Goal: Task Accomplishment & Management: Manage account settings

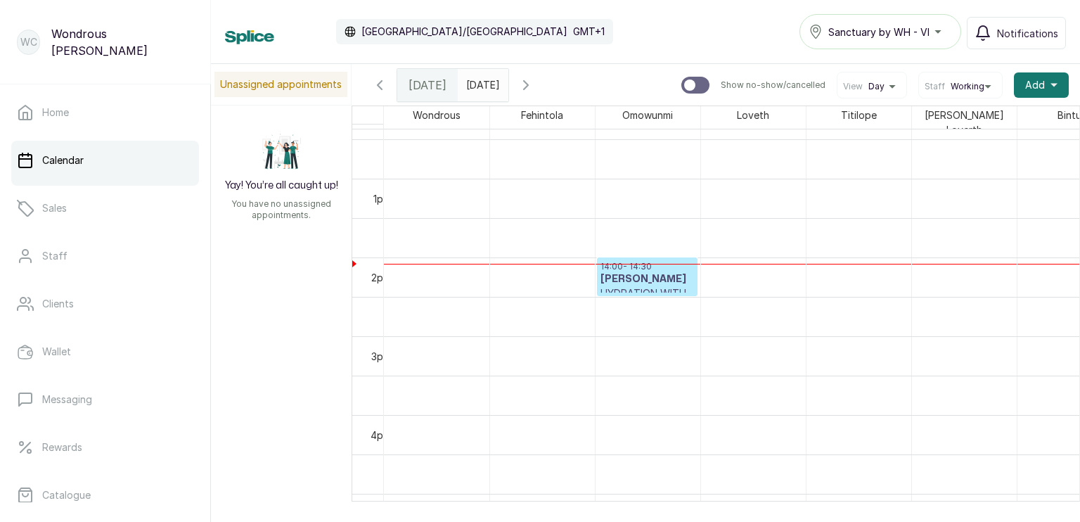
scroll to position [973, 0]
click at [481, 84] on input "[DATE]" at bounding box center [470, 82] width 23 height 24
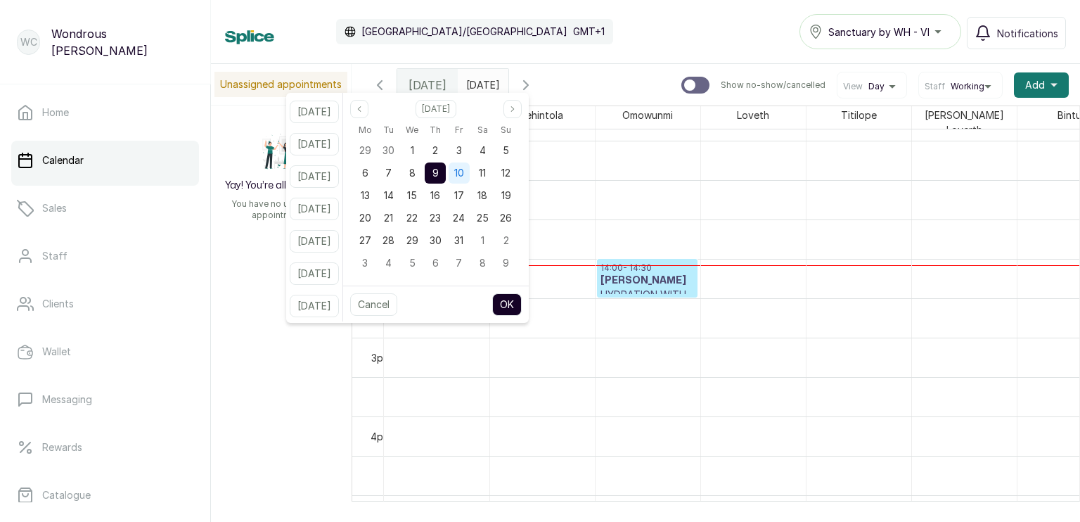
click at [464, 177] on span "10" at bounding box center [459, 173] width 10 height 12
click at [522, 302] on button "OK" at bounding box center [507, 304] width 30 height 23
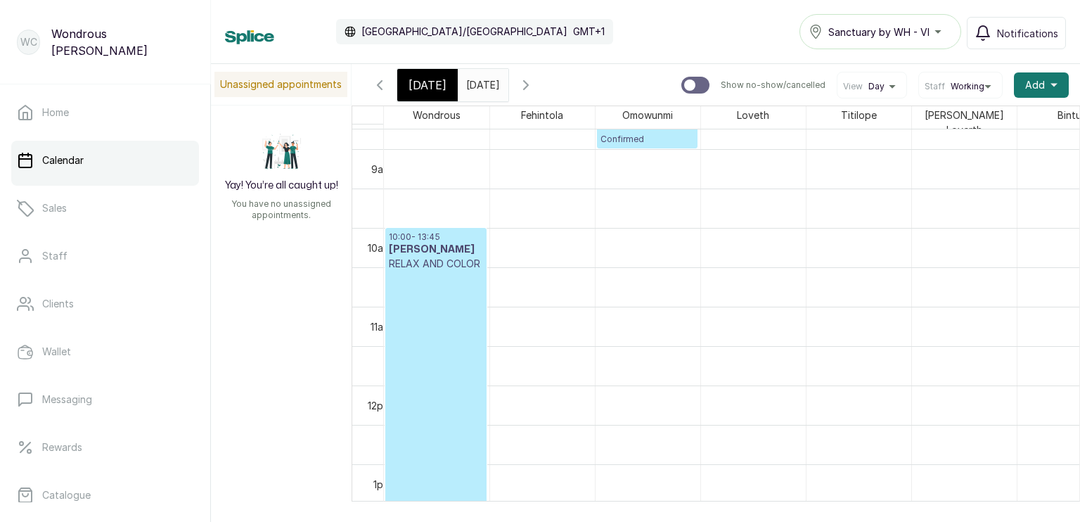
scroll to position [0, 0]
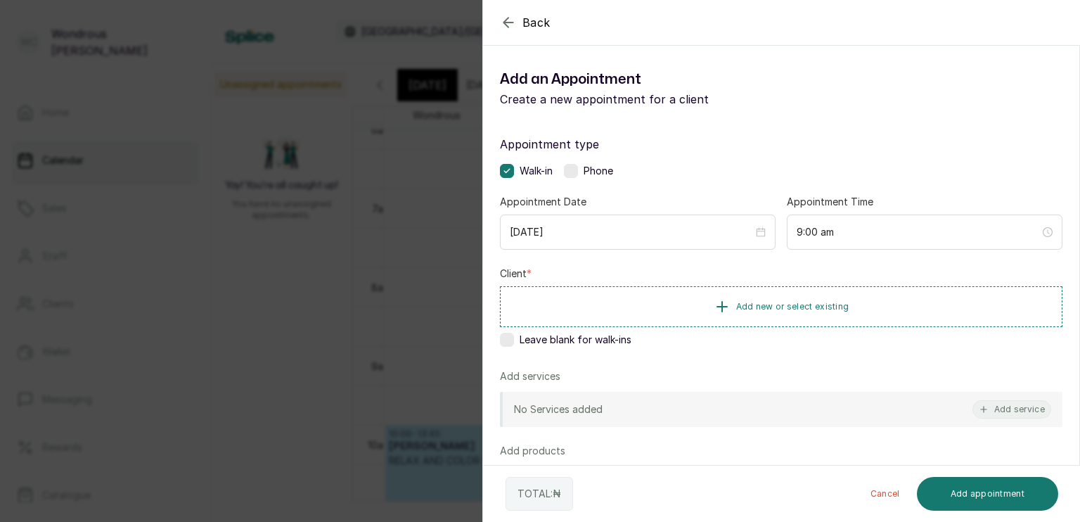
click at [400, 327] on div "Back Add Appointment Add an Appointment Create a new appointment for a client A…" at bounding box center [540, 261] width 1080 height 522
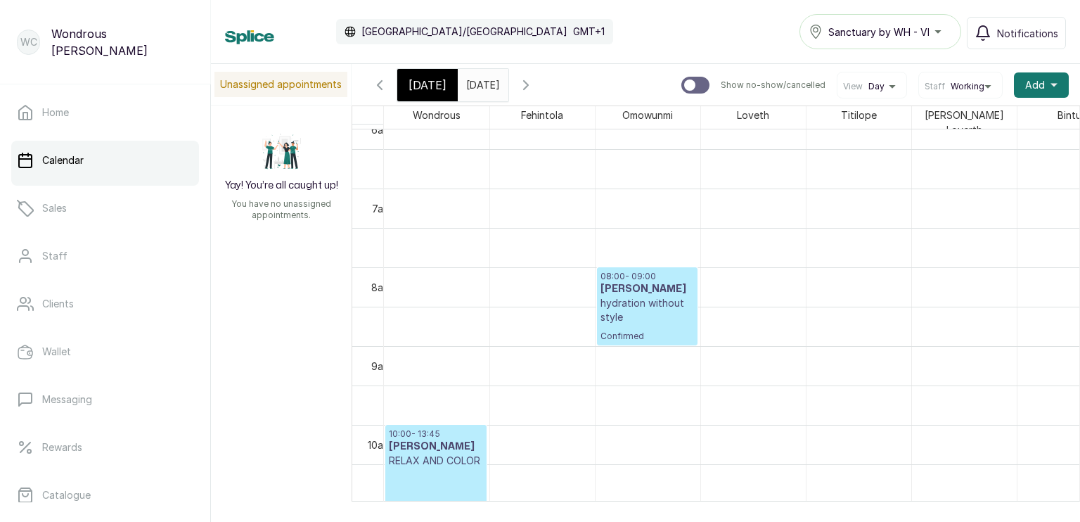
click at [471, 86] on input "[DATE]" at bounding box center [470, 82] width 23 height 24
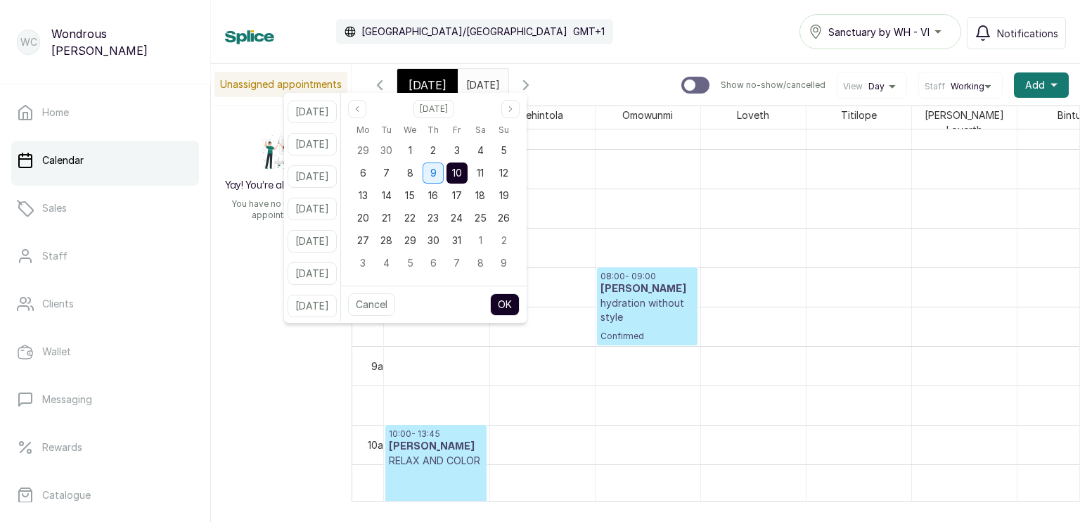
click at [437, 177] on span "9" at bounding box center [433, 173] width 6 height 12
click at [520, 305] on button "OK" at bounding box center [505, 304] width 30 height 23
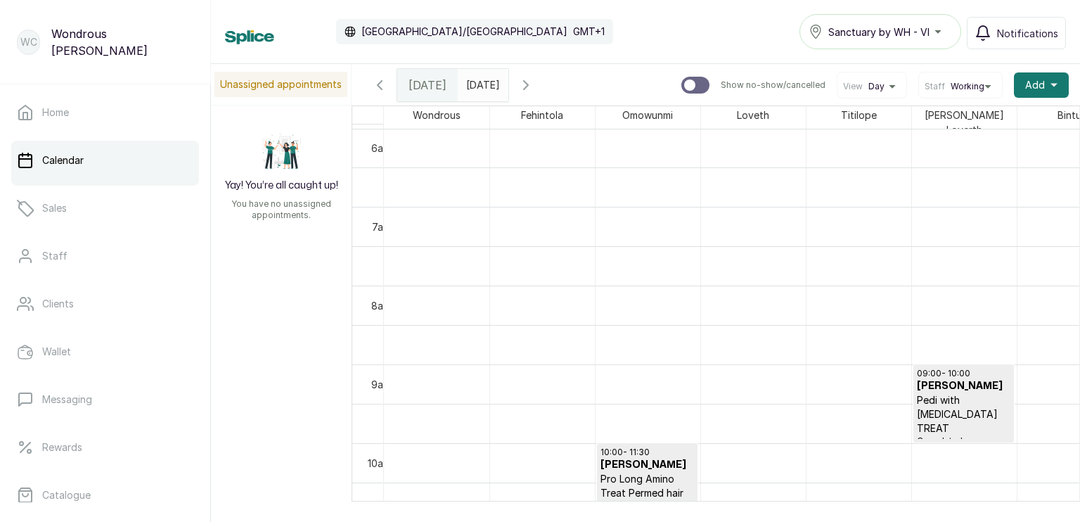
scroll to position [613, 0]
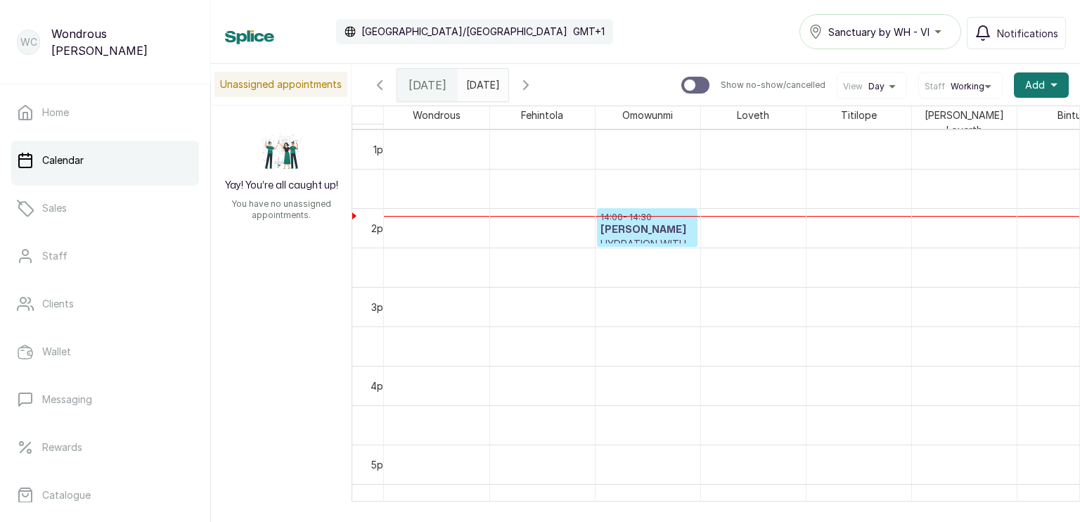
click at [508, 76] on span at bounding box center [494, 82] width 27 height 24
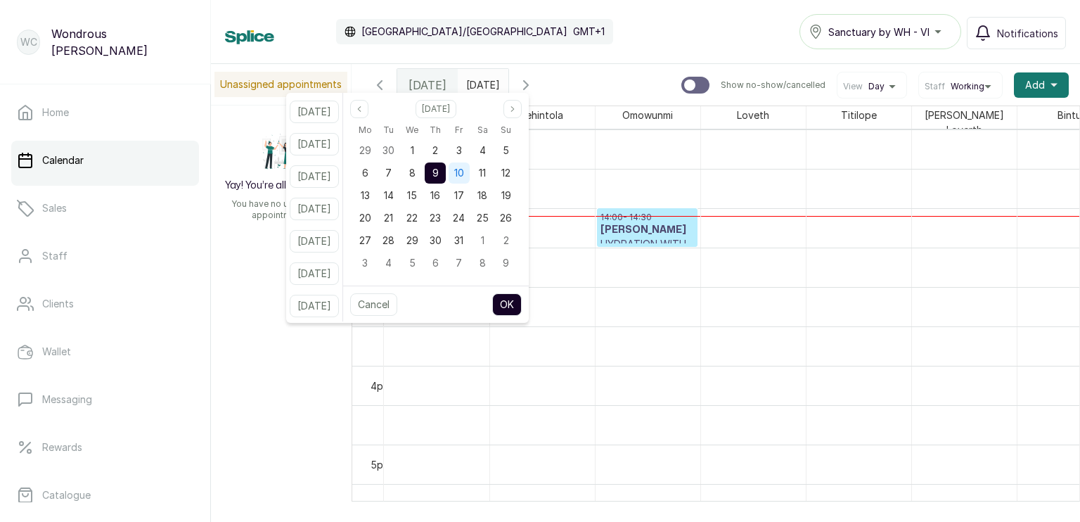
click at [464, 175] on span "10" at bounding box center [459, 173] width 10 height 12
click at [522, 305] on button "OK" at bounding box center [507, 304] width 30 height 23
type input "[DATE]"
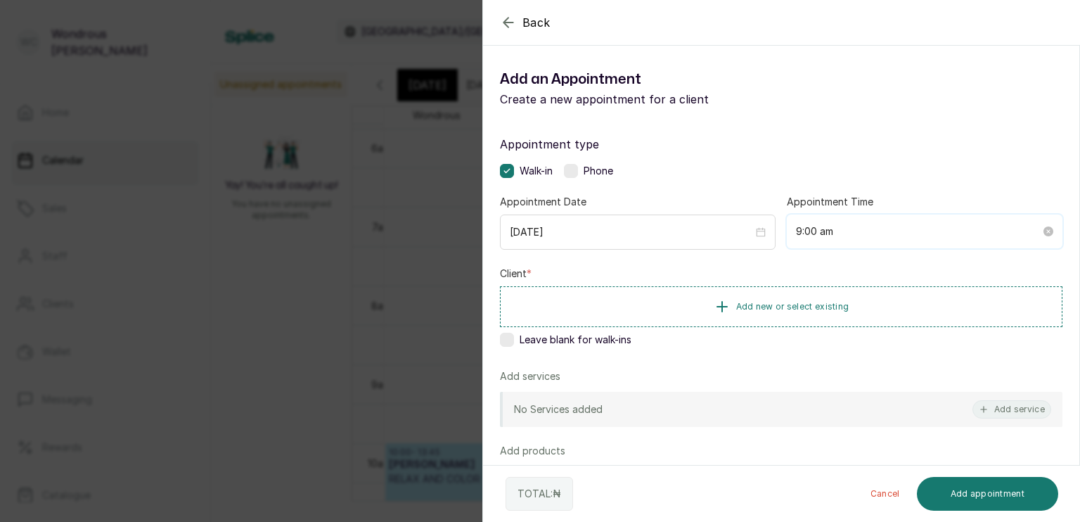
click at [815, 233] on input "9:00 am" at bounding box center [918, 231] width 245 height 15
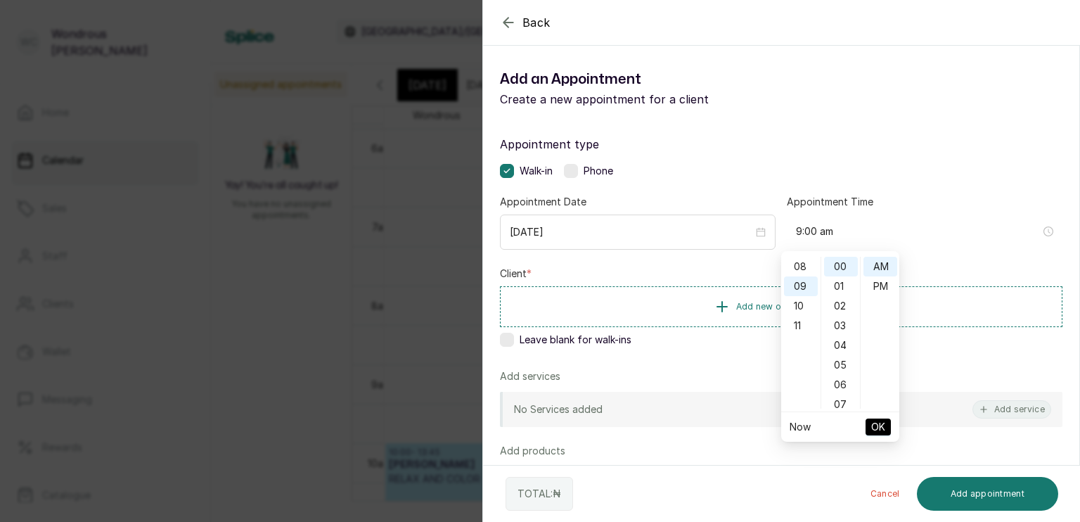
scroll to position [149, 0]
click at [810, 270] on div "08" at bounding box center [801, 275] width 34 height 20
click at [844, 404] on div "30" at bounding box center [841, 407] width 34 height 20
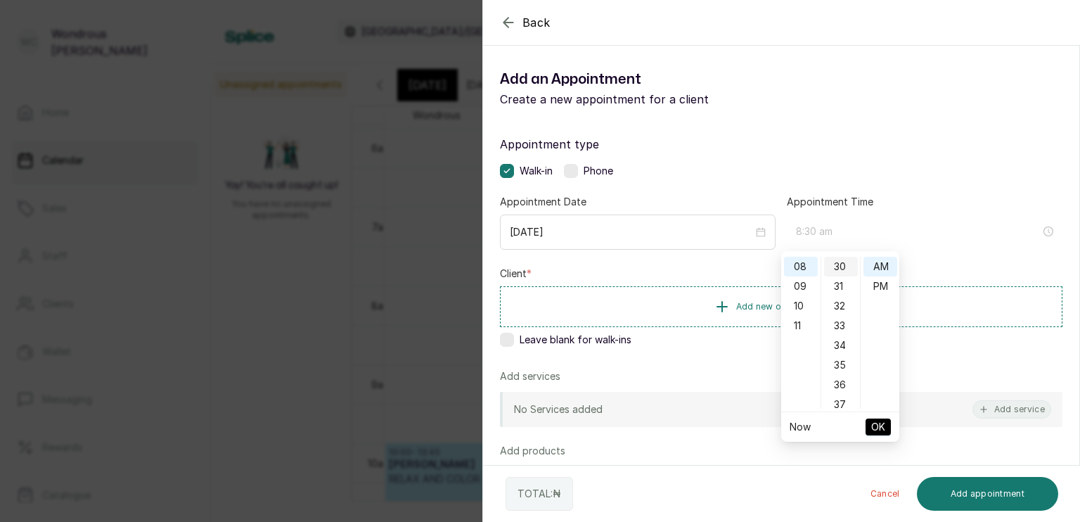
click at [841, 269] on div "30" at bounding box center [841, 267] width 34 height 20
type input "8:30 am"
click at [878, 426] on span "OK" at bounding box center [878, 427] width 14 height 27
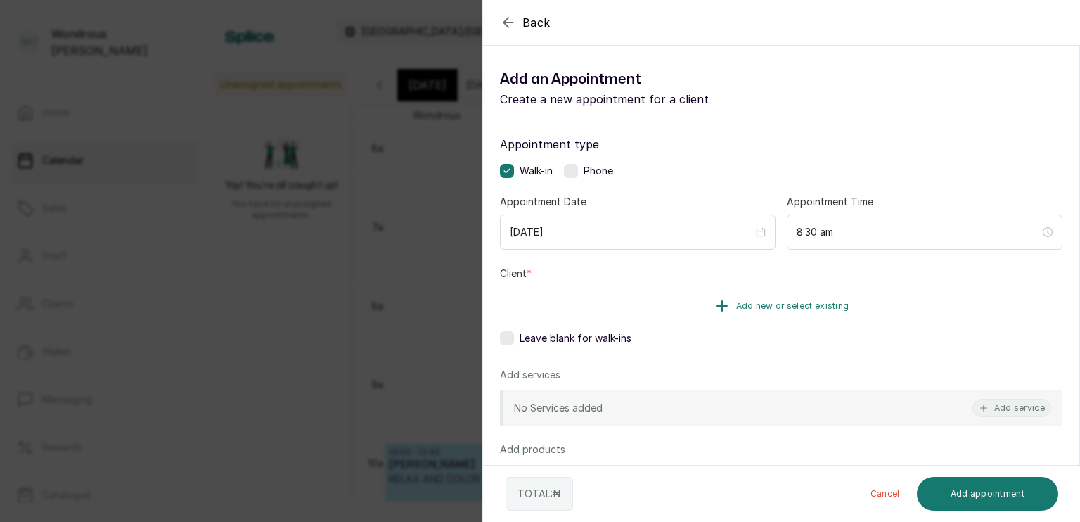
click at [747, 301] on span "Add new or select existing" at bounding box center [792, 305] width 113 height 11
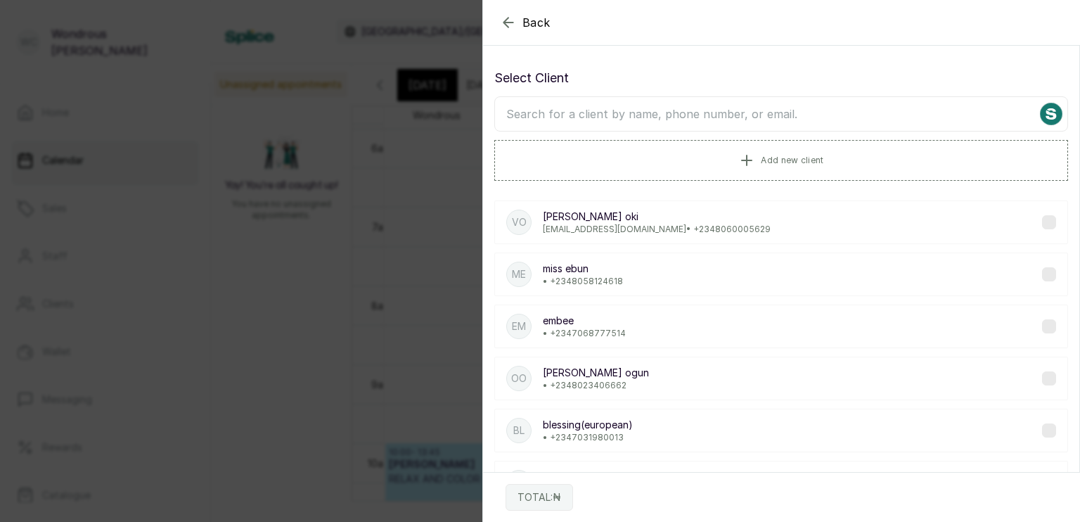
drag, startPoint x: 706, startPoint y: 106, endPoint x: 696, endPoint y: 103, distance: 10.9
click at [696, 103] on input "text" at bounding box center [781, 113] width 574 height 35
click at [689, 121] on input "text" at bounding box center [781, 113] width 574 height 35
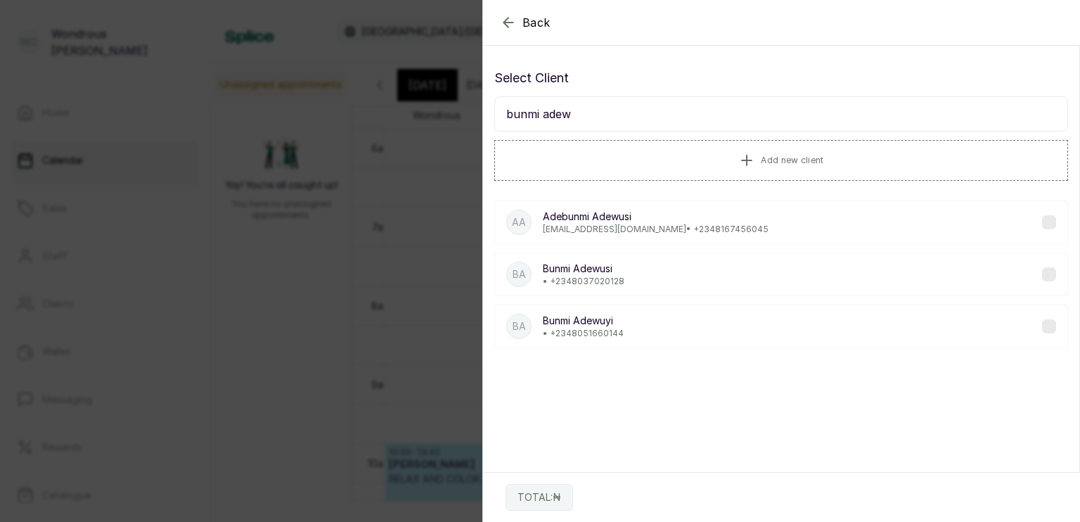
type input "bunmi adew"
click at [656, 329] on div "BA [PERSON_NAME] • [PHONE_NUMBER]" at bounding box center [781, 327] width 574 height 44
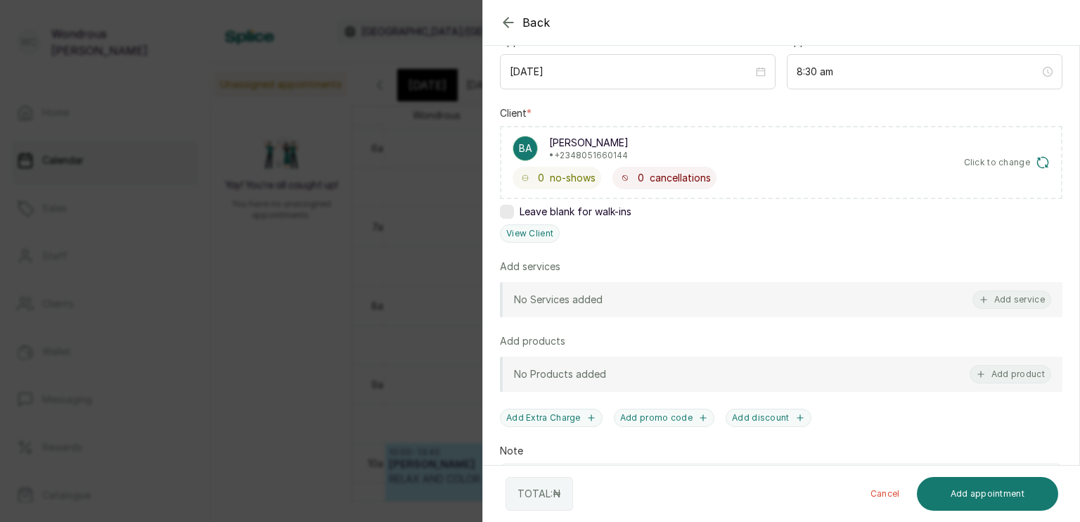
scroll to position [158, 0]
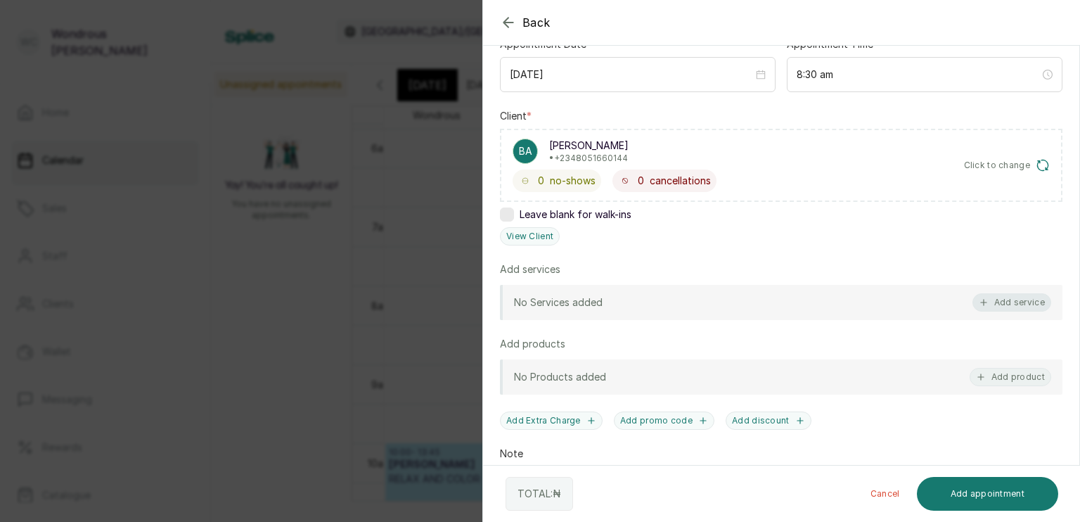
click at [986, 300] on button "Add service" at bounding box center [1012, 302] width 79 height 18
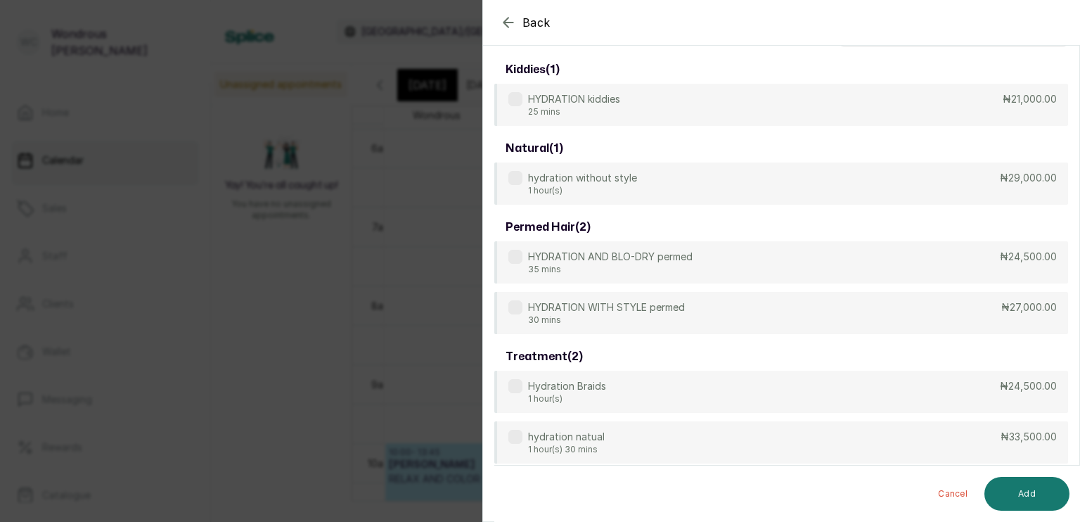
scroll to position [0, 0]
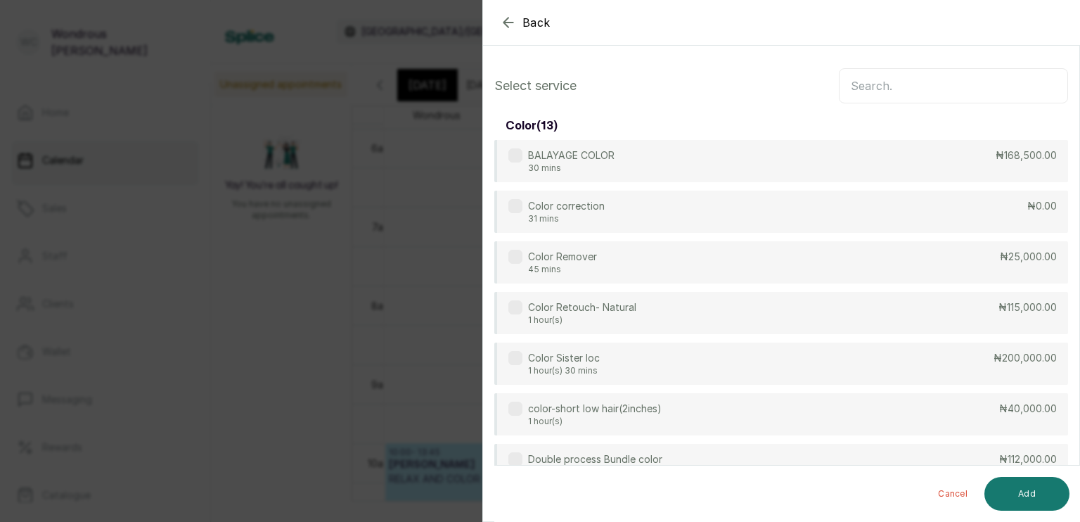
click at [853, 81] on input "text" at bounding box center [953, 85] width 229 height 35
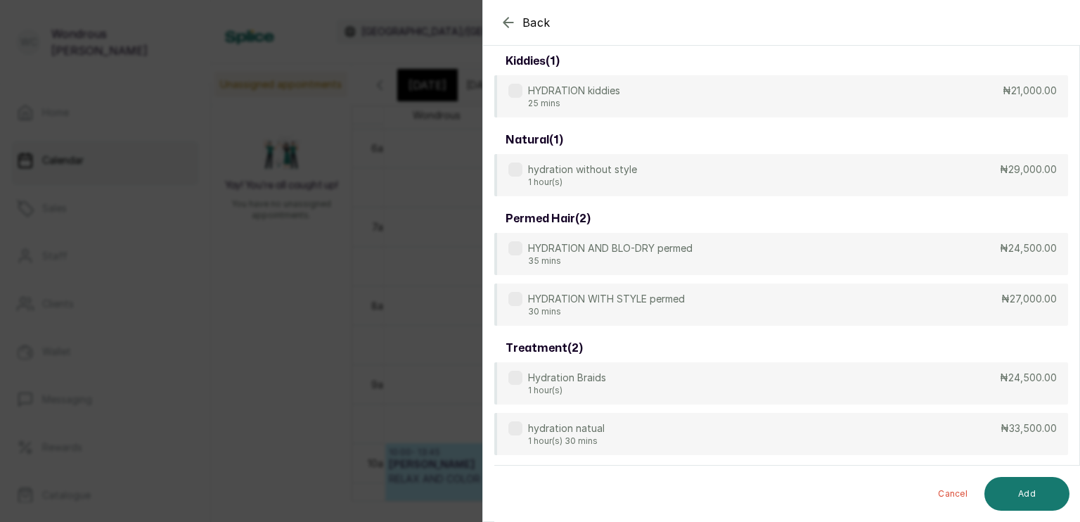
scroll to position [64, 0]
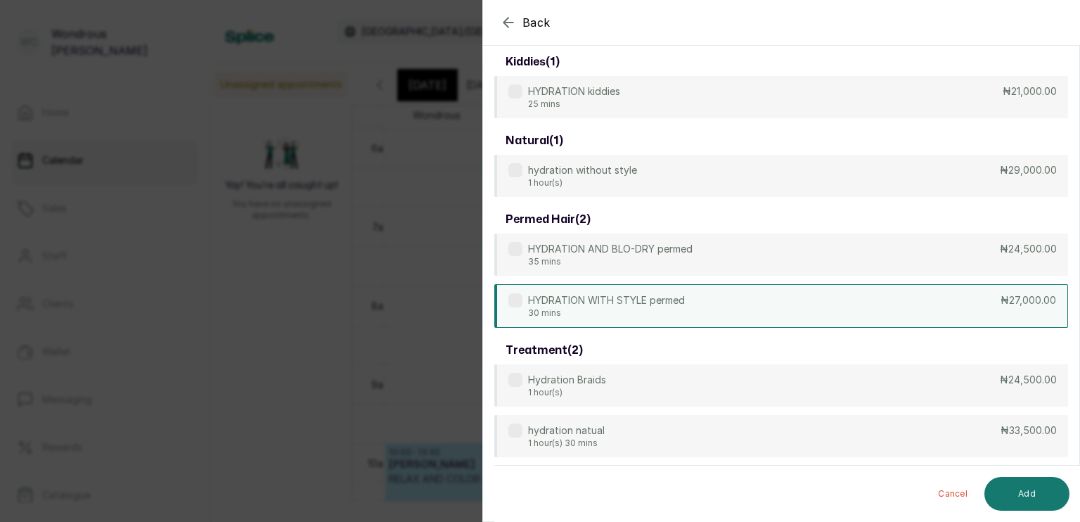
type input "hydra"
click at [897, 314] on div "HYDRATION WITH STYLE permed 30 mins ₦27,000.00" at bounding box center [781, 306] width 574 height 44
click at [1046, 497] on button "Add" at bounding box center [1027, 494] width 85 height 34
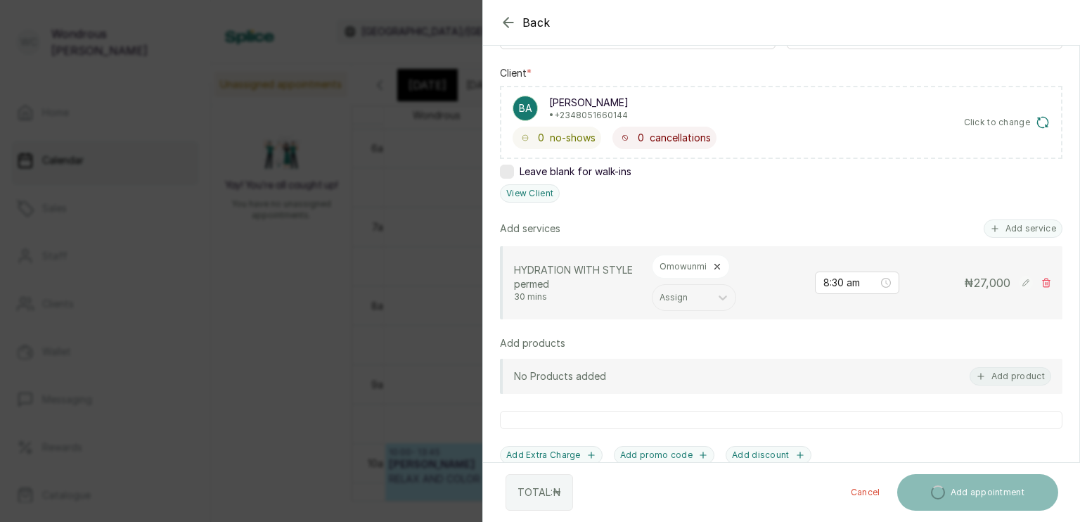
scroll to position [349, 0]
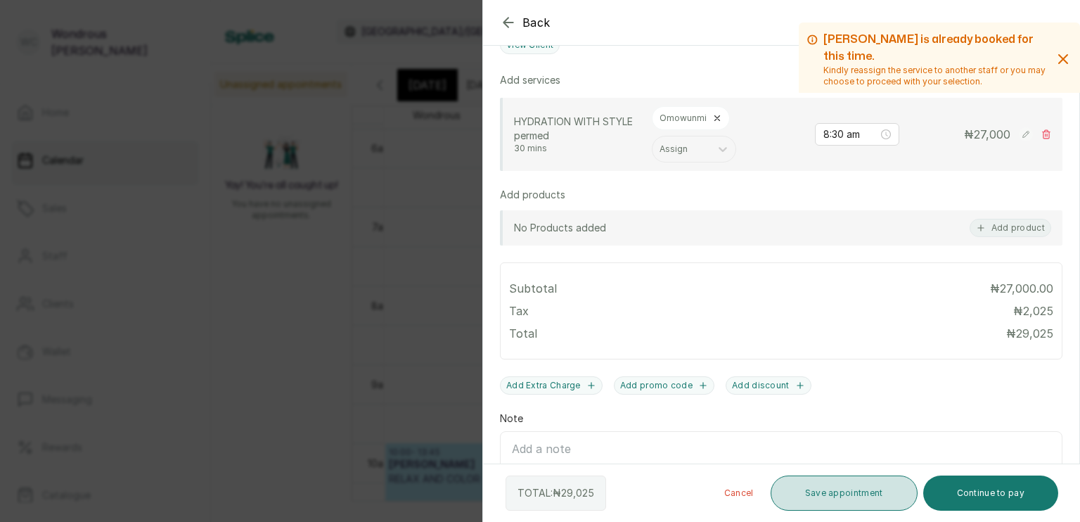
click at [854, 495] on button "Save appointment" at bounding box center [844, 492] width 147 height 35
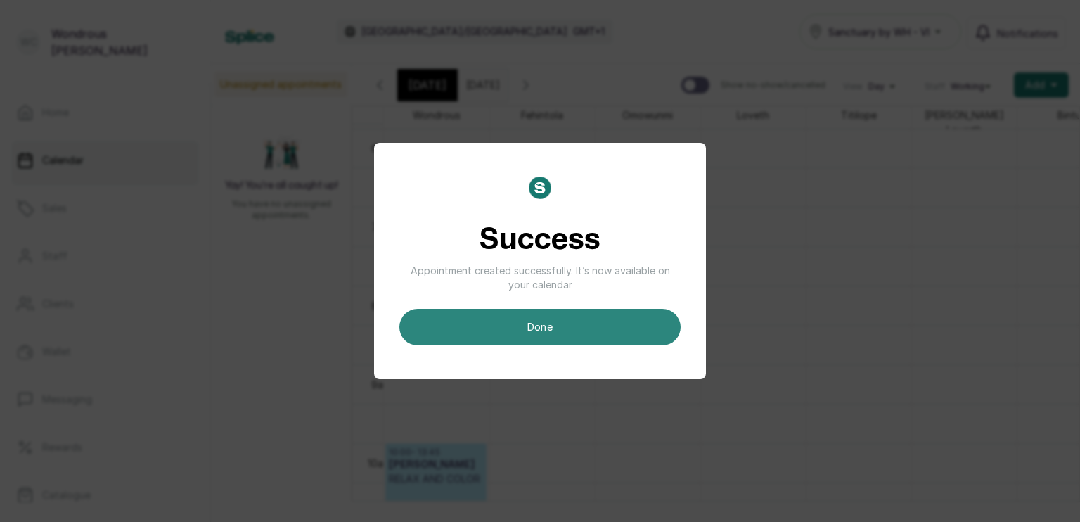
click at [623, 319] on button "done" at bounding box center [540, 327] width 281 height 37
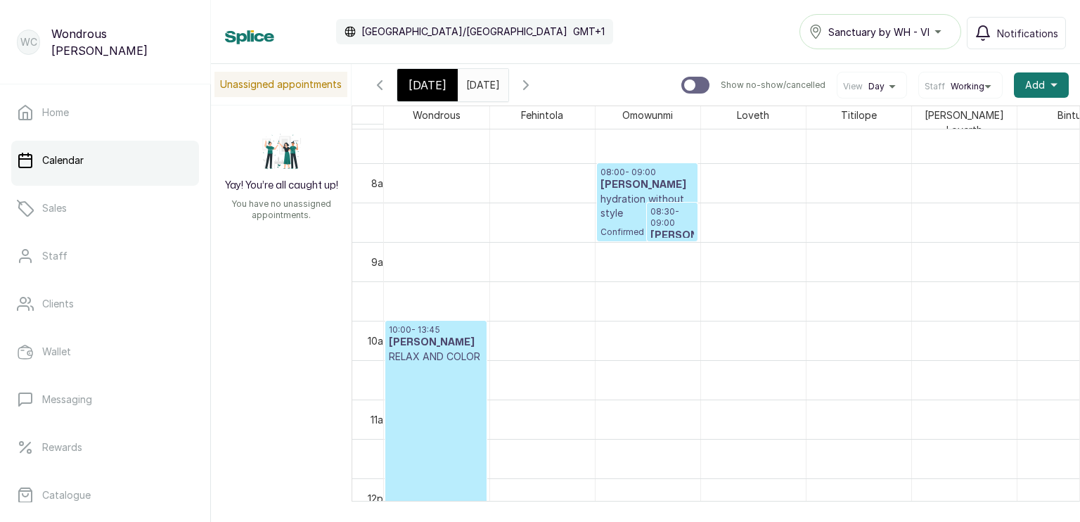
scroll to position [594, 0]
click at [481, 84] on input "[DATE]" at bounding box center [470, 82] width 23 height 24
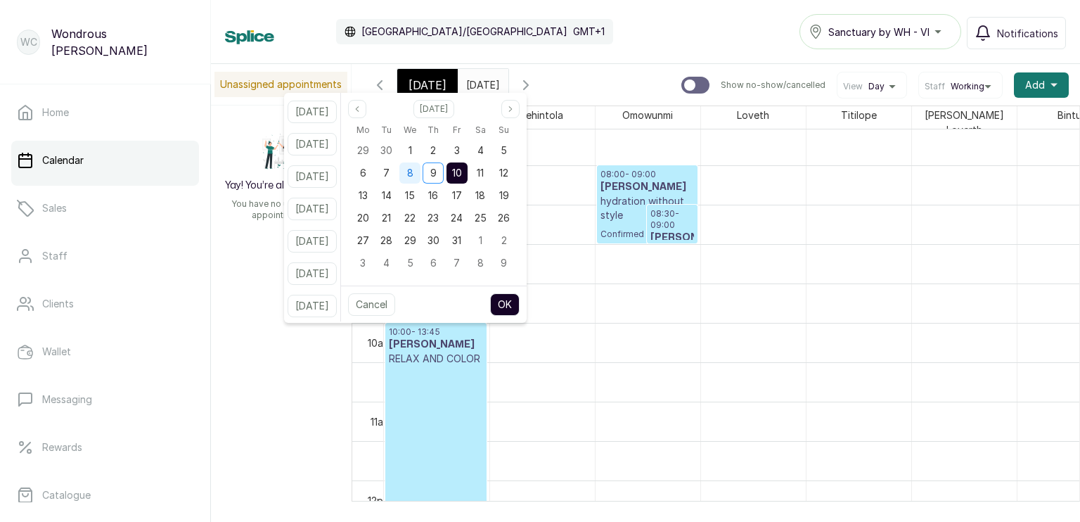
click at [414, 170] on span "8" at bounding box center [410, 173] width 6 height 12
click at [437, 170] on span "9" at bounding box center [433, 173] width 6 height 12
click at [520, 300] on button "OK" at bounding box center [505, 304] width 30 height 23
type input "[DATE]"
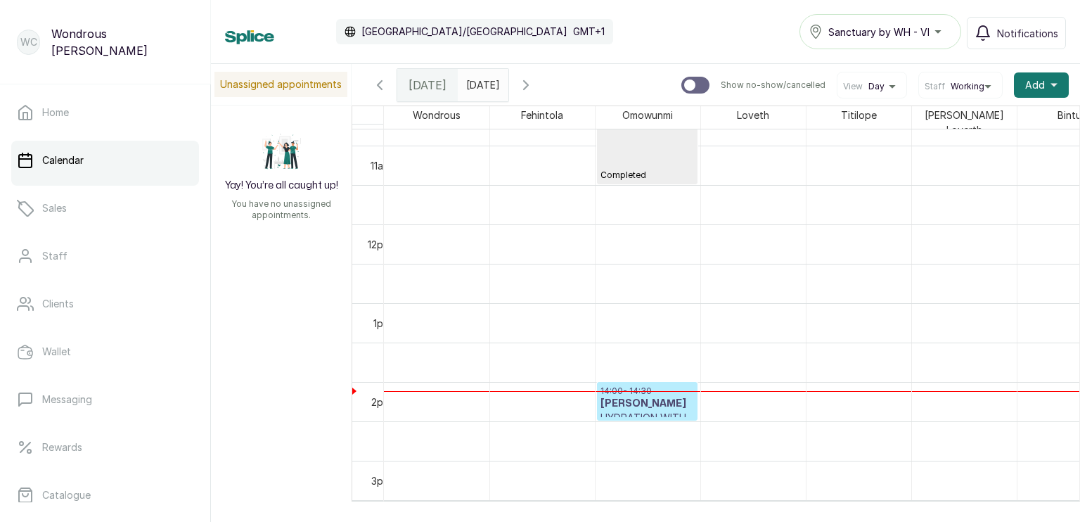
scroll to position [898, 0]
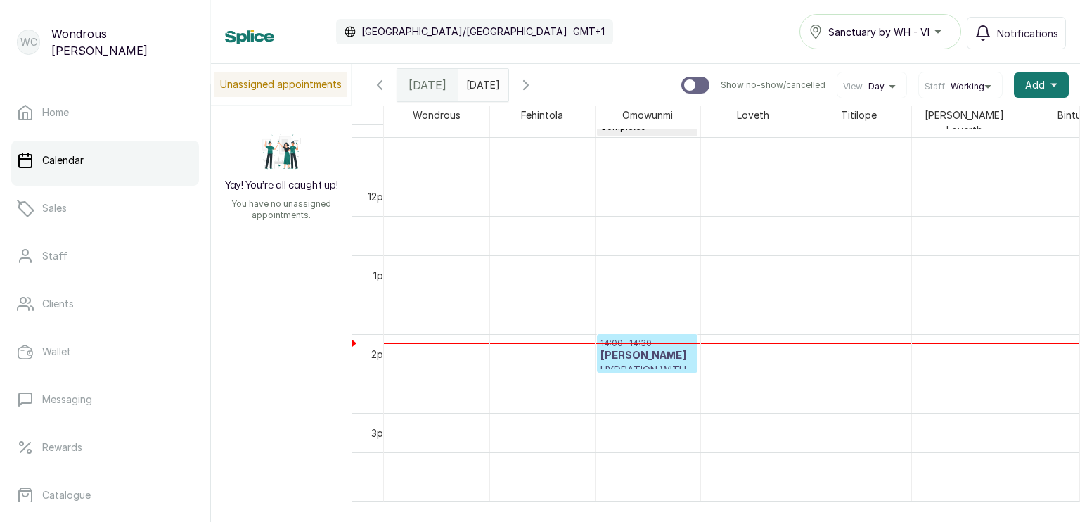
click at [623, 341] on p "14:00 - 14:30" at bounding box center [648, 343] width 94 height 11
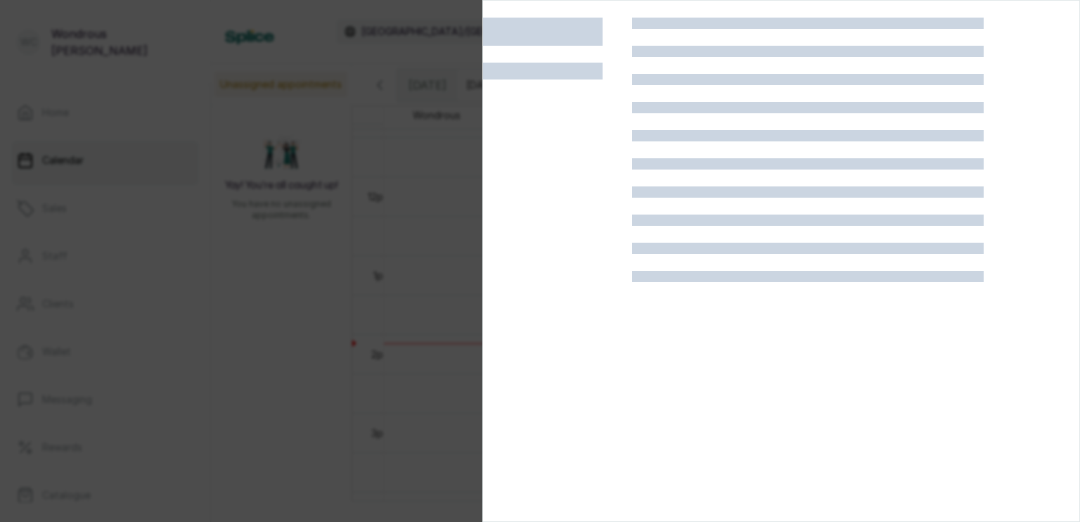
click at [623, 341] on div at bounding box center [557, 279] width 149 height 522
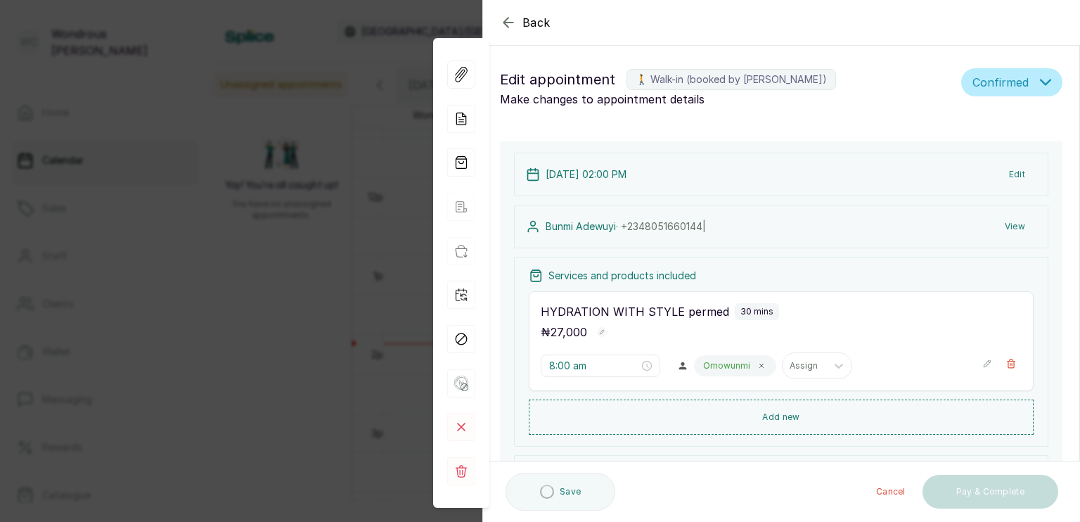
type input "2:00 pm"
click at [464, 471] on rect at bounding box center [461, 471] width 28 height 28
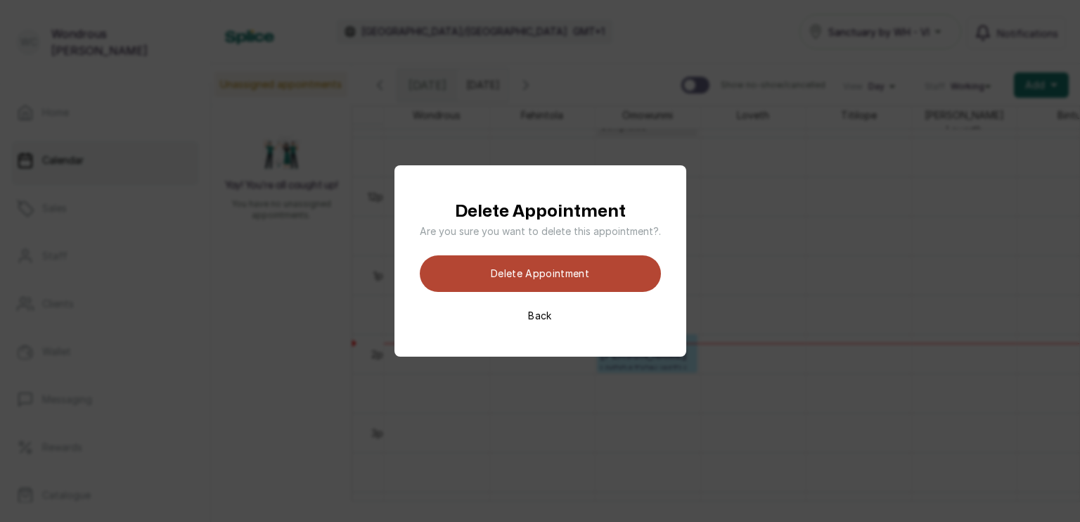
click at [568, 267] on button "Delete appointment" at bounding box center [540, 273] width 241 height 37
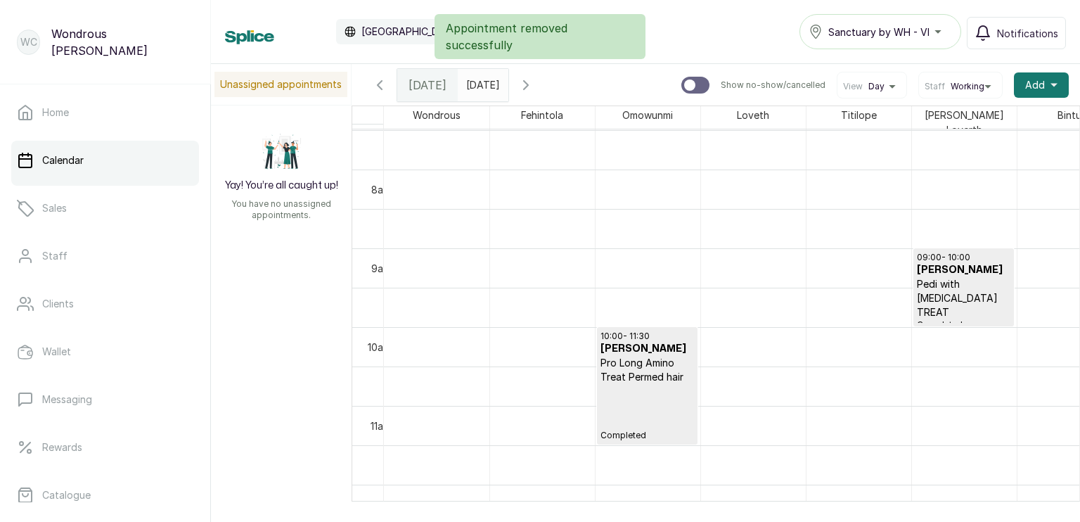
scroll to position [0, 0]
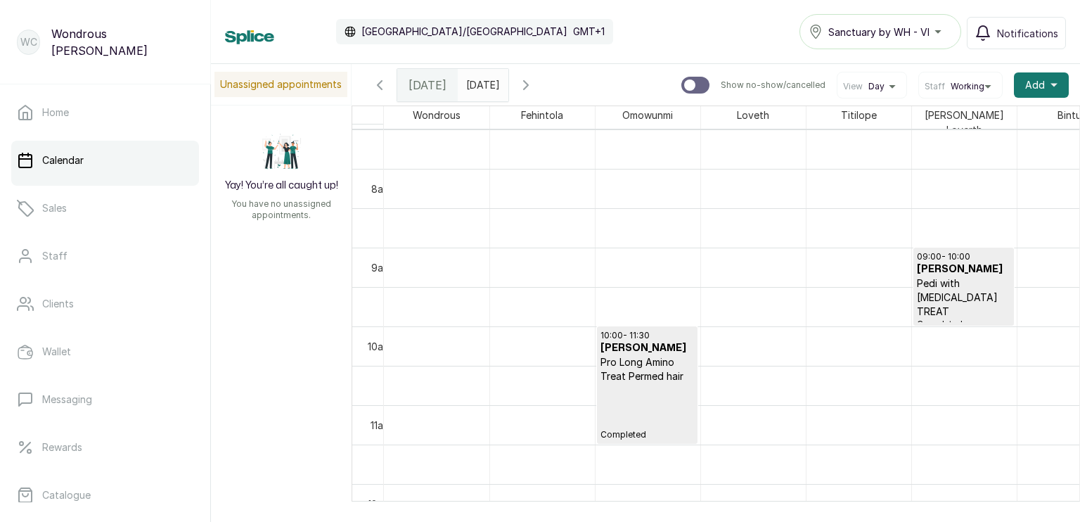
click at [481, 86] on input "[DATE]" at bounding box center [470, 82] width 23 height 24
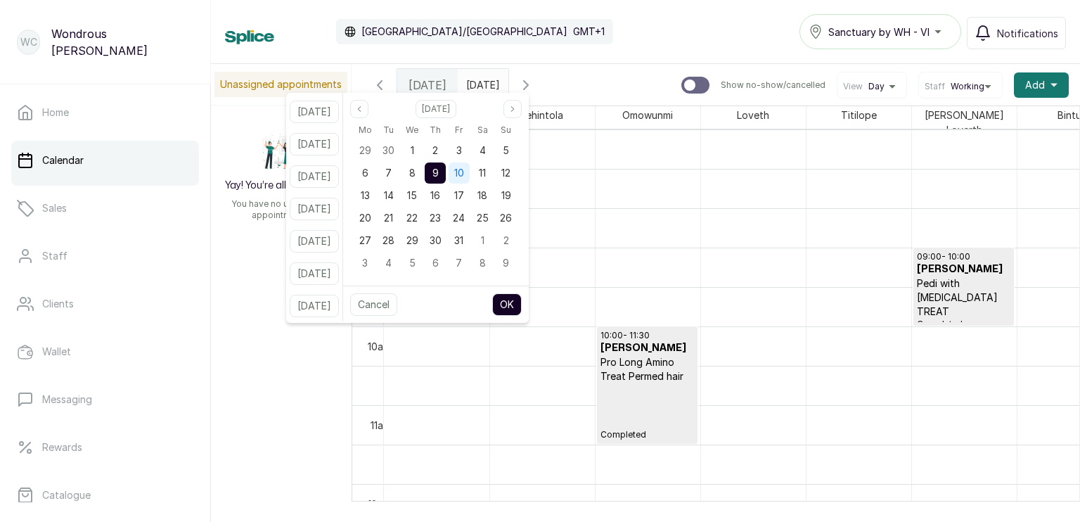
click at [464, 175] on span "10" at bounding box center [459, 173] width 10 height 12
click at [518, 306] on button "OK" at bounding box center [507, 304] width 30 height 23
type input "[DATE]"
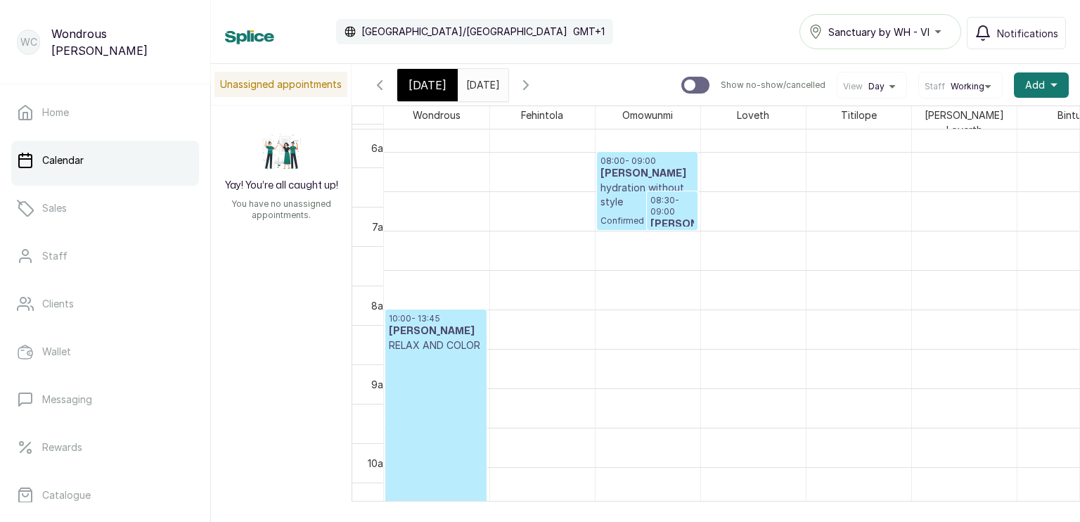
scroll to position [612, 0]
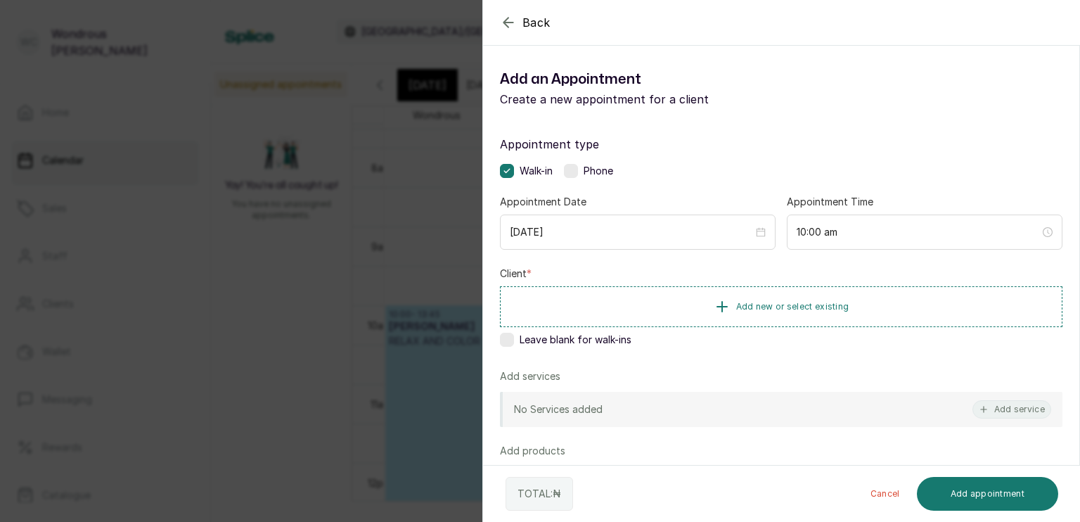
click at [400, 248] on div "Back Add Appointment Add an Appointment Create a new appointment for a client A…" at bounding box center [540, 261] width 1080 height 522
click at [768, 314] on button "Add new or select existing" at bounding box center [781, 305] width 563 height 39
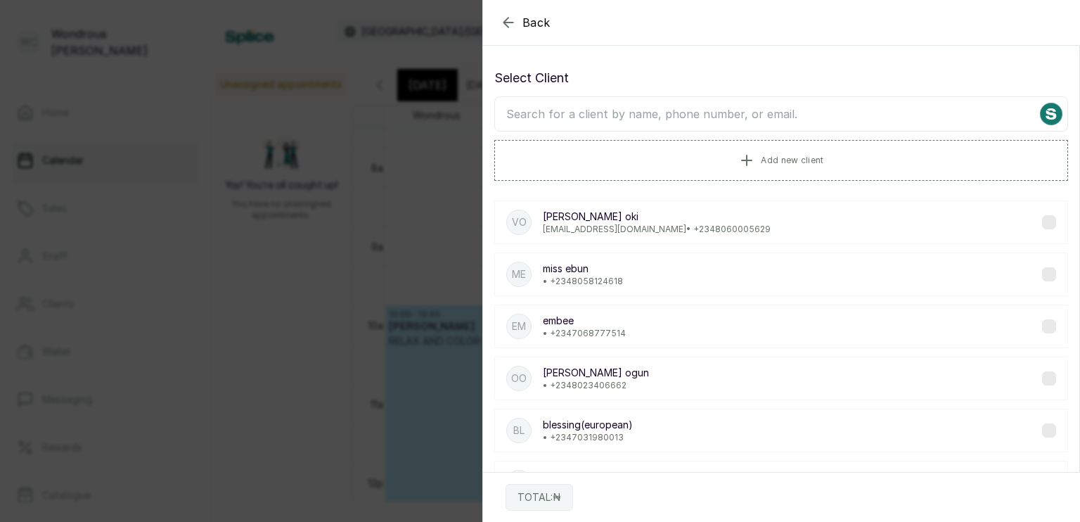
click at [630, 115] on input "text" at bounding box center [781, 113] width 574 height 35
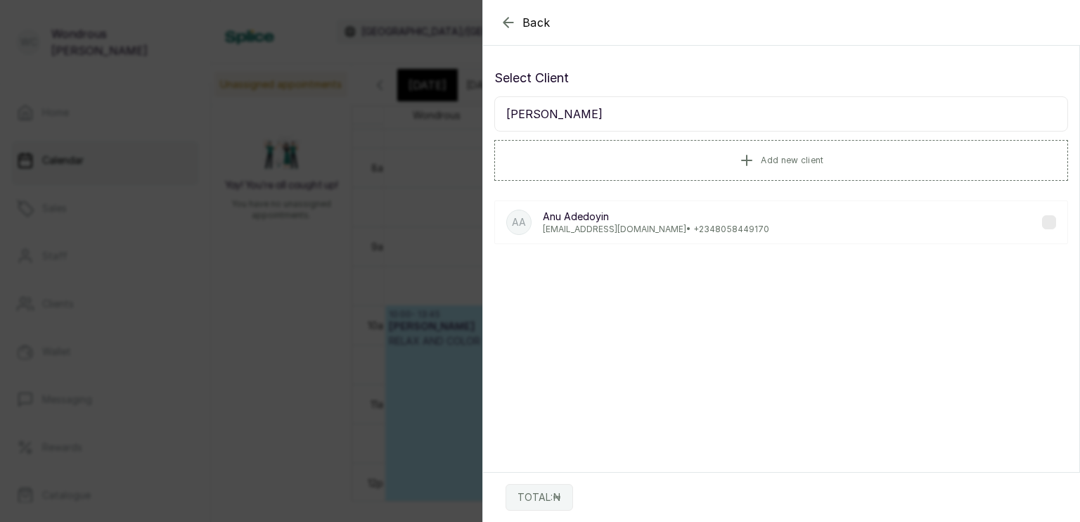
type input "[PERSON_NAME]"
click at [630, 227] on p "[EMAIL_ADDRESS][DOMAIN_NAME] • [PHONE_NUMBER]" at bounding box center [656, 229] width 226 height 11
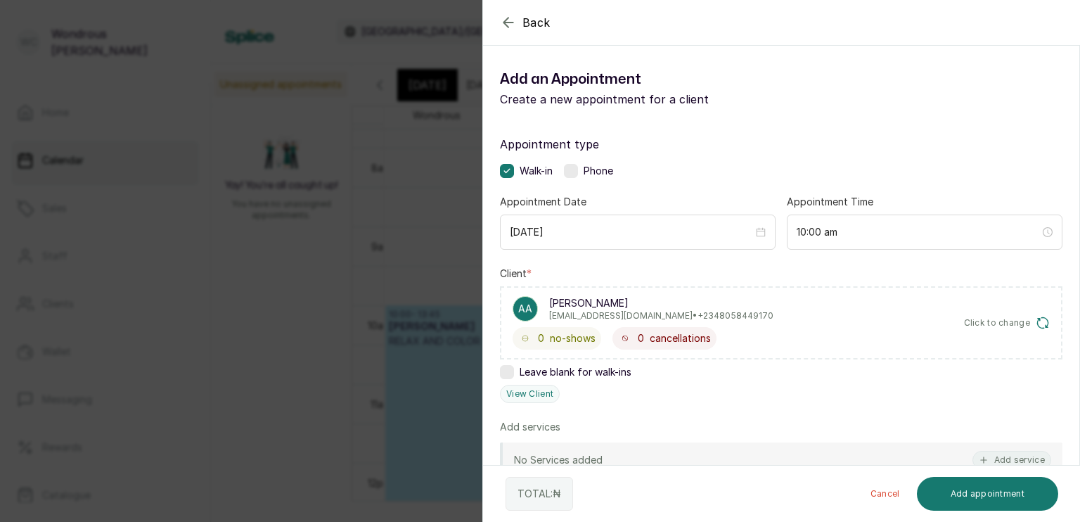
scroll to position [180, 0]
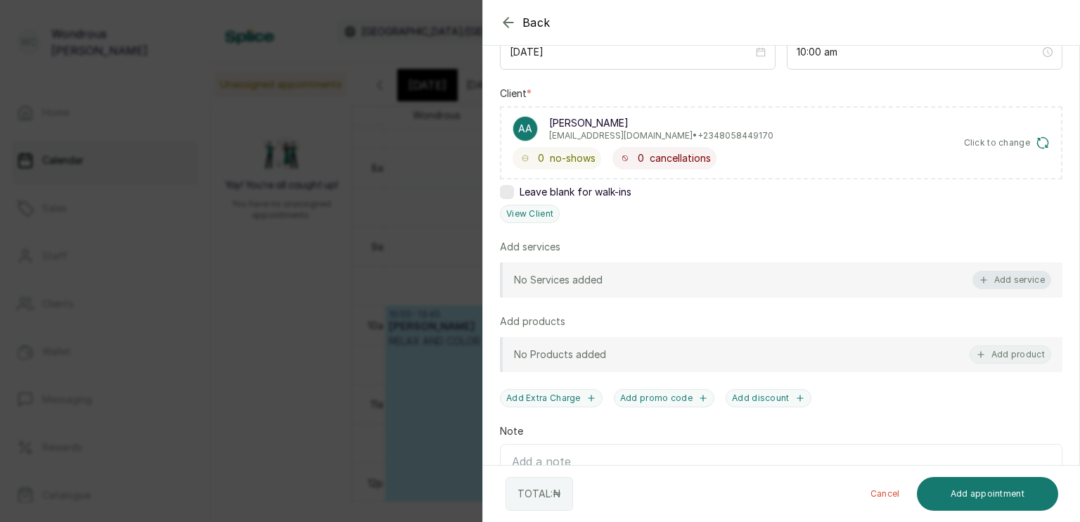
click at [999, 281] on button "Add service" at bounding box center [1012, 280] width 79 height 18
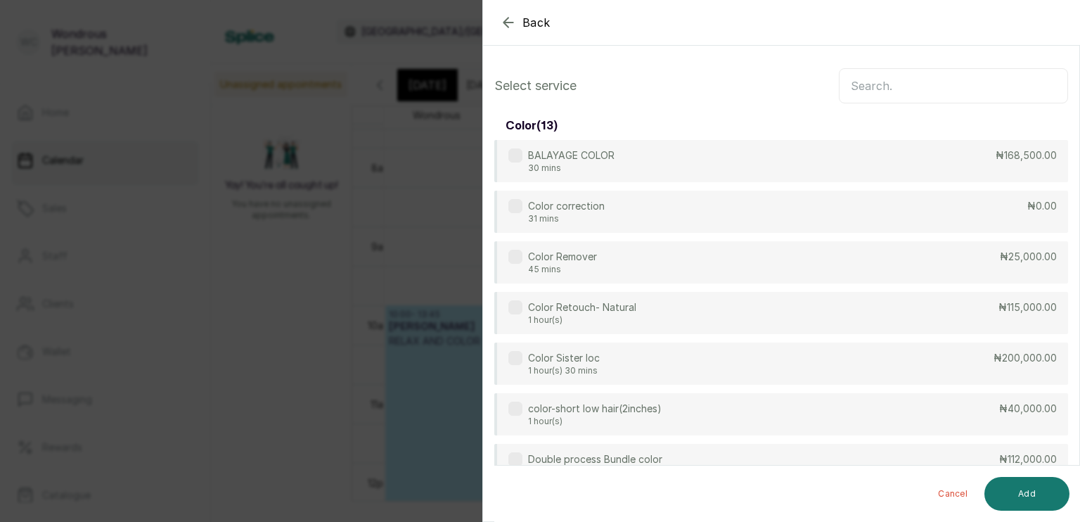
scroll to position [0, 0]
click at [917, 83] on input "text" at bounding box center [953, 85] width 229 height 35
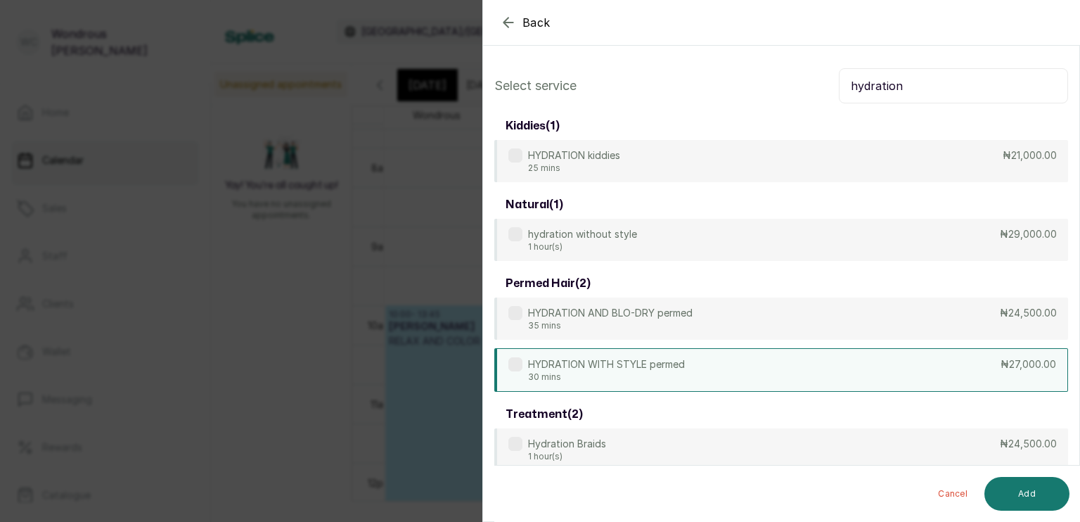
type input "hydration"
click at [867, 359] on div "HYDRATION WITH STYLE permed 30 mins ₦27,000.00" at bounding box center [781, 370] width 574 height 44
click at [1042, 495] on button "Add" at bounding box center [1027, 494] width 85 height 34
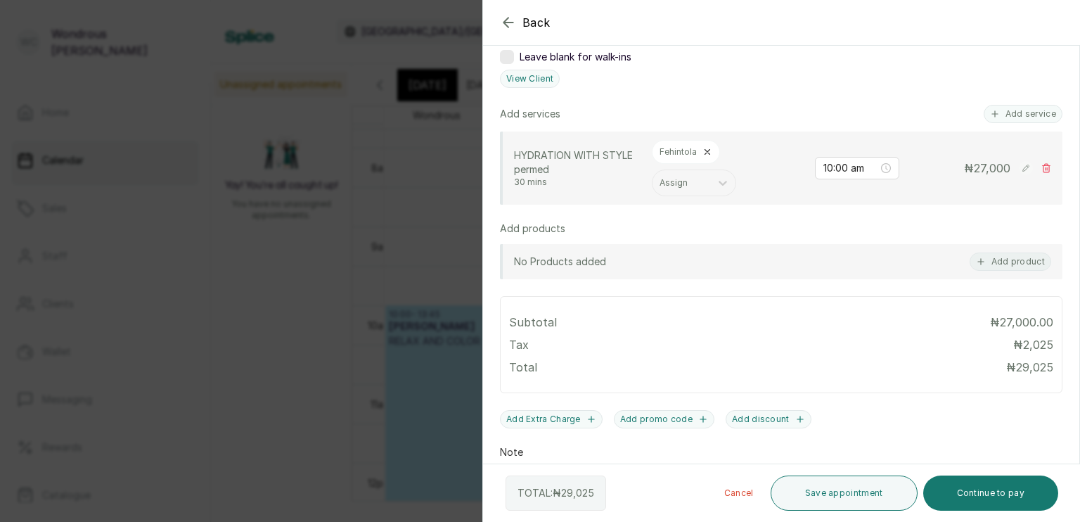
scroll to position [290, 0]
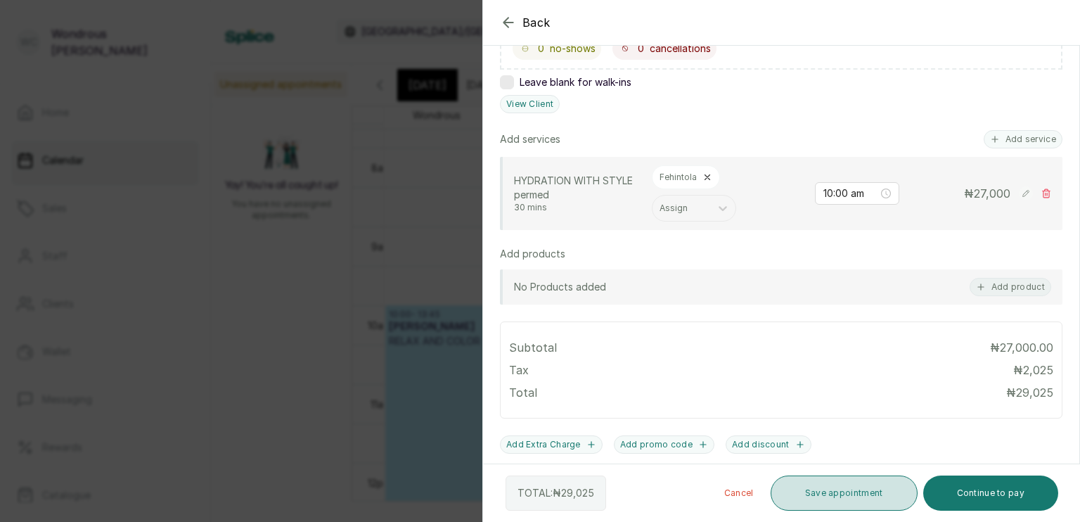
click at [865, 487] on button "Save appointment" at bounding box center [844, 492] width 147 height 35
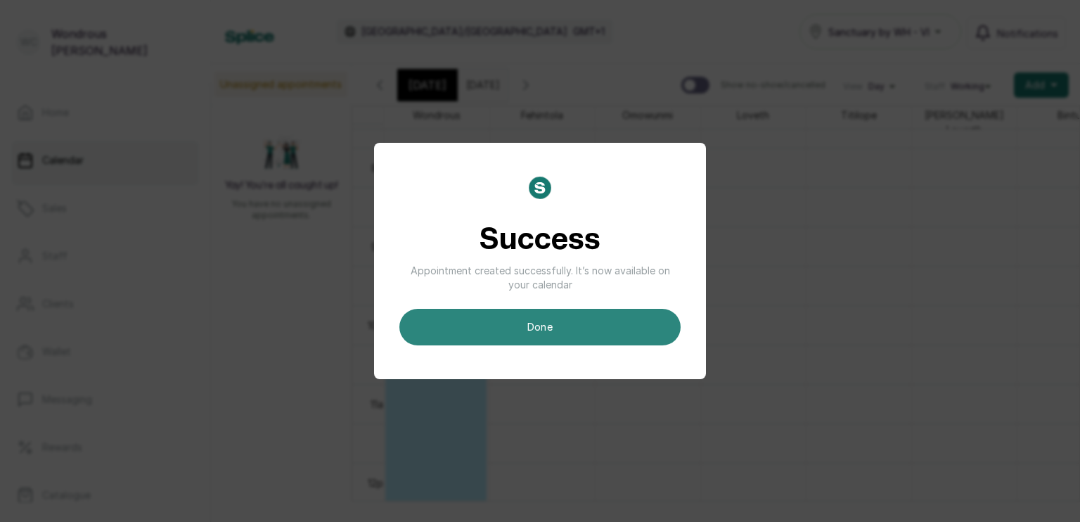
click at [632, 328] on button "done" at bounding box center [540, 327] width 281 height 37
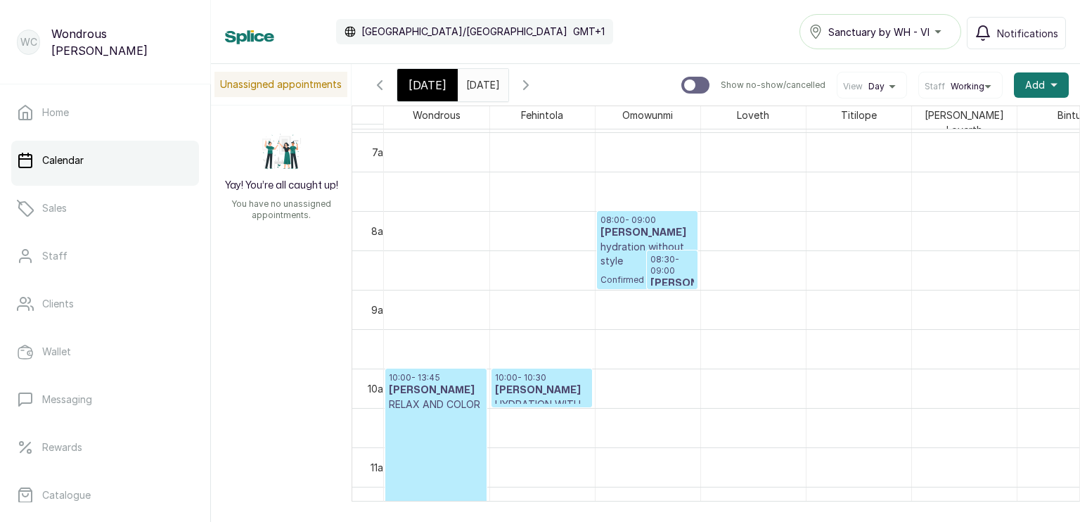
scroll to position [532, 0]
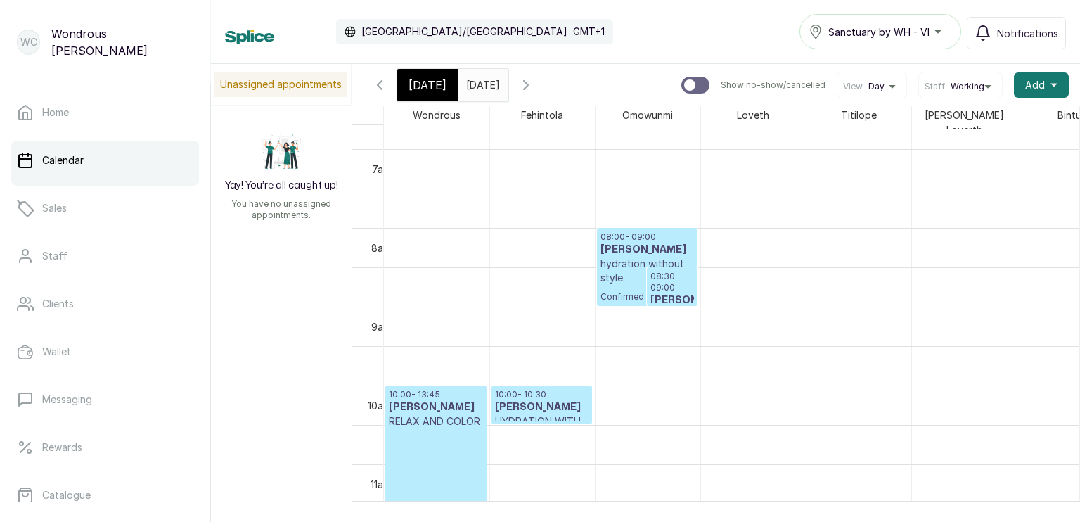
click at [481, 82] on input "[DATE]" at bounding box center [470, 82] width 23 height 24
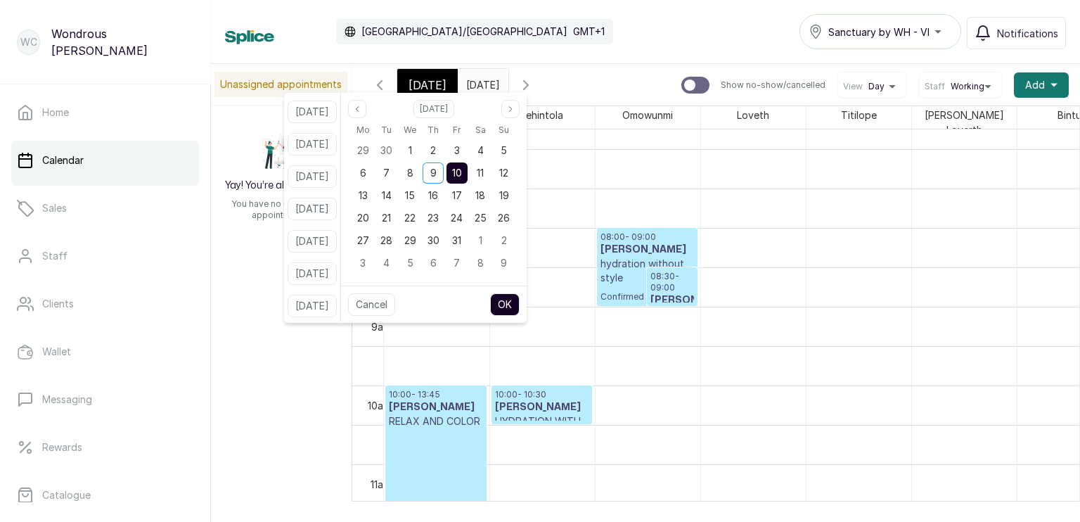
click at [466, 173] on div "10" at bounding box center [457, 172] width 21 height 21
click at [520, 302] on button "OK" at bounding box center [505, 304] width 30 height 23
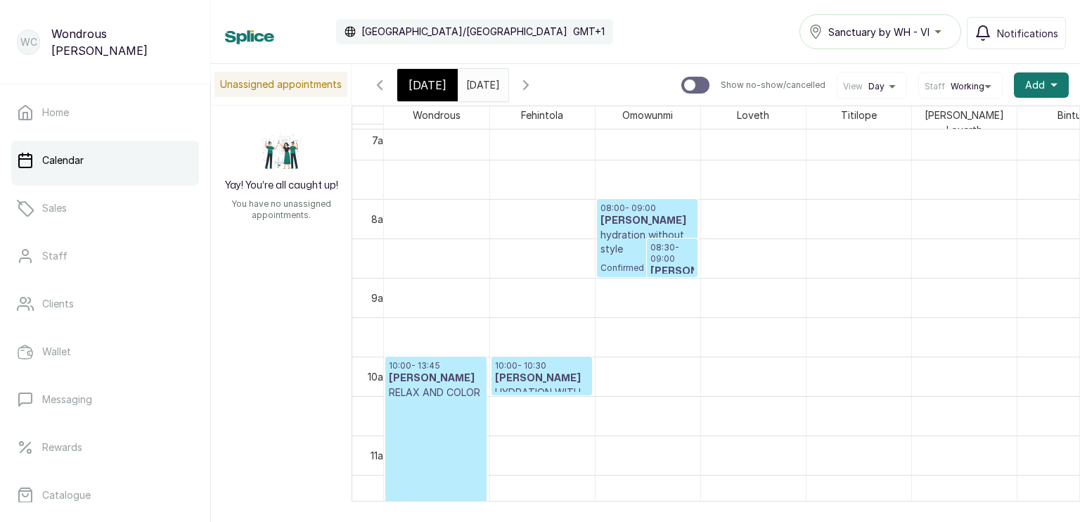
scroll to position [561, 0]
click at [481, 79] on input "[DATE]" at bounding box center [470, 82] width 23 height 24
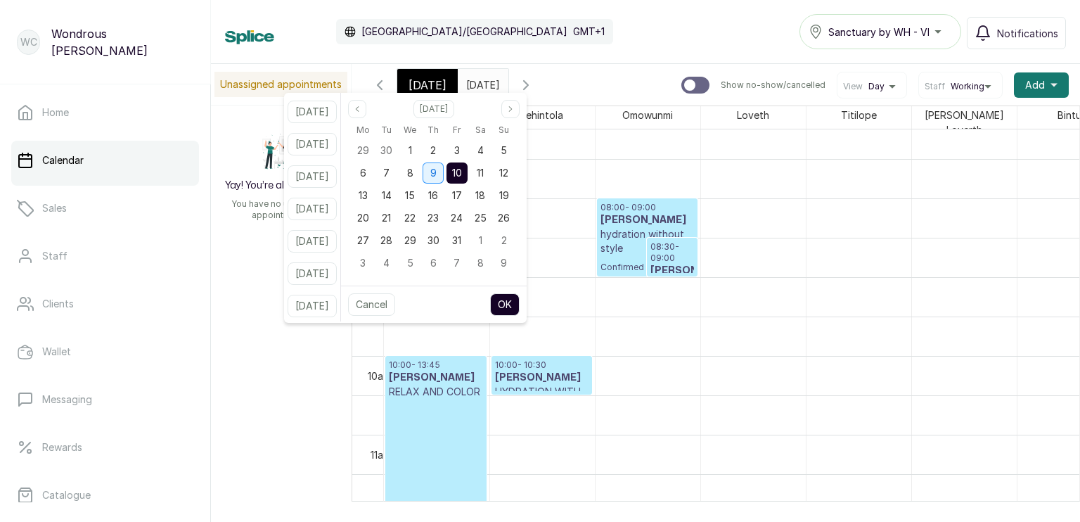
click at [444, 166] on div "9" at bounding box center [433, 172] width 21 height 21
click at [520, 302] on button "OK" at bounding box center [505, 304] width 30 height 23
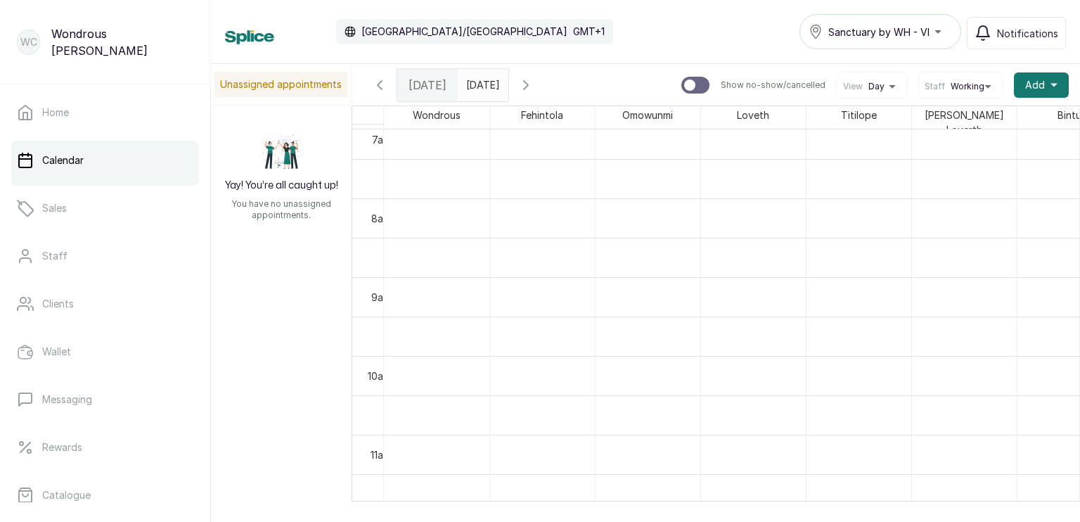
scroll to position [474, 0]
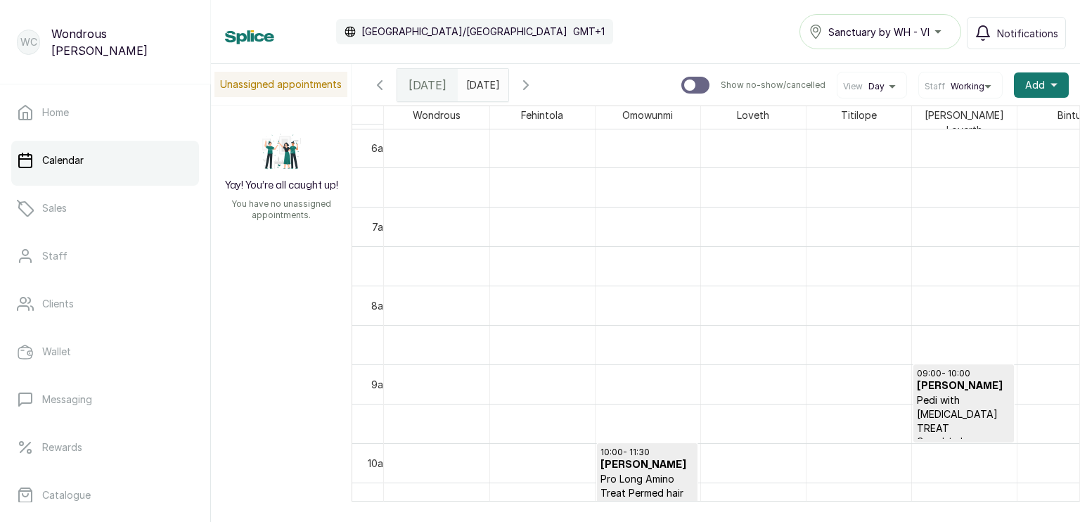
click at [481, 87] on input "[DATE]" at bounding box center [470, 82] width 23 height 24
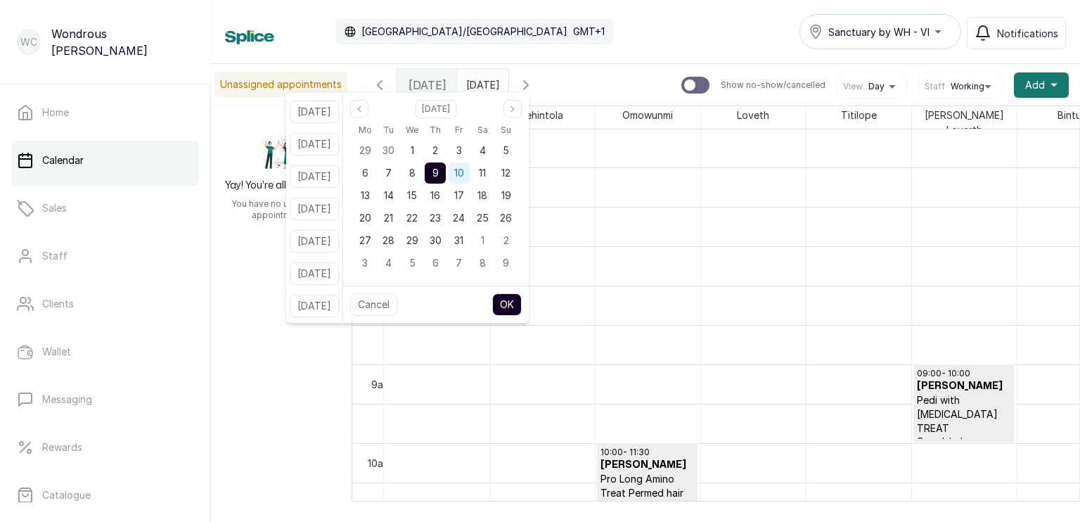
click at [464, 172] on span "10" at bounding box center [459, 173] width 10 height 12
click at [522, 305] on button "OK" at bounding box center [507, 304] width 30 height 23
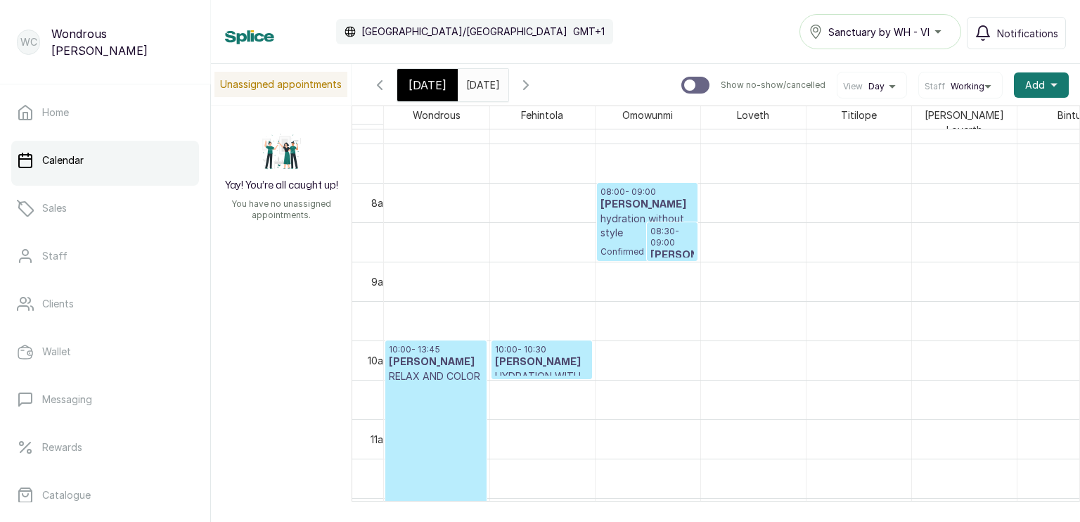
scroll to position [573, 0]
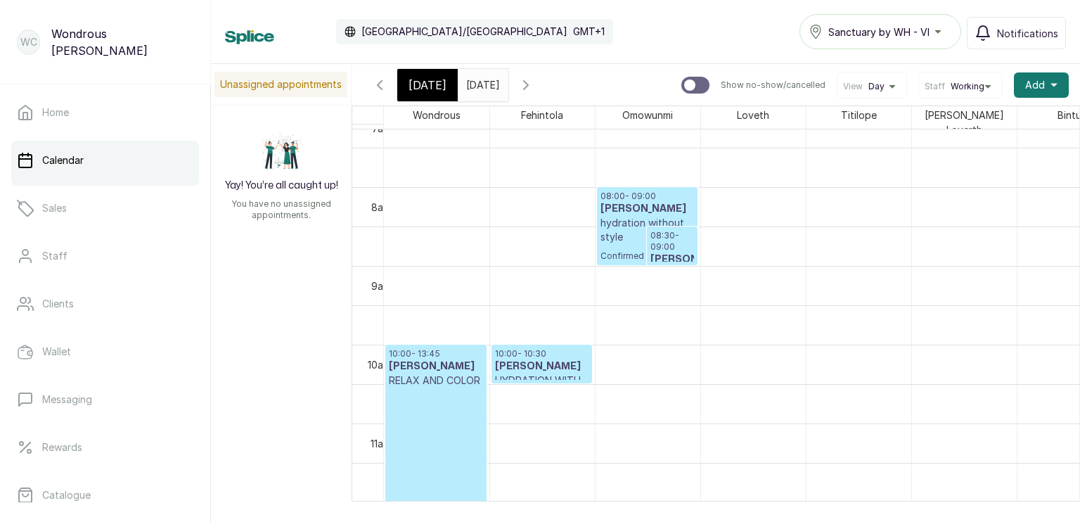
click at [508, 89] on span at bounding box center [494, 82] width 27 height 24
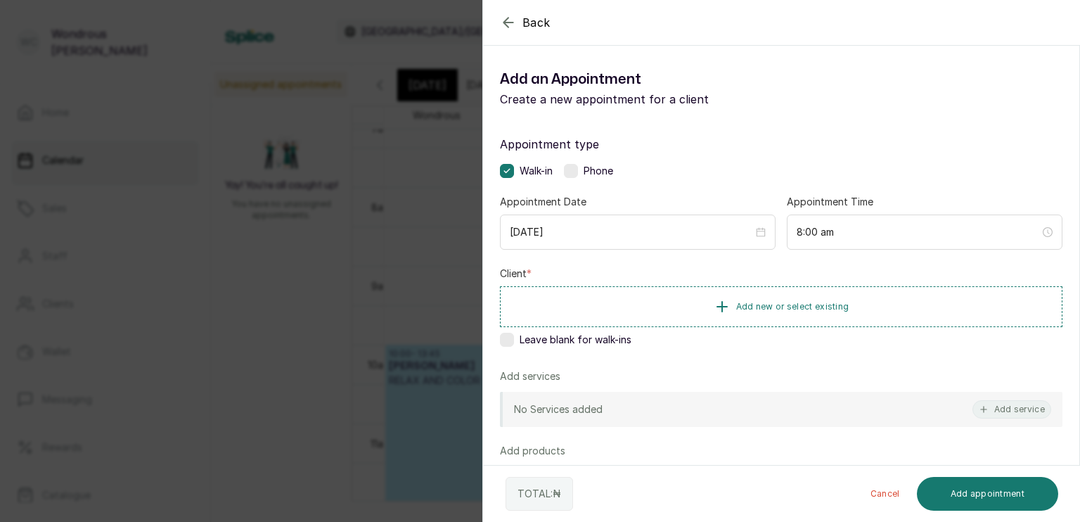
click at [368, 141] on div "Back Add Appointment Add an Appointment Create a new appointment for a client A…" at bounding box center [540, 261] width 1080 height 522
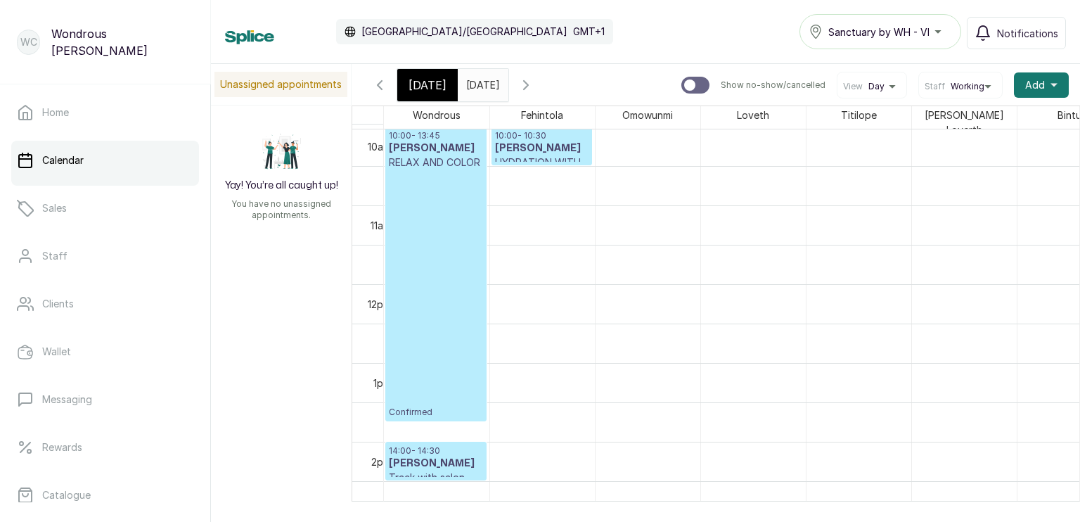
scroll to position [713, 0]
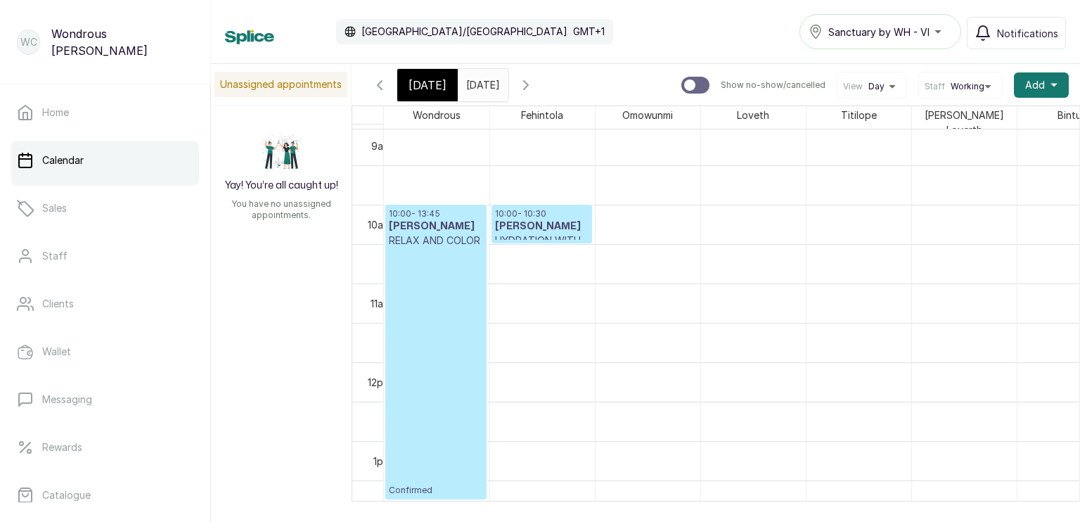
click at [481, 84] on input "[DATE]" at bounding box center [470, 82] width 23 height 24
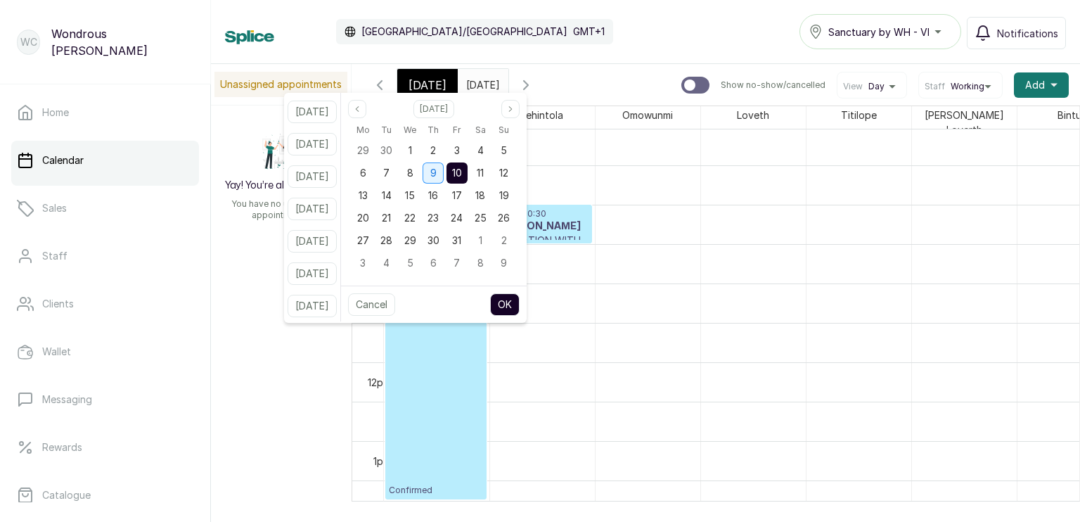
click at [444, 170] on div "9" at bounding box center [433, 172] width 21 height 21
click at [520, 304] on button "OK" at bounding box center [505, 304] width 30 height 23
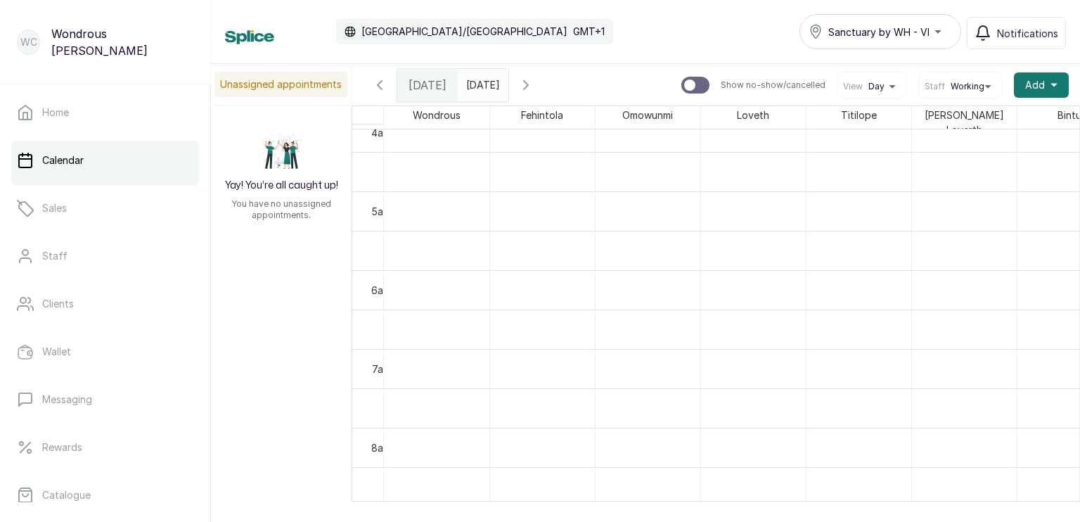
scroll to position [333, 0]
click at [481, 73] on input "[DATE]" at bounding box center [470, 82] width 23 height 24
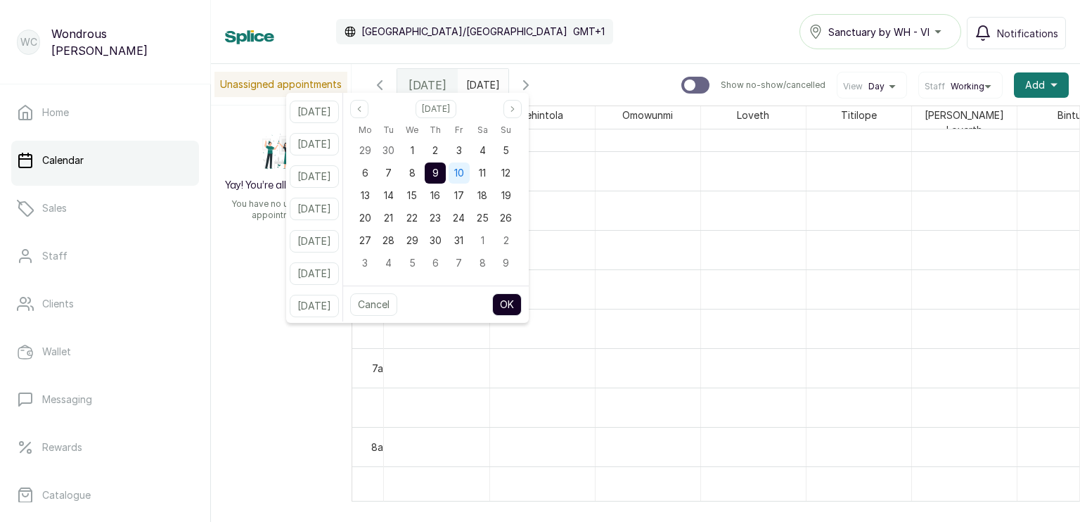
click at [464, 177] on span "10" at bounding box center [459, 173] width 10 height 12
click at [522, 306] on button "OK" at bounding box center [507, 304] width 30 height 23
type input "[DATE]"
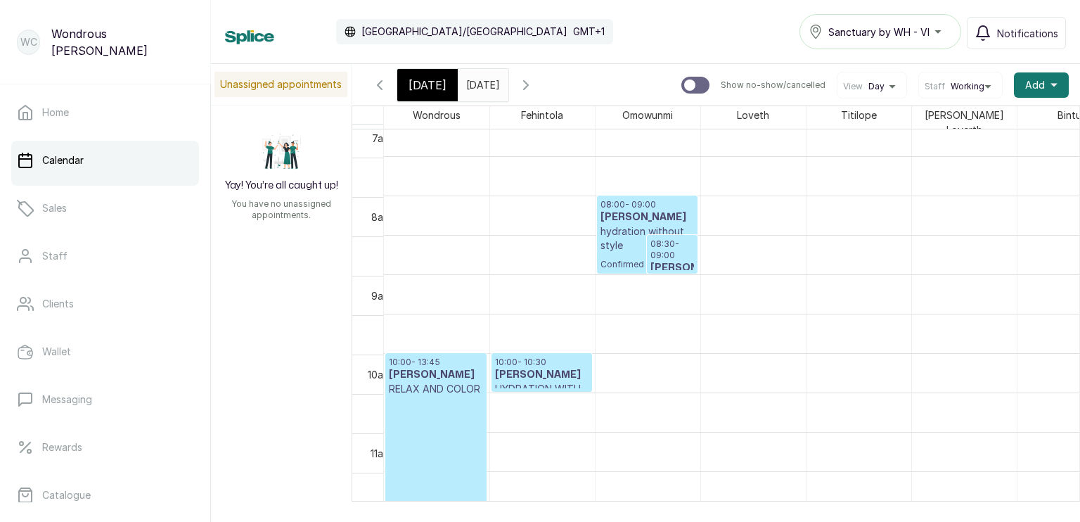
scroll to position [564, 0]
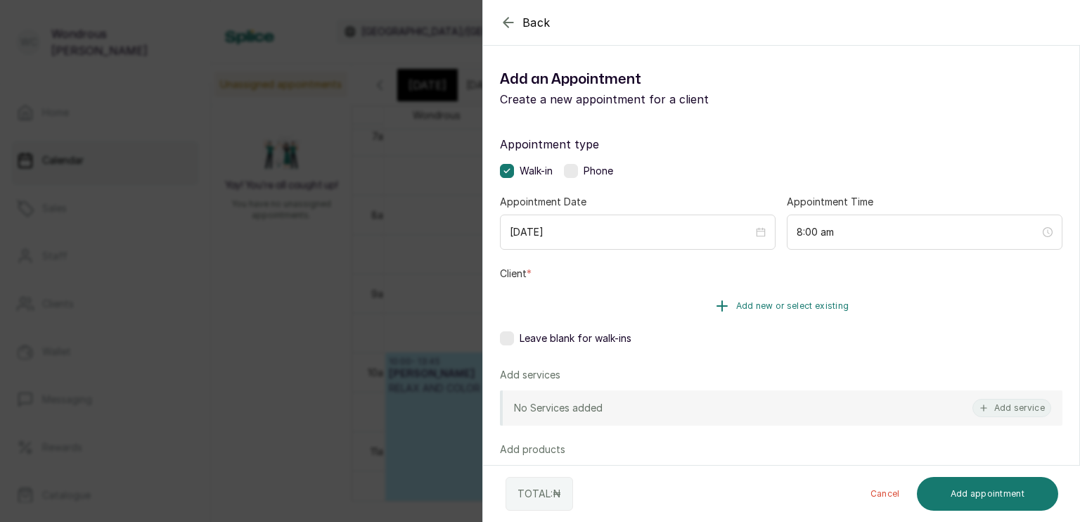
click at [748, 302] on span "Add new or select existing" at bounding box center [792, 305] width 113 height 11
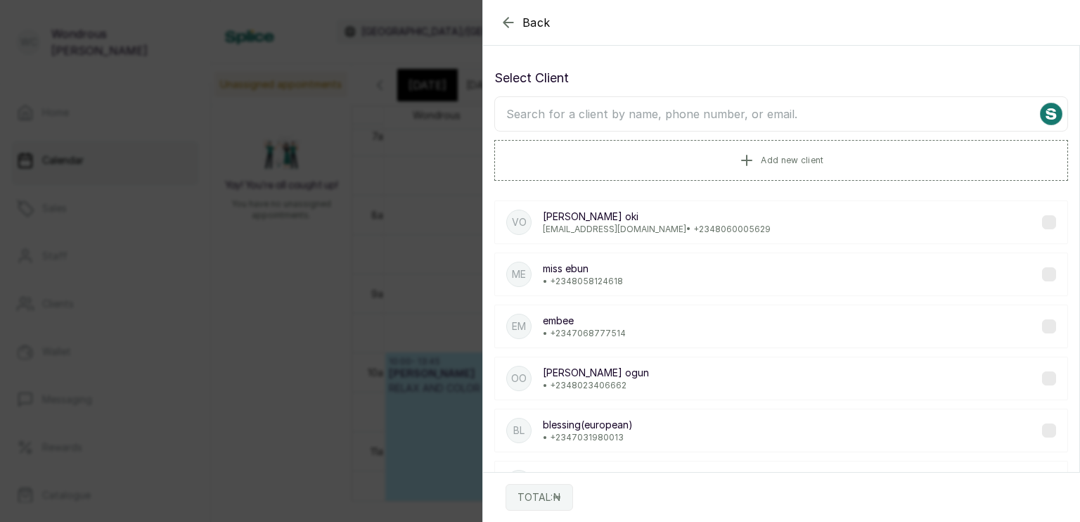
click at [536, 26] on span "Back" at bounding box center [537, 22] width 28 height 17
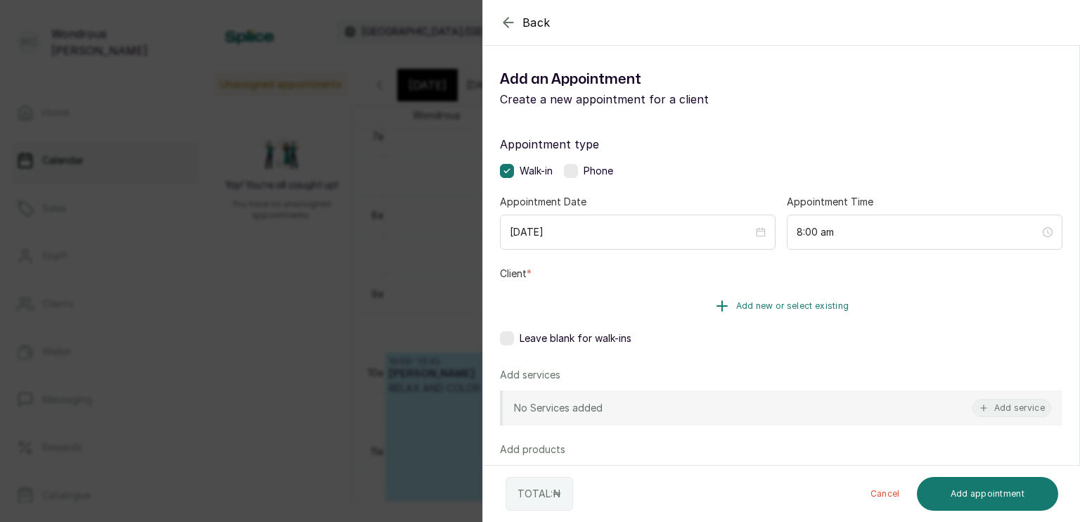
click at [715, 302] on icon "button" at bounding box center [722, 306] width 17 height 17
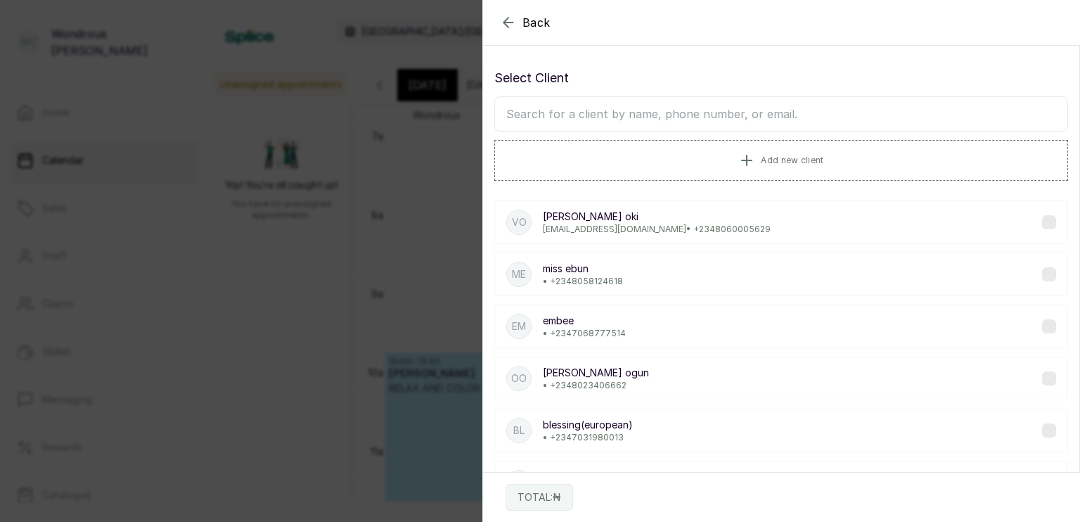
click at [535, 22] on span "Back" at bounding box center [537, 22] width 28 height 17
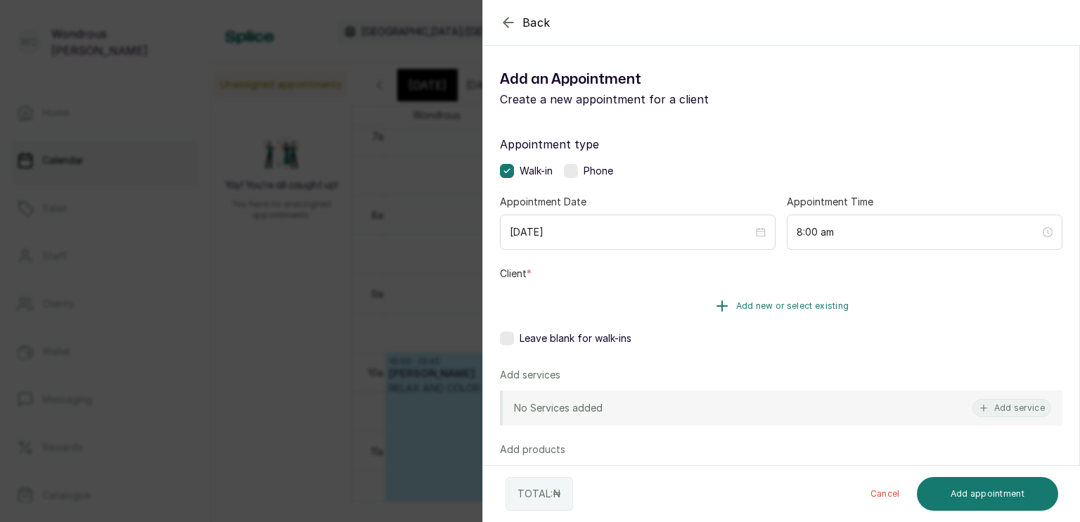
click at [678, 301] on button "Add new or select existing" at bounding box center [781, 305] width 563 height 39
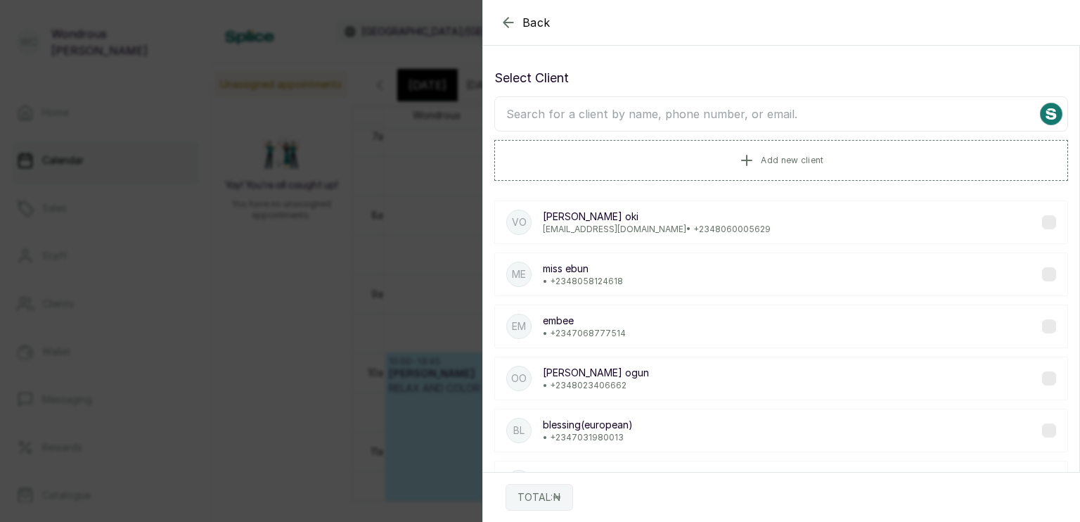
click at [526, 44] on div "Back" at bounding box center [1023, 22] width 1080 height 45
click at [526, 31] on div "Back" at bounding box center [1023, 22] width 1080 height 45
click at [526, 24] on span "Back" at bounding box center [537, 22] width 28 height 17
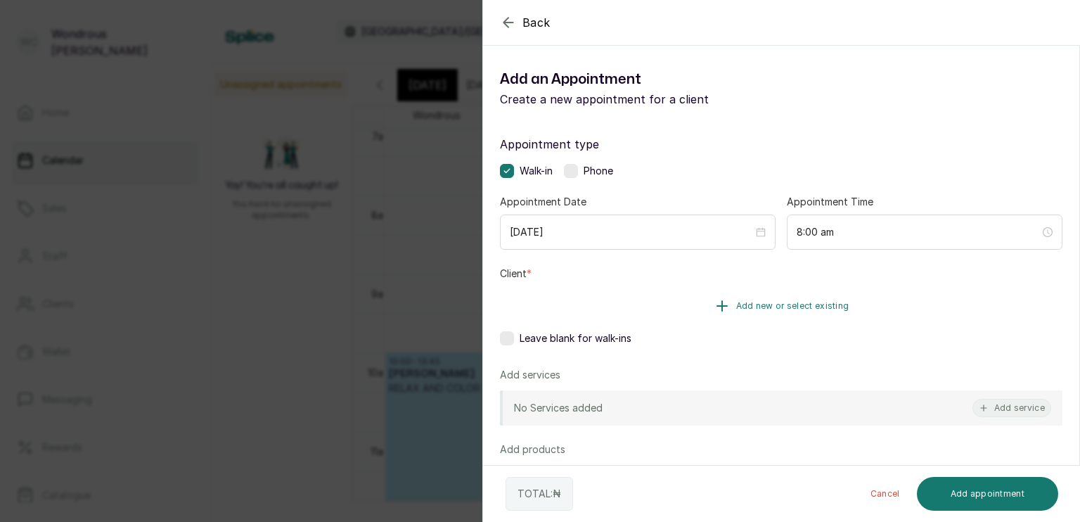
click at [753, 305] on span "Add new or select existing" at bounding box center [792, 305] width 113 height 11
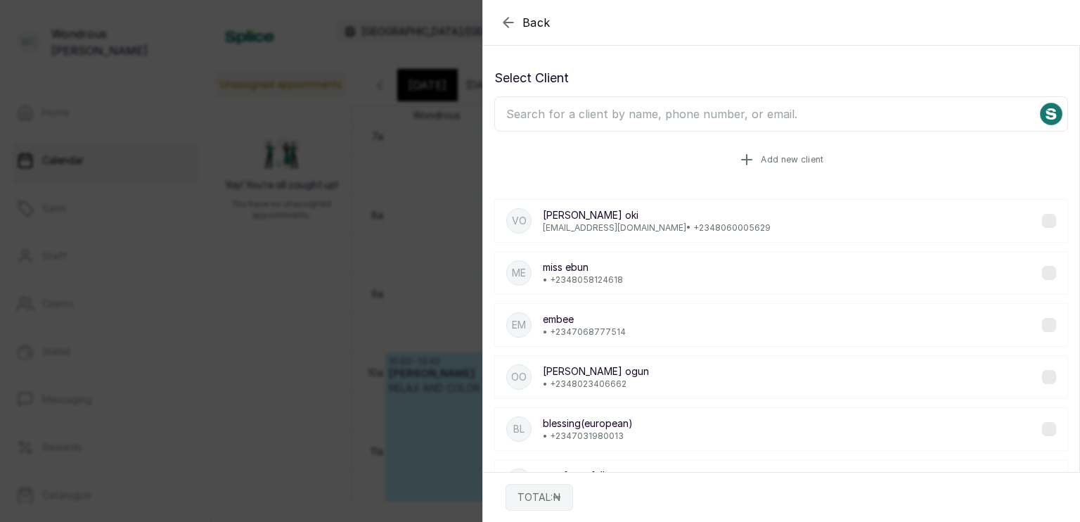
click at [775, 158] on span "Add new client" at bounding box center [792, 159] width 63 height 11
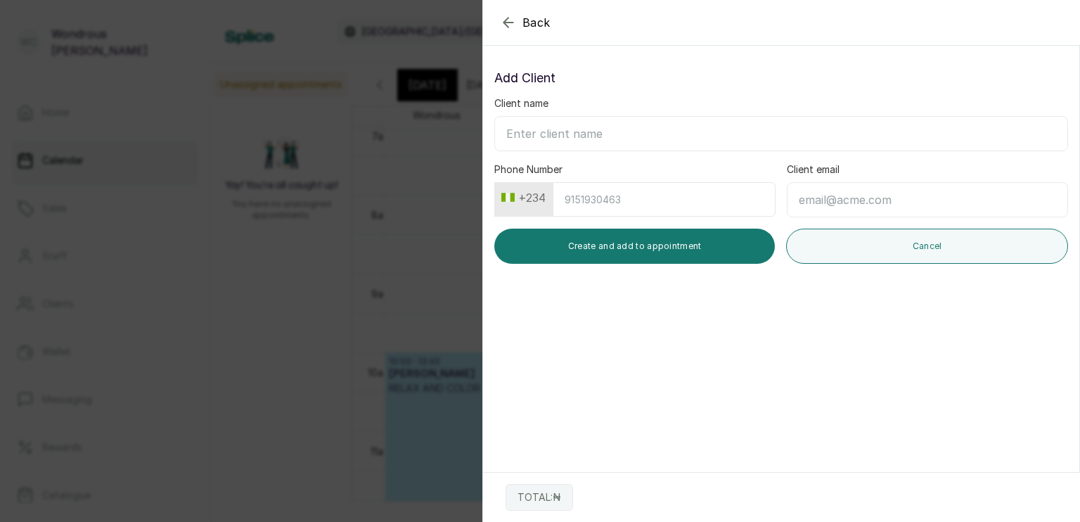
click at [677, 136] on input "Client name" at bounding box center [781, 133] width 574 height 35
type input "[PERSON_NAME]"
click at [685, 211] on input "Phone Number" at bounding box center [664, 199] width 223 height 34
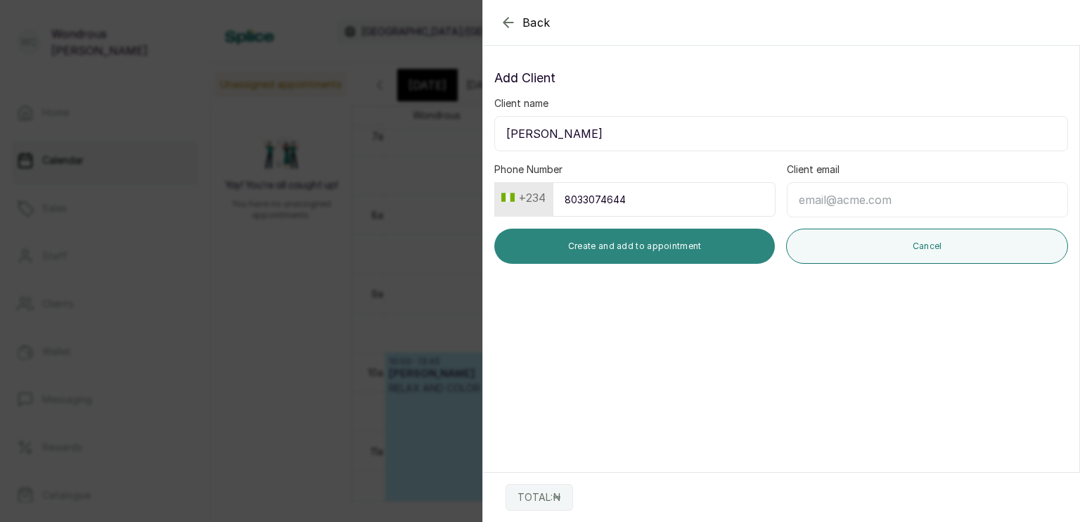
type input "8033074644"
click at [707, 238] on button "Create and add to appointment" at bounding box center [634, 246] width 281 height 35
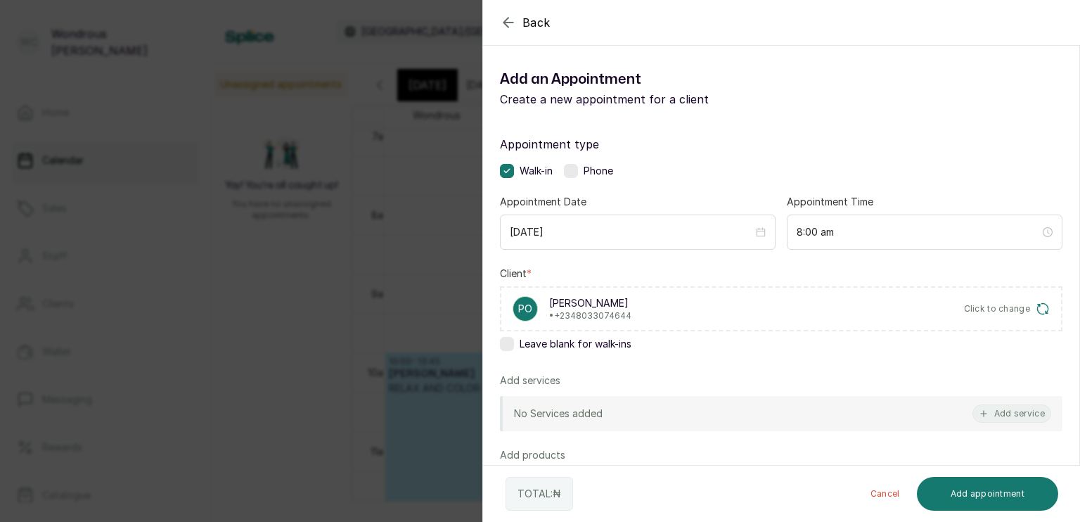
scroll to position [212, 0]
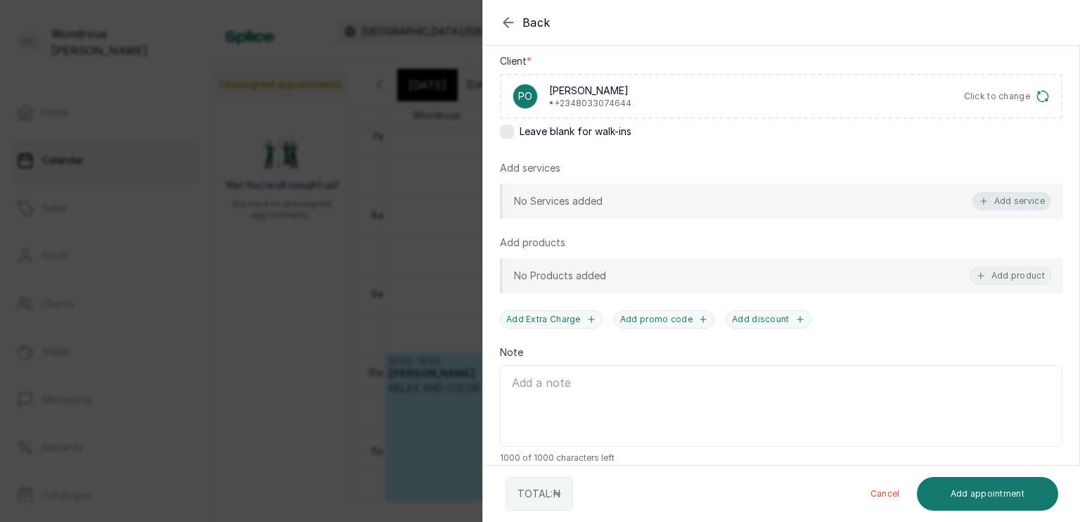
click at [996, 198] on button "Add service" at bounding box center [1012, 201] width 79 height 18
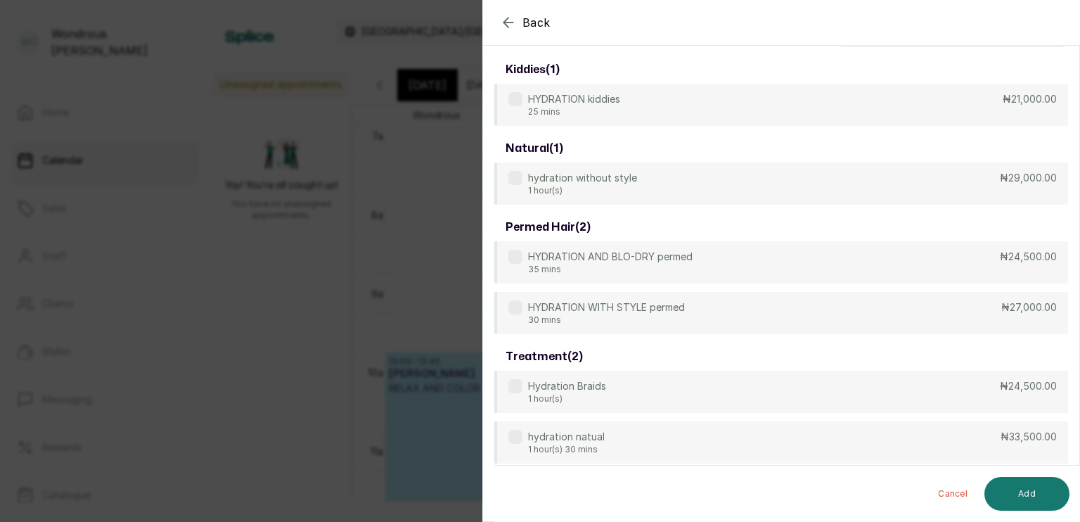
scroll to position [0, 0]
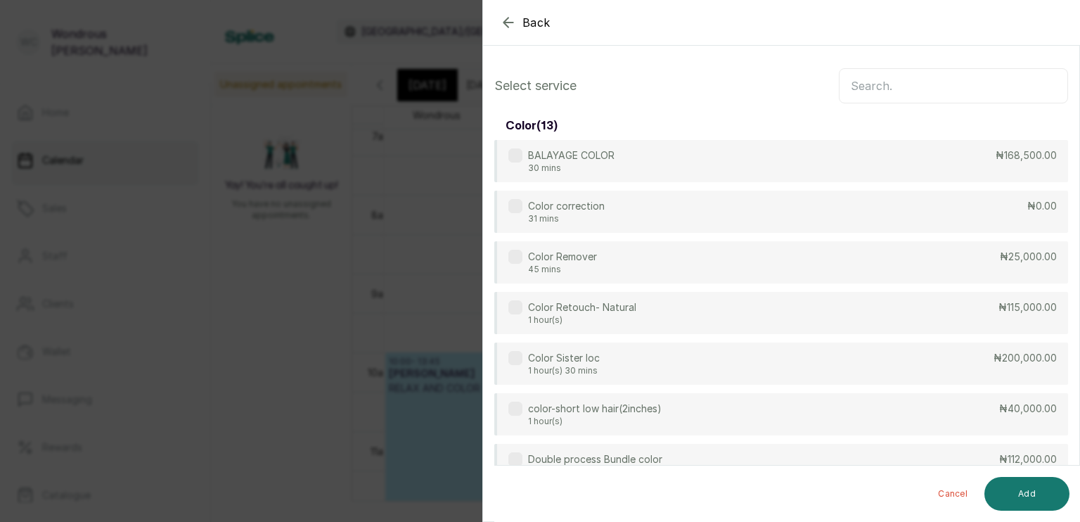
click at [940, 89] on input "text" at bounding box center [953, 85] width 229 height 35
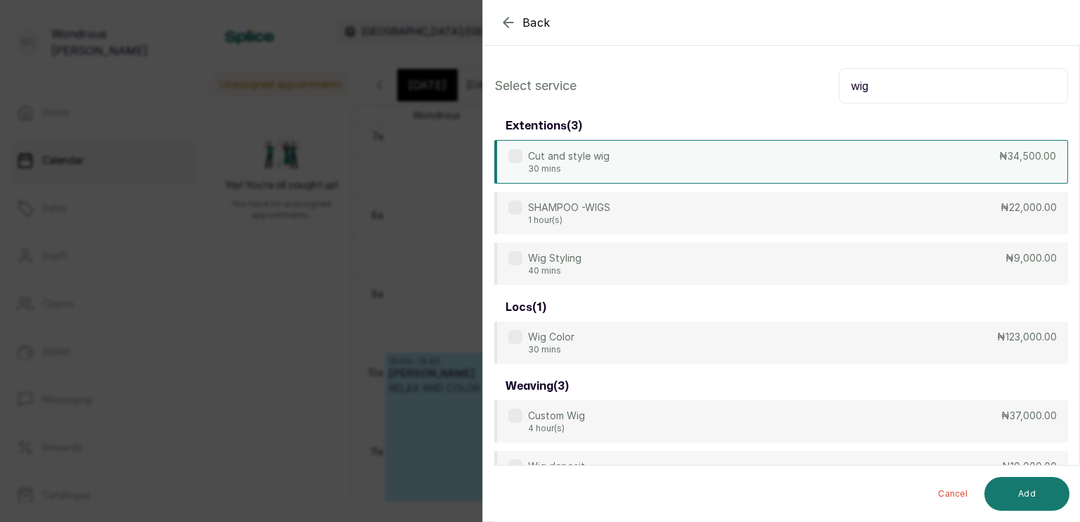
click at [914, 176] on div "Cut and style wig 30 mins ₦34,500.00" at bounding box center [781, 162] width 574 height 44
click at [907, 91] on input "wig" at bounding box center [953, 85] width 229 height 35
type input "w"
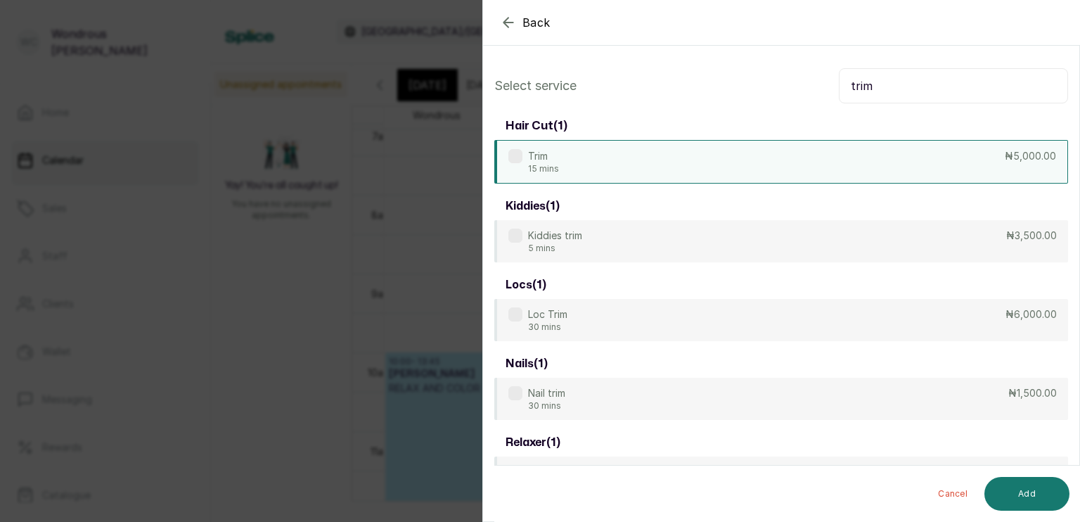
type input "trim"
click at [935, 151] on div "Trim 15 mins ₦5,000.00" at bounding box center [781, 162] width 574 height 44
click at [1030, 497] on button "Add" at bounding box center [1027, 494] width 85 height 34
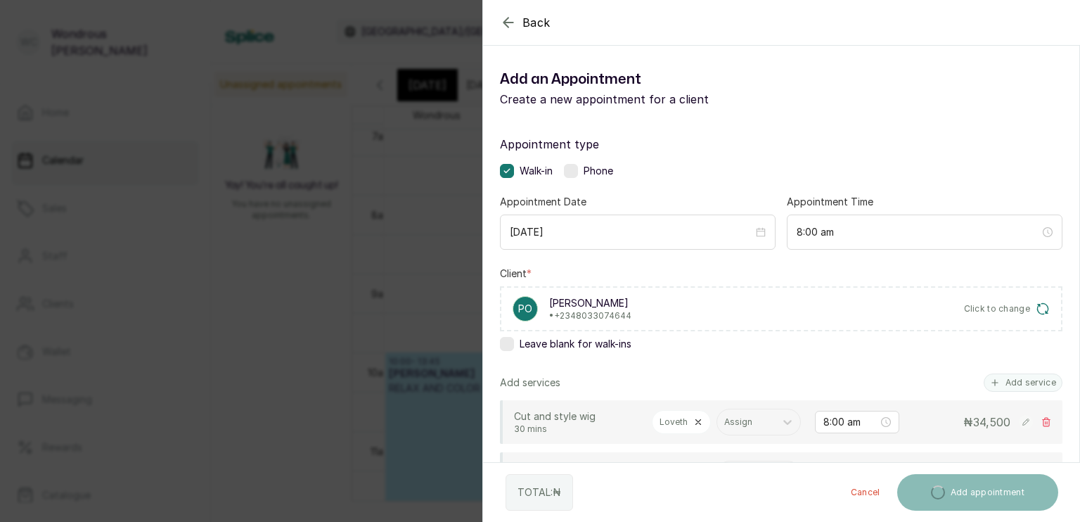
scroll to position [125, 0]
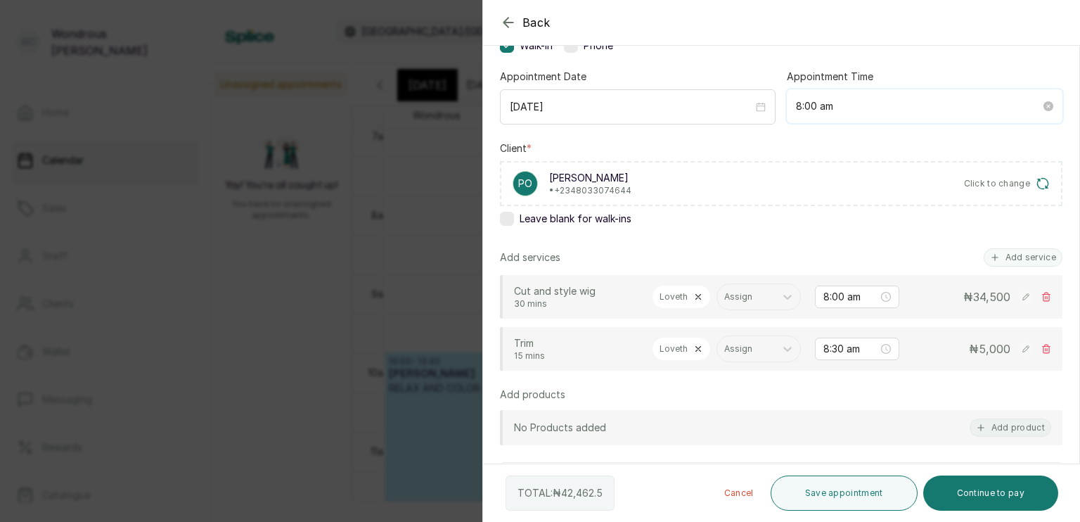
click at [835, 103] on input "8:00 am" at bounding box center [918, 105] width 245 height 15
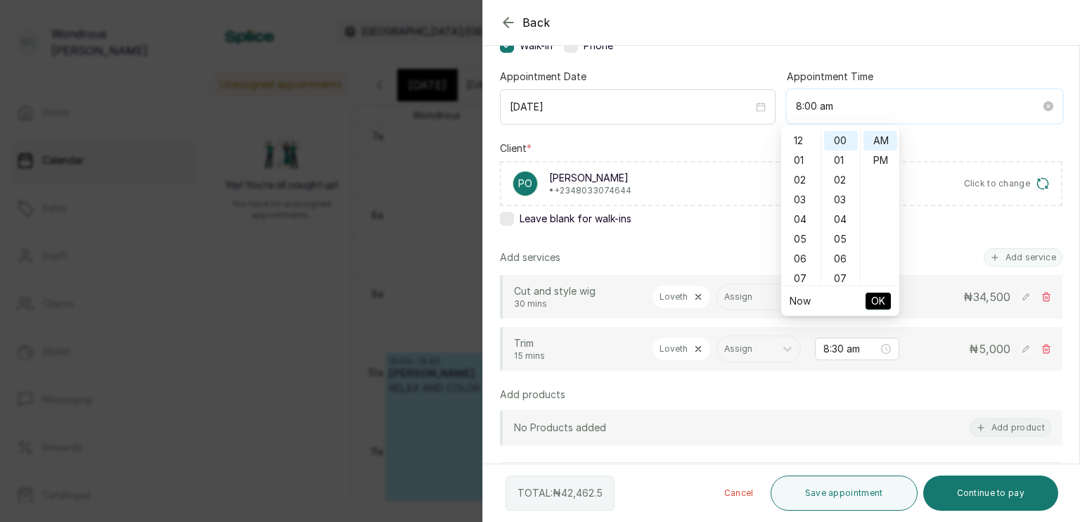
scroll to position [158, 0]
click at [803, 159] on div "09" at bounding box center [801, 161] width 34 height 20
click at [801, 142] on div "09" at bounding box center [801, 141] width 34 height 20
type input "9:00 am"
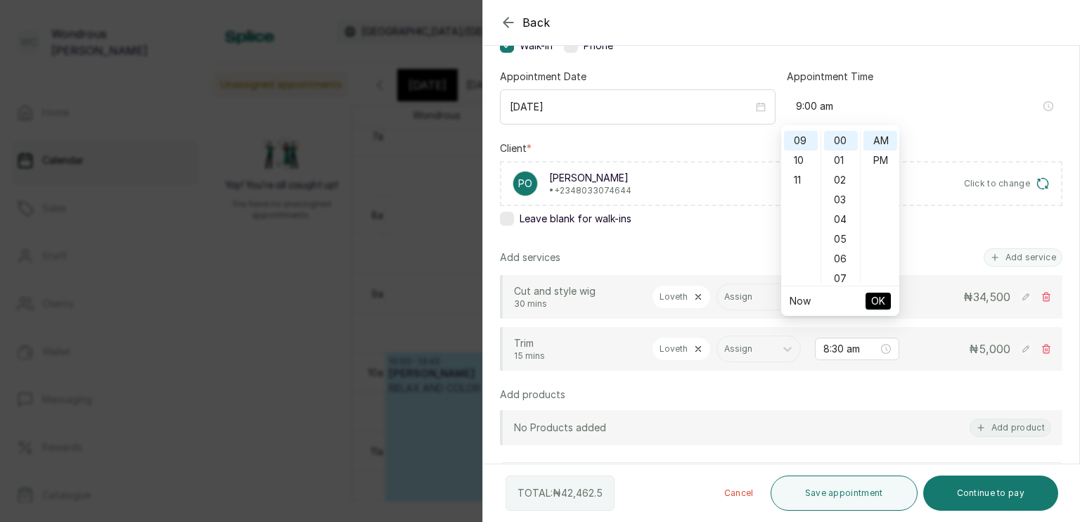
click at [879, 303] on span "OK" at bounding box center [878, 301] width 14 height 27
type input "9:00 am"
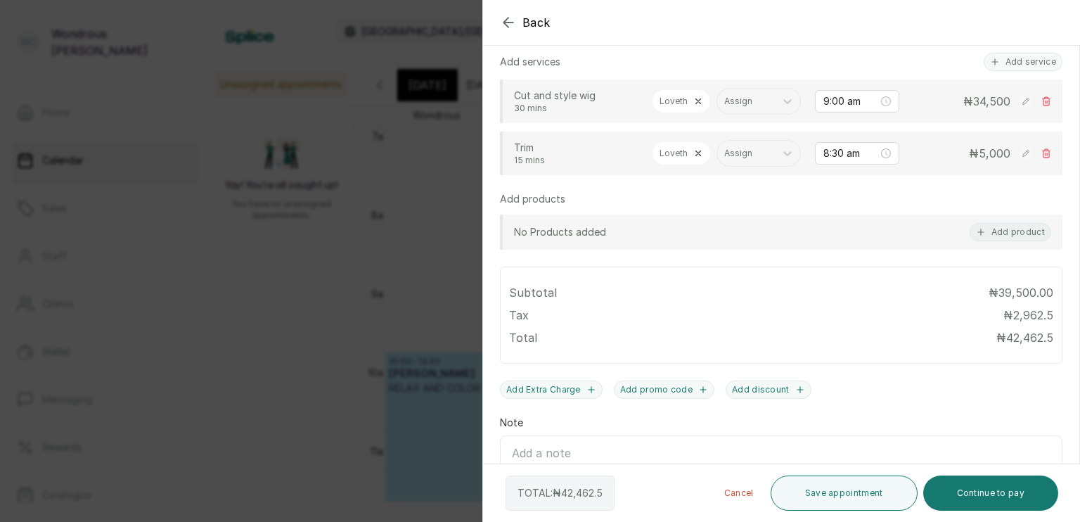
scroll to position [318, 0]
click at [873, 490] on button "Save appointment" at bounding box center [844, 492] width 147 height 35
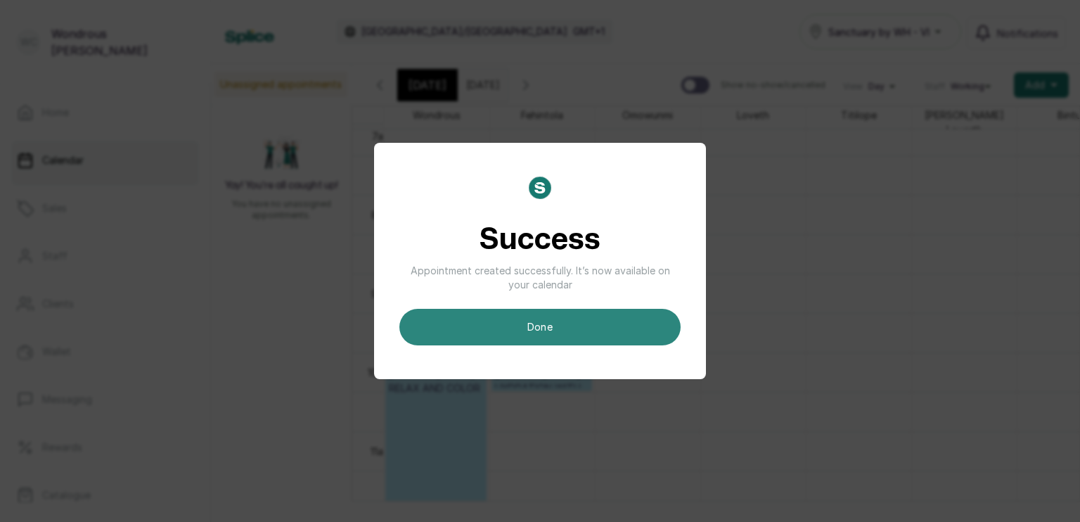
click at [649, 320] on button "done" at bounding box center [540, 327] width 281 height 37
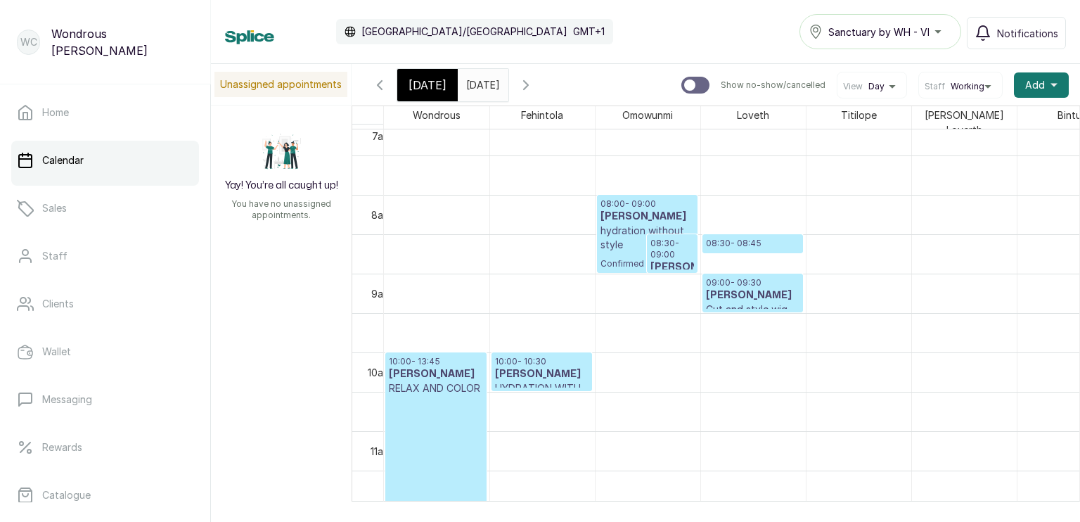
scroll to position [0, 0]
click at [771, 238] on p "08:30 - 08:45" at bounding box center [753, 243] width 94 height 11
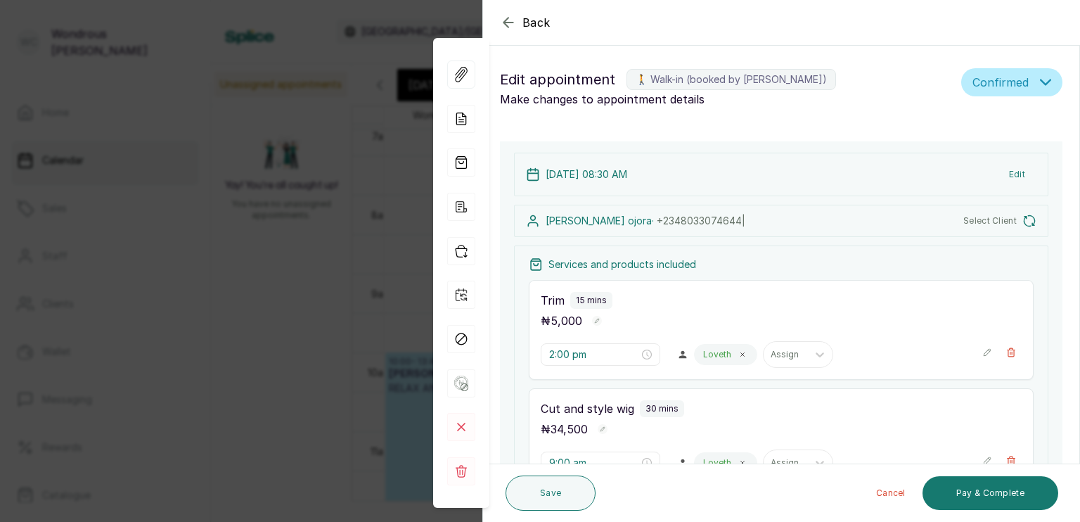
type input "8:30 am"
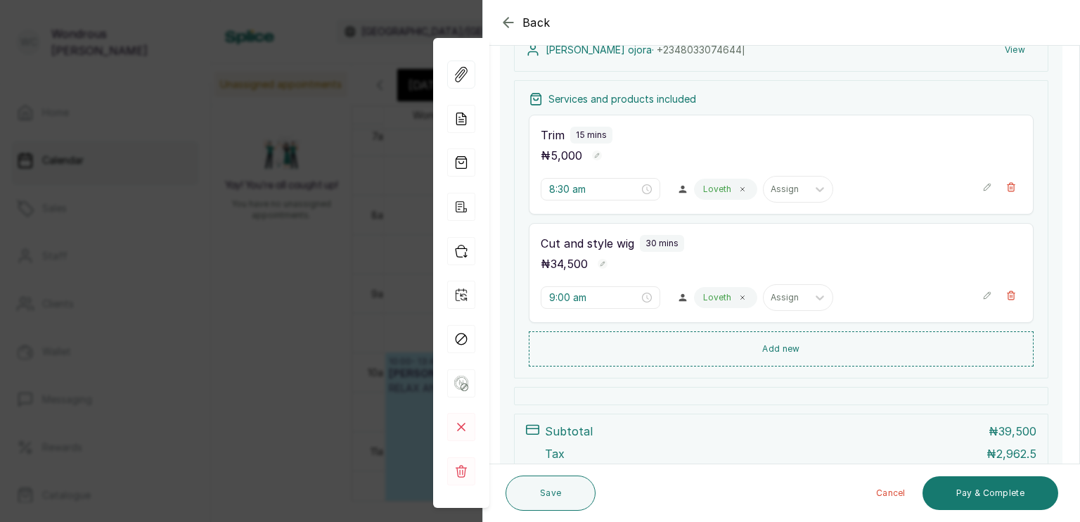
scroll to position [174, 0]
click at [554, 491] on button "Save" at bounding box center [551, 492] width 90 height 35
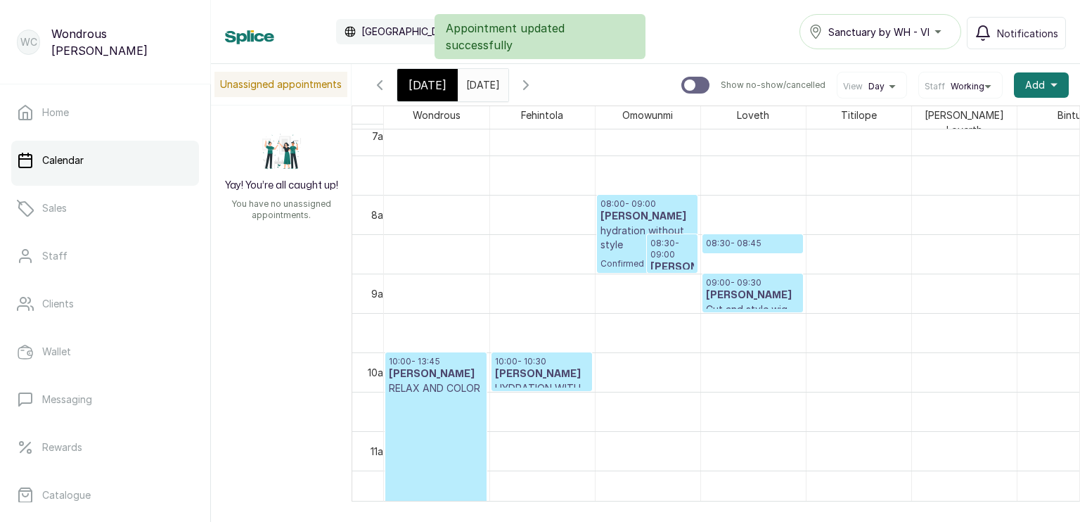
click at [357, 207] on div "8am" at bounding box center [372, 214] width 41 height 15
click at [741, 295] on h3 "[PERSON_NAME]" at bounding box center [753, 295] width 94 height 14
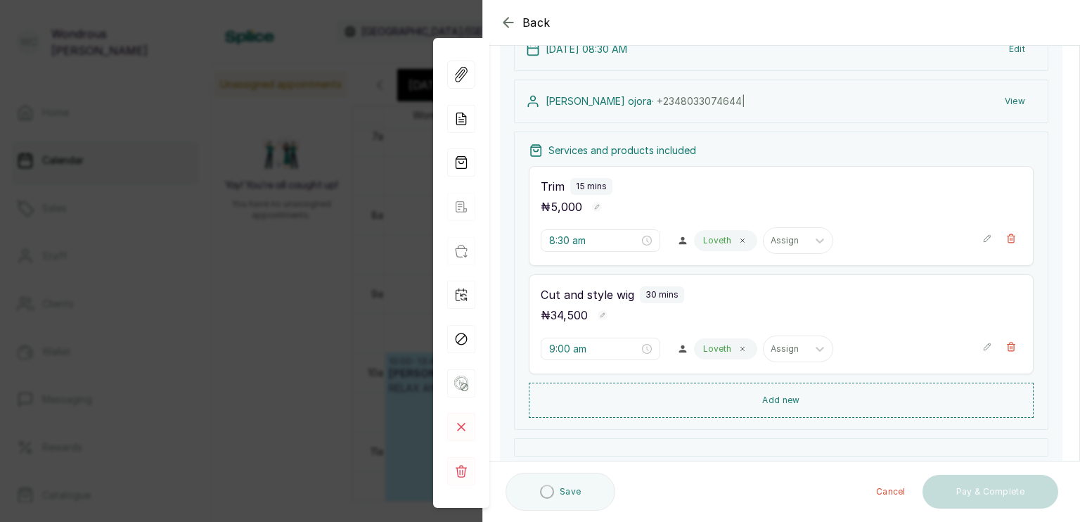
scroll to position [125, 0]
click at [642, 239] on icon "close-circle" at bounding box center [647, 241] width 10 height 10
click at [636, 239] on div at bounding box center [600, 240] width 103 height 15
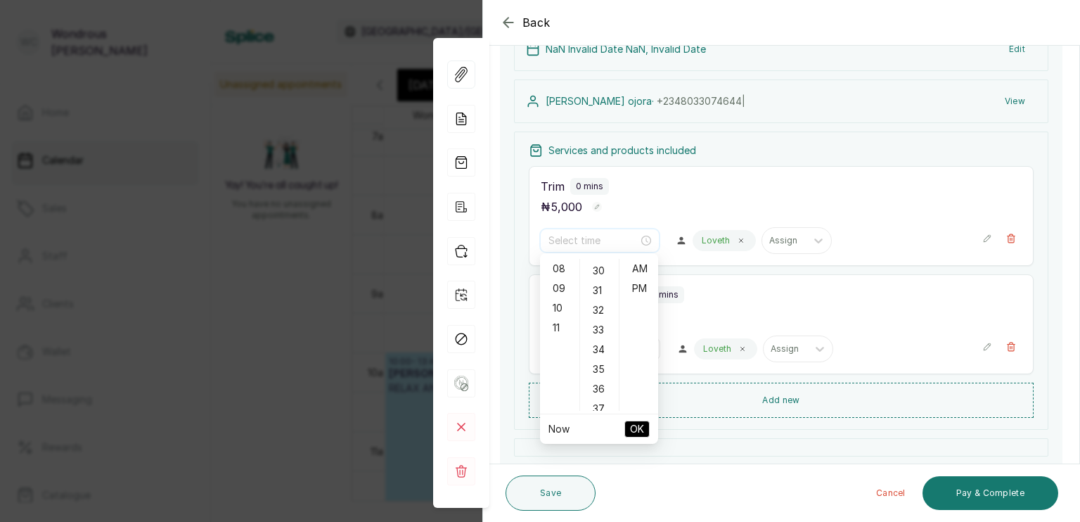
scroll to position [591, 0]
click at [559, 288] on div "09" at bounding box center [560, 289] width 34 height 20
click at [602, 268] on div "00" at bounding box center [600, 269] width 34 height 20
type input "9:00 am"
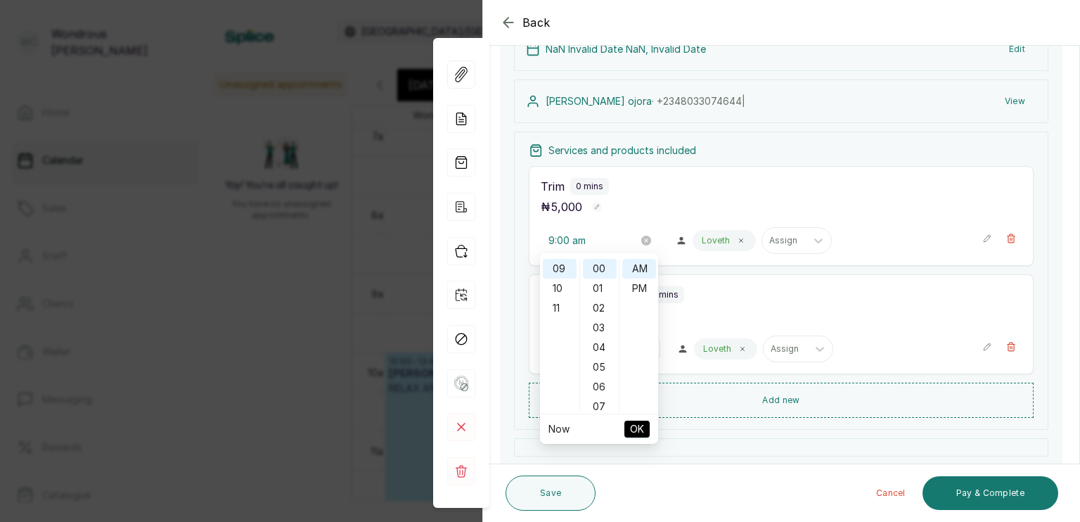
click at [639, 430] on span "OK" at bounding box center [637, 429] width 14 height 27
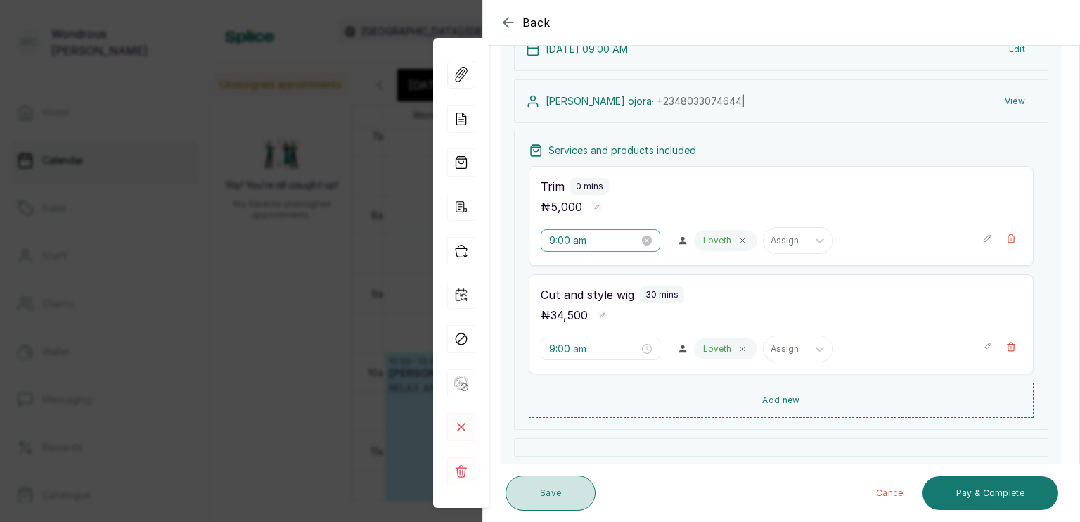
click at [550, 492] on button "Save" at bounding box center [551, 492] width 90 height 35
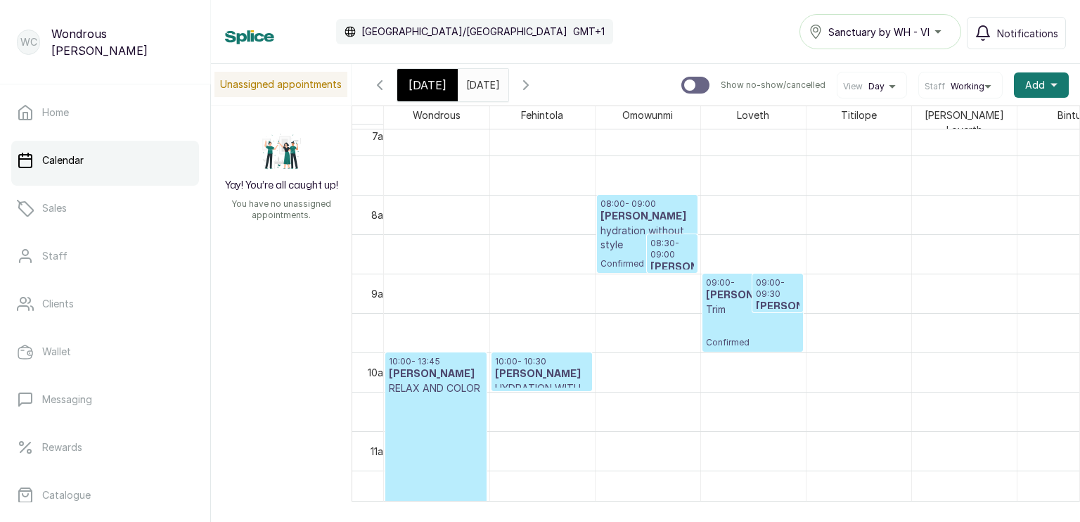
click at [717, 328] on p "Confirmed" at bounding box center [753, 333] width 94 height 32
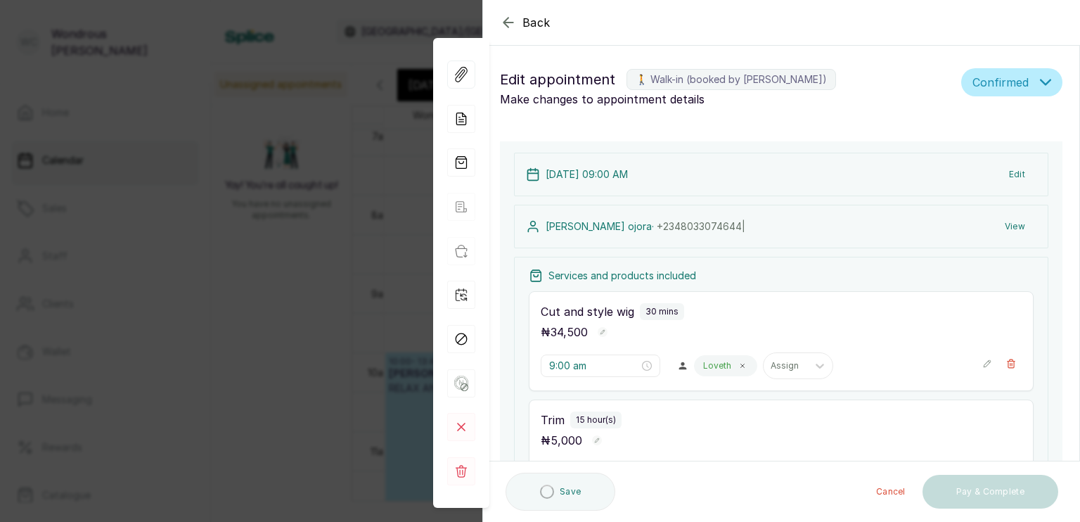
click at [717, 328] on div "[DATE] 09:00 AM Edit [PERSON_NAME] · [PHONE_NUMBER] | View Services and product…" at bounding box center [781, 437] width 563 height 593
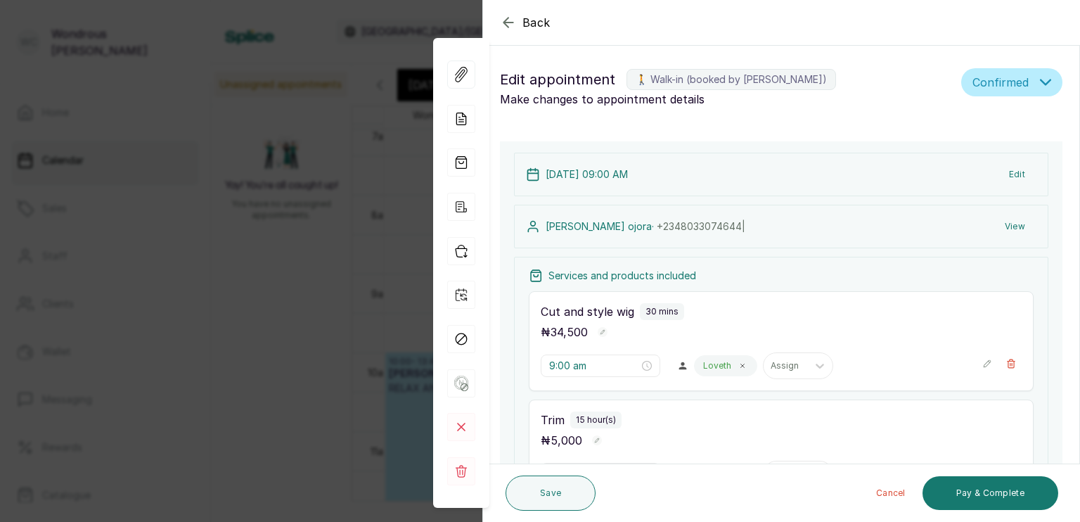
click at [388, 250] on div "Back Appointment Details Edit appointment 🚶 Walk-in (booked by [PERSON_NAME]) M…" at bounding box center [540, 261] width 1080 height 522
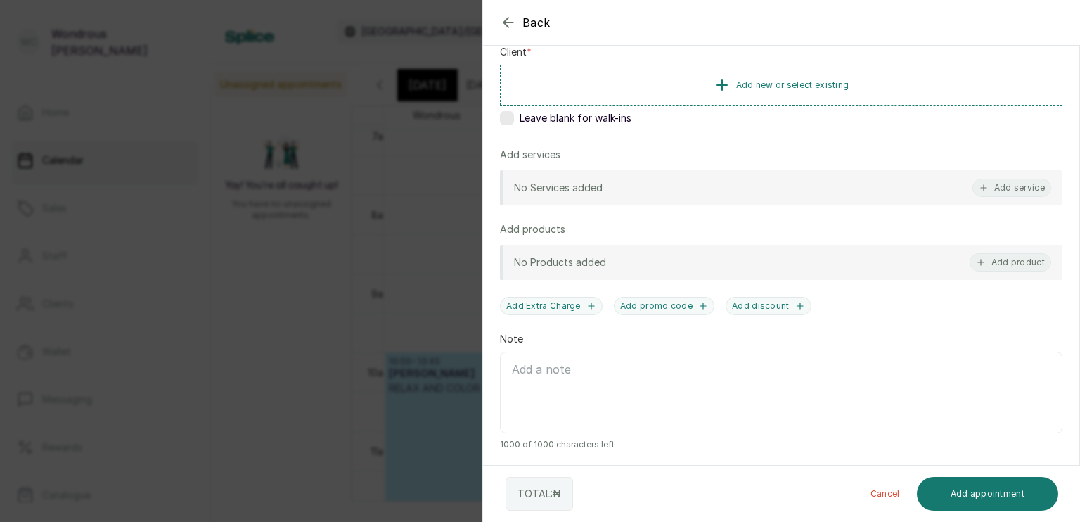
scroll to position [219, 0]
click at [376, 224] on div "Back Add Appointment Add an Appointment Create a new appointment for a client A…" at bounding box center [540, 261] width 1080 height 522
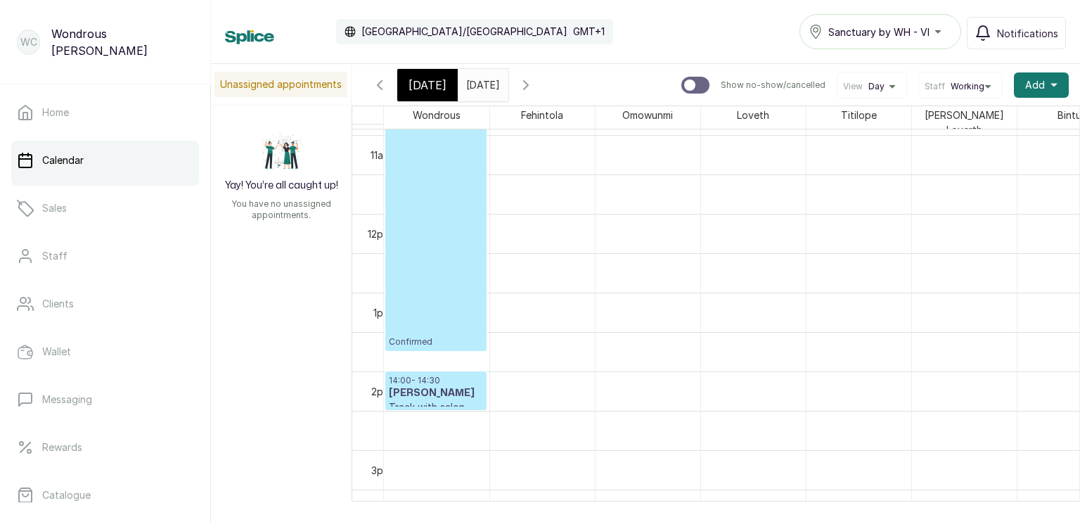
scroll to position [844, 0]
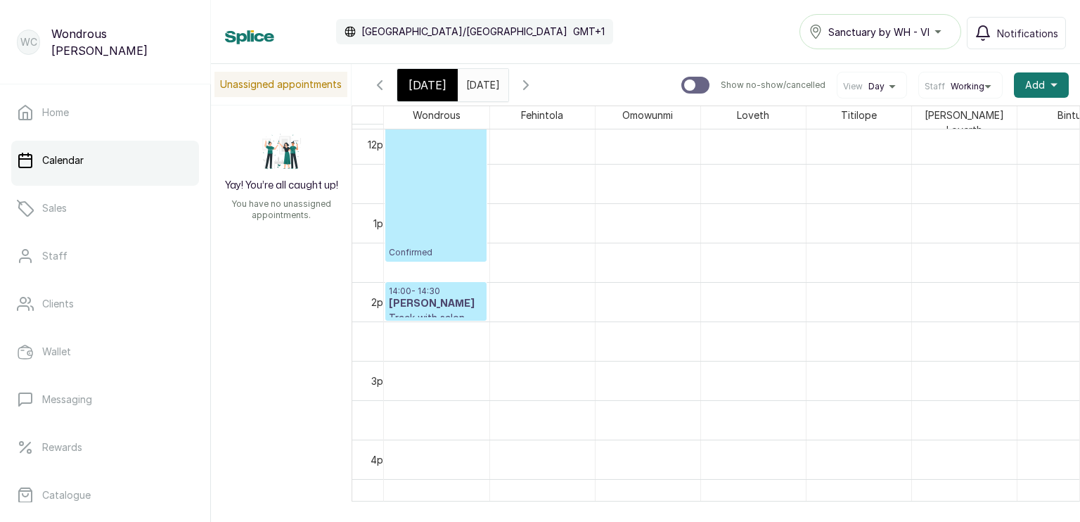
click at [430, 300] on h3 "[PERSON_NAME]" at bounding box center [436, 304] width 94 height 14
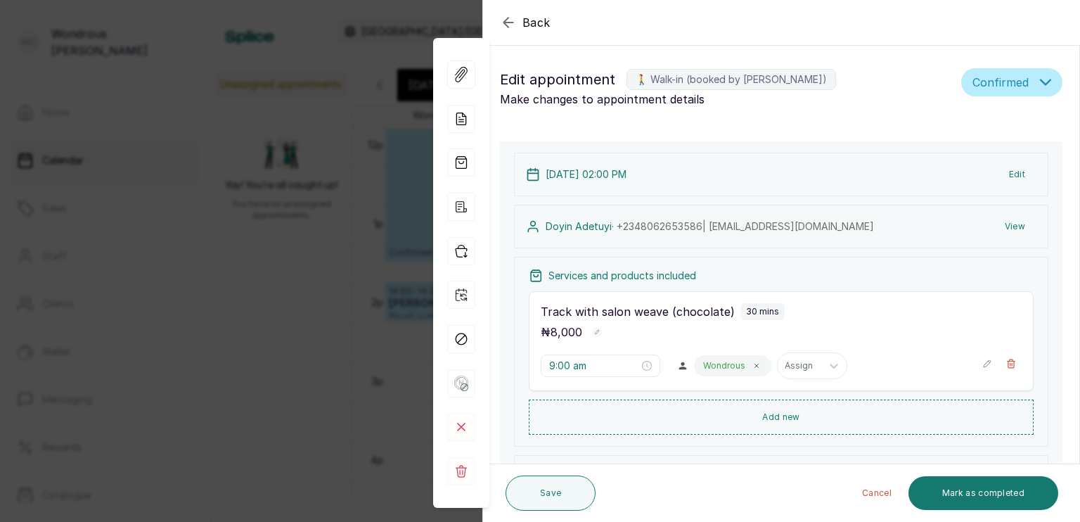
type input "2:00 pm"
click at [1008, 364] on icon "button" at bounding box center [1012, 363] width 8 height 8
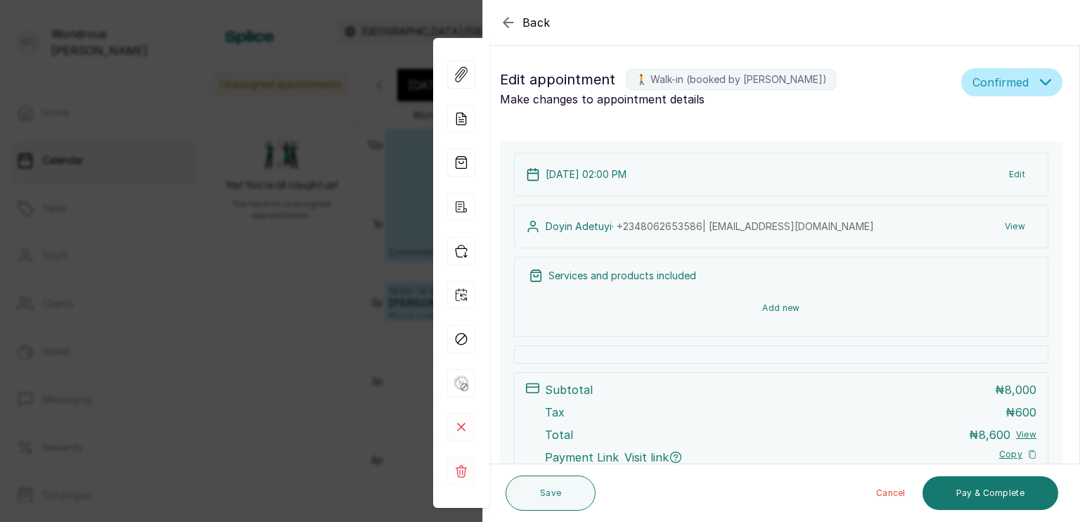
click at [791, 307] on button "Add new" at bounding box center [781, 308] width 505 height 34
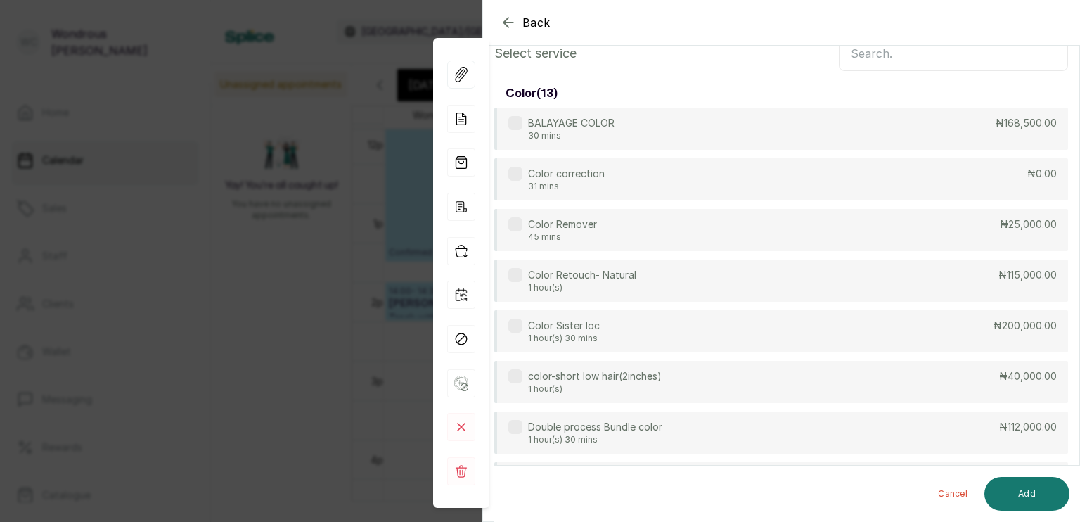
scroll to position [0, 0]
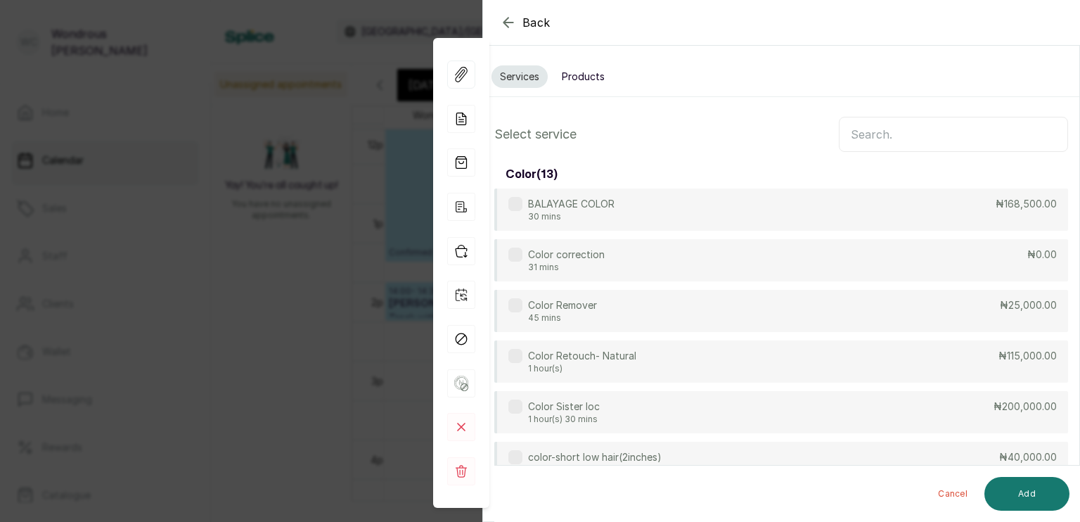
click at [848, 131] on input "text" at bounding box center [953, 134] width 229 height 35
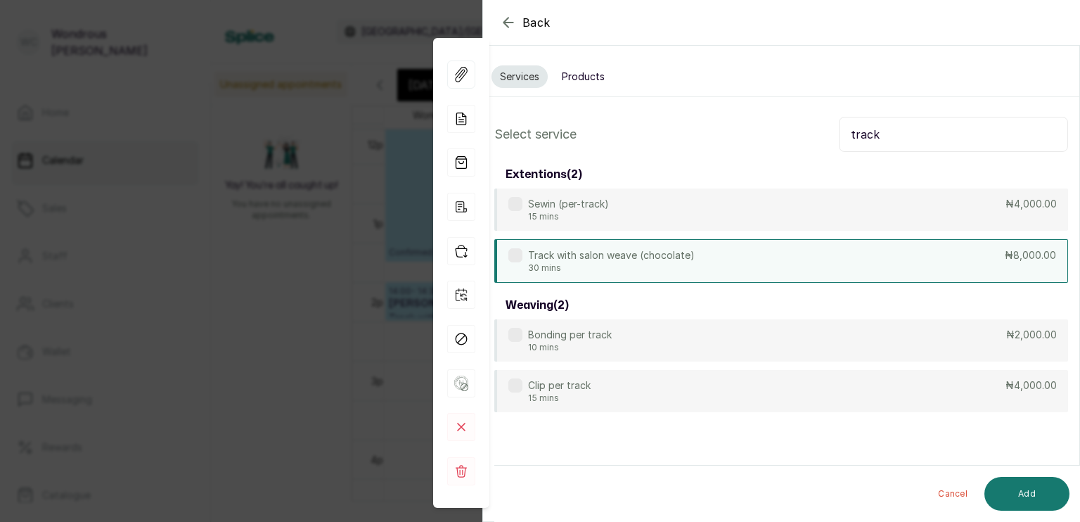
type input "track"
click at [816, 258] on div "Track with salon weave (chocolate) 30 mins ₦8,000.00" at bounding box center [781, 261] width 574 height 44
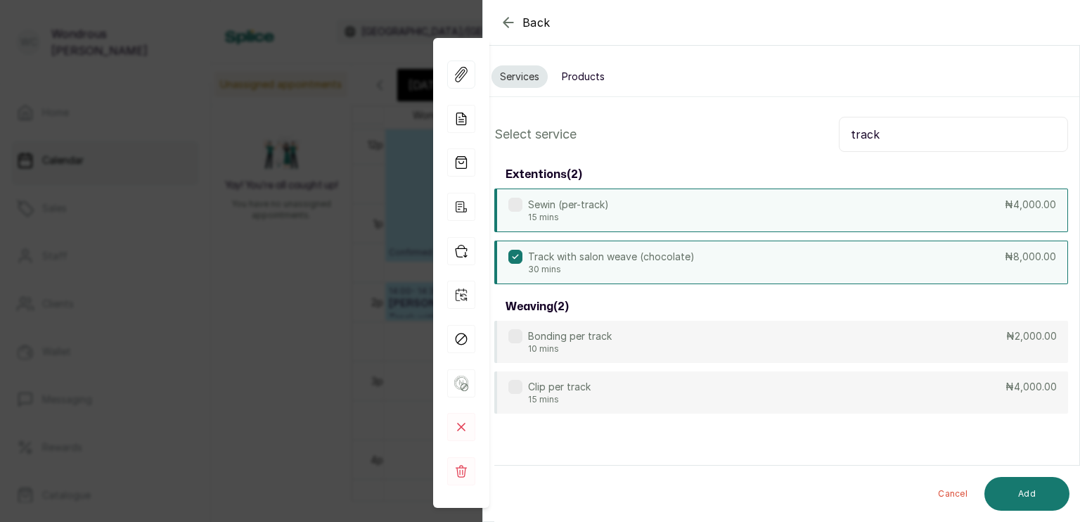
click at [874, 206] on div "Sewin (per-track) 15 mins ₦4,000.00" at bounding box center [781, 211] width 574 height 44
click at [517, 255] on icon at bounding box center [515, 256] width 7 height 7
click at [1012, 491] on button "Add" at bounding box center [1027, 494] width 85 height 34
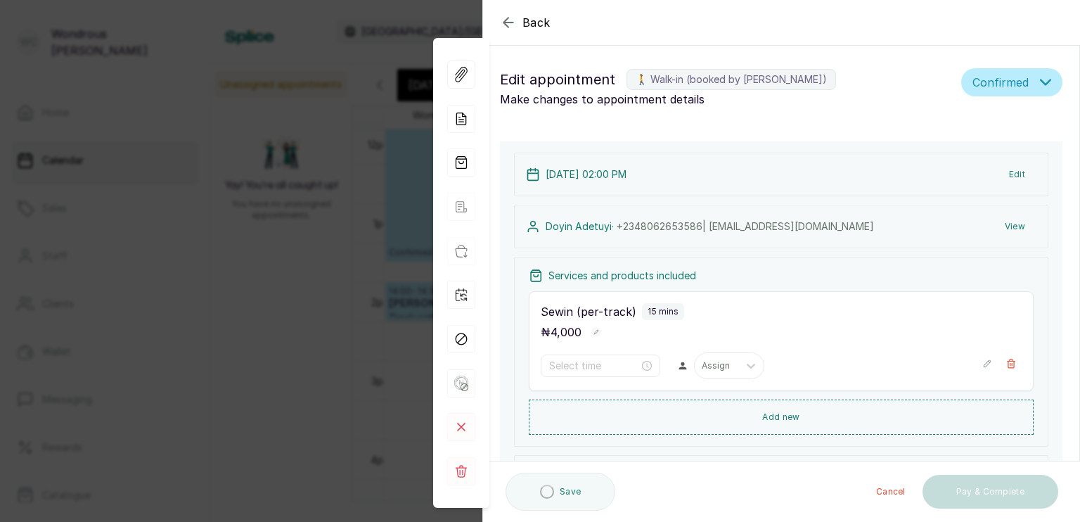
type input "2:00 pm"
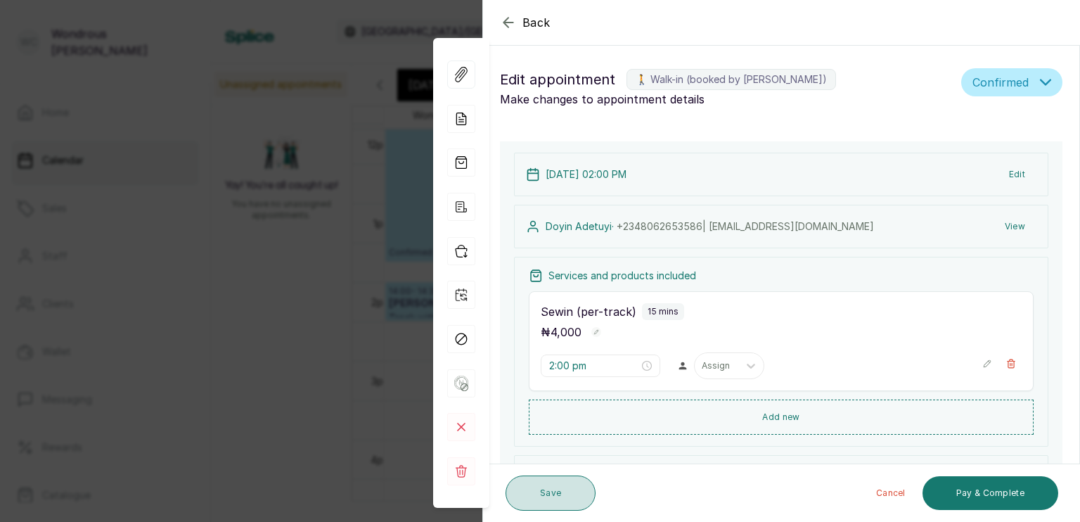
click at [547, 489] on button "Save" at bounding box center [551, 492] width 90 height 35
click at [547, 492] on button "Save" at bounding box center [551, 492] width 90 height 35
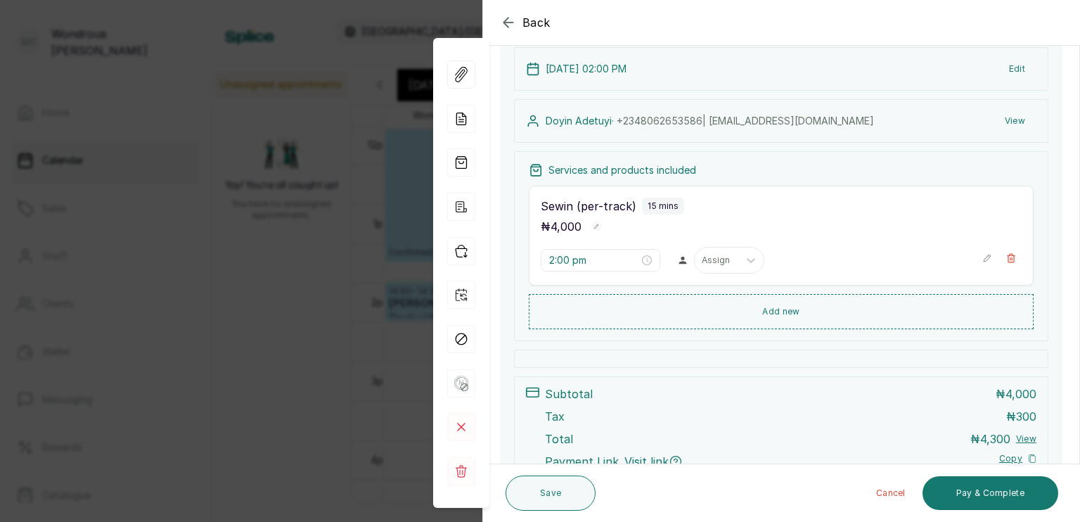
scroll to position [104, 0]
click at [549, 491] on button "Save" at bounding box center [551, 492] width 90 height 35
click at [550, 499] on button "Save" at bounding box center [551, 492] width 90 height 35
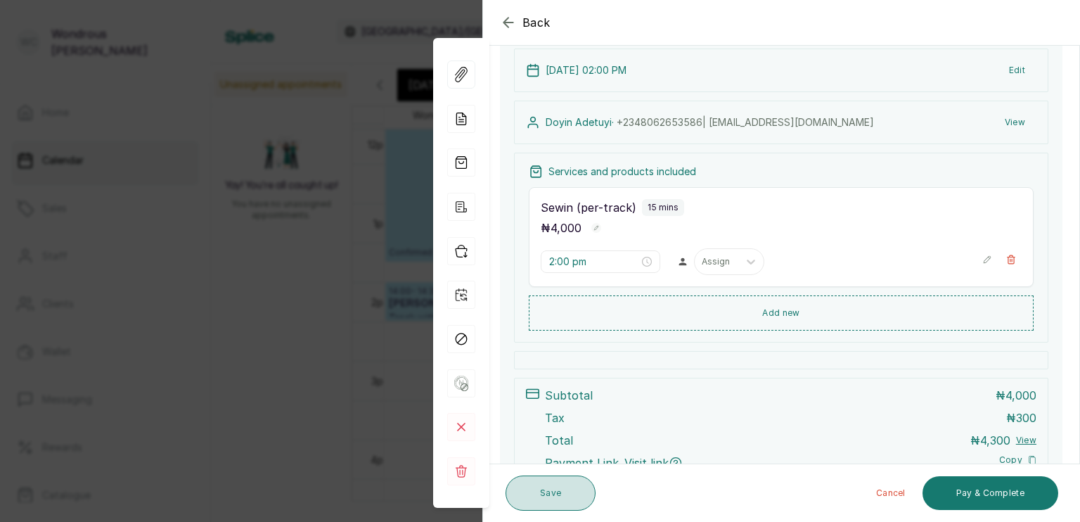
click at [550, 499] on button "Save" at bounding box center [551, 492] width 90 height 35
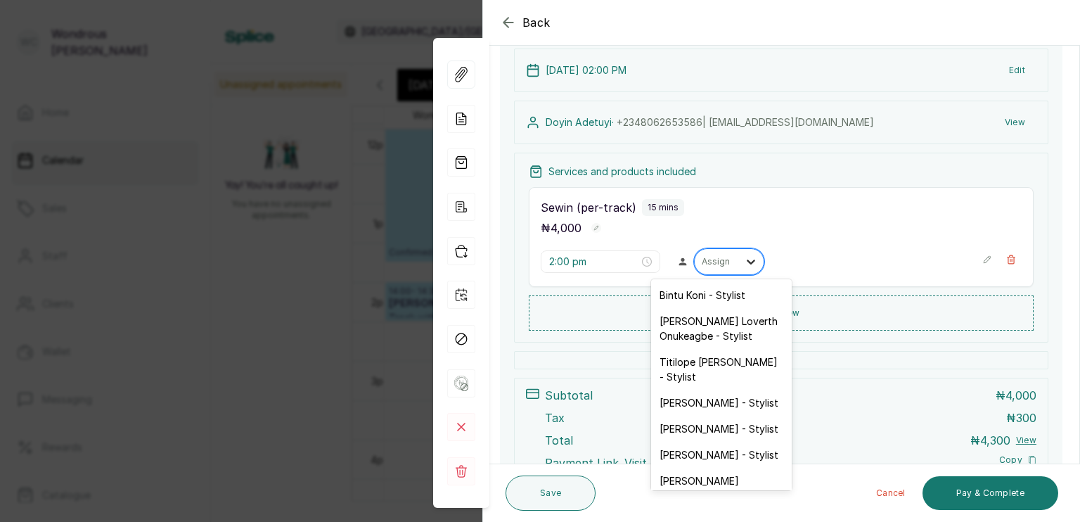
click at [747, 260] on icon at bounding box center [751, 262] width 8 height 5
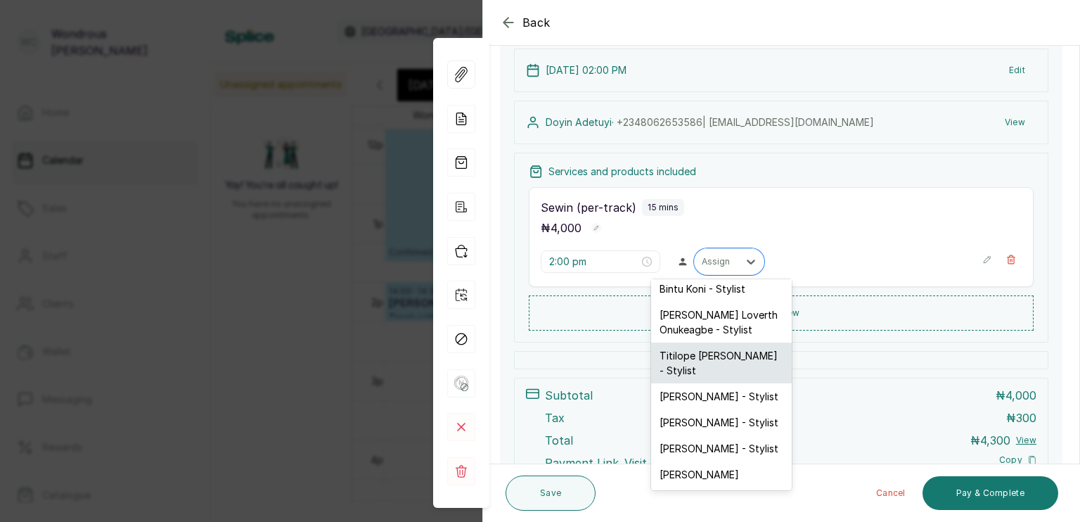
scroll to position [17, 0]
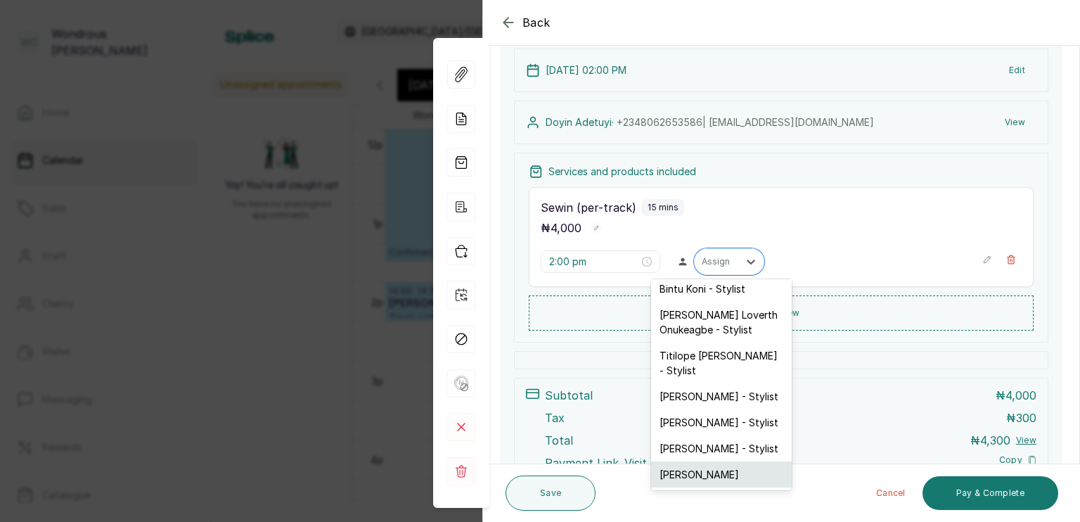
click at [691, 473] on div "[PERSON_NAME]" at bounding box center [721, 474] width 141 height 26
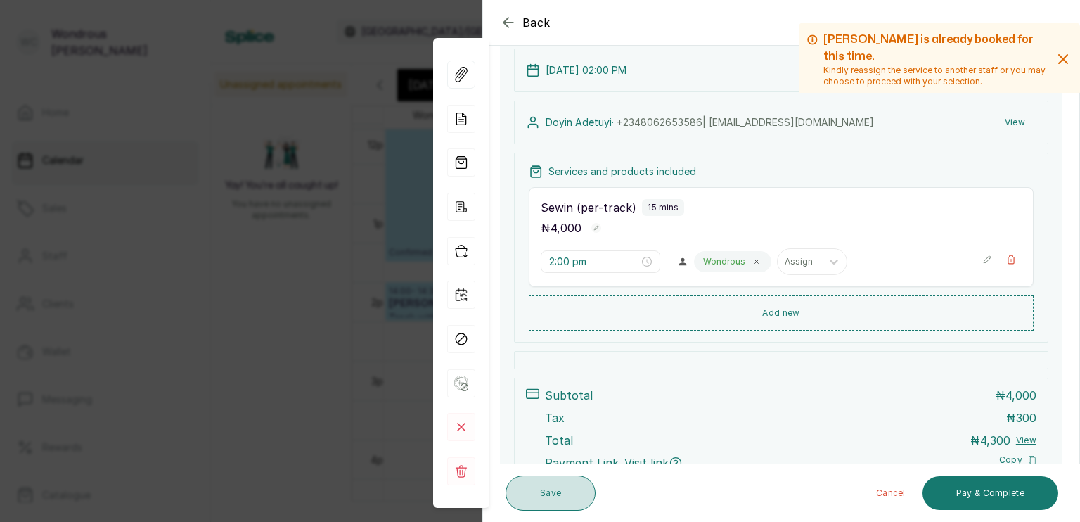
click at [581, 497] on button "Save" at bounding box center [551, 492] width 90 height 35
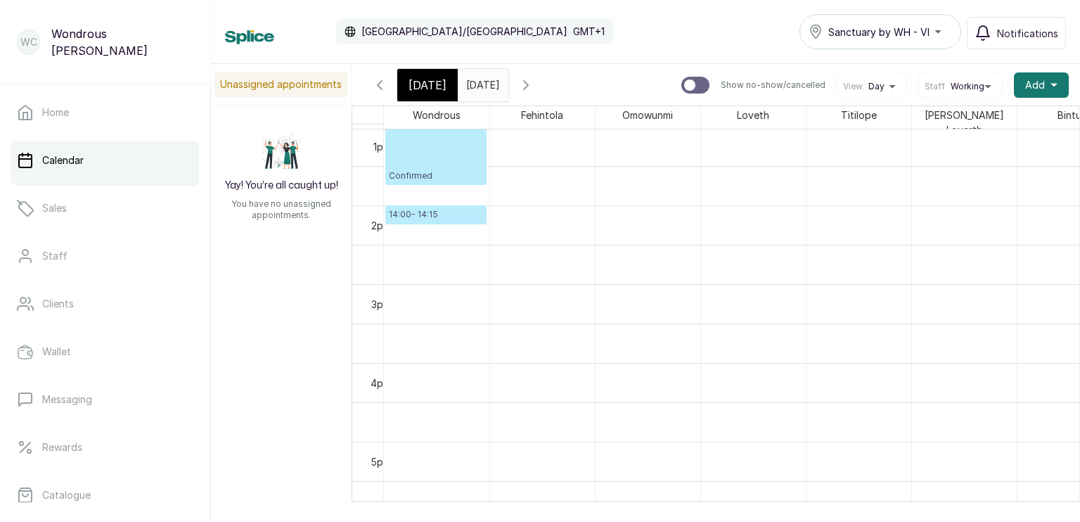
scroll to position [1034, 0]
click at [419, 202] on p "14:00 - 14:15" at bounding box center [436, 207] width 94 height 11
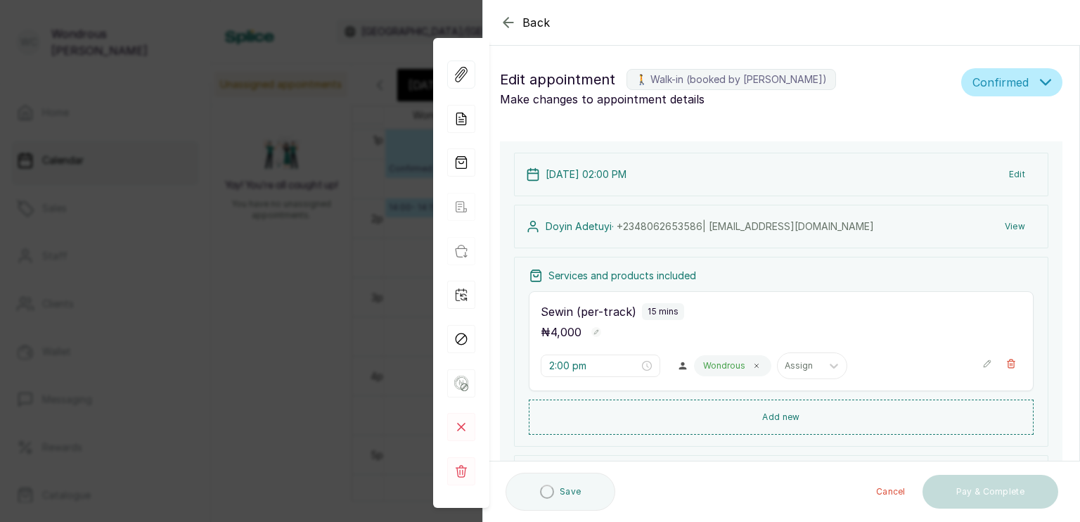
click at [364, 441] on div "Back Appointment Details Edit appointment 🚶 Walk-in (booked by [PERSON_NAME]) M…" at bounding box center [540, 261] width 1080 height 522
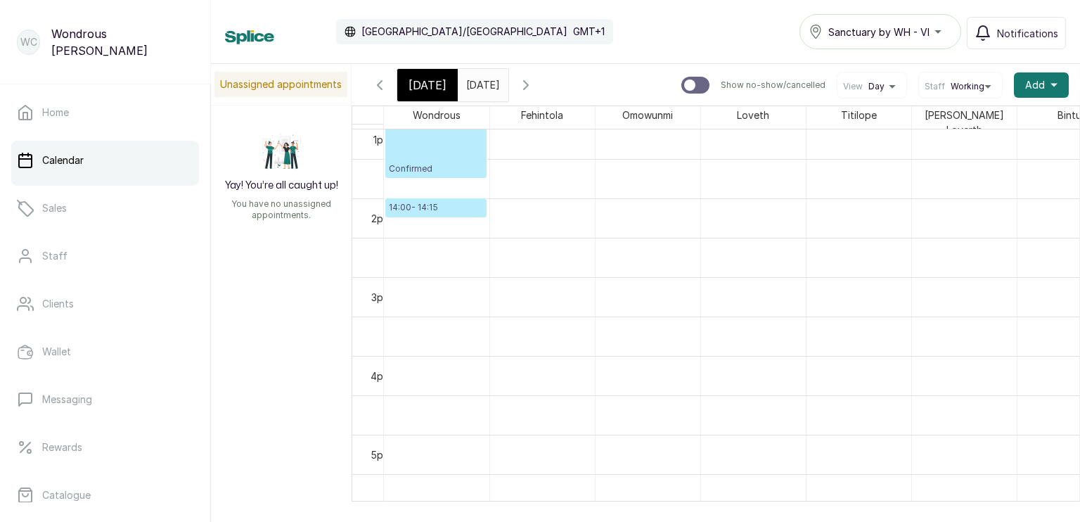
click at [368, 447] on div "5pm" at bounding box center [381, 454] width 26 height 15
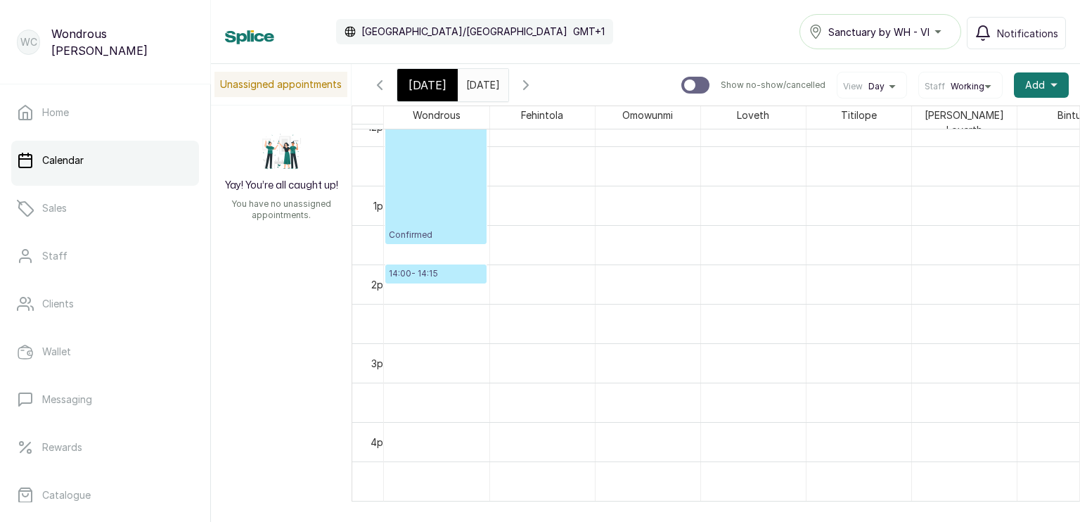
scroll to position [962, 0]
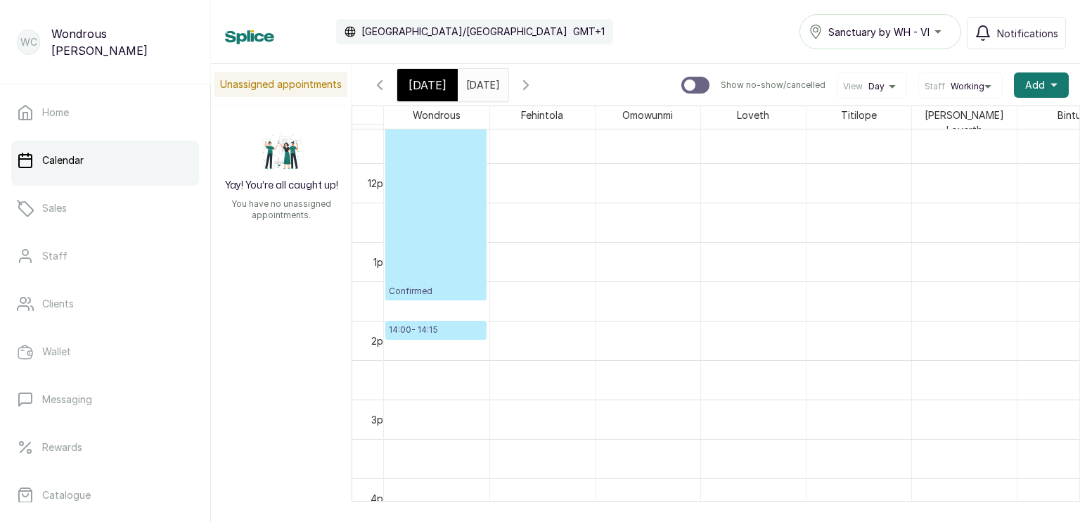
click at [403, 324] on p "14:00 - 14:15" at bounding box center [436, 329] width 94 height 11
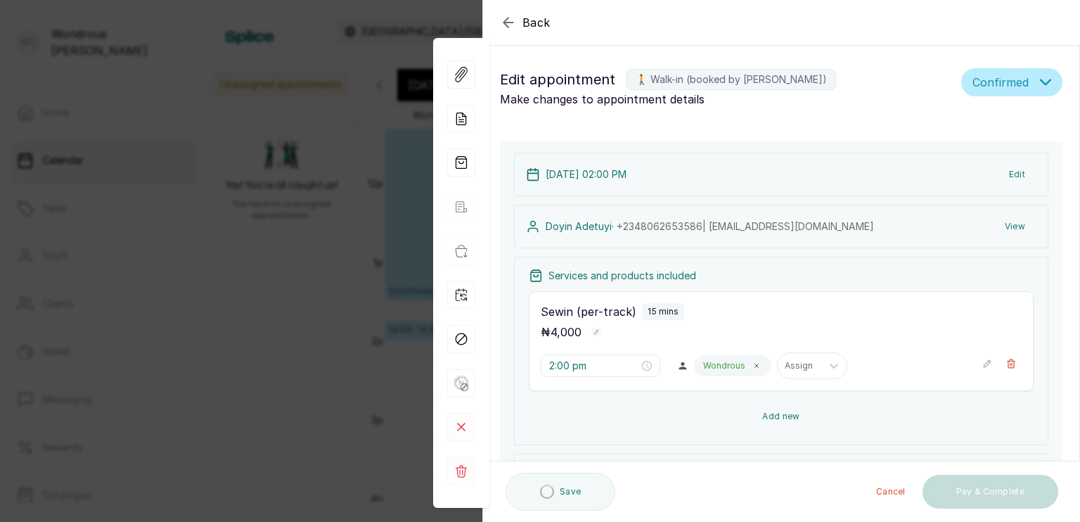
click at [824, 420] on button "Add new" at bounding box center [781, 417] width 505 height 34
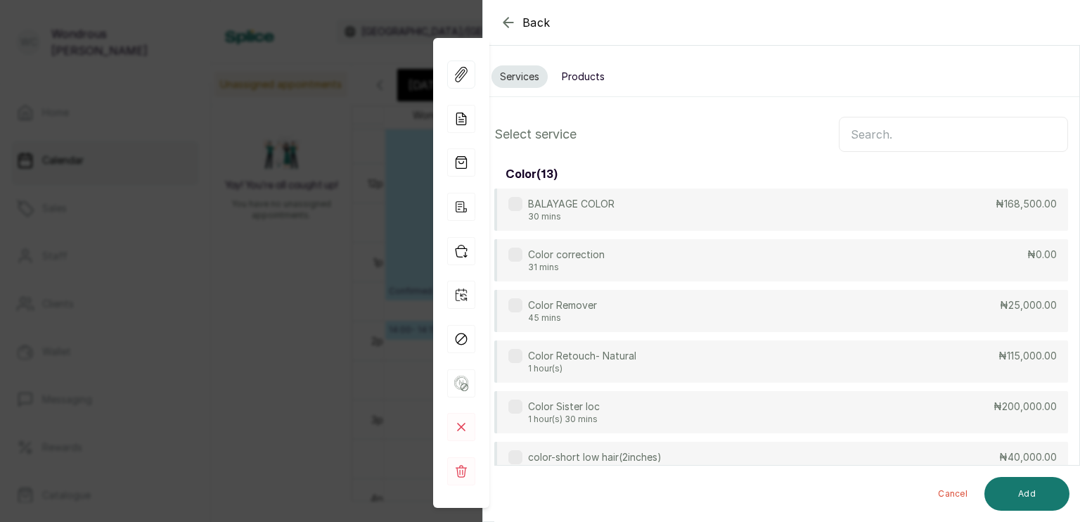
click at [888, 127] on input "text" at bounding box center [953, 134] width 229 height 35
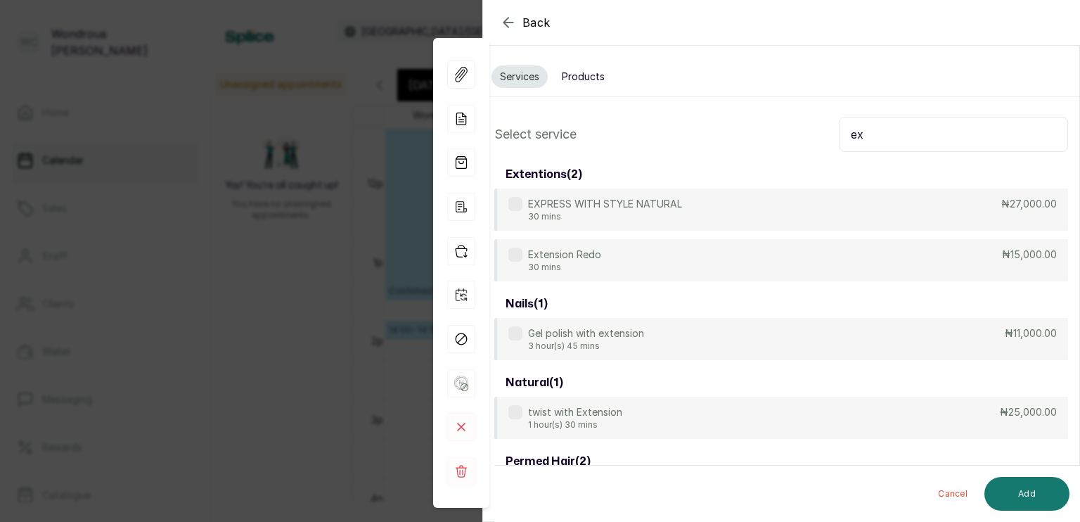
type input "e"
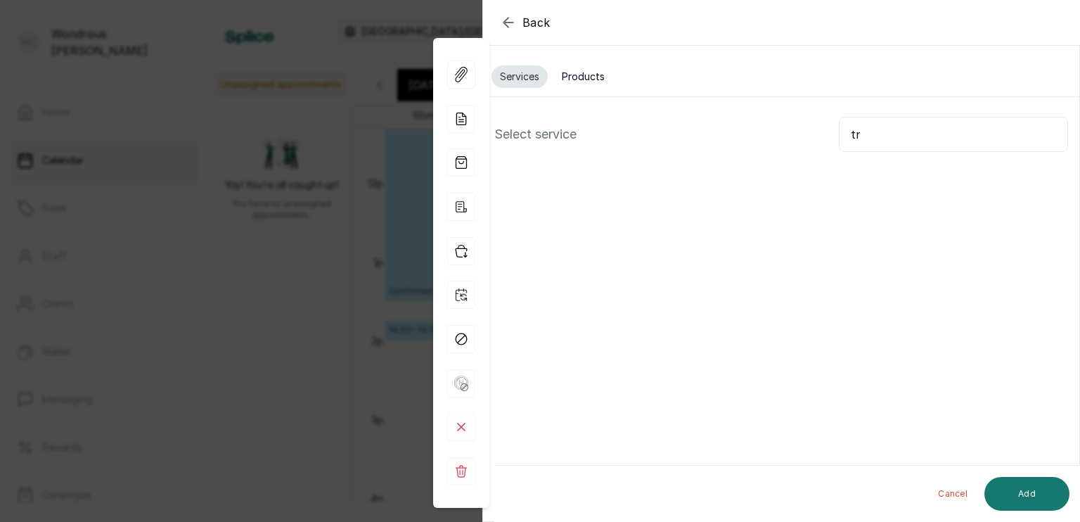
type input "t"
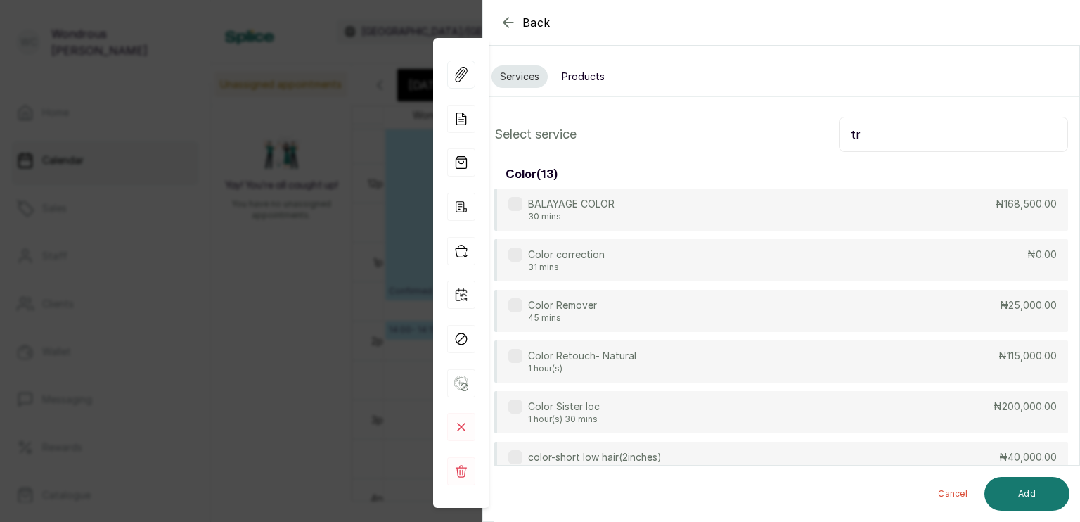
type input "t"
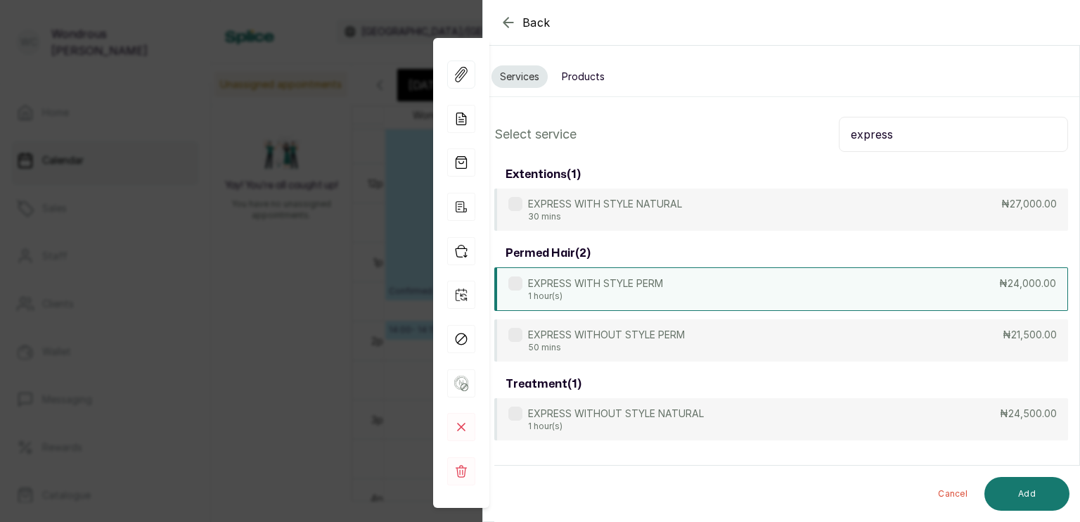
type input "express"
click at [869, 289] on div "EXPRESS WITH STYLE PERM 1 hour(s) ₦24,000.00" at bounding box center [781, 289] width 574 height 44
click at [1004, 494] on button "Add" at bounding box center [1027, 494] width 85 height 34
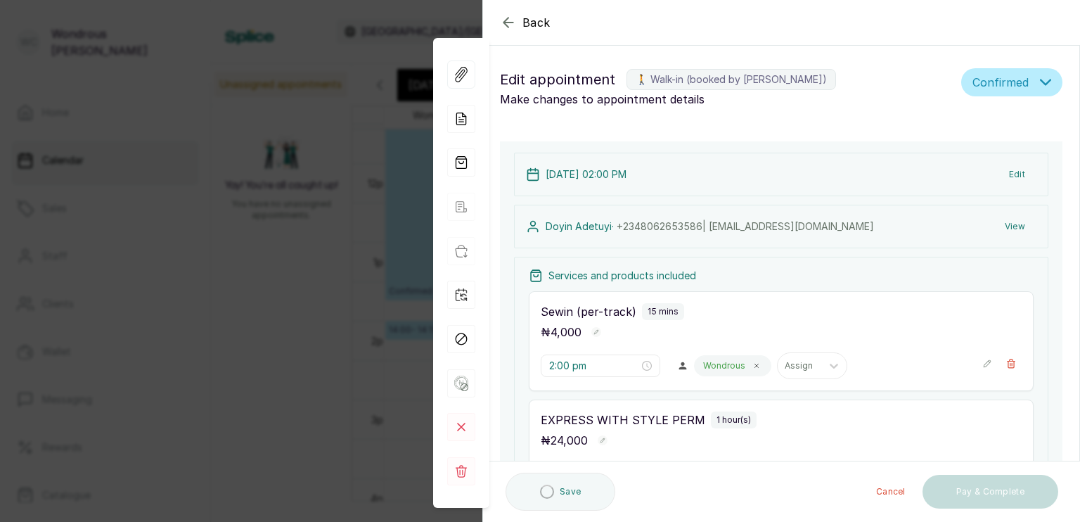
scroll to position [117, 0]
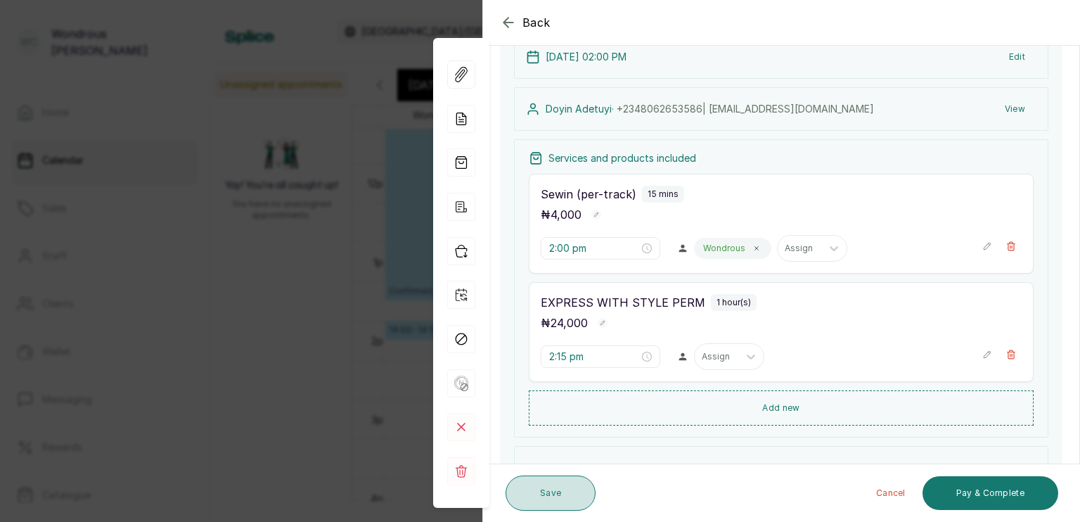
click at [554, 487] on button "Save" at bounding box center [551, 492] width 90 height 35
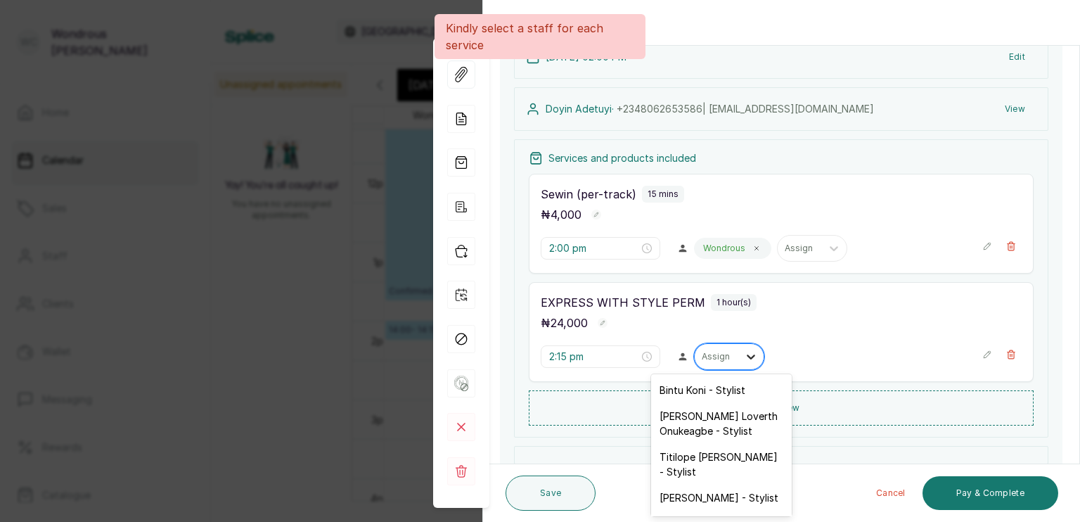
click at [744, 359] on icon at bounding box center [751, 357] width 14 height 14
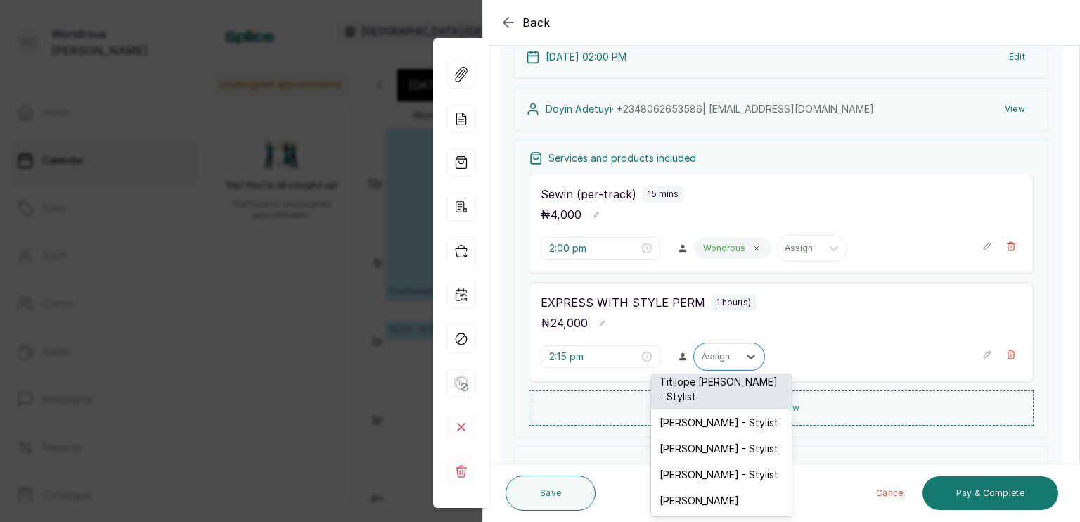
scroll to position [89, 0]
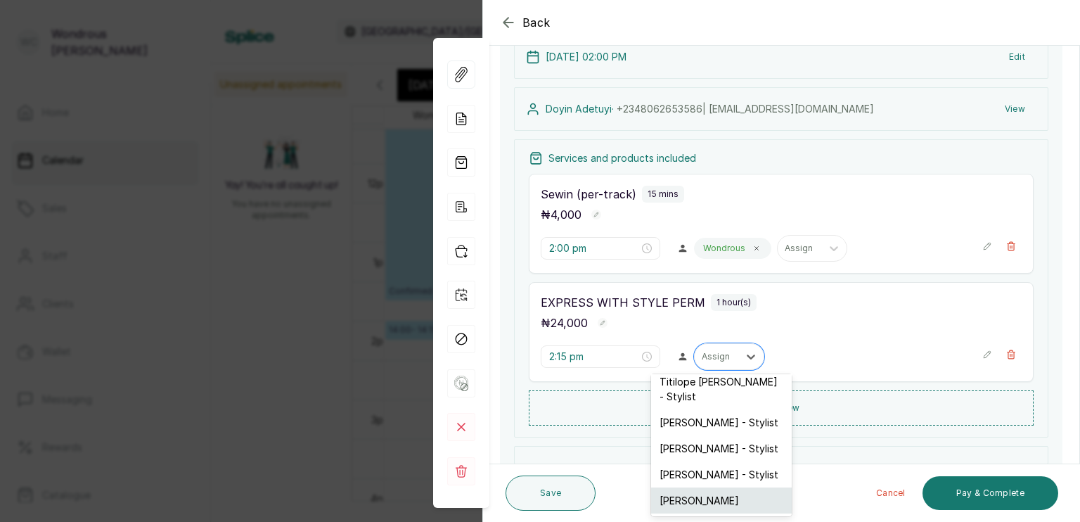
click at [723, 508] on div "[PERSON_NAME]" at bounding box center [721, 500] width 141 height 26
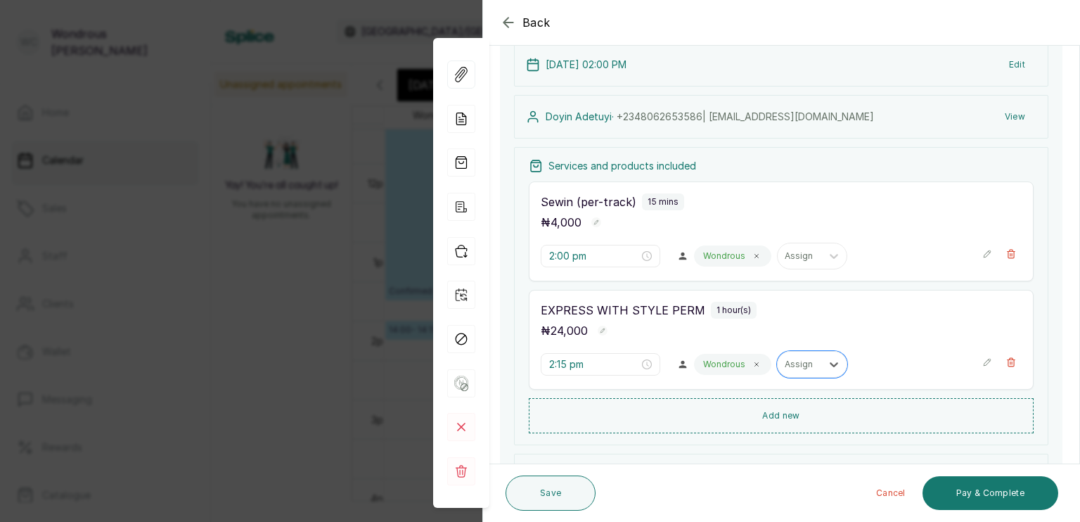
scroll to position [111, 0]
click at [583, 477] on button "Save" at bounding box center [551, 492] width 90 height 35
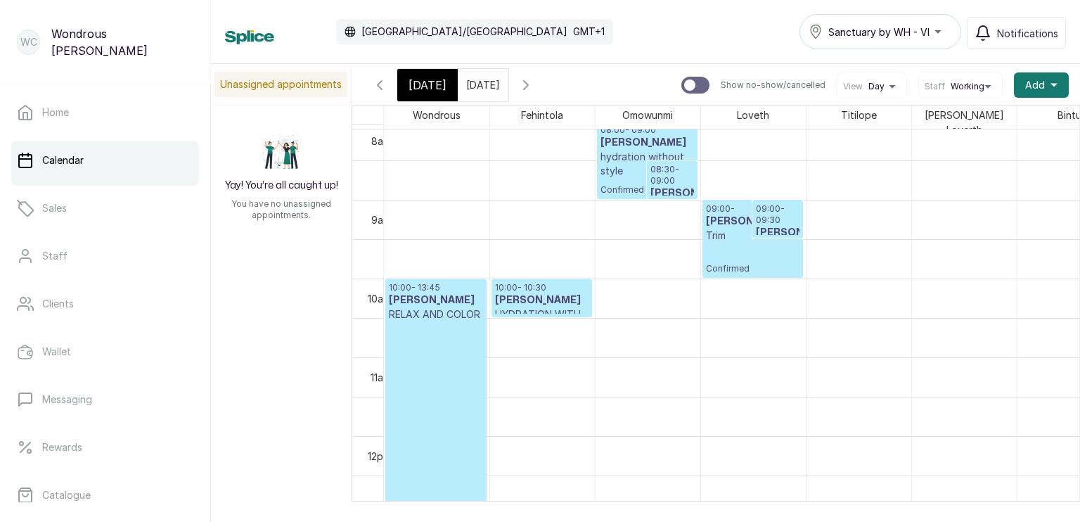
scroll to position [643, 0]
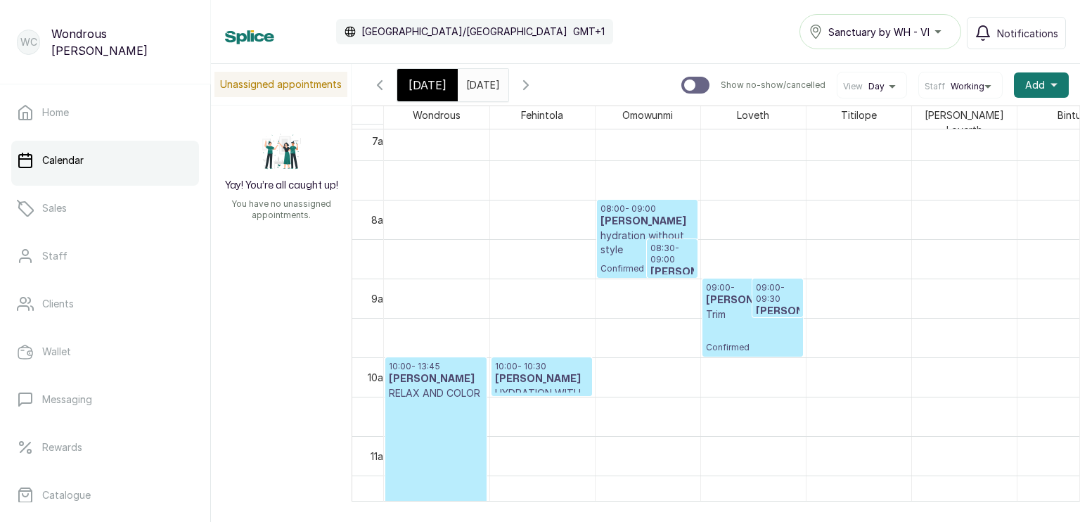
click at [775, 287] on p "09:00 - 09:30" at bounding box center [778, 293] width 44 height 23
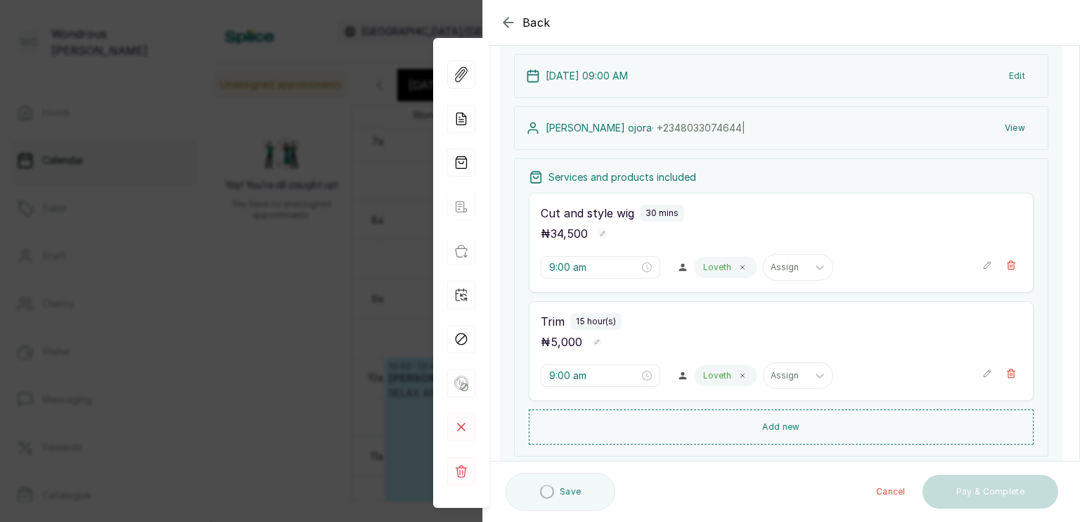
scroll to position [98, 0]
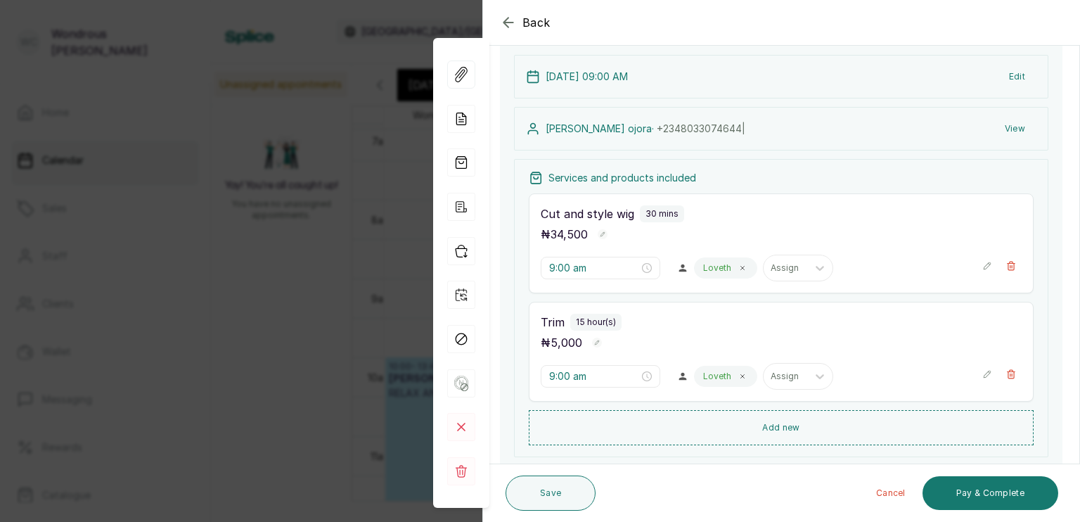
click at [360, 301] on div "Back Appointment Details Edit appointment 🚶 Walk-in (booked by [PERSON_NAME]) M…" at bounding box center [540, 261] width 1080 height 522
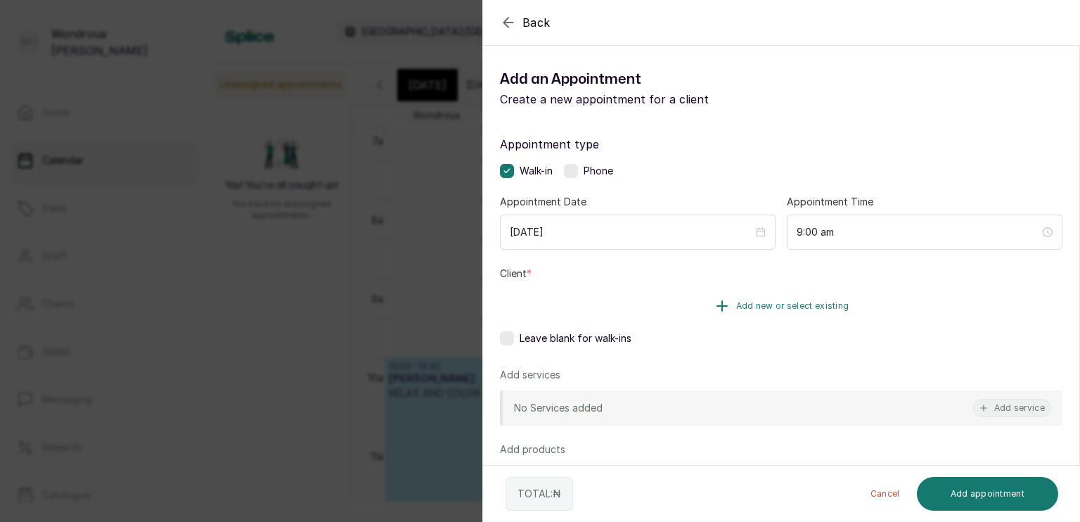
click at [716, 303] on icon "button" at bounding box center [722, 306] width 17 height 17
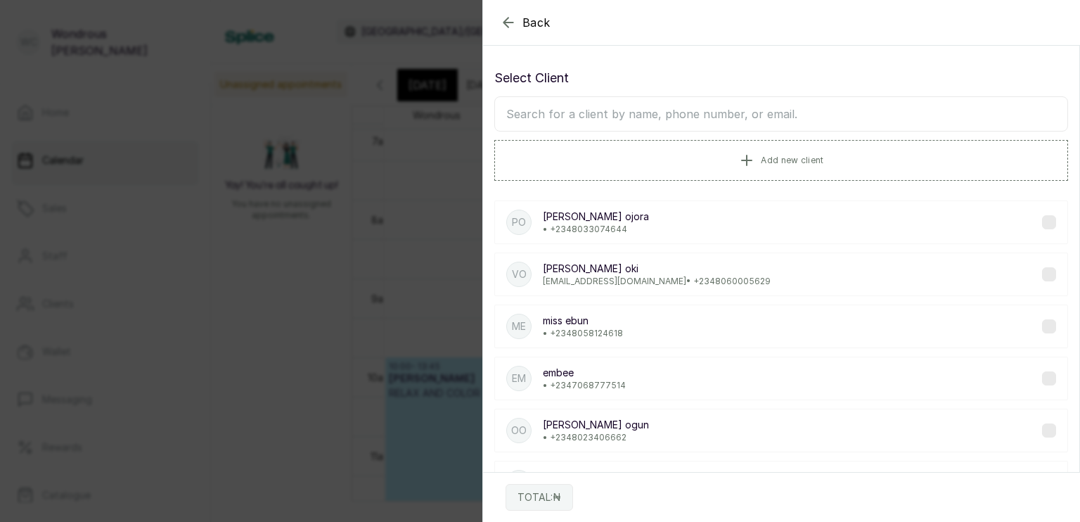
click at [609, 122] on input "text" at bounding box center [781, 113] width 574 height 35
type input "[PERSON_NAME]"
click at [625, 225] on div "po [PERSON_NAME] • [PHONE_NUMBER]" at bounding box center [781, 222] width 574 height 44
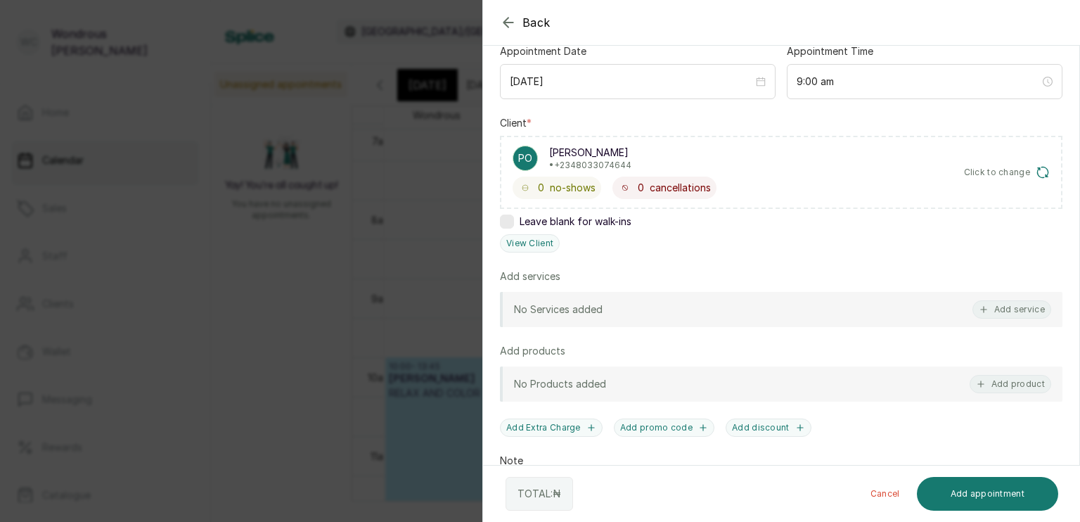
scroll to position [163, 0]
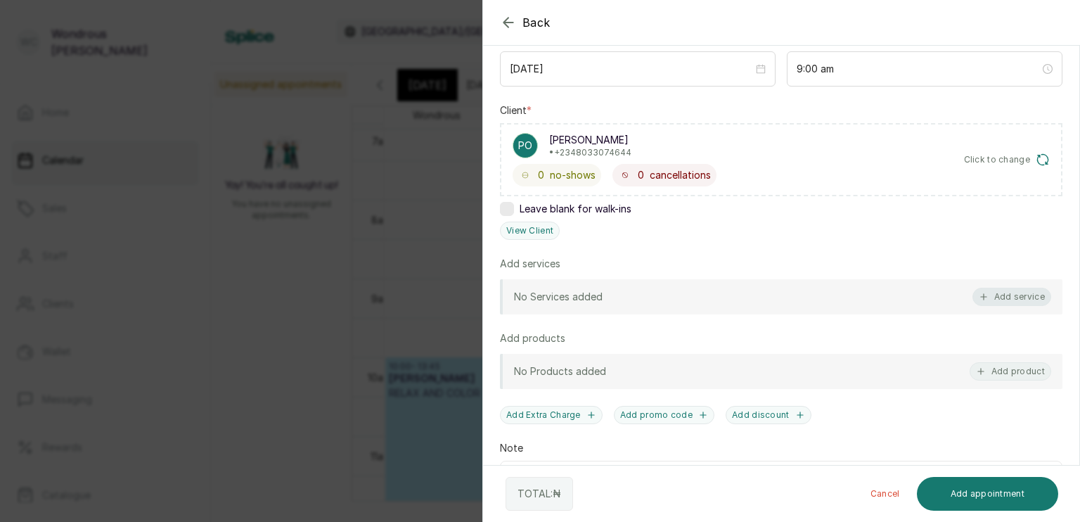
click at [979, 292] on icon "button" at bounding box center [984, 297] width 10 height 10
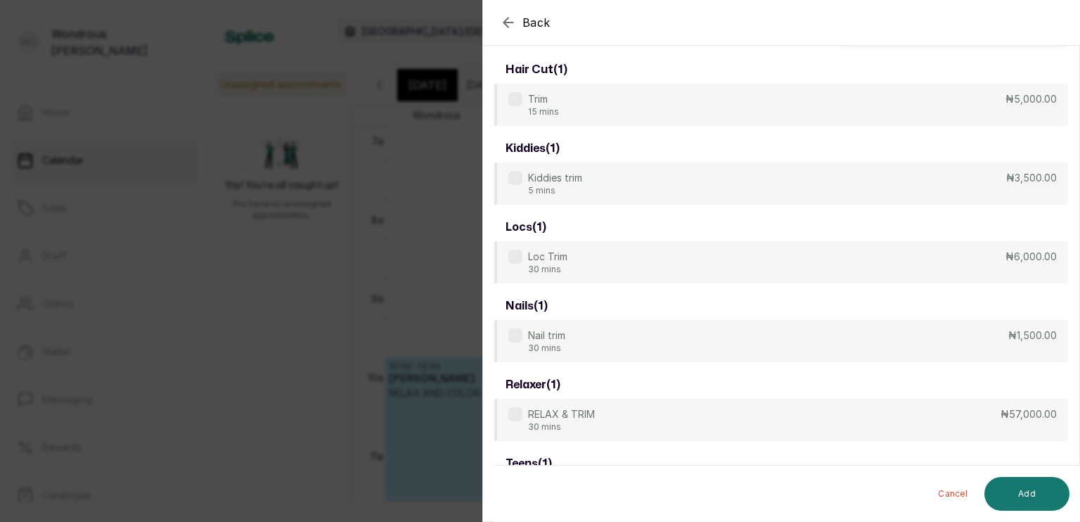
scroll to position [0, 0]
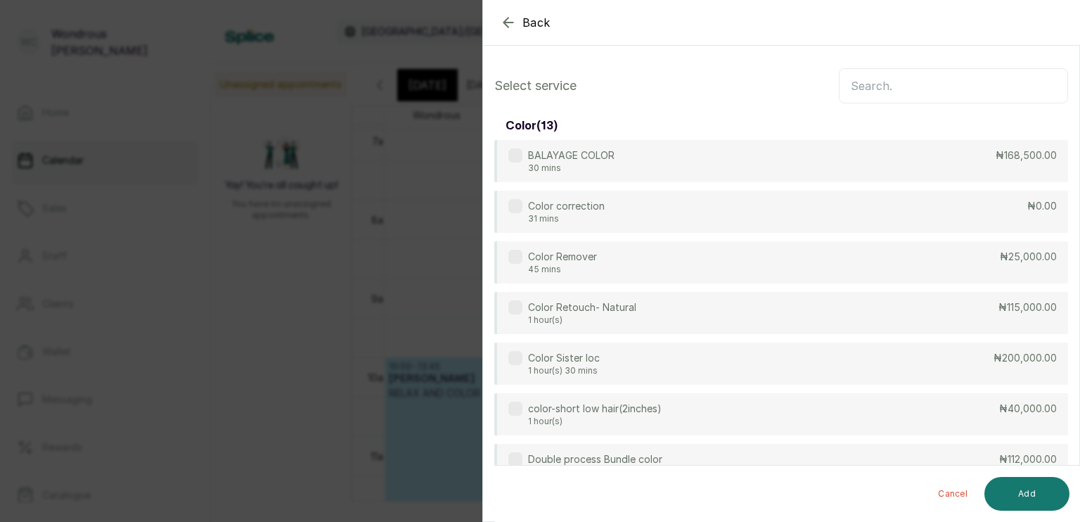
click at [936, 82] on input "text" at bounding box center [953, 85] width 229 height 35
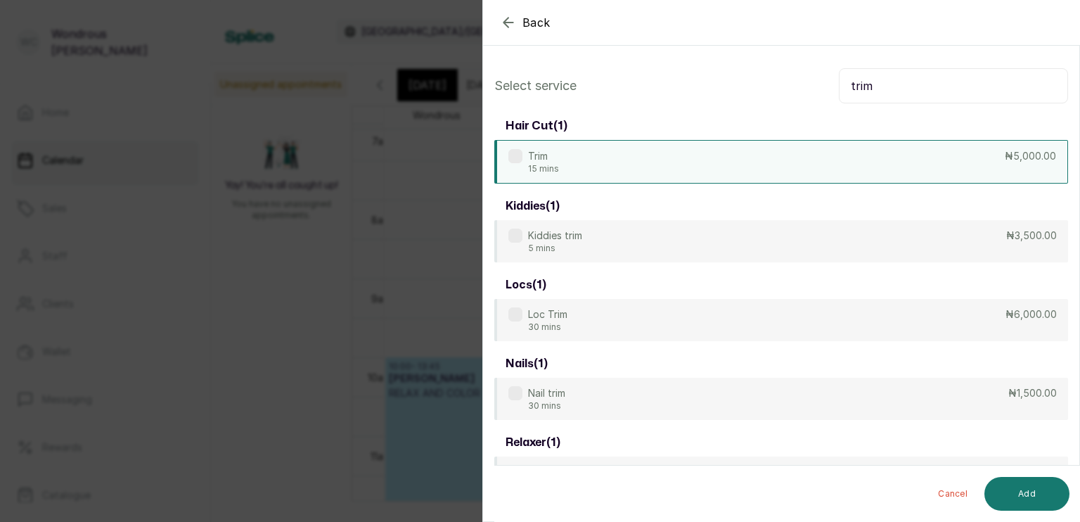
click at [905, 170] on div "Trim 15 mins ₦5,000.00" at bounding box center [781, 162] width 574 height 44
click at [903, 89] on input "trim" at bounding box center [953, 85] width 229 height 35
type input "t"
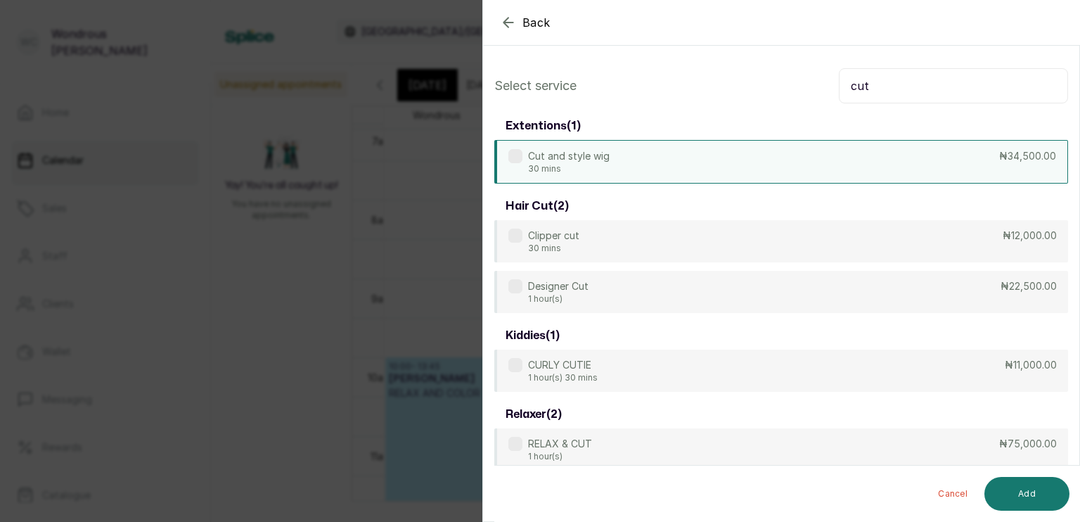
type input "cut"
click at [908, 156] on div "Cut and style wig 30 mins ₦34,500.00" at bounding box center [781, 162] width 574 height 44
click at [1037, 501] on button "Add" at bounding box center [1027, 494] width 85 height 34
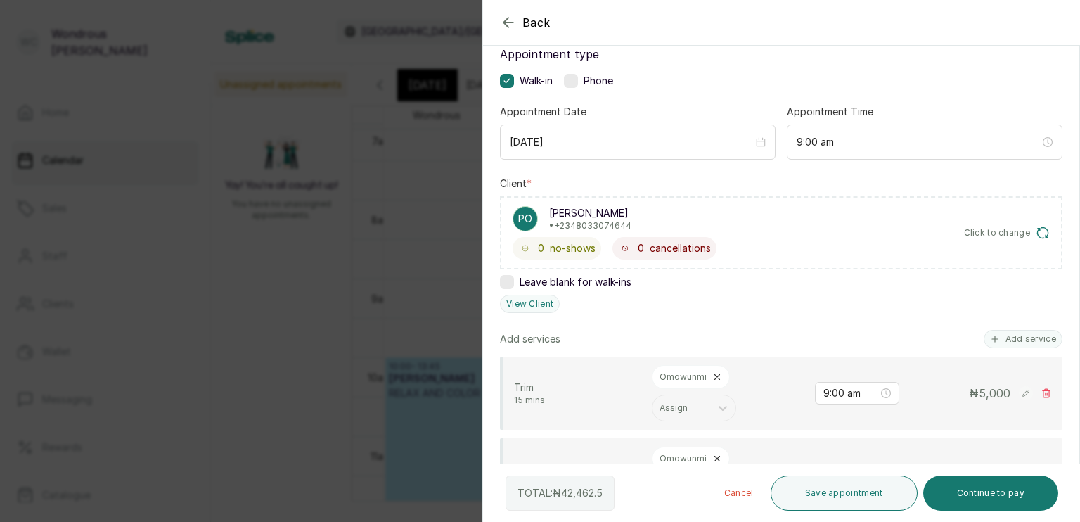
scroll to position [189, 0]
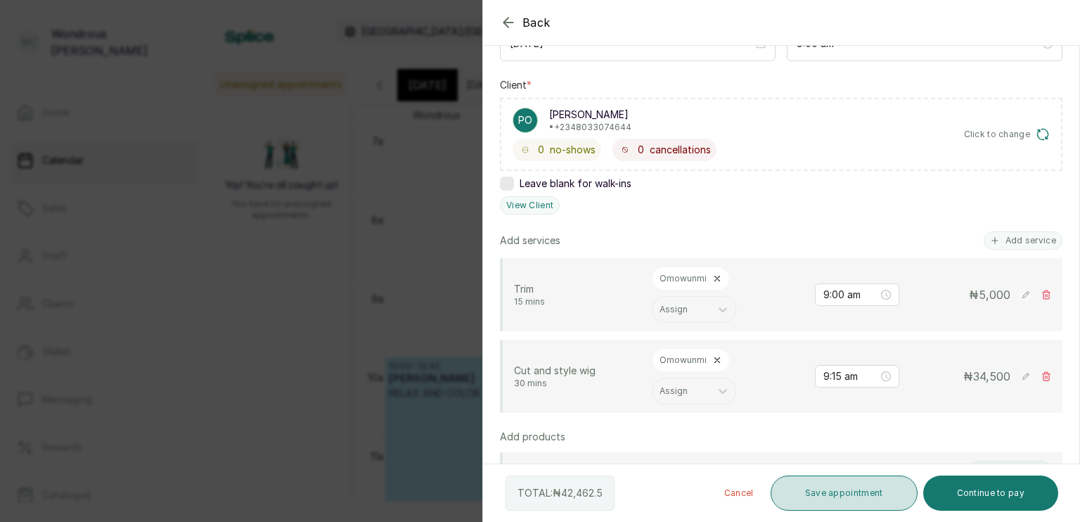
click at [862, 494] on button "Save appointment" at bounding box center [844, 492] width 147 height 35
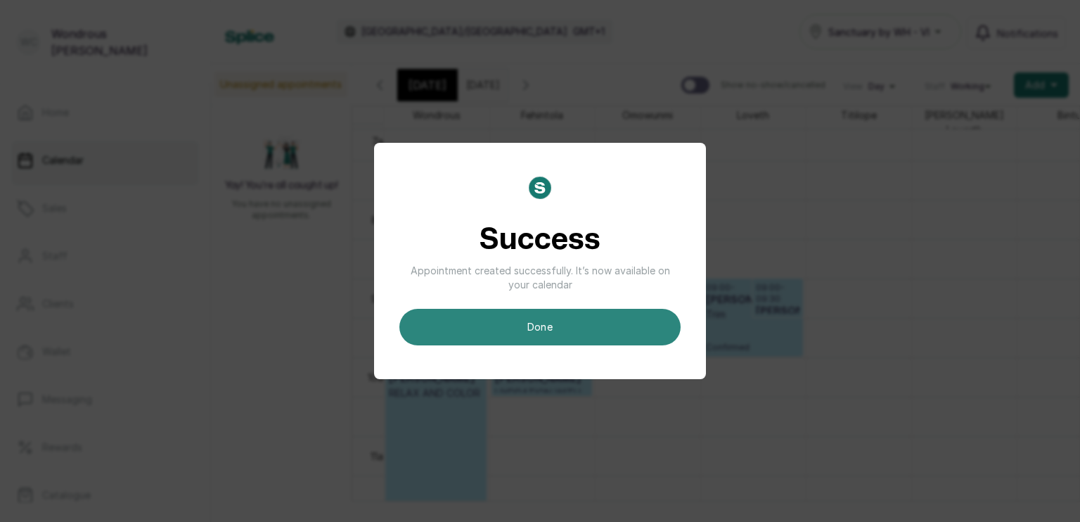
click at [549, 336] on button "done" at bounding box center [540, 327] width 281 height 37
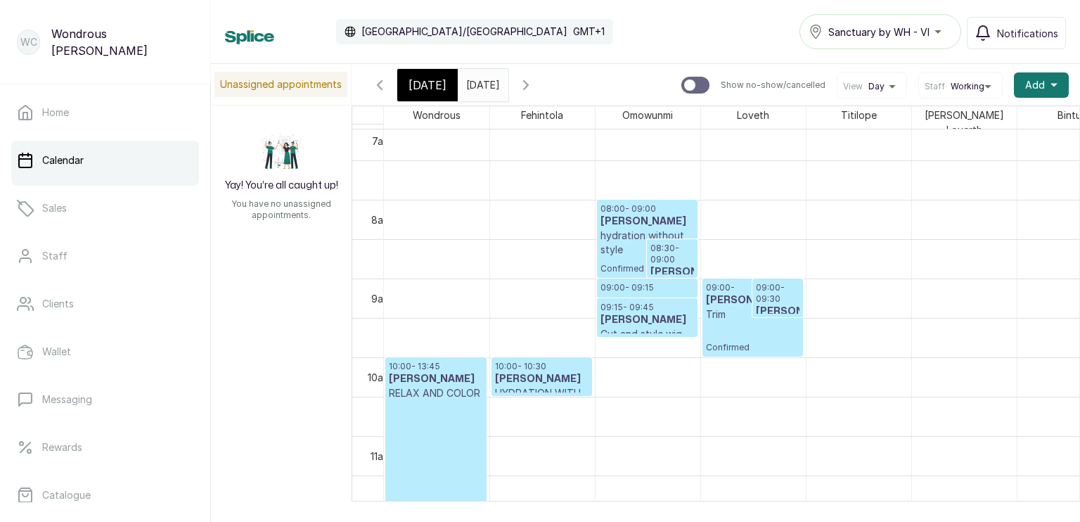
click at [730, 321] on p "Confirmed" at bounding box center [753, 337] width 94 height 32
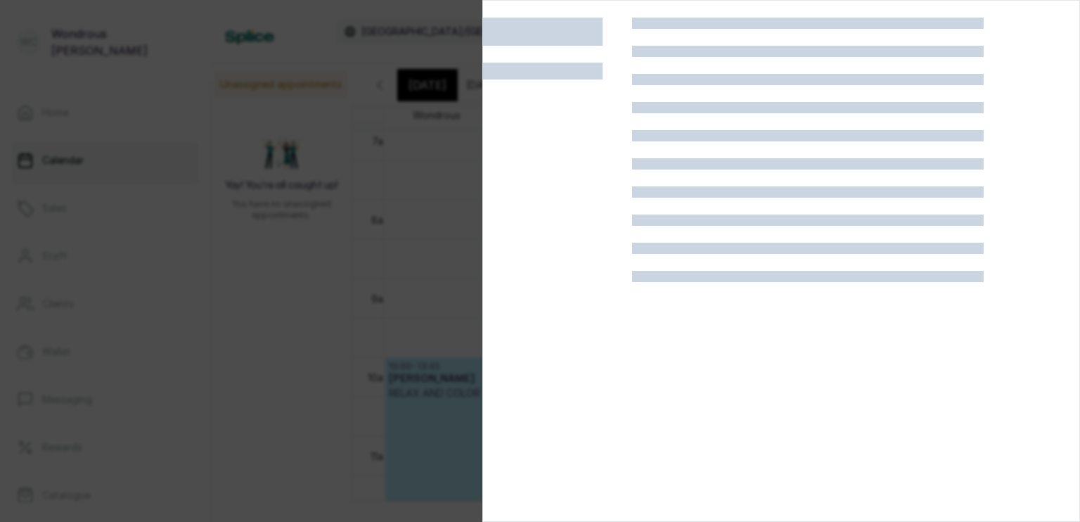
click at [730, 320] on div at bounding box center [808, 279] width 352 height 522
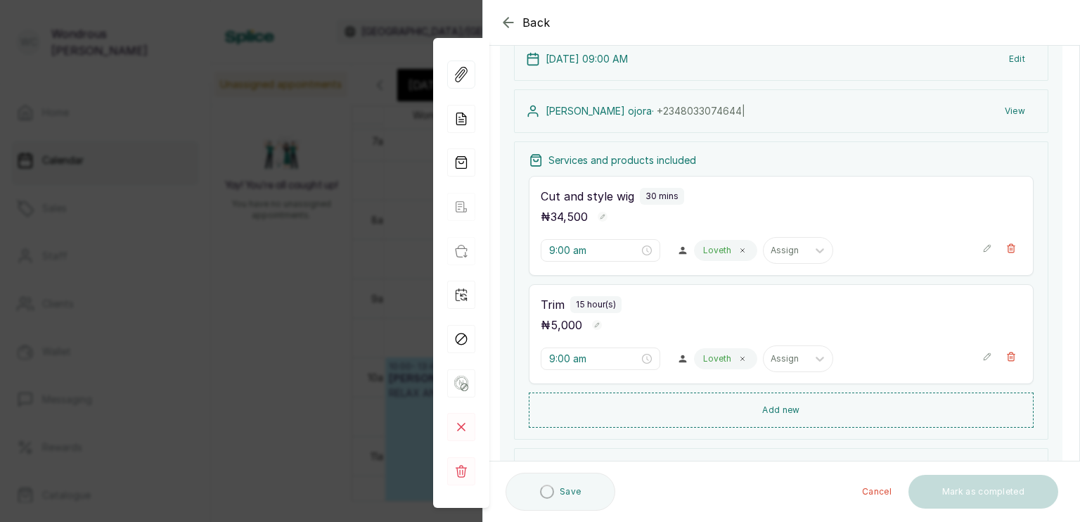
scroll to position [115, 0]
click at [464, 471] on rect at bounding box center [461, 471] width 28 height 28
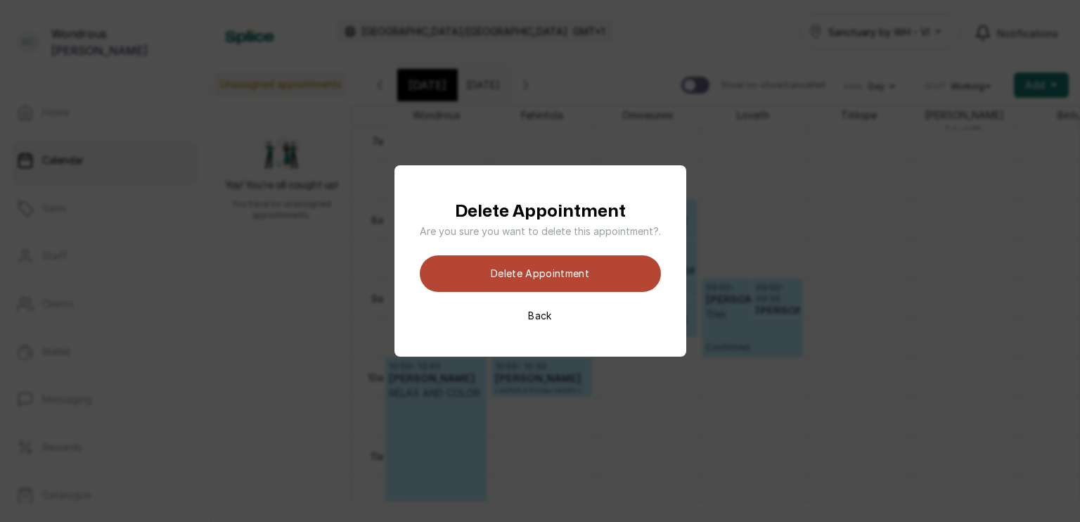
click at [515, 272] on button "Delete appointment" at bounding box center [540, 273] width 241 height 37
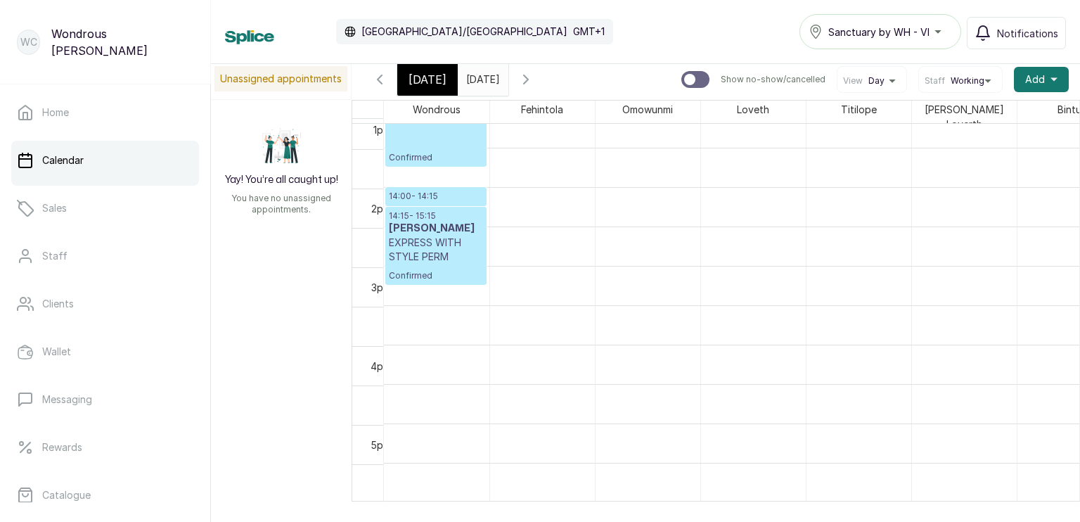
scroll to position [1040, 0]
click at [425, 188] on div "14:00 - 14:15 [PERSON_NAME] (per-track) Confirmed" at bounding box center [436, 197] width 100 height 18
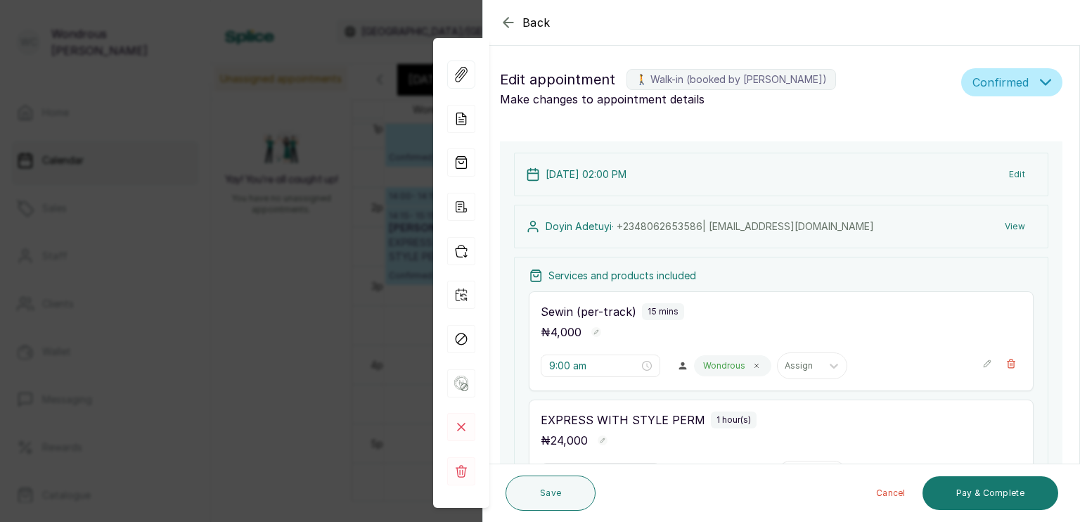
type input "2:00 pm"
type input "2:15 pm"
click at [573, 498] on button "Save" at bounding box center [551, 492] width 90 height 35
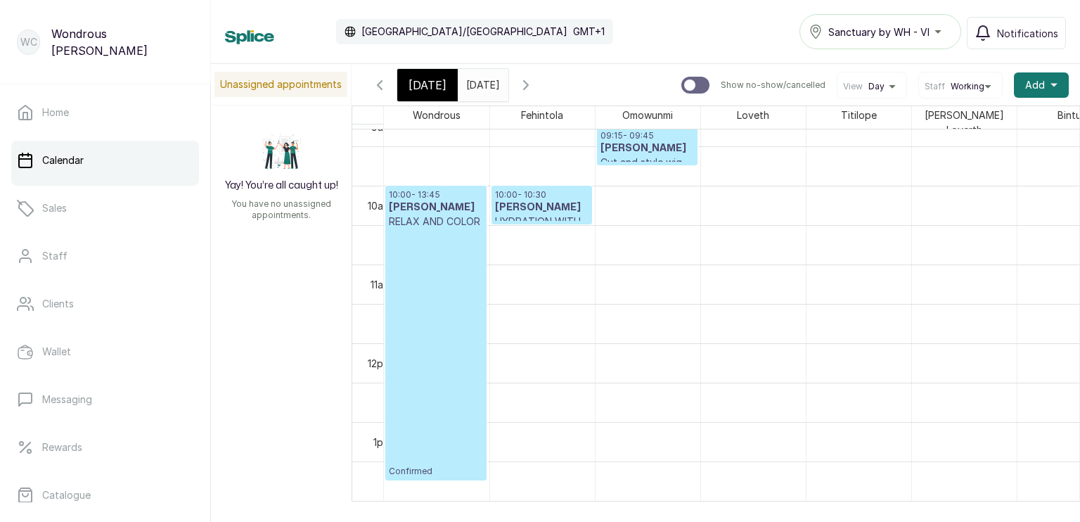
scroll to position [0, 0]
click at [429, 269] on p "Confirmed" at bounding box center [436, 353] width 94 height 248
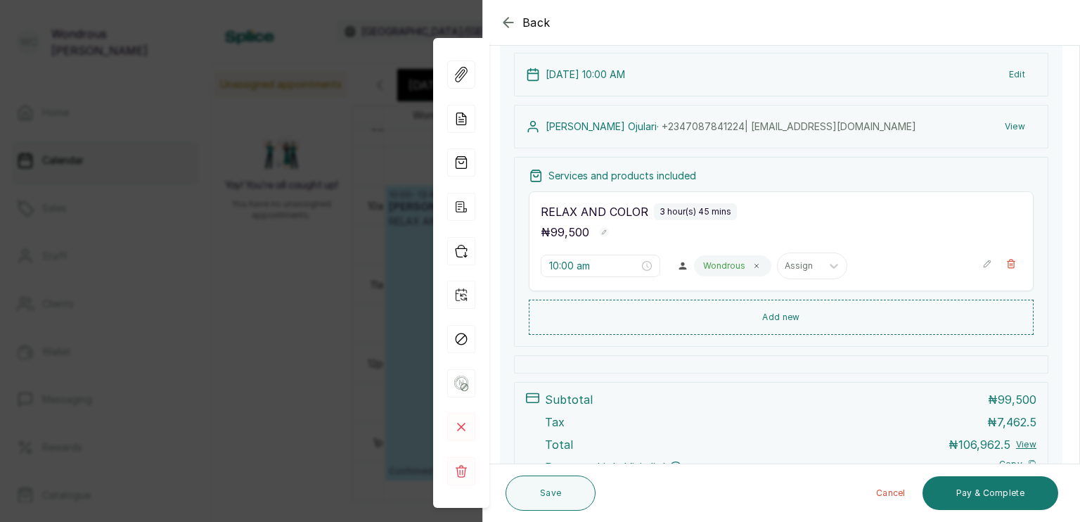
scroll to position [97, 0]
click at [1007, 125] on button "View" at bounding box center [1015, 129] width 43 height 25
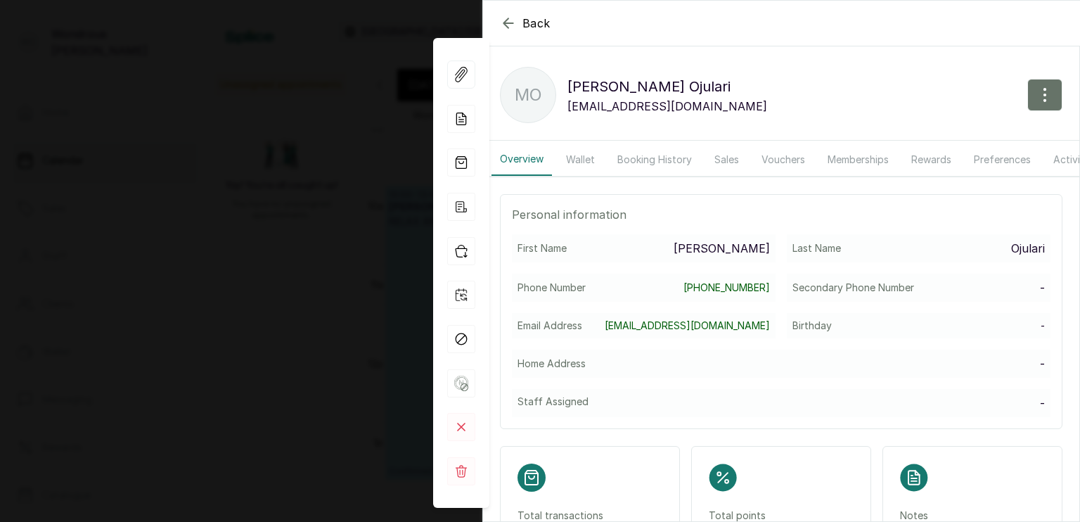
click at [672, 164] on button "Booking History" at bounding box center [654, 159] width 91 height 32
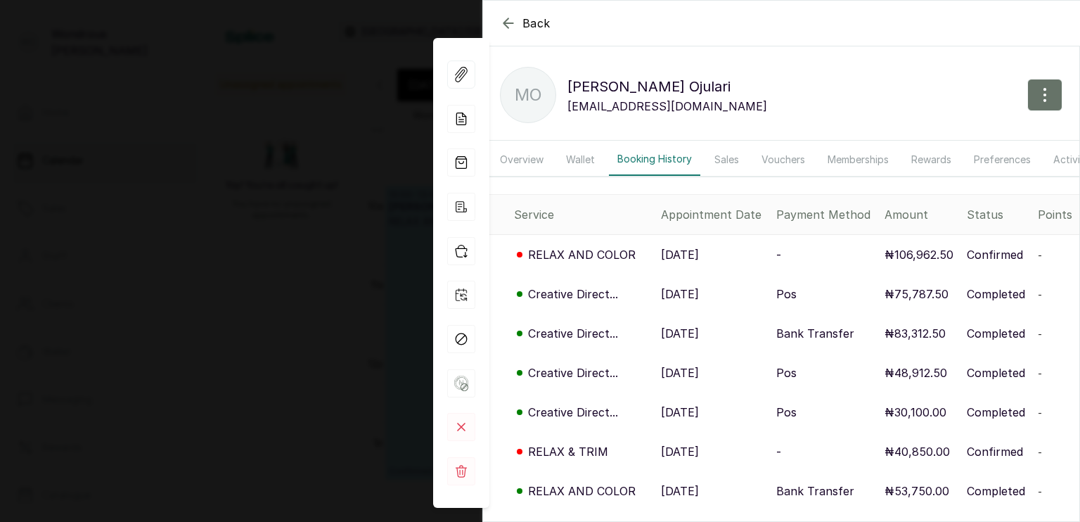
click at [699, 298] on p "[DATE]" at bounding box center [680, 294] width 38 height 17
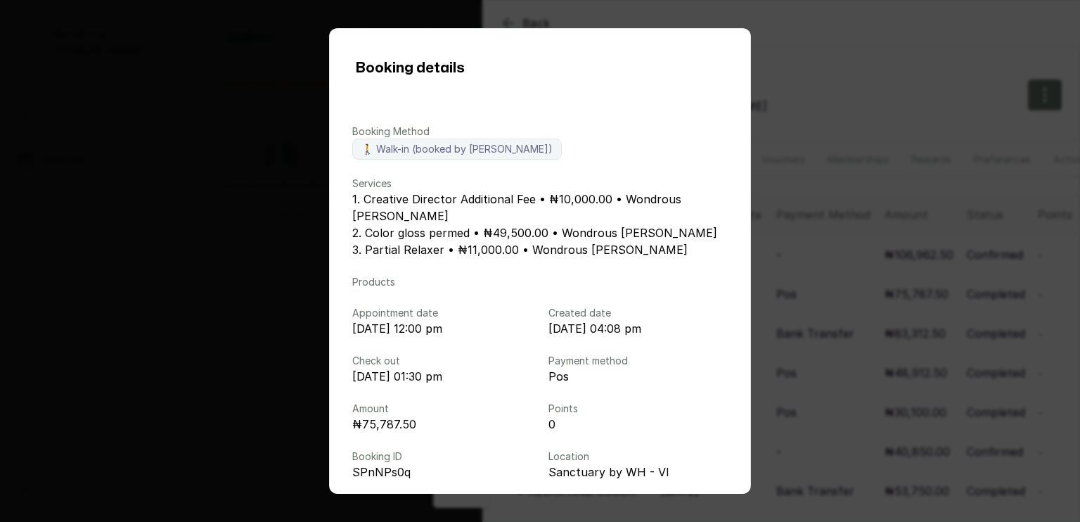
click at [1016, 235] on div "Booking details Booking Method 🚶 Walk-in (booked by [PERSON_NAME]) Services 1. …" at bounding box center [540, 261] width 1080 height 522
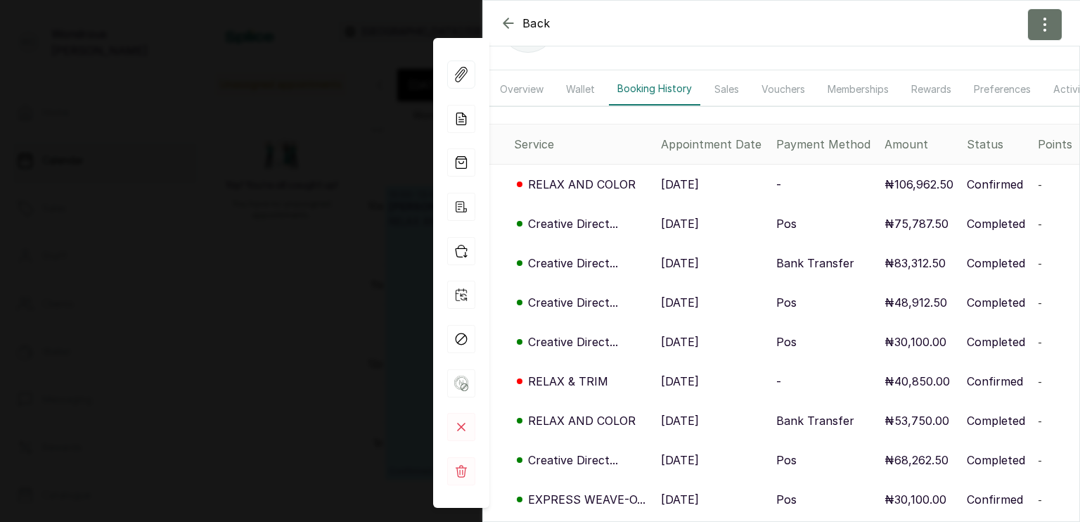
scroll to position [72, 0]
click at [672, 388] on p "[DATE]" at bounding box center [680, 379] width 38 height 17
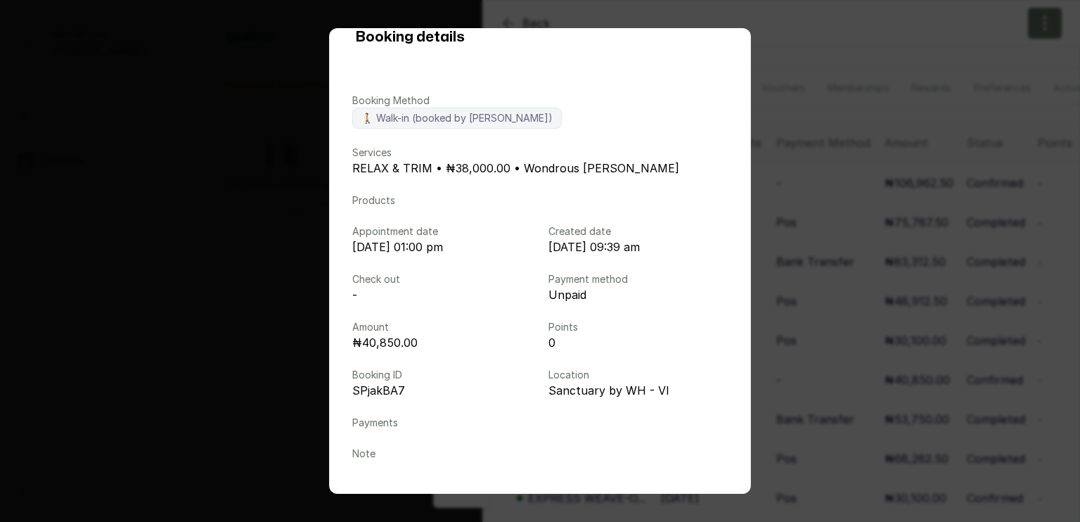
scroll to position [14, 0]
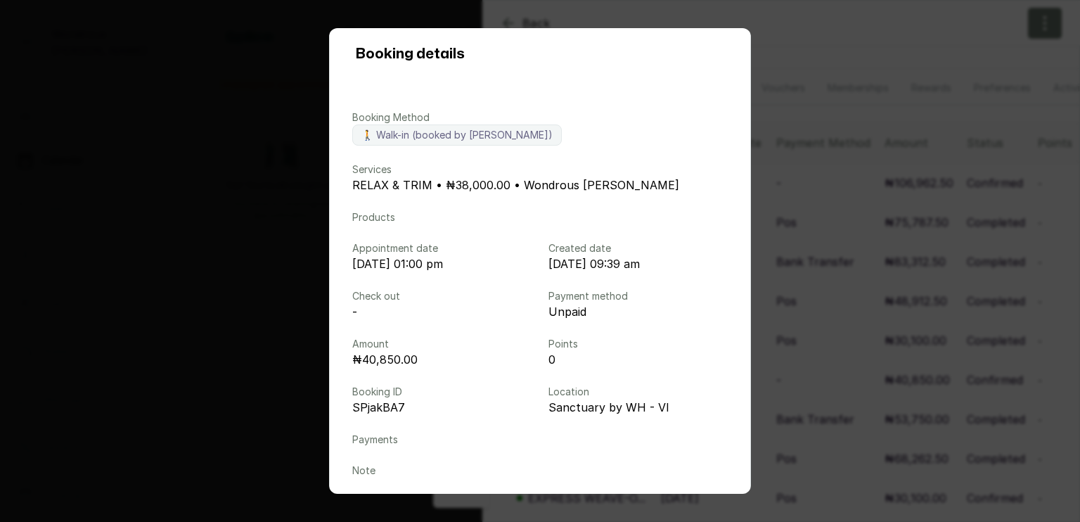
click at [798, 373] on div "Booking details Booking Method 🚶 Walk-in (booked by [PERSON_NAME]) Services REL…" at bounding box center [540, 261] width 1080 height 522
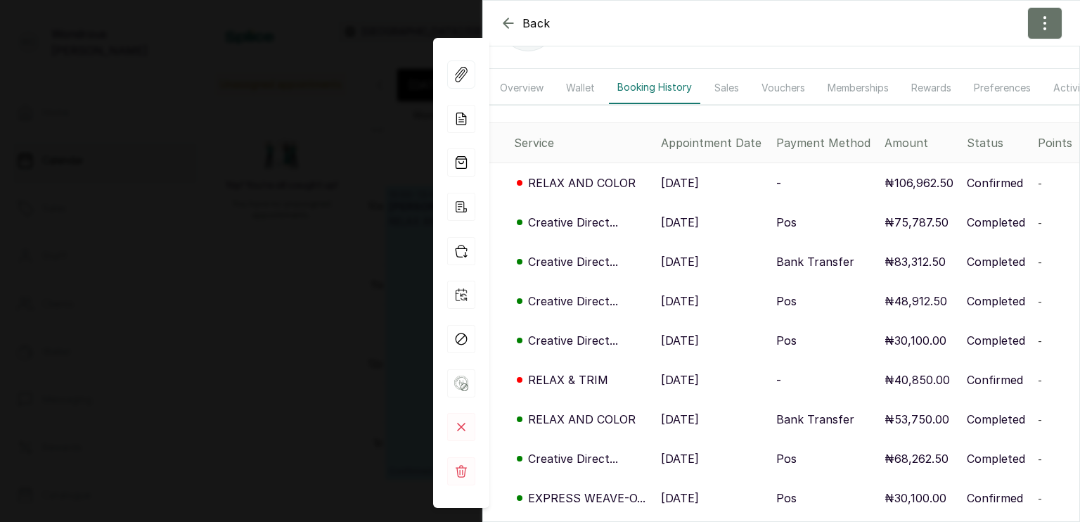
click at [312, 286] on div "Back [PERSON_NAME] [GEOGRAPHIC_DATA] [PERSON_NAME] [EMAIL_ADDRESS][DOMAIN_NAME]…" at bounding box center [540, 261] width 1080 height 522
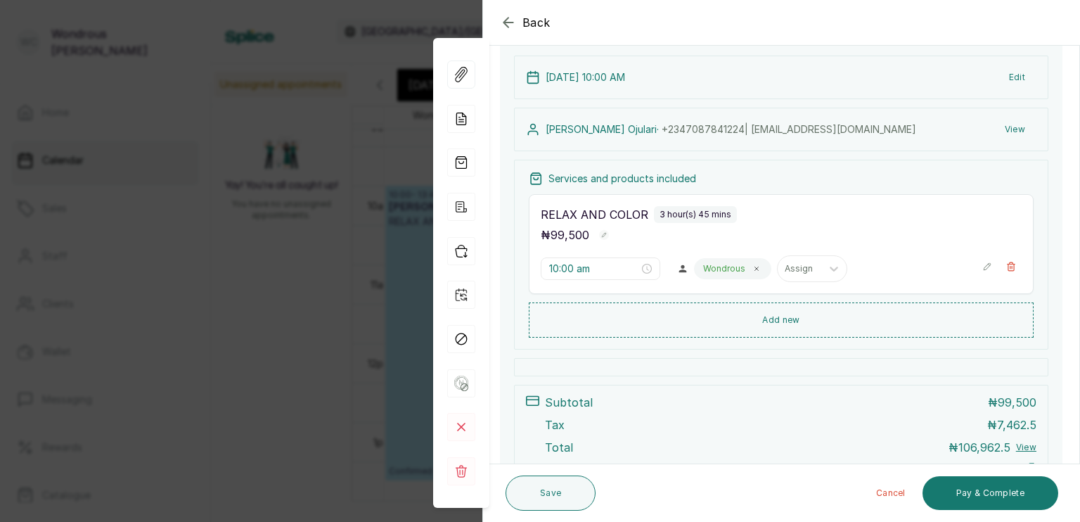
click at [312, 286] on div "Back Appointment Details Edit appointment 🚶 Walk-in (booked by [PERSON_NAME]) M…" at bounding box center [540, 261] width 1080 height 522
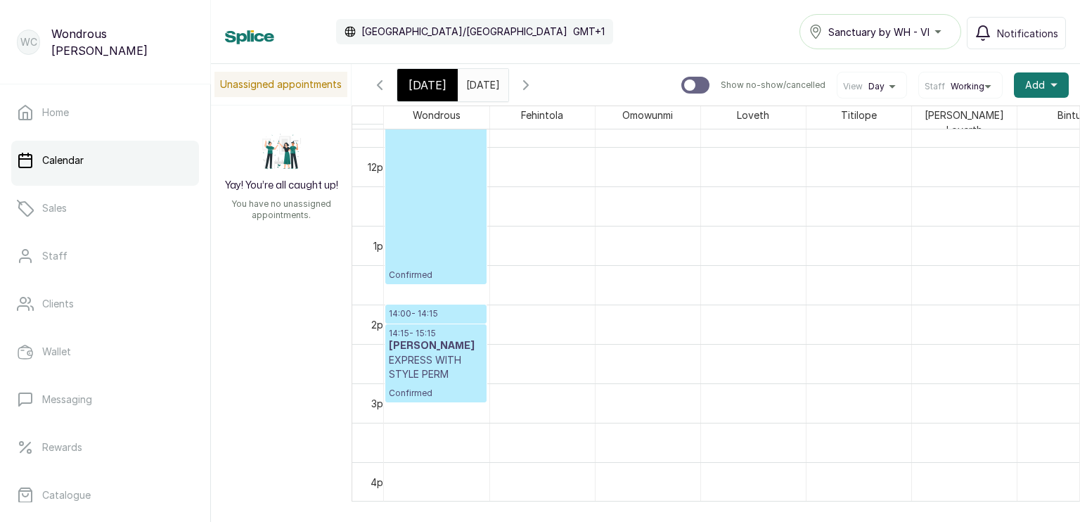
scroll to position [955, 0]
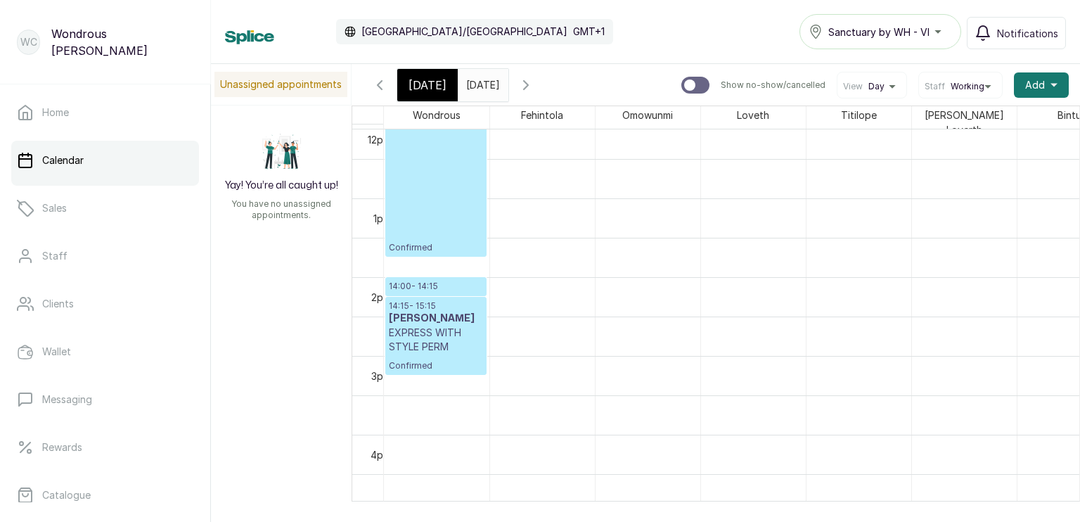
click at [442, 354] on p "Confirmed" at bounding box center [436, 363] width 94 height 18
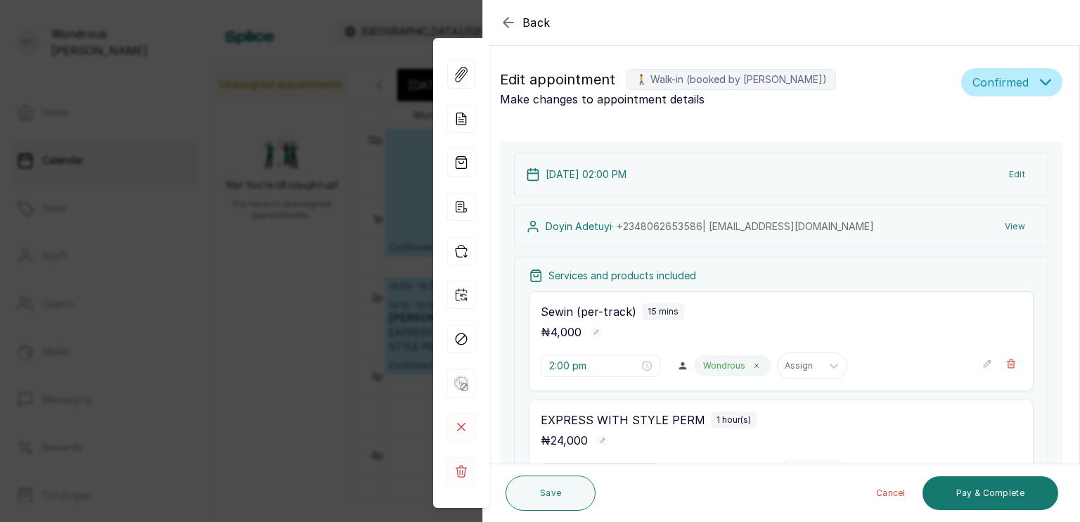
click at [1011, 229] on button "View" at bounding box center [1015, 226] width 43 height 25
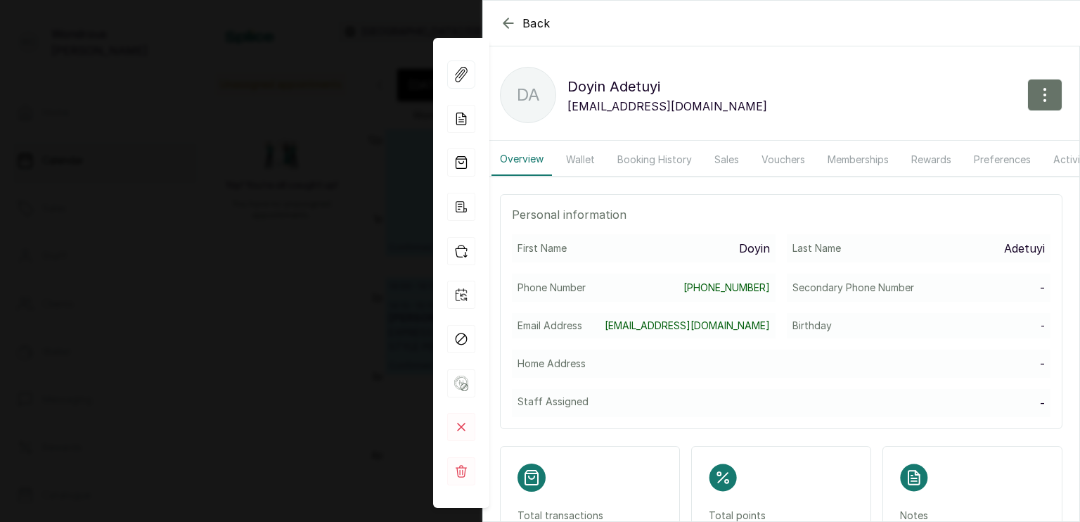
click at [661, 163] on button "Booking History" at bounding box center [654, 159] width 91 height 32
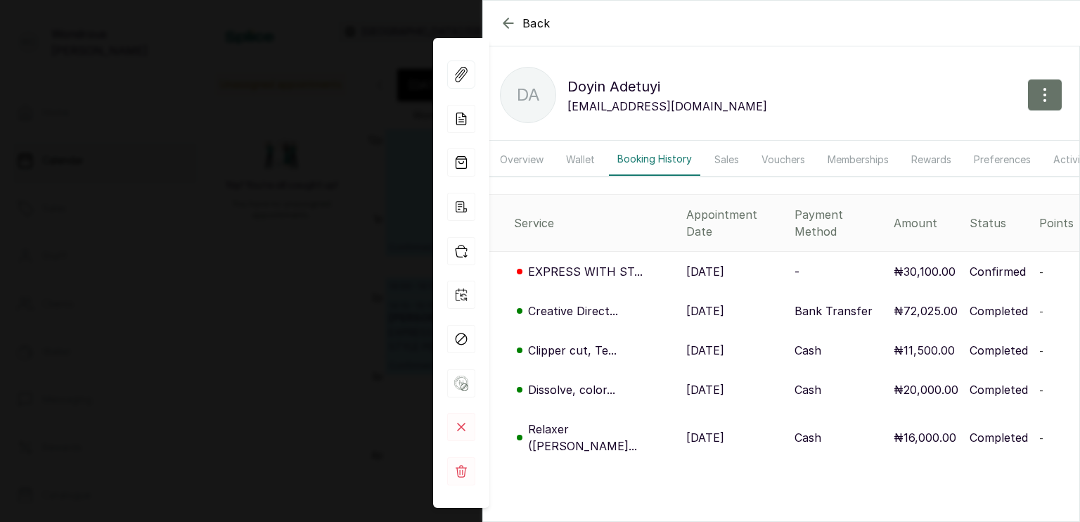
click at [686, 429] on p "[DATE]" at bounding box center [705, 437] width 38 height 17
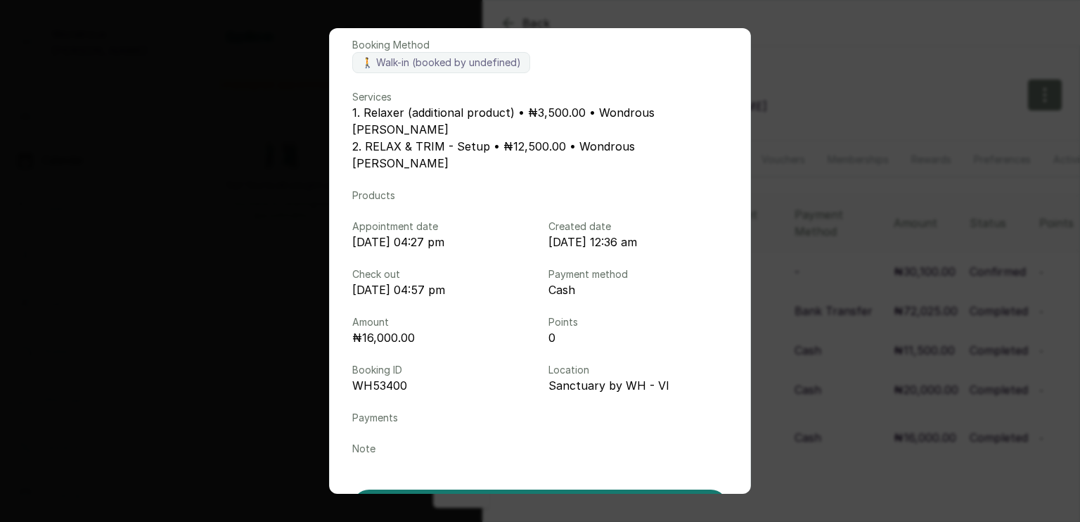
scroll to position [86, 0]
click at [849, 341] on div "Booking details Booking Method 🚶 Walk-in (booked by undefined) Services 1. Rela…" at bounding box center [540, 261] width 1080 height 522
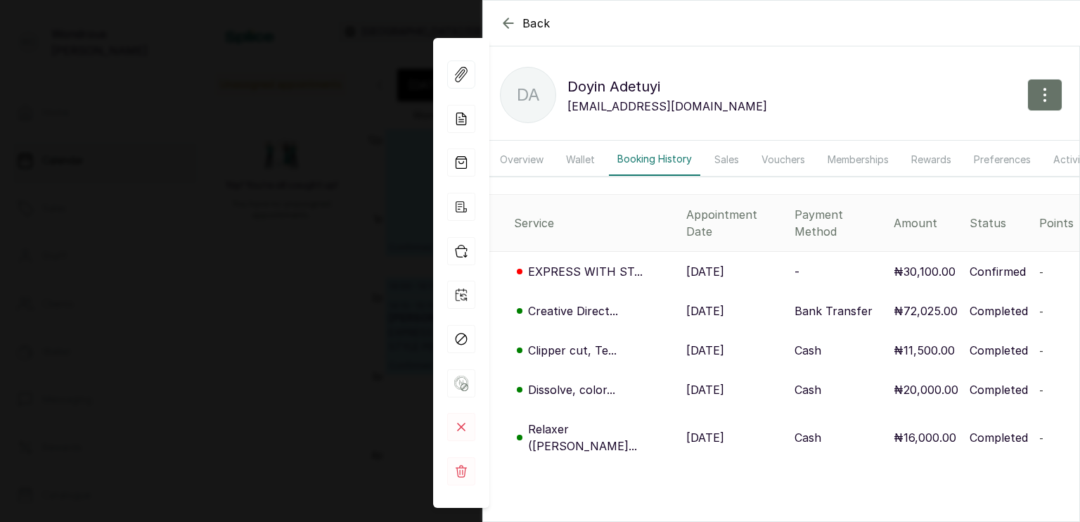
click at [686, 305] on p "[DATE]" at bounding box center [705, 310] width 38 height 17
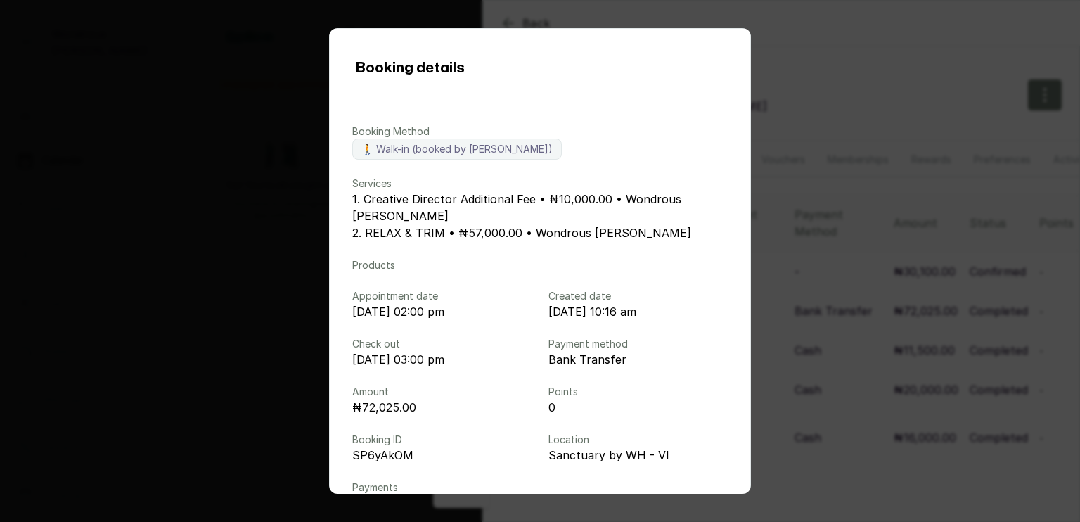
click at [827, 317] on div "Booking details Booking Method 🚶 Walk-in (booked by [PERSON_NAME]) Services 1. …" at bounding box center [540, 261] width 1080 height 522
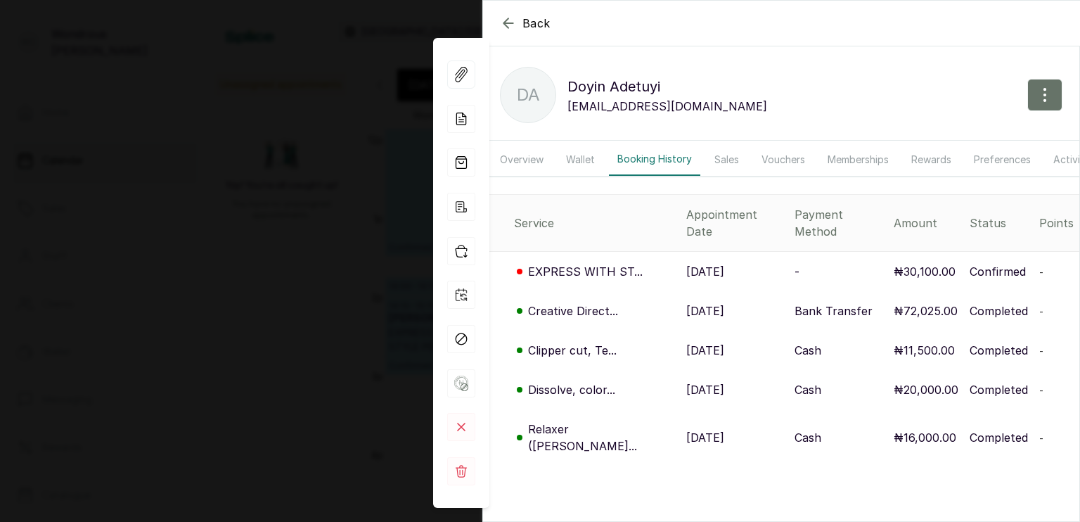
click at [532, 159] on button "Overview" at bounding box center [522, 159] width 60 height 32
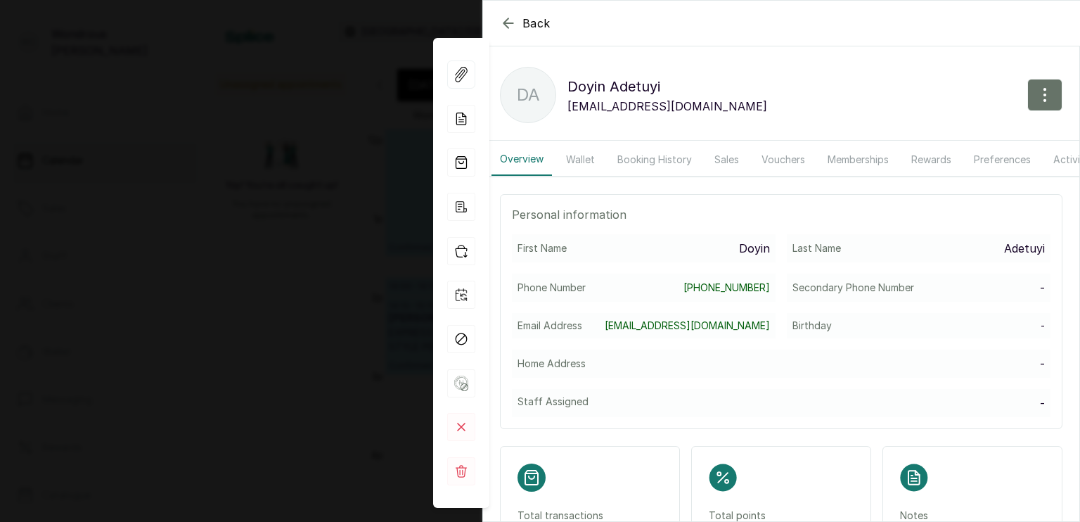
scroll to position [98, 0]
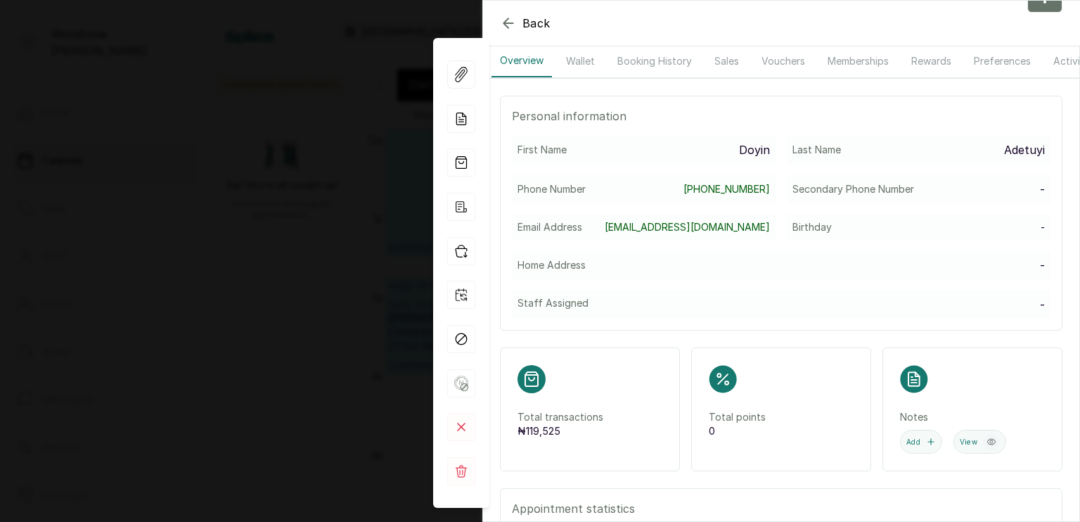
click at [341, 328] on div "Back [PERSON_NAME] DA [PERSON_NAME] [PERSON_NAME][EMAIL_ADDRESS][PERSON_NAME][D…" at bounding box center [540, 261] width 1080 height 522
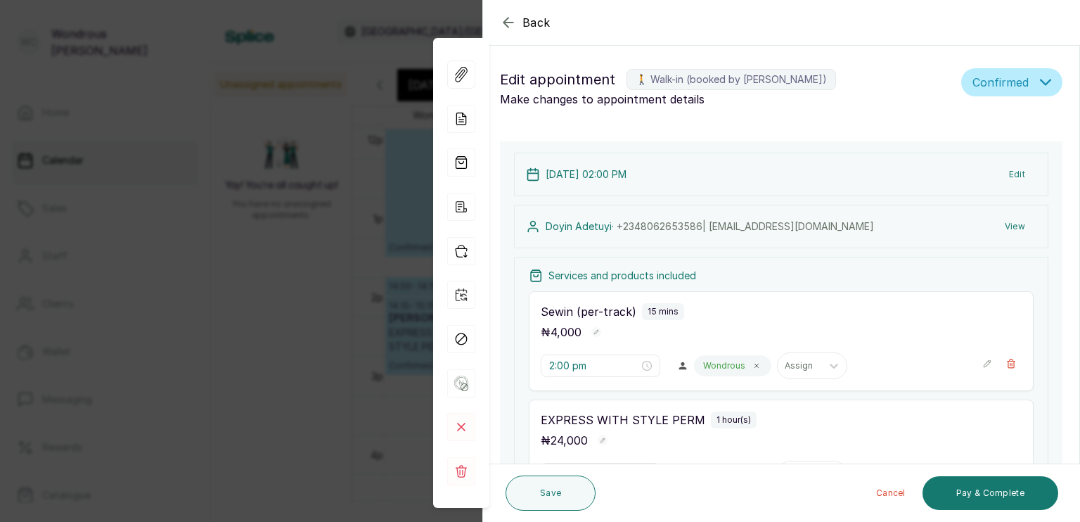
click at [341, 328] on div "Back Appointment Details Edit appointment 🚶 Walk-in (booked by [PERSON_NAME]) M…" at bounding box center [540, 261] width 1080 height 522
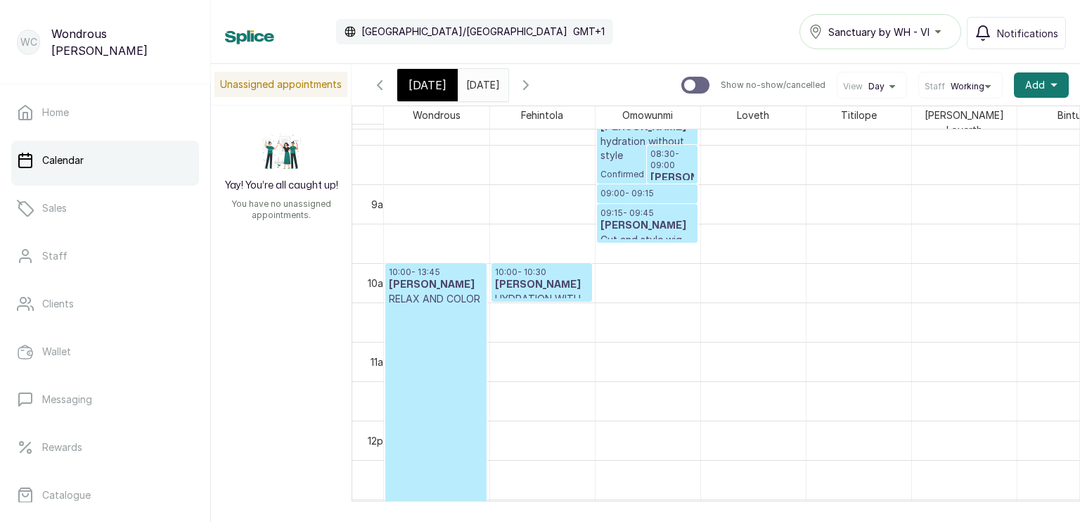
scroll to position [653, 0]
click at [481, 85] on input "[DATE]" at bounding box center [470, 82] width 23 height 24
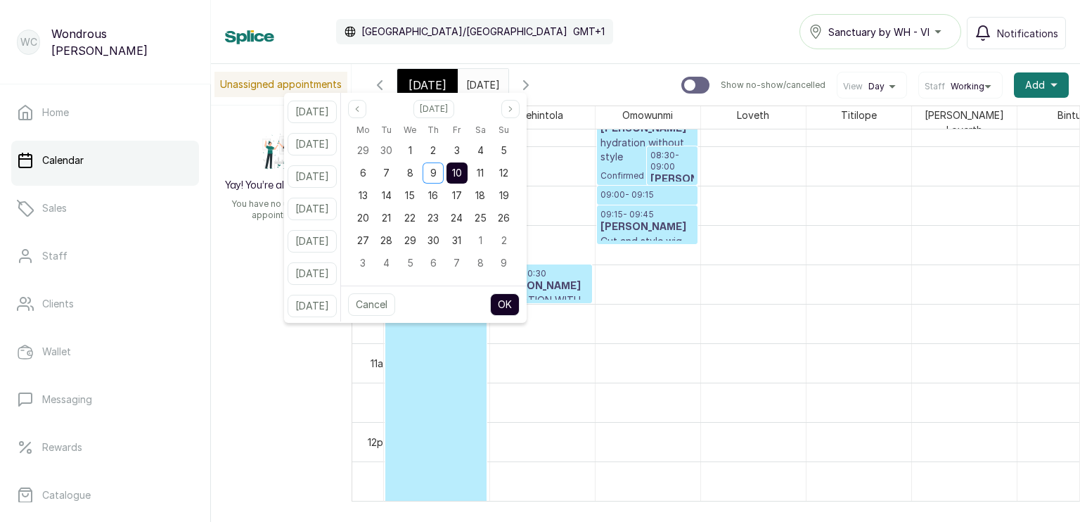
click at [462, 173] on span "10" at bounding box center [457, 173] width 10 height 12
click at [520, 302] on button "OK" at bounding box center [505, 304] width 30 height 23
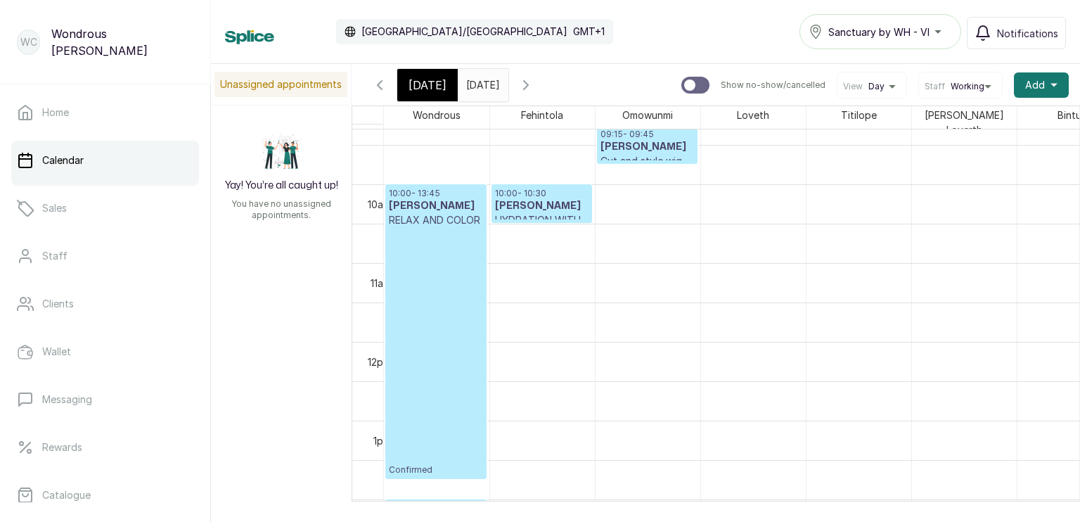
scroll to position [705, 0]
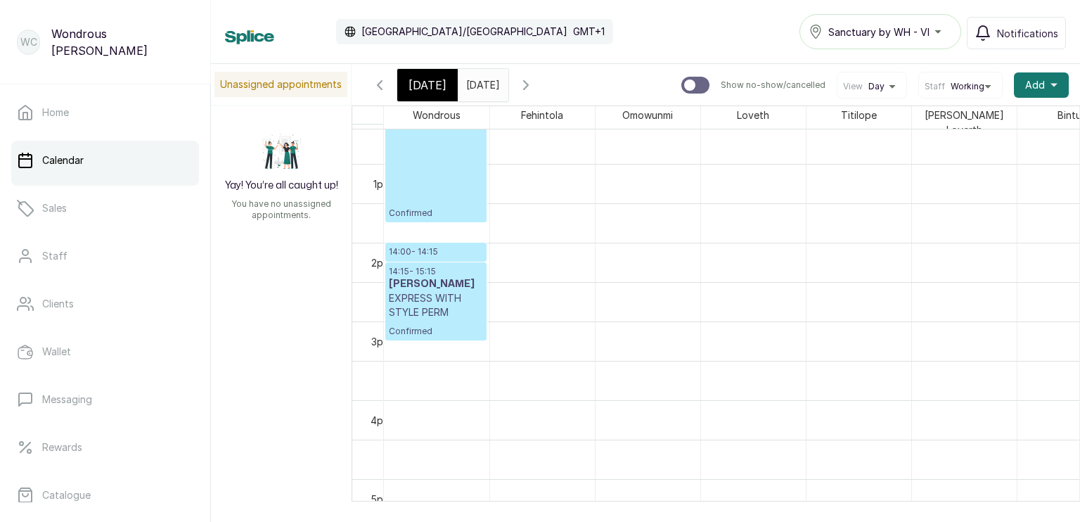
click at [451, 246] on p "14:00 - 14:15" at bounding box center [436, 251] width 94 height 11
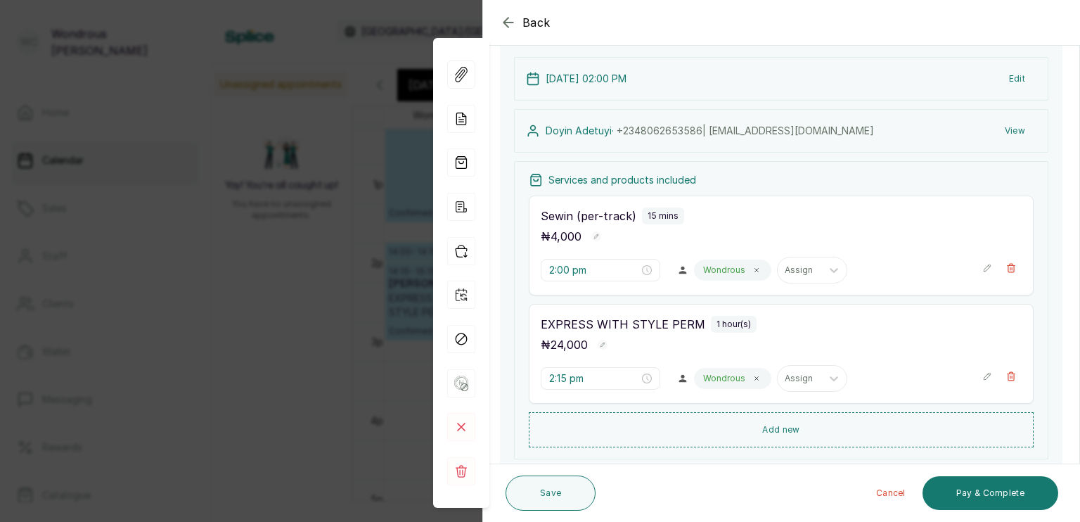
click at [274, 300] on div "Back Appointment Details Edit appointment 🚶 Walk-in (booked by [PERSON_NAME]) M…" at bounding box center [540, 261] width 1080 height 522
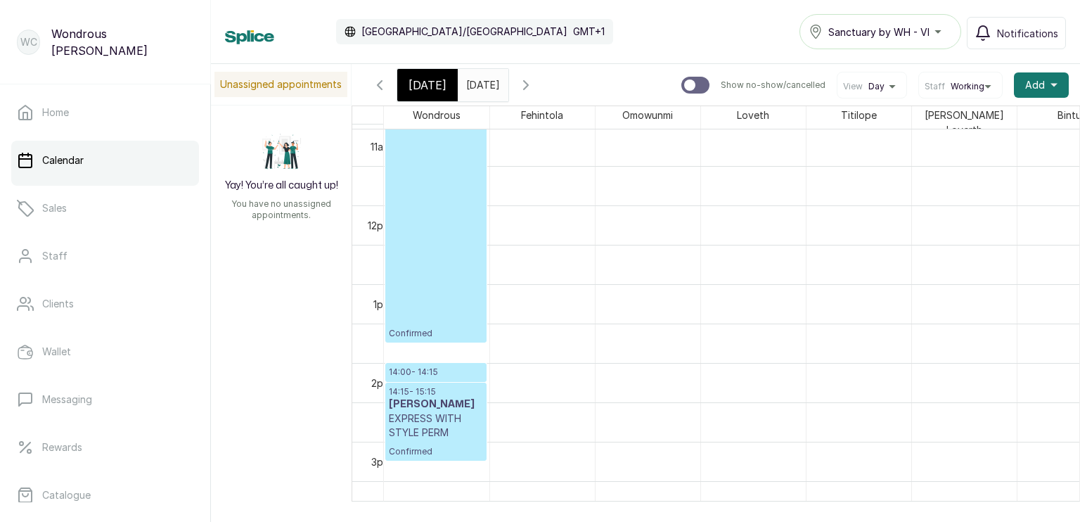
click at [481, 77] on input "[DATE]" at bounding box center [470, 82] width 23 height 24
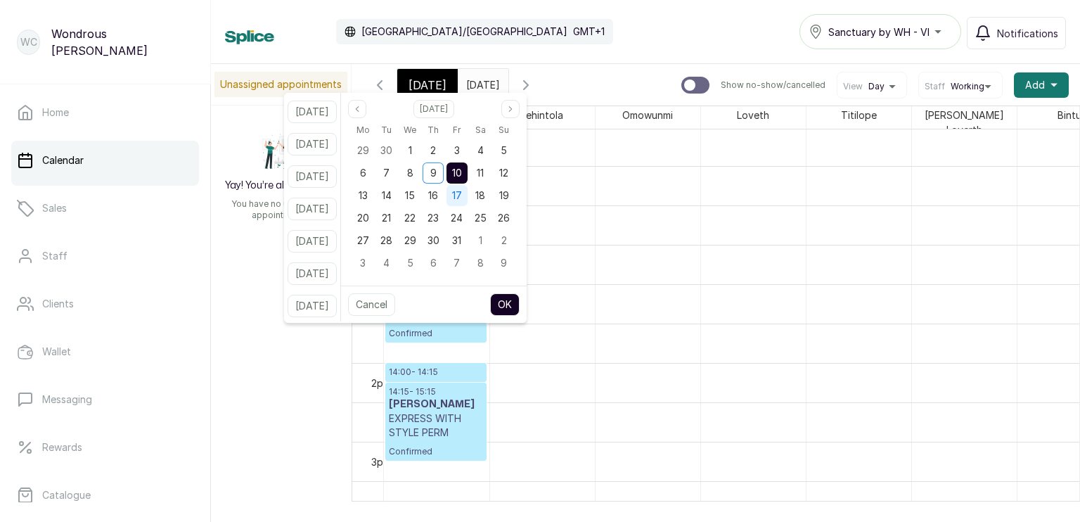
click at [462, 195] on span "17" at bounding box center [457, 195] width 10 height 12
click at [520, 302] on button "OK" at bounding box center [505, 304] width 30 height 23
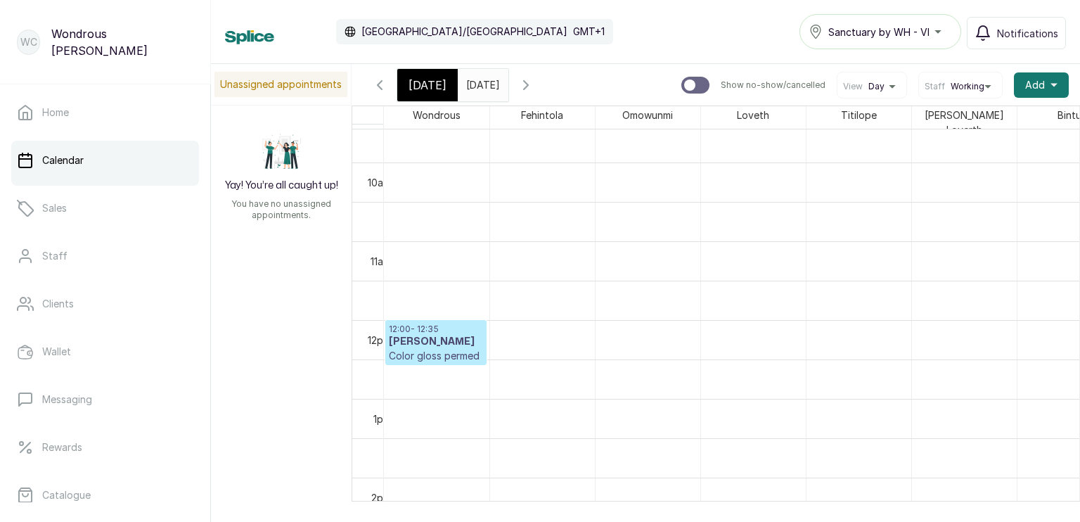
click at [481, 75] on input "[DATE]" at bounding box center [470, 82] width 23 height 24
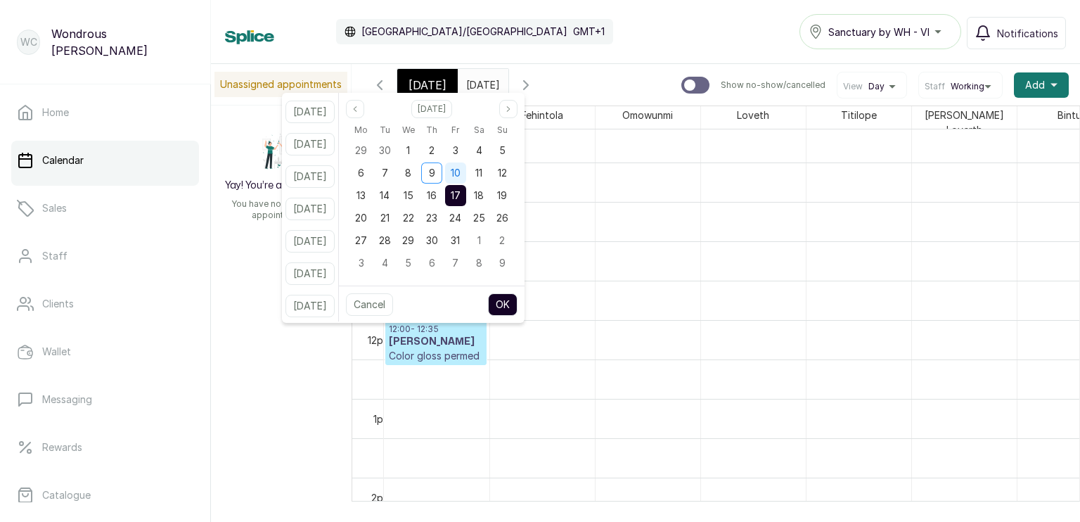
click at [461, 172] on span "10" at bounding box center [456, 173] width 10 height 12
click at [518, 299] on button "OK" at bounding box center [503, 304] width 30 height 23
type input "[DATE]"
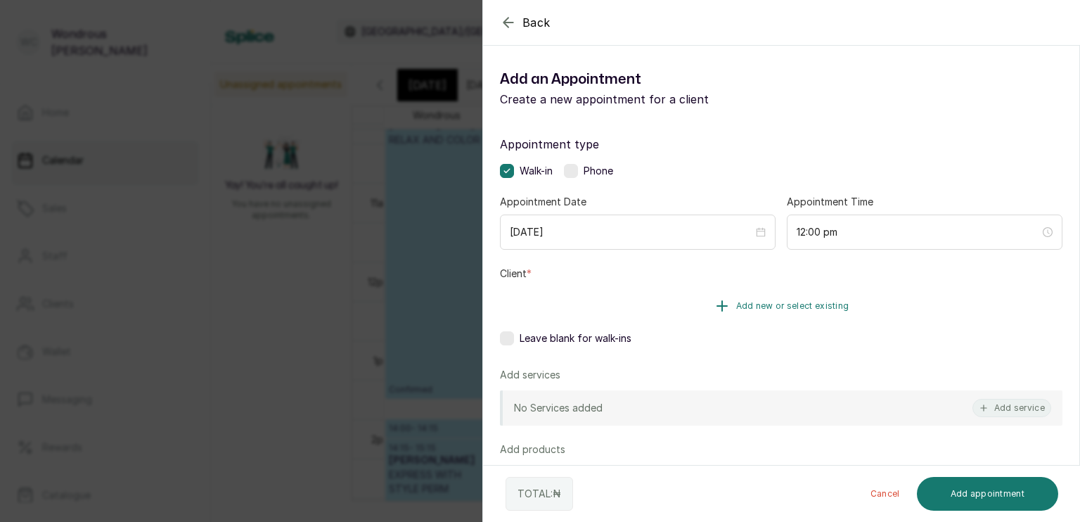
click at [632, 317] on button "Add new or select existing" at bounding box center [781, 305] width 563 height 39
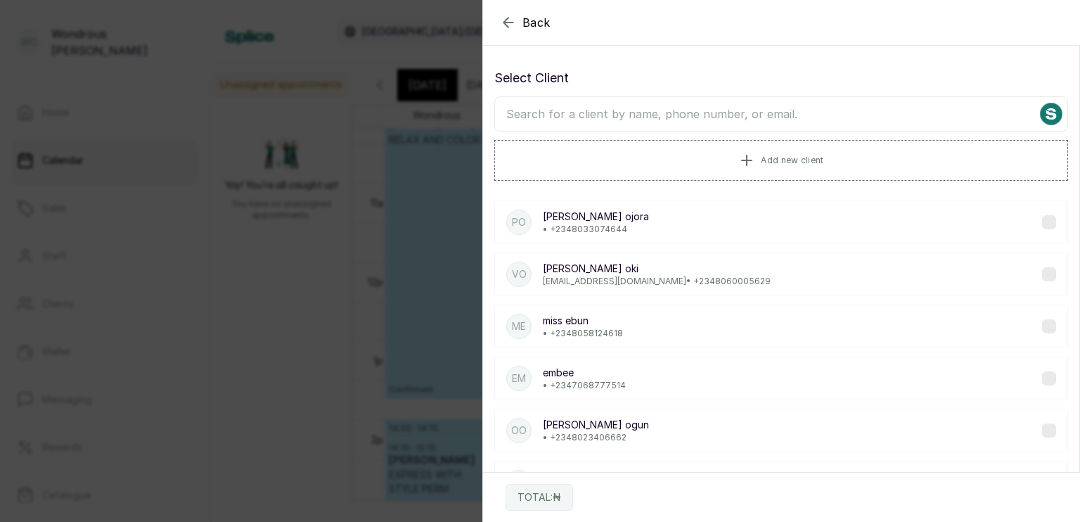
click at [596, 120] on input "text" at bounding box center [781, 113] width 574 height 35
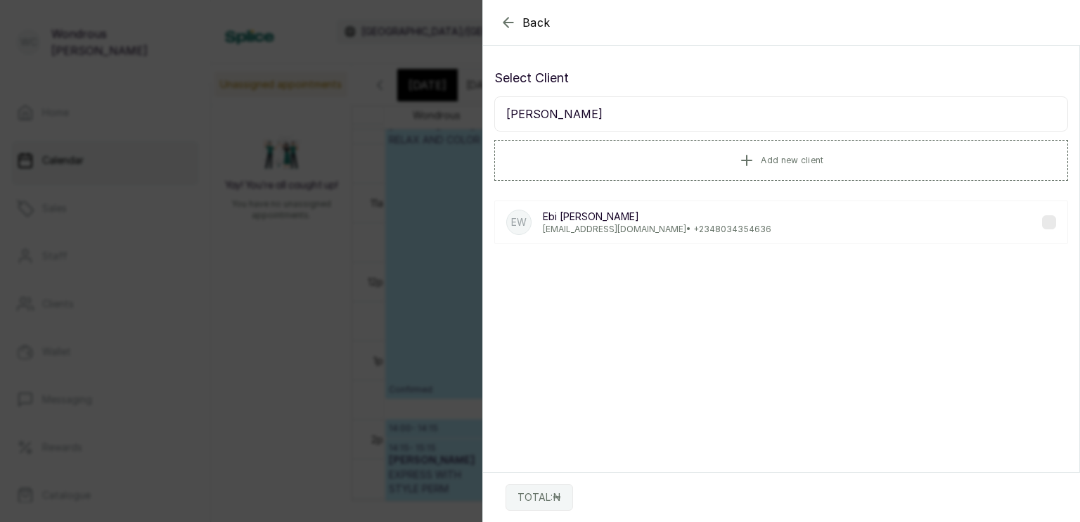
type input "[PERSON_NAME]"
click at [675, 224] on p "[EMAIL_ADDRESS][DOMAIN_NAME] • [PHONE_NUMBER]" at bounding box center [657, 229] width 229 height 11
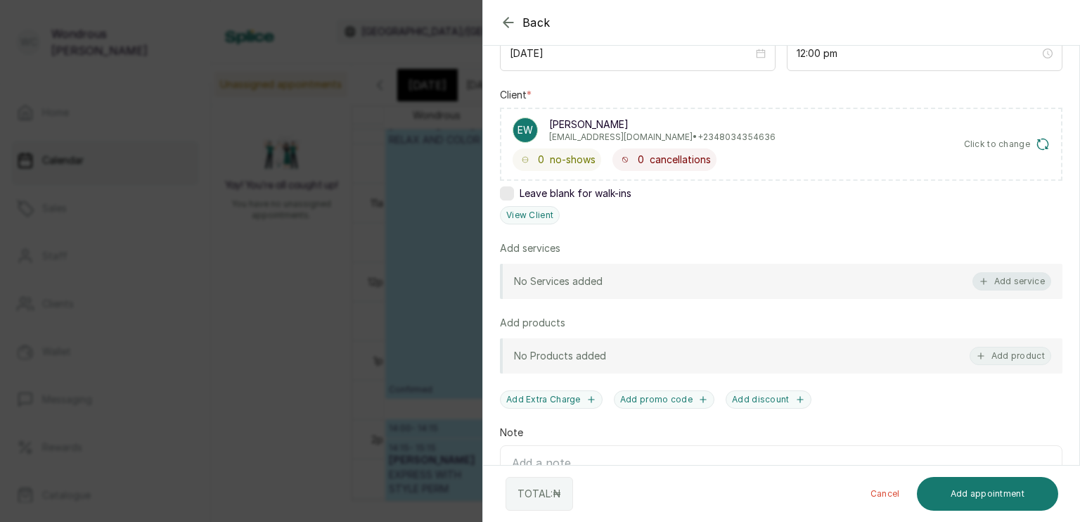
click at [992, 283] on button "Add service" at bounding box center [1012, 281] width 79 height 18
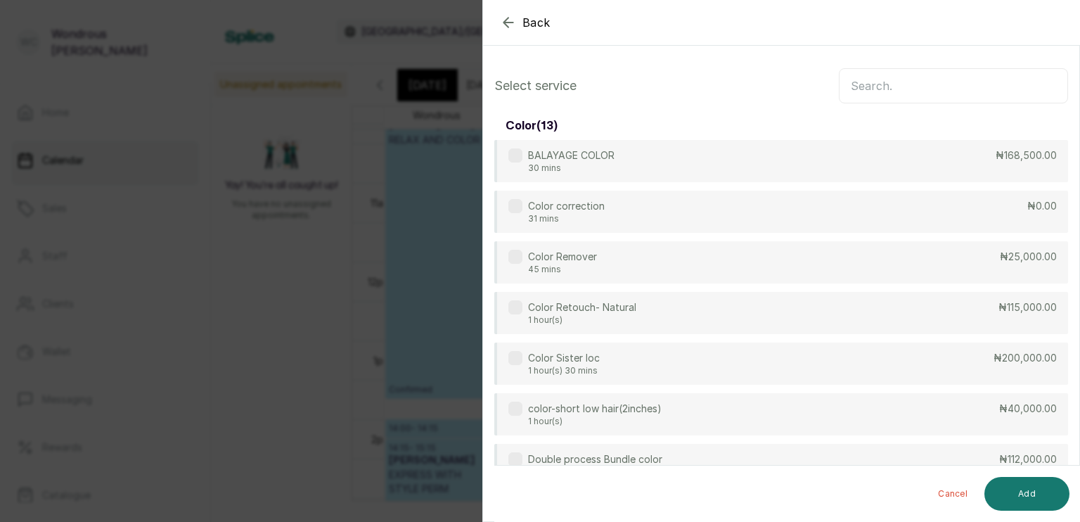
click at [865, 84] on input "text" at bounding box center [953, 85] width 229 height 35
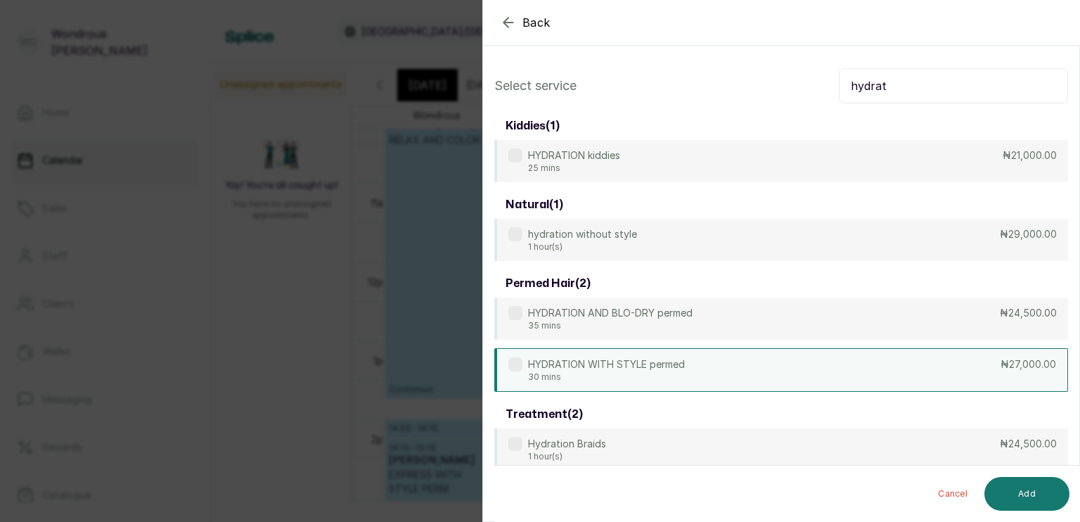
type input "hydrat"
click at [641, 353] on div "HYDRATION WITH STYLE permed 30 mins ₦27,000.00" at bounding box center [781, 370] width 574 height 44
click at [1030, 491] on button "Add" at bounding box center [1027, 494] width 85 height 34
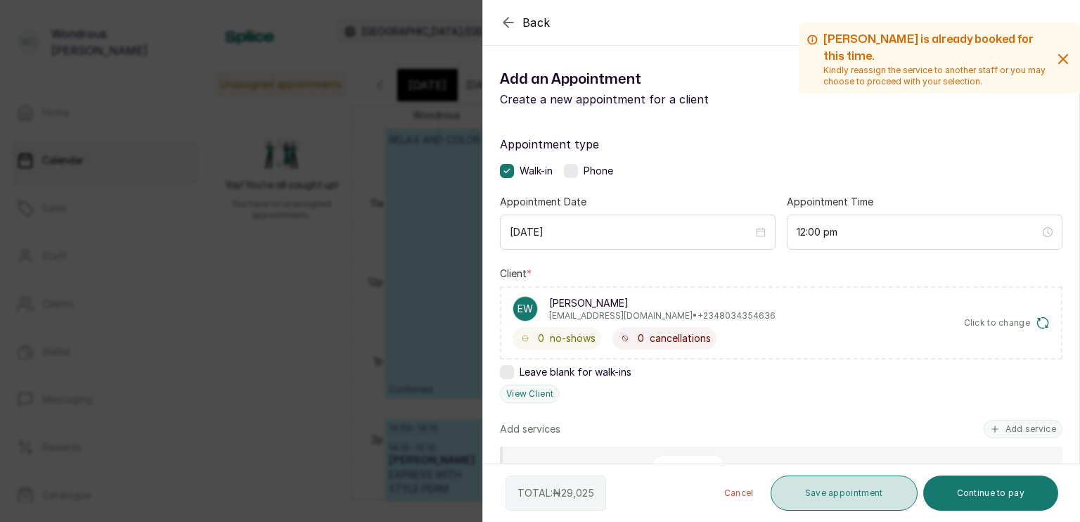
click at [881, 489] on button "Save appointment" at bounding box center [844, 492] width 147 height 35
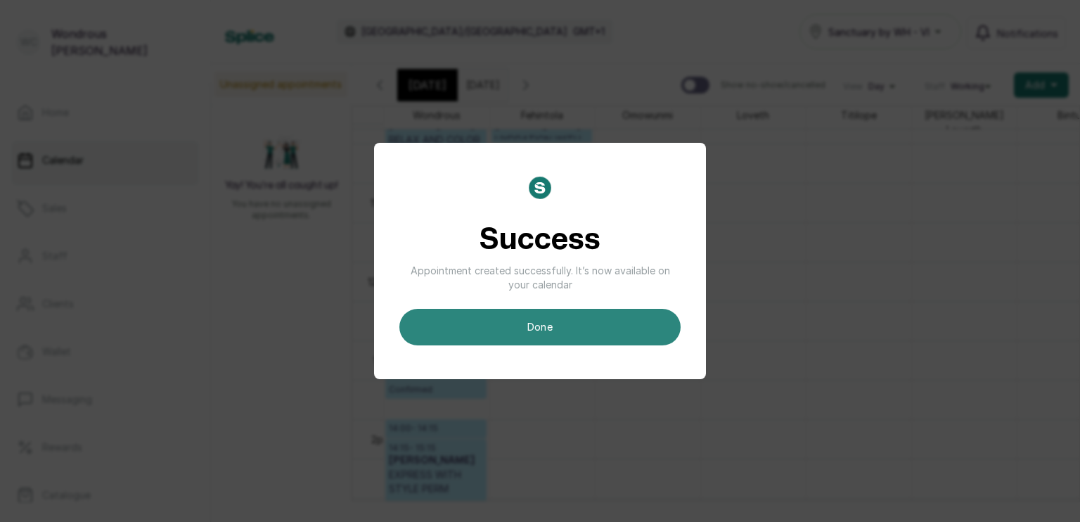
click at [634, 321] on button "done" at bounding box center [540, 327] width 281 height 37
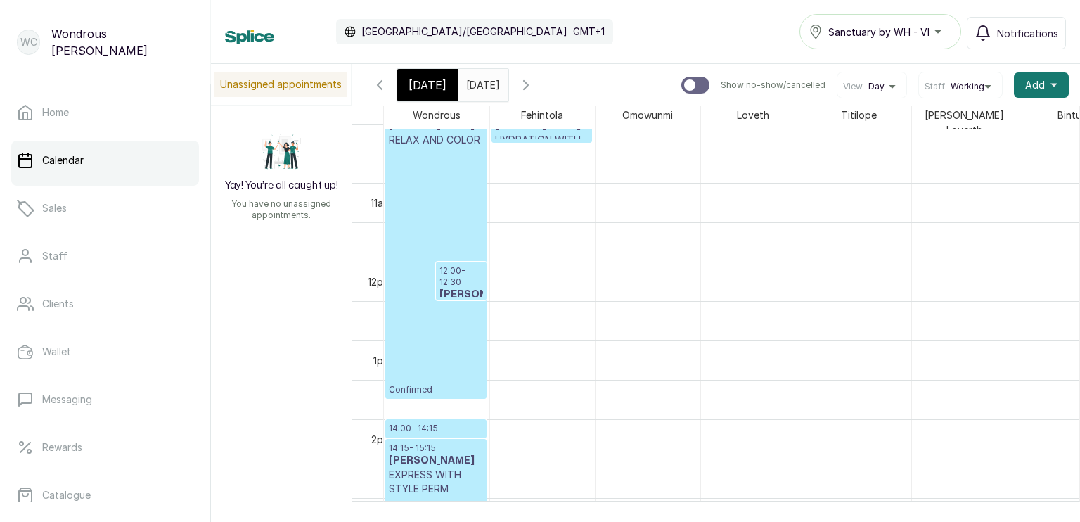
click at [445, 267] on p "12:00 - 12:30" at bounding box center [462, 276] width 44 height 23
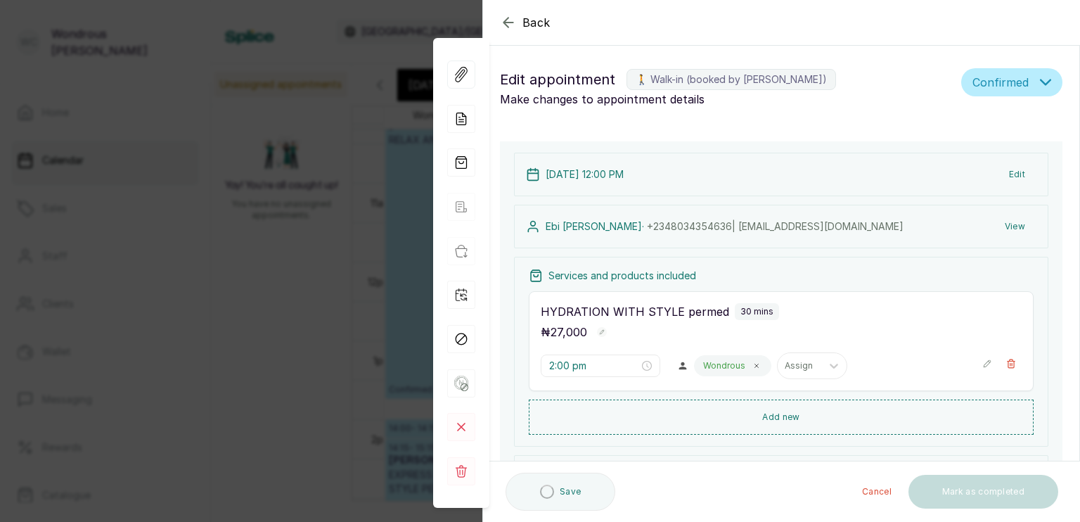
type input "12:00 pm"
click at [1004, 224] on button "View" at bounding box center [1015, 226] width 43 height 25
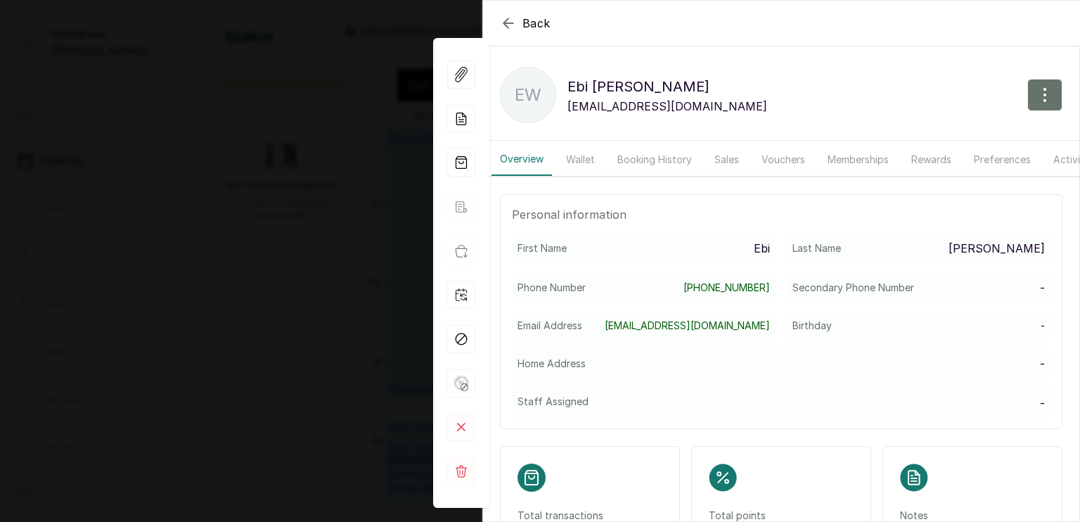
click at [674, 159] on button "Booking History" at bounding box center [654, 159] width 91 height 32
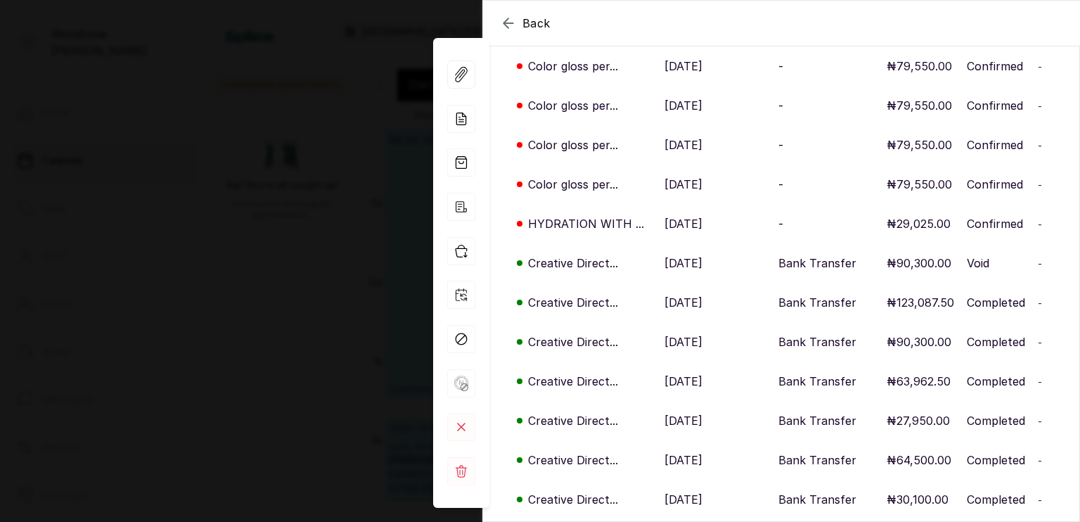
scroll to position [938, 0]
click at [679, 270] on p "[DATE]" at bounding box center [684, 261] width 38 height 17
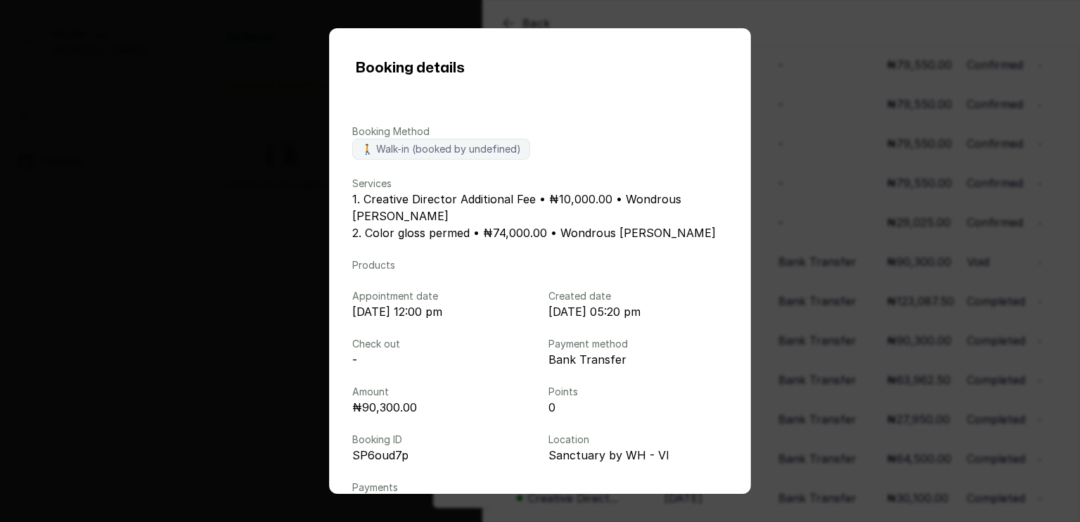
click at [814, 243] on div "Booking details Booking Method 🚶 Walk-in (booked by undefined) Services 1. Crea…" at bounding box center [540, 261] width 1080 height 522
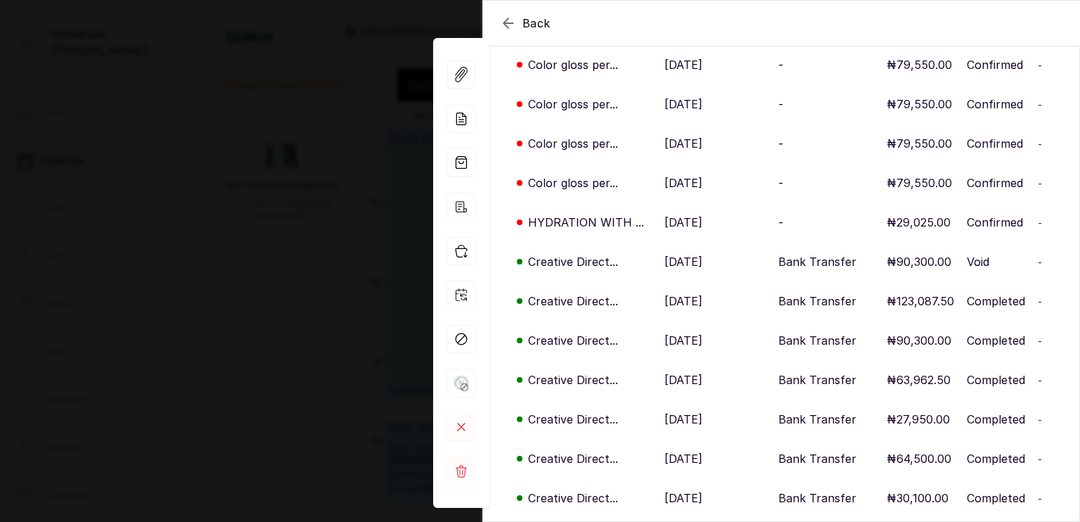
click at [684, 270] on p "[DATE]" at bounding box center [684, 261] width 38 height 17
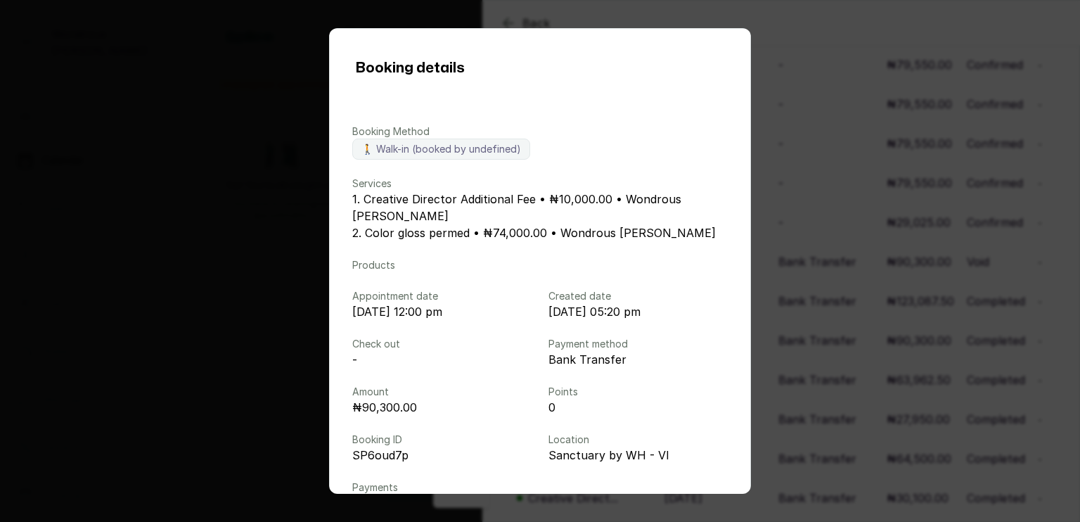
click at [782, 257] on div "Booking details Booking Method 🚶 Walk-in (booked by undefined) Services 1. Crea…" at bounding box center [540, 261] width 1080 height 522
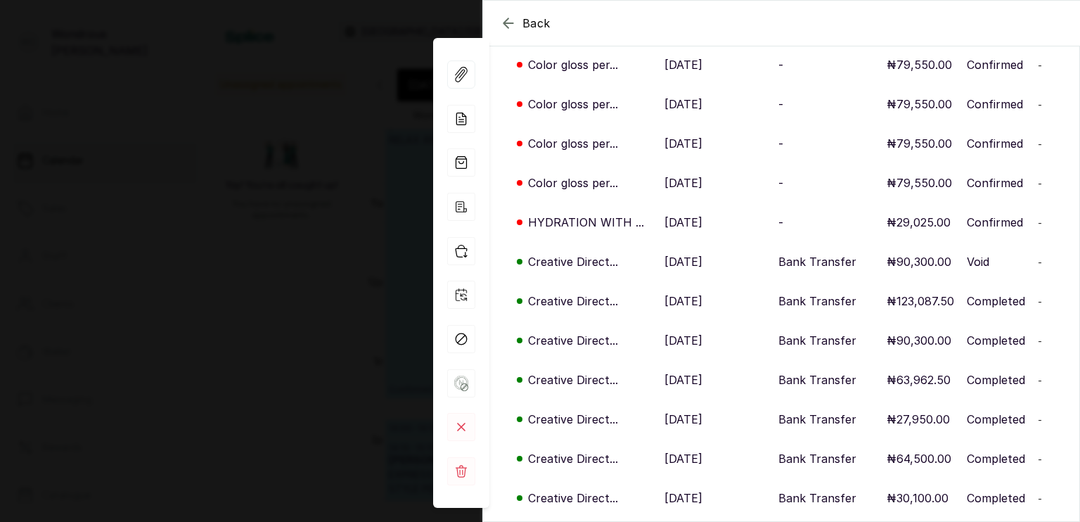
click at [692, 309] on p "[DATE]" at bounding box center [684, 301] width 38 height 17
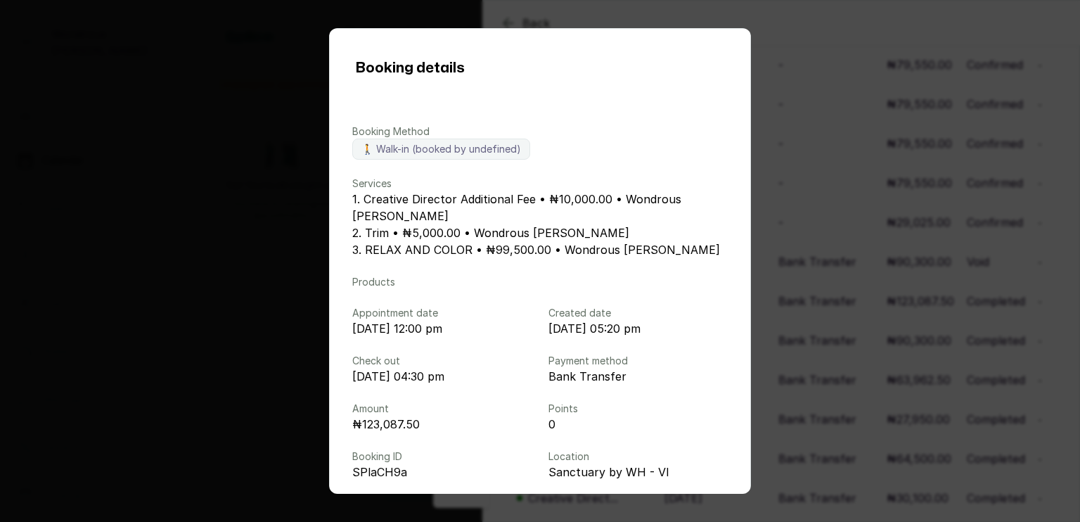
click at [810, 267] on div "Booking details Booking Method 🚶 Walk-in (booked by undefined) Services 1. Crea…" at bounding box center [540, 261] width 1080 height 522
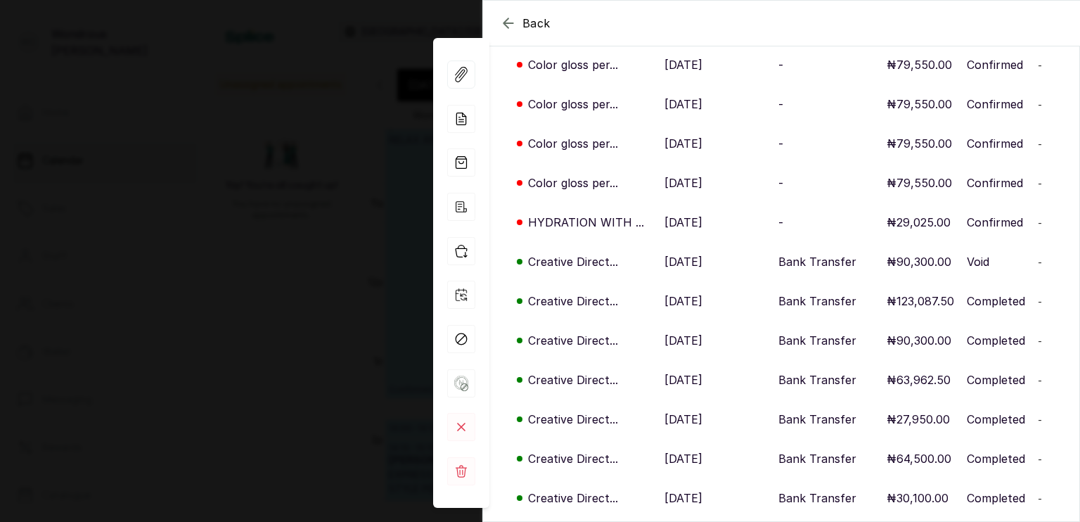
click at [284, 199] on div "Back [PERSON_NAME] [PERSON_NAME] [EMAIL_ADDRESS][DOMAIN_NAME] Overview Wallet B…" at bounding box center [540, 261] width 1080 height 522
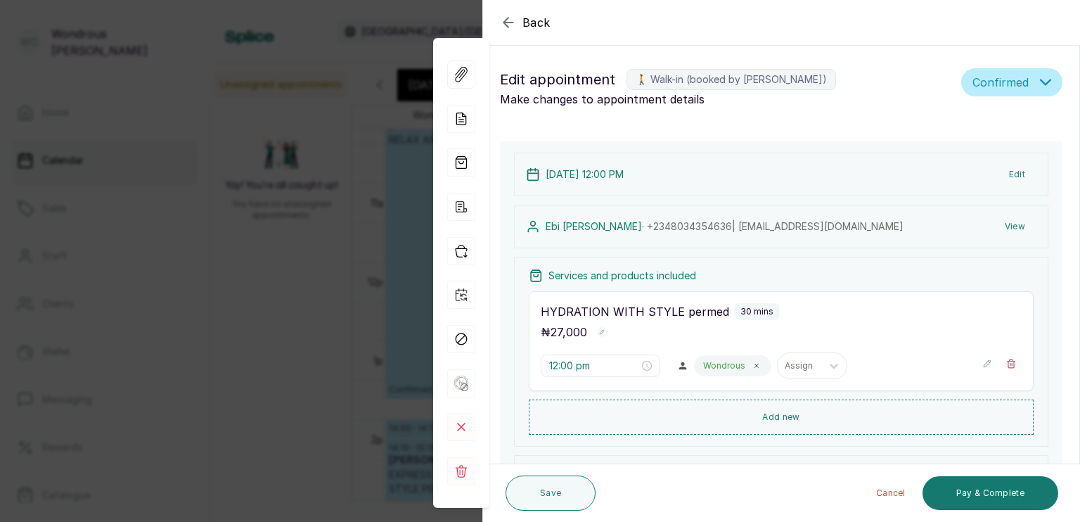
click at [259, 212] on div "Back Appointment Details Edit appointment 🚶 Walk-in (booked by [PERSON_NAME]) M…" at bounding box center [540, 261] width 1080 height 522
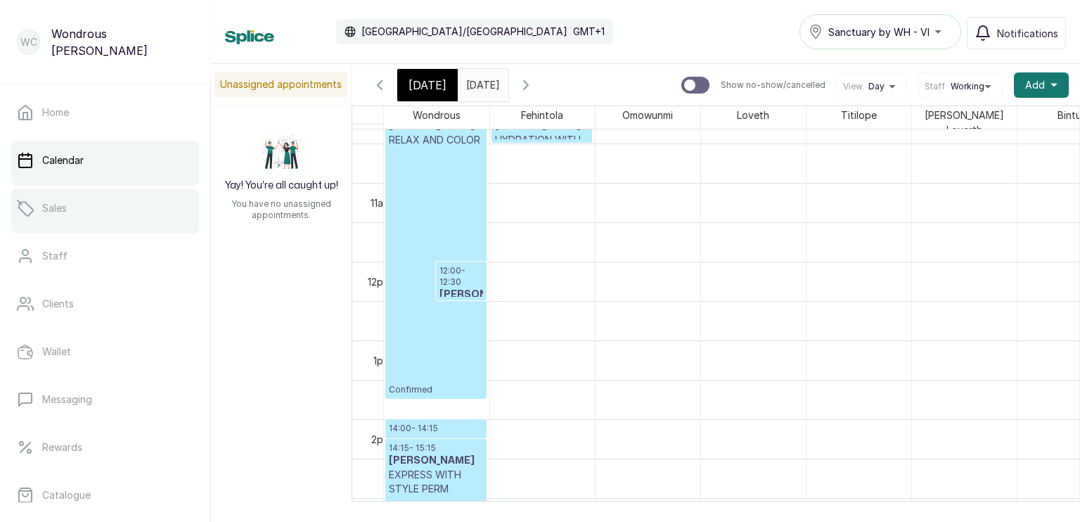
click at [89, 204] on link "Sales" at bounding box center [105, 208] width 188 height 39
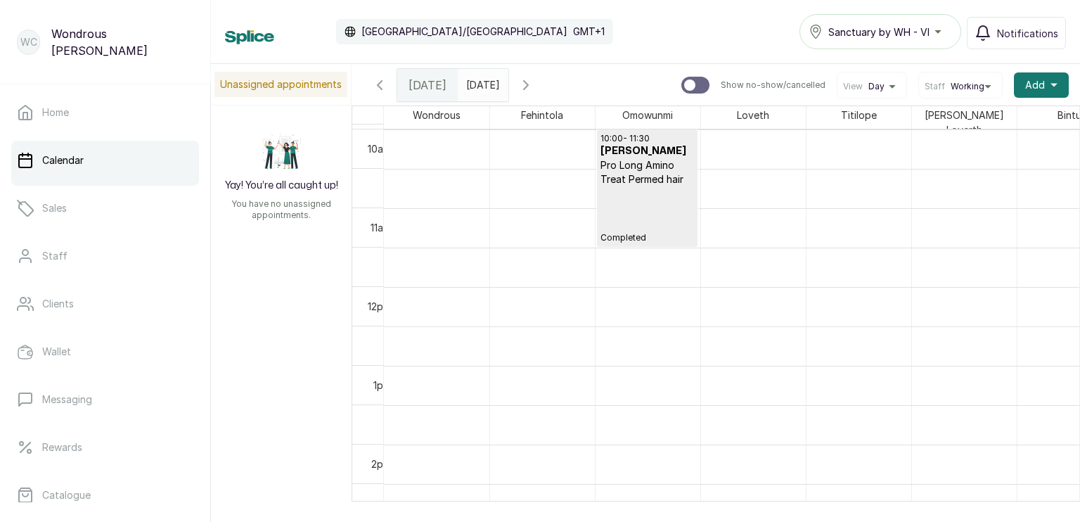
scroll to position [788, 0]
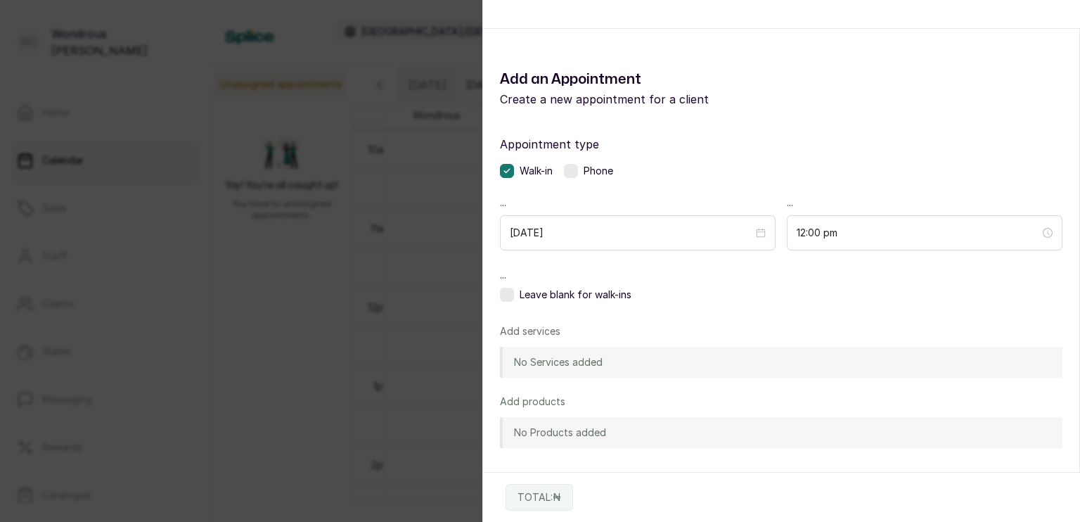
click at [405, 257] on div "Add Appointment Add an Appointment Create a new appointment for a client Appoin…" at bounding box center [540, 261] width 1080 height 522
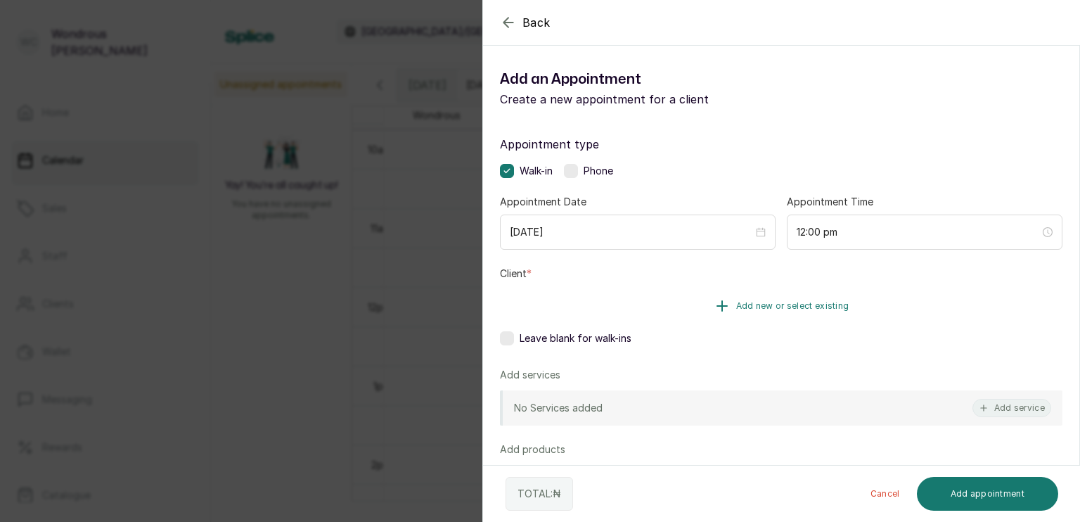
click at [753, 311] on span "Add new or select existing" at bounding box center [792, 305] width 113 height 11
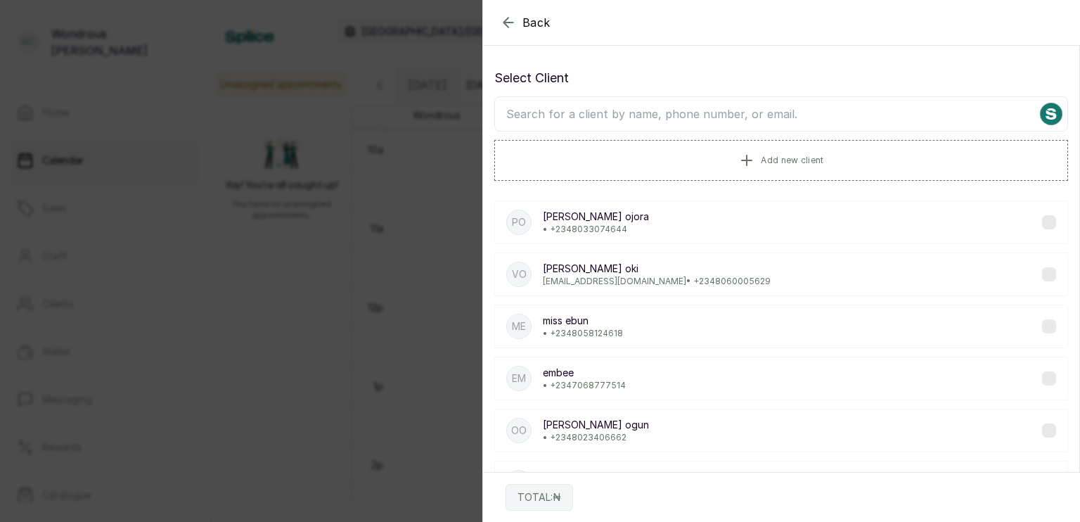
click at [685, 117] on input "text" at bounding box center [781, 113] width 574 height 35
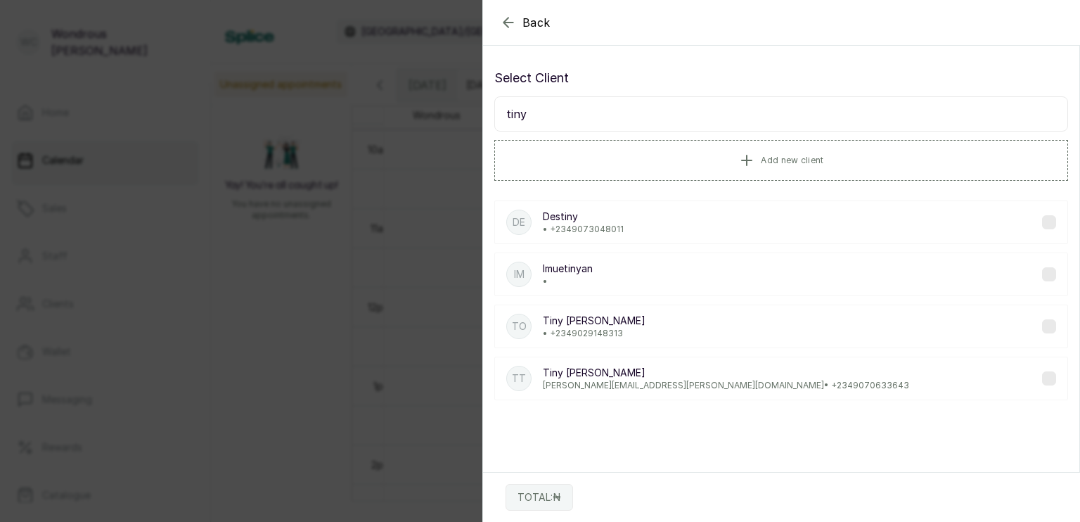
type input "tiny"
click at [646, 381] on p "tope.onayemi@gmail.com • +234 9070633643" at bounding box center [726, 385] width 366 height 11
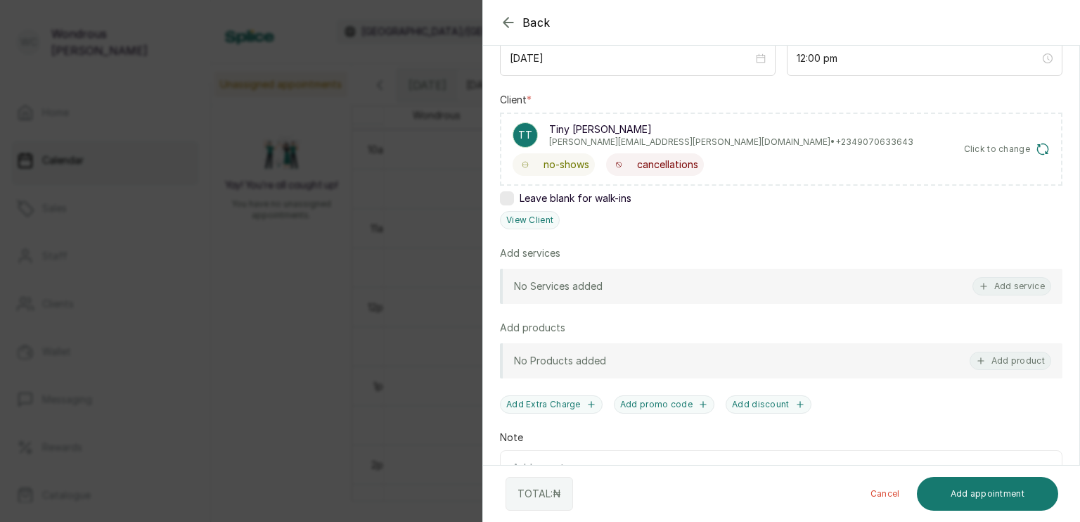
scroll to position [174, 0]
click at [1002, 280] on button "Add service" at bounding box center [1012, 285] width 79 height 18
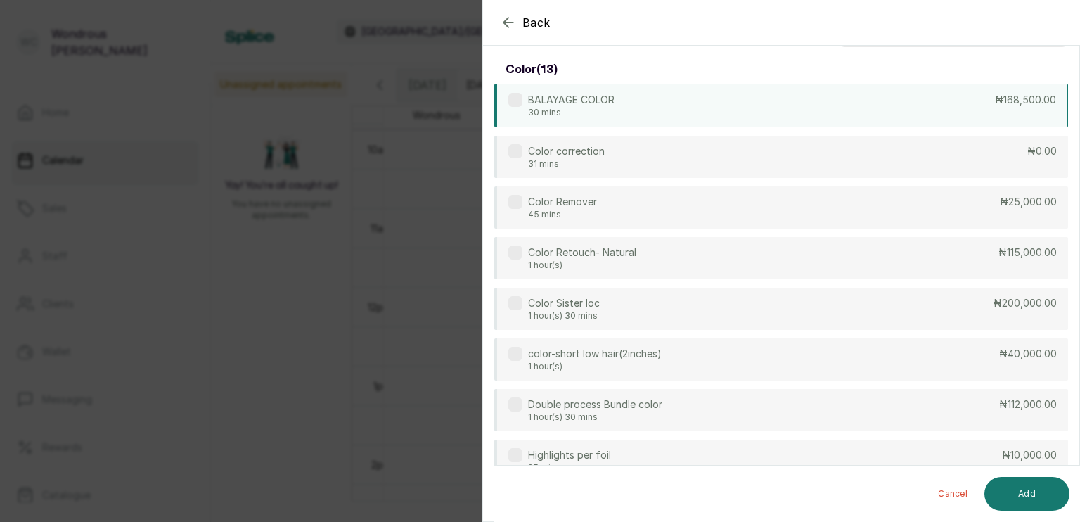
scroll to position [0, 0]
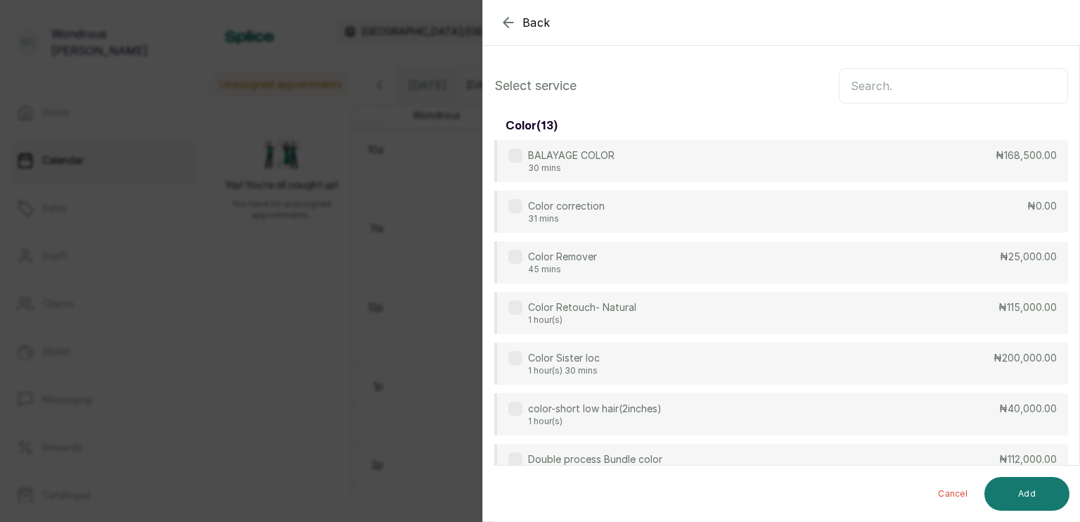
click at [868, 85] on input "text" at bounding box center [953, 85] width 229 height 35
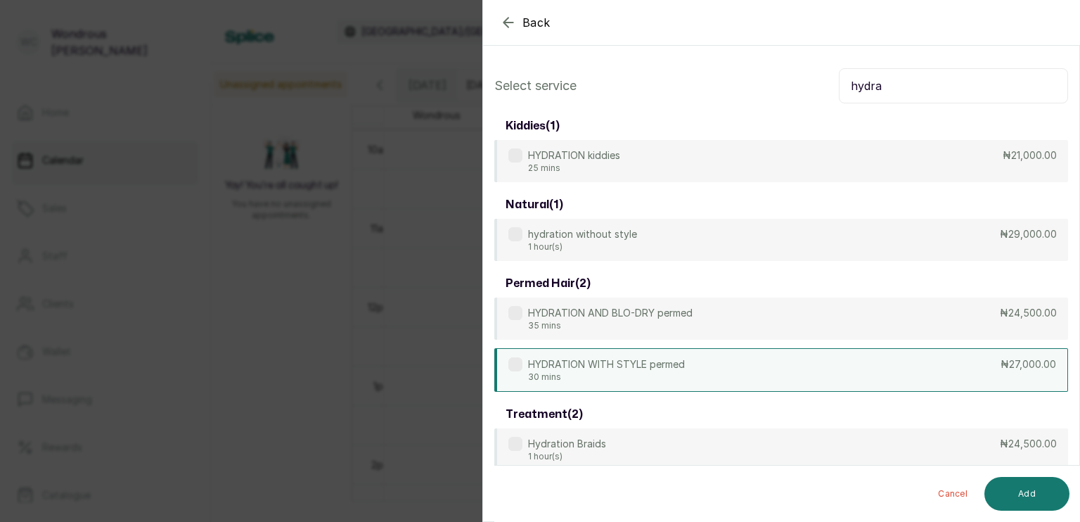
type input "hydra"
click at [686, 379] on div "HYDRATION WITH STYLE permed 30 mins ₦27,000.00" at bounding box center [781, 370] width 574 height 44
click at [1020, 492] on button "Add" at bounding box center [1027, 494] width 85 height 34
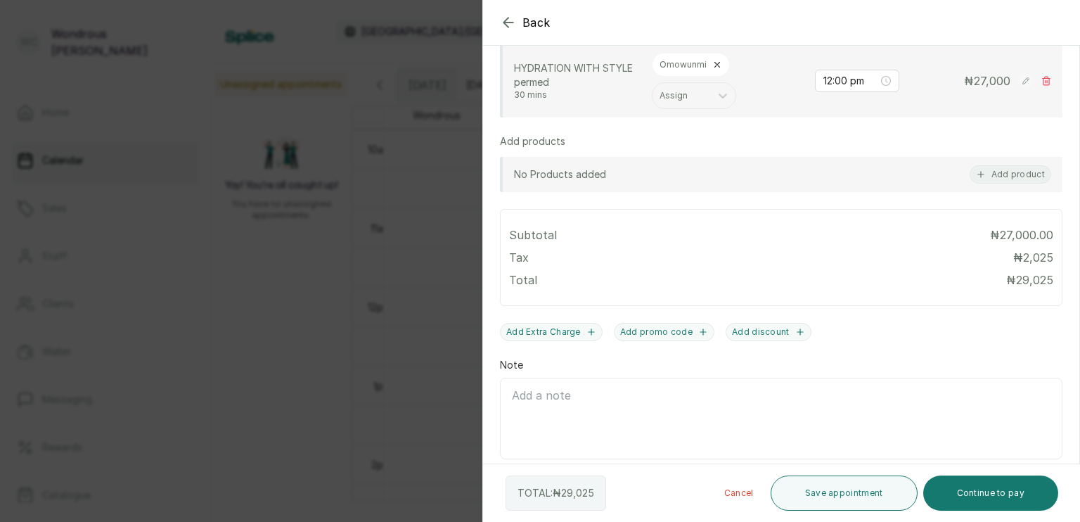
scroll to position [425, 0]
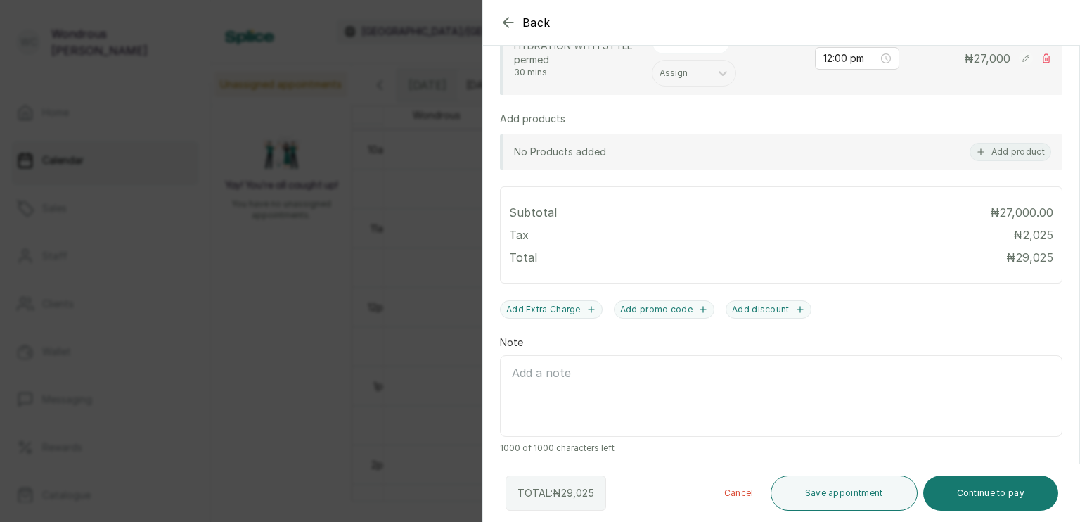
click at [345, 242] on div "Back Add Appointment Add an Appointment Create a new appointment for a client A…" at bounding box center [540, 261] width 1080 height 522
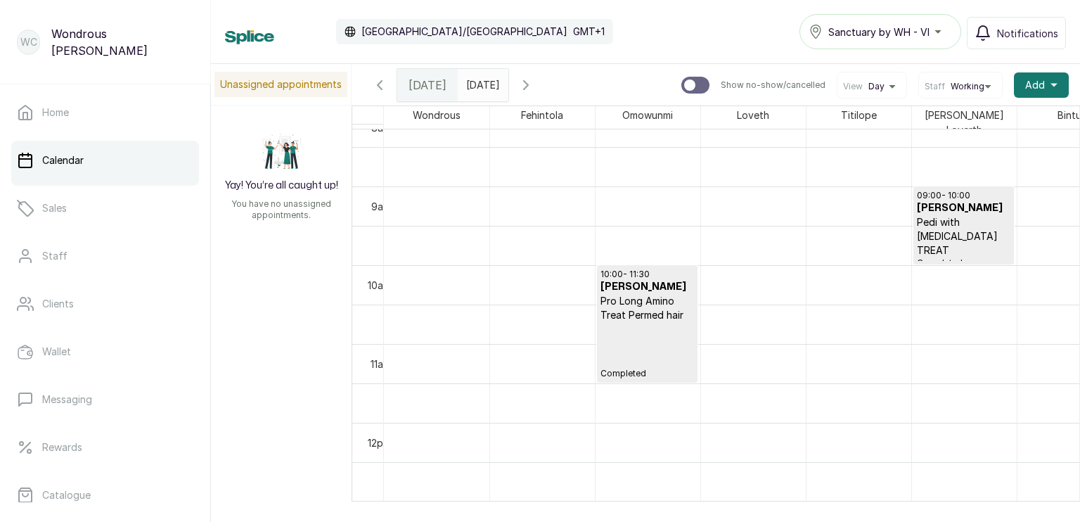
scroll to position [644, 0]
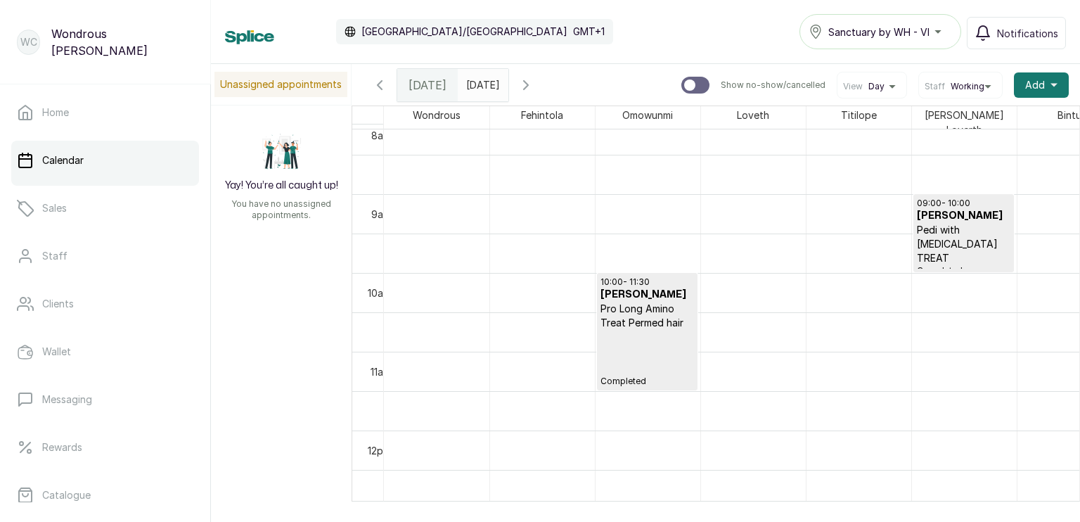
click at [535, 83] on icon "button" at bounding box center [526, 85] width 17 height 17
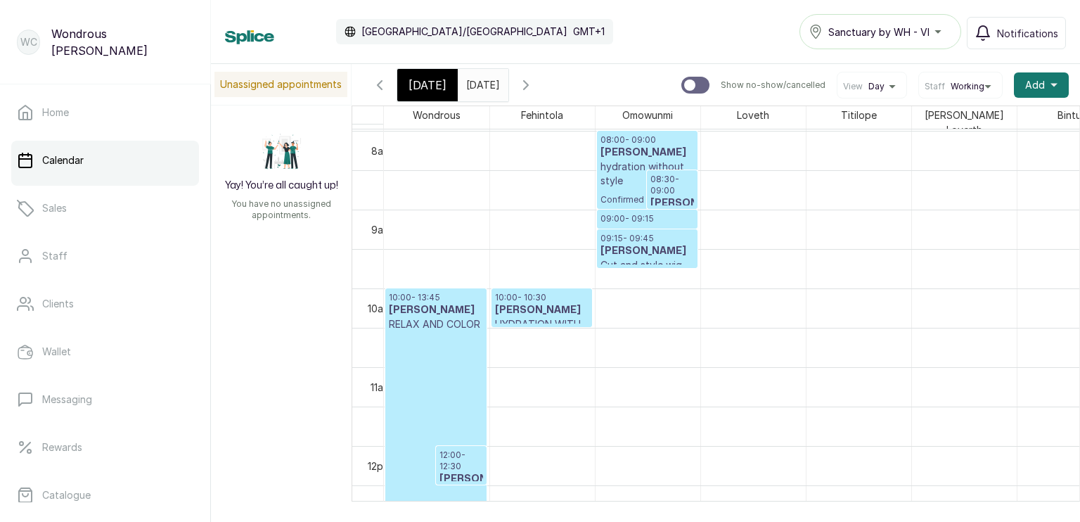
scroll to position [632, 0]
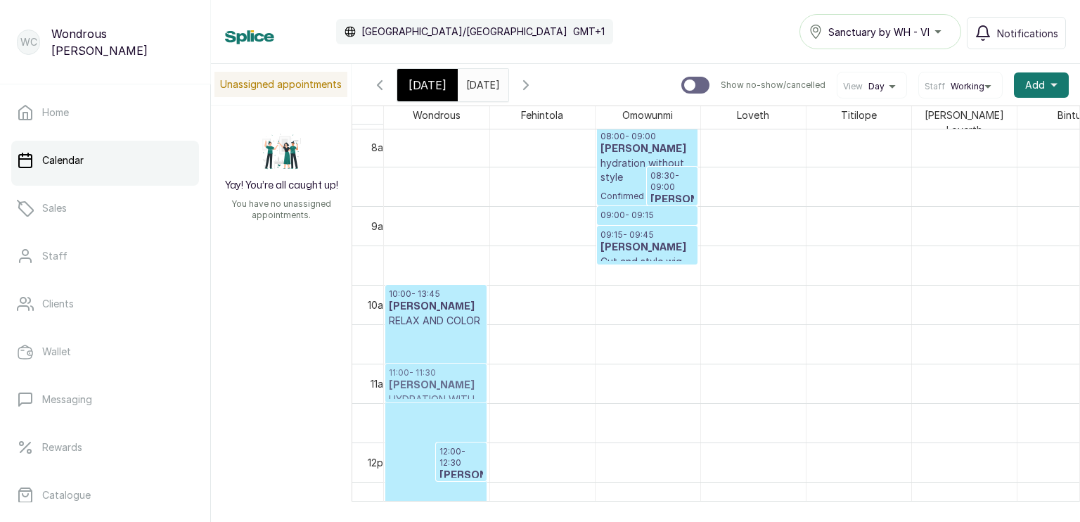
drag, startPoint x: 554, startPoint y: 301, endPoint x: 466, endPoint y: 386, distance: 121.9
click at [466, 386] on tr "10:00 - 13:45 Mary Ojulari RELAX AND COLOR Confirmed 12:00 - 12:30 Ebi Williams…" at bounding box center [753, 442] width 739 height 1891
click at [467, 378] on p "11:00 - 11:30" at bounding box center [462, 378] width 44 height 23
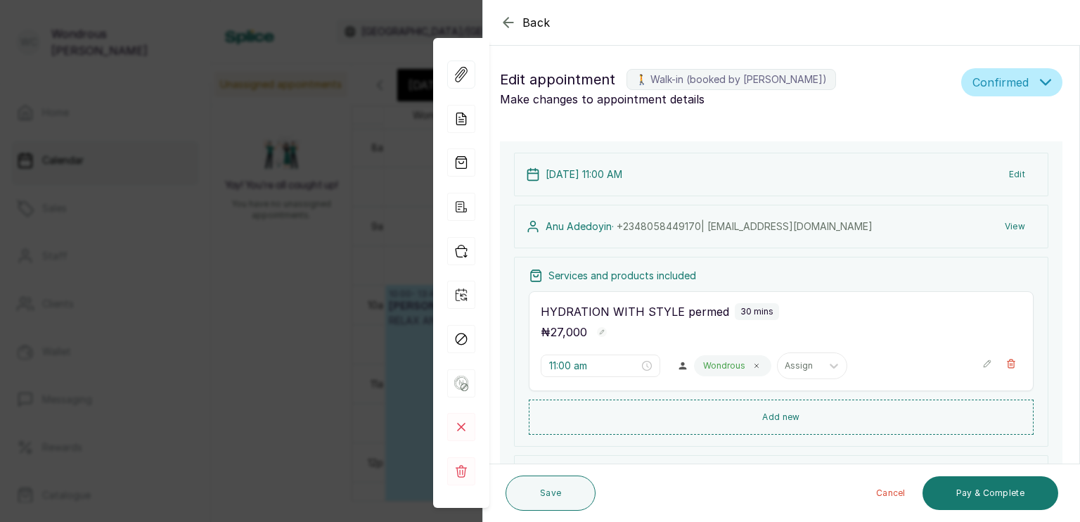
click at [1010, 227] on button "View" at bounding box center [1015, 226] width 43 height 25
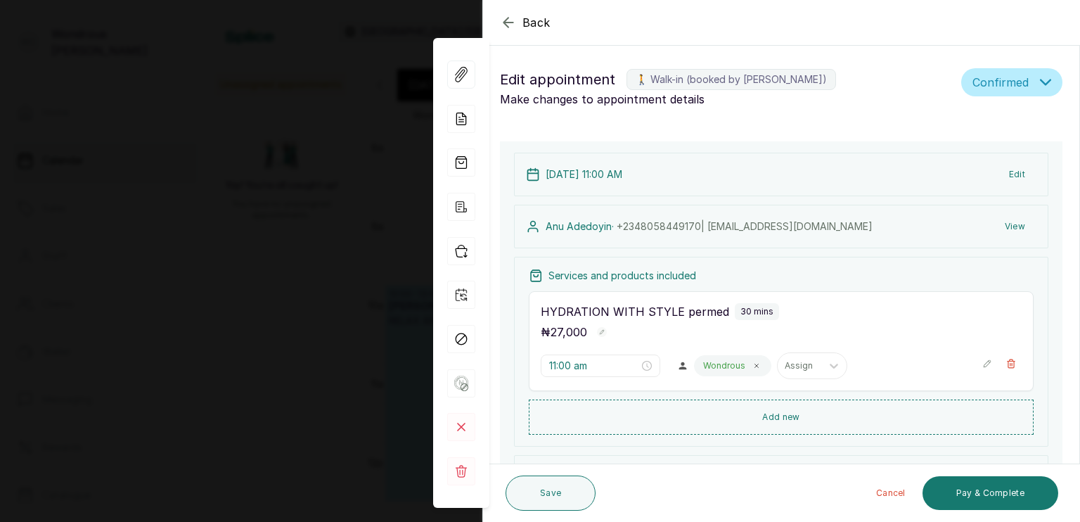
click at [1011, 227] on button "View" at bounding box center [1015, 226] width 43 height 25
click at [1002, 224] on button "View" at bounding box center [1015, 226] width 43 height 25
click at [1004, 225] on button "View" at bounding box center [1015, 226] width 43 height 25
click at [1004, 224] on button "View" at bounding box center [1015, 226] width 43 height 25
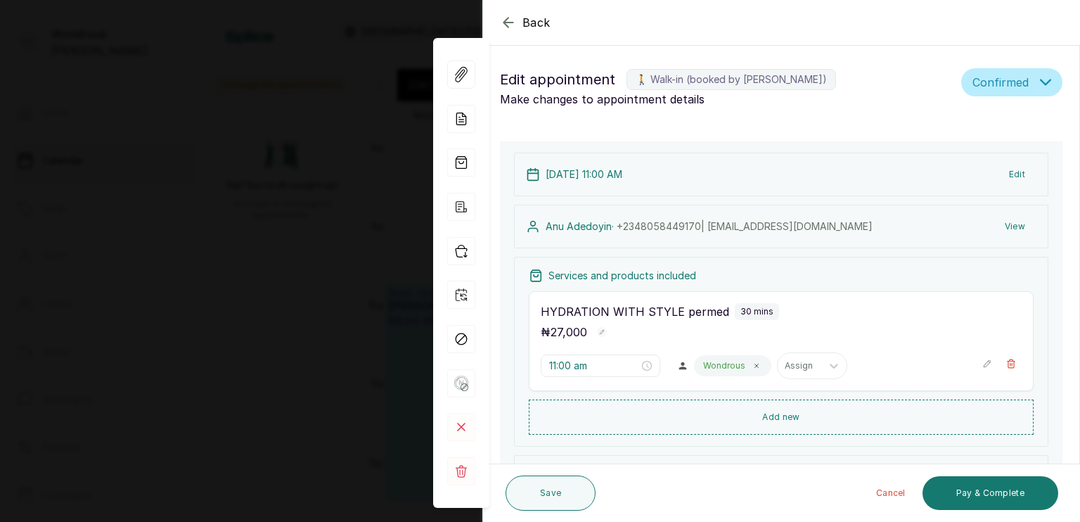
click at [1014, 229] on button "View" at bounding box center [1015, 226] width 43 height 25
click at [999, 227] on button "View" at bounding box center [1015, 226] width 43 height 25
click at [999, 224] on button "View" at bounding box center [1015, 226] width 43 height 25
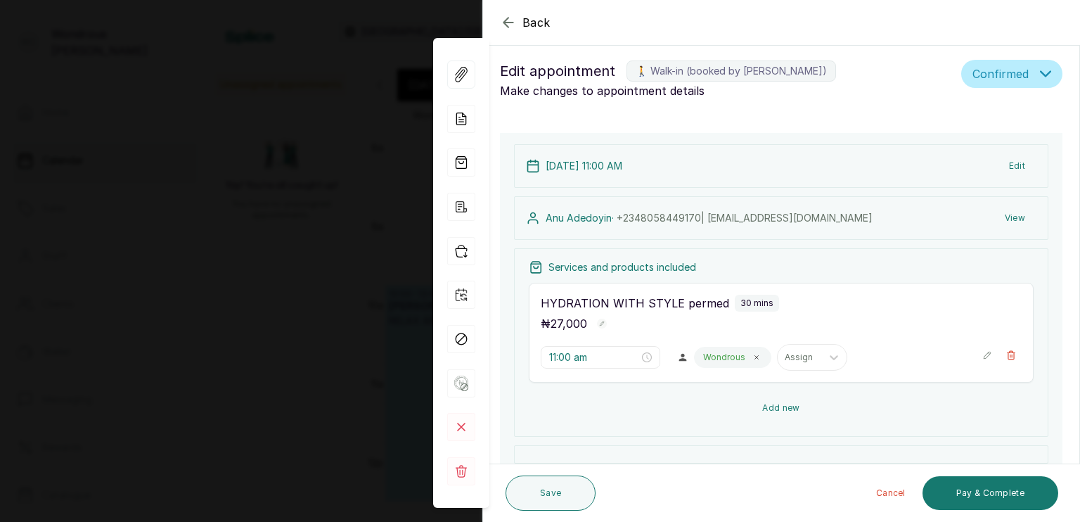
scroll to position [0, 0]
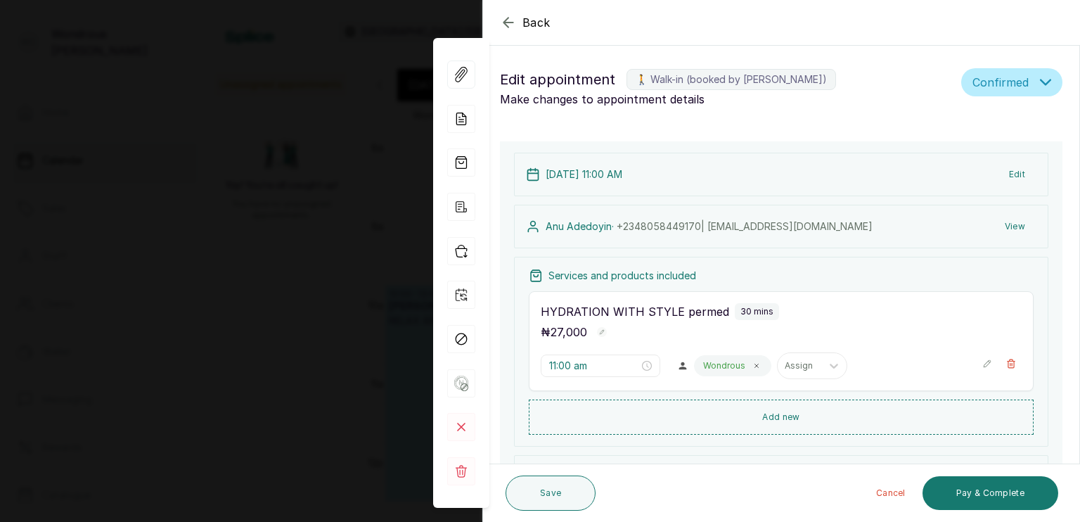
click at [1009, 225] on button "View" at bounding box center [1015, 226] width 43 height 25
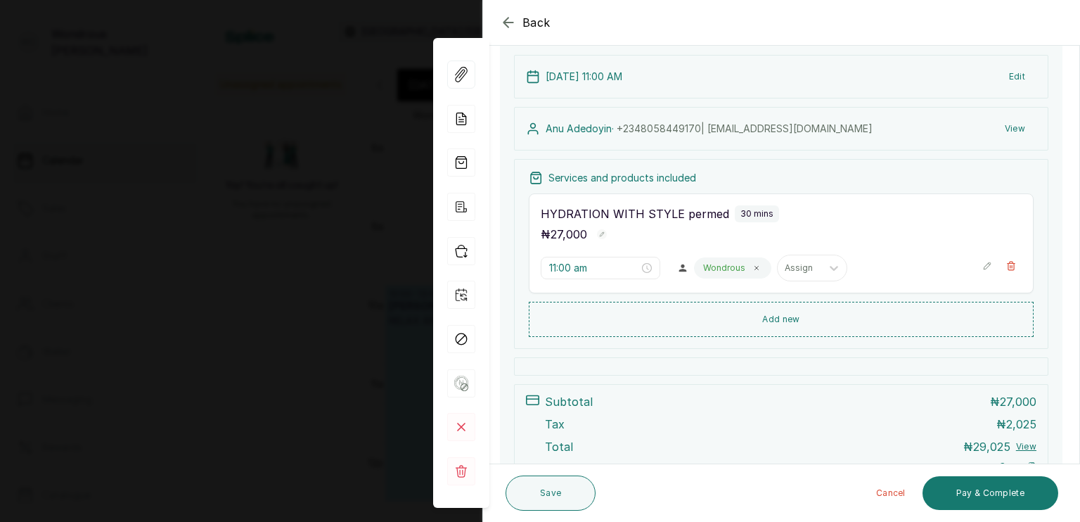
scroll to position [101, 0]
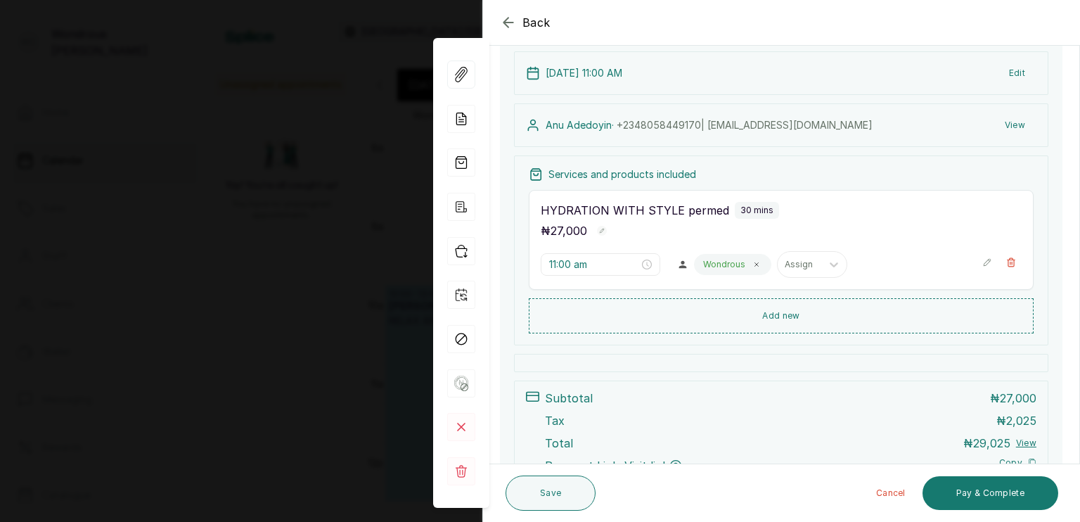
click at [1002, 124] on button "View" at bounding box center [1015, 125] width 43 height 25
click at [1004, 124] on button "View" at bounding box center [1015, 125] width 43 height 25
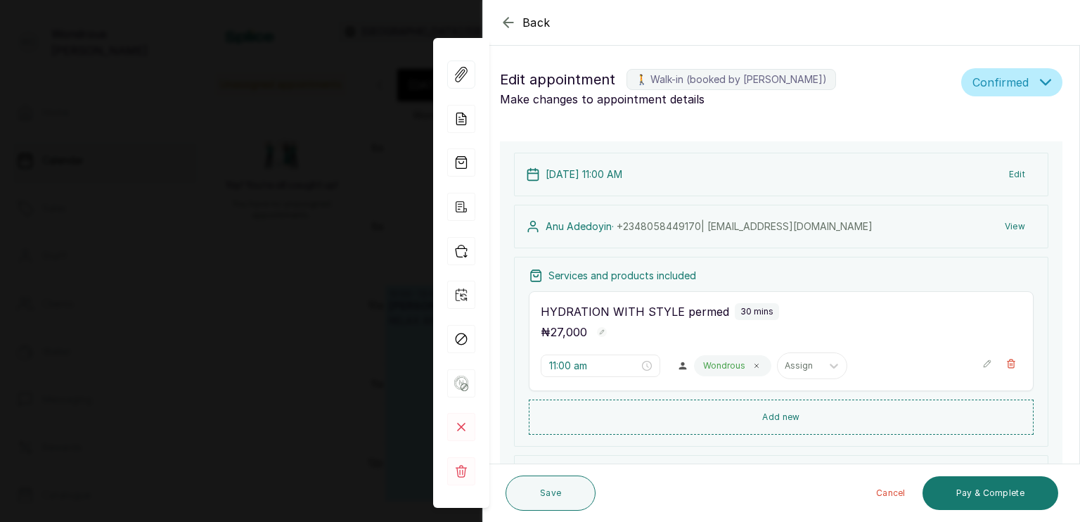
click at [1002, 223] on button "View" at bounding box center [1015, 226] width 43 height 25
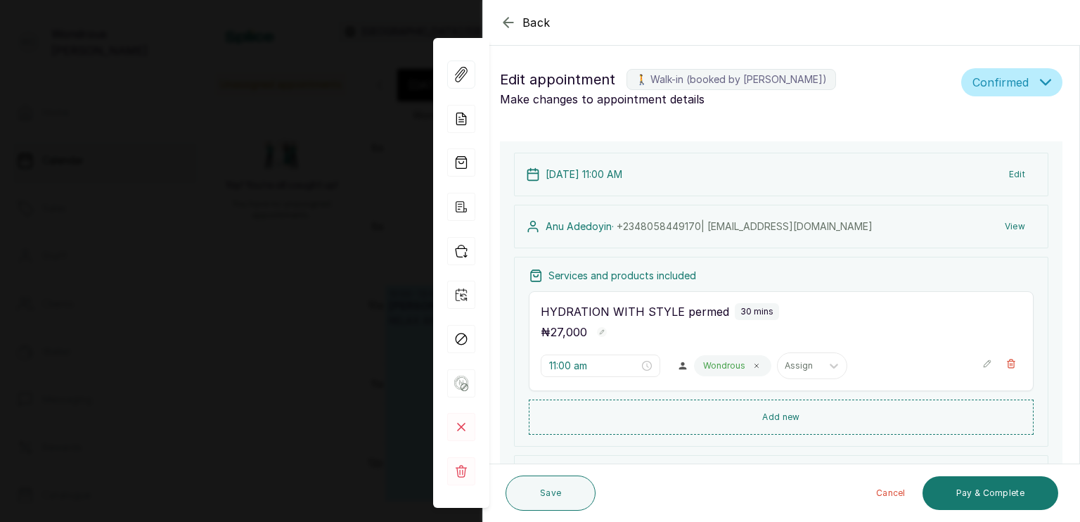
click at [1002, 223] on button "View" at bounding box center [1015, 226] width 43 height 25
click at [321, 207] on div "Back Appointment Details Edit appointment 🚶 Walk-in (booked by Wondrous Carter)…" at bounding box center [540, 261] width 1080 height 522
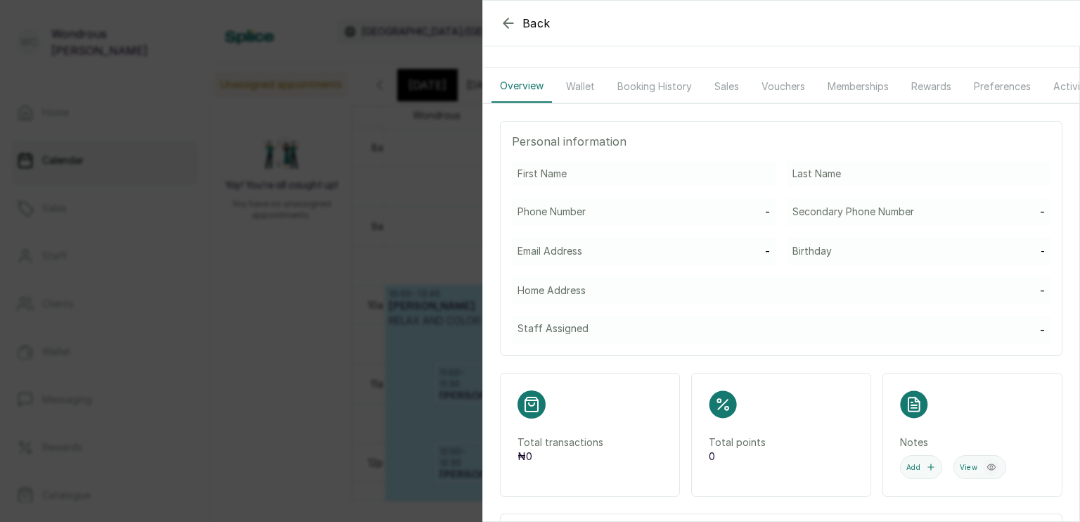
click at [659, 75] on button "Booking History" at bounding box center [654, 86] width 91 height 32
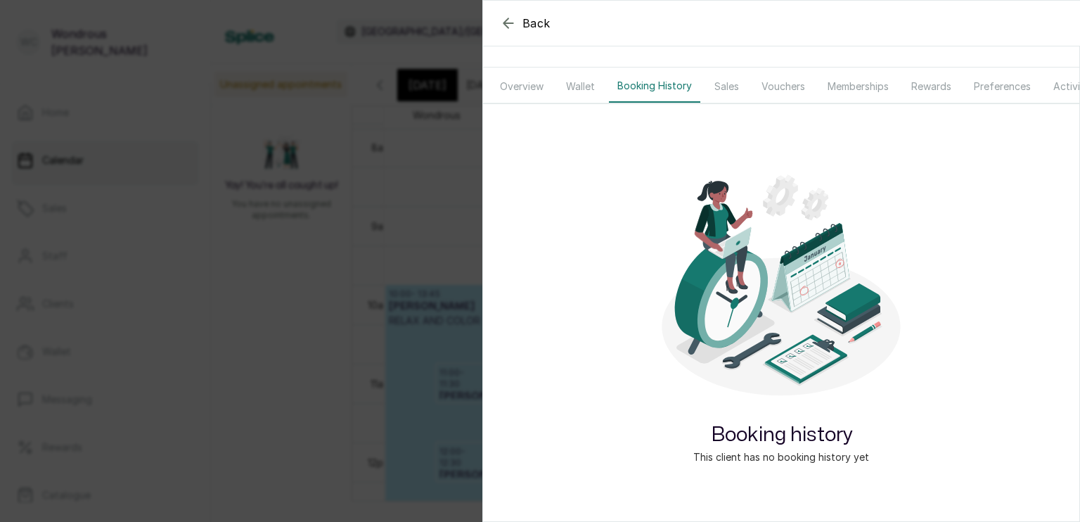
click at [505, 22] on icon "button" at bounding box center [508, 22] width 9 height 9
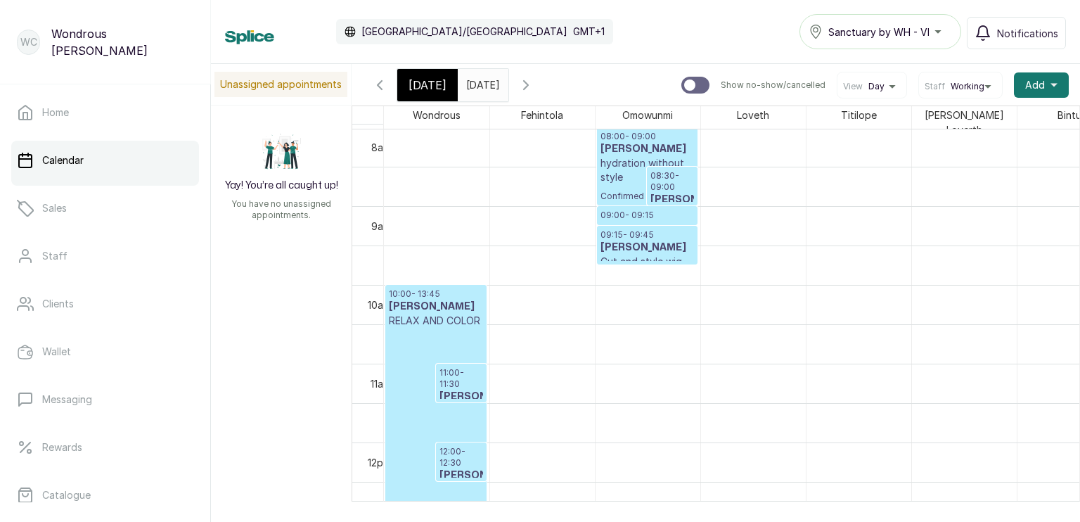
click at [473, 369] on p "11:00 - 11:30" at bounding box center [462, 378] width 44 height 23
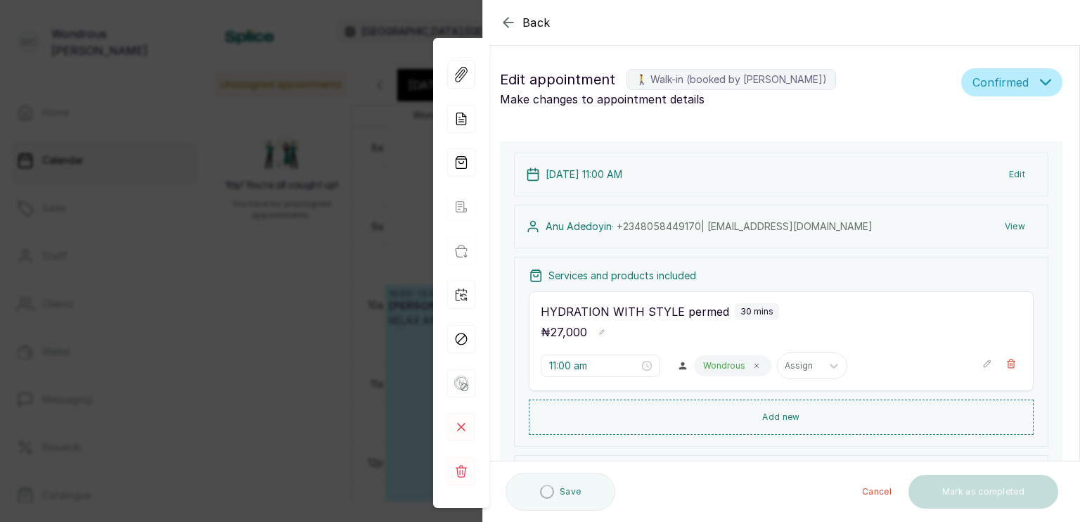
click at [1002, 224] on button "View" at bounding box center [1015, 226] width 43 height 25
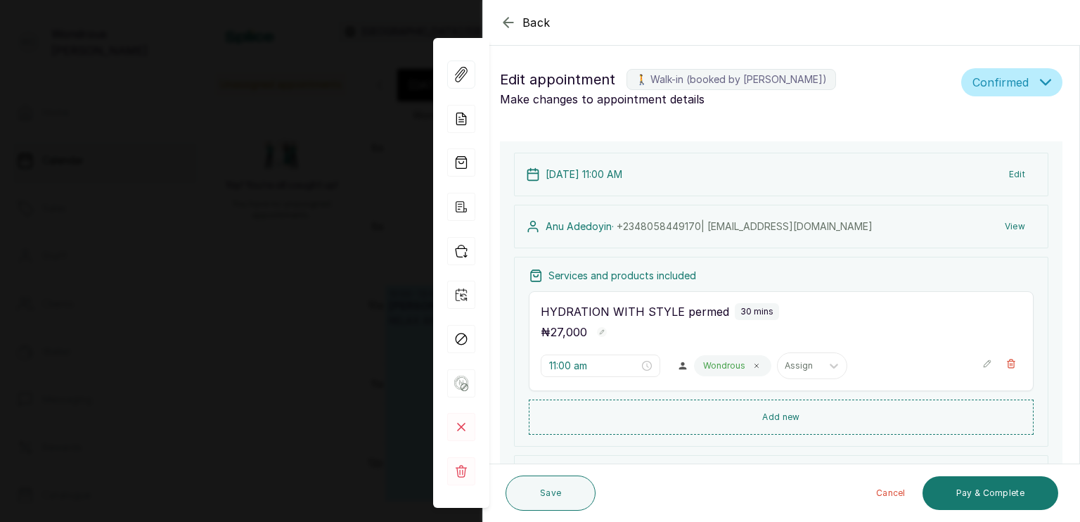
click at [1007, 229] on button "View" at bounding box center [1015, 226] width 43 height 25
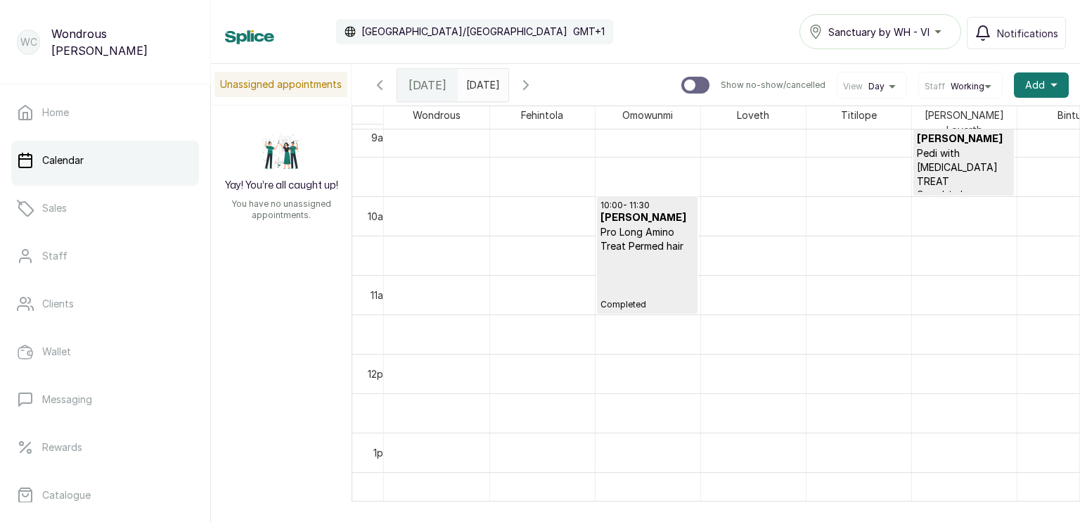
scroll to position [720, 0]
click at [535, 80] on icon "button" at bounding box center [526, 85] width 17 height 17
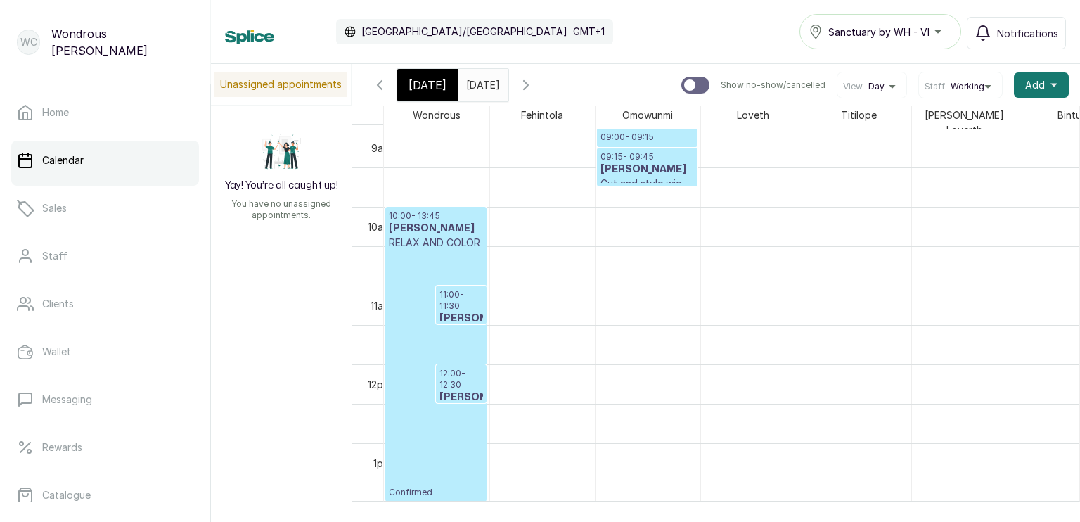
scroll to position [712, 0]
click at [452, 290] on p "11:00 - 11:30" at bounding box center [462, 299] width 44 height 23
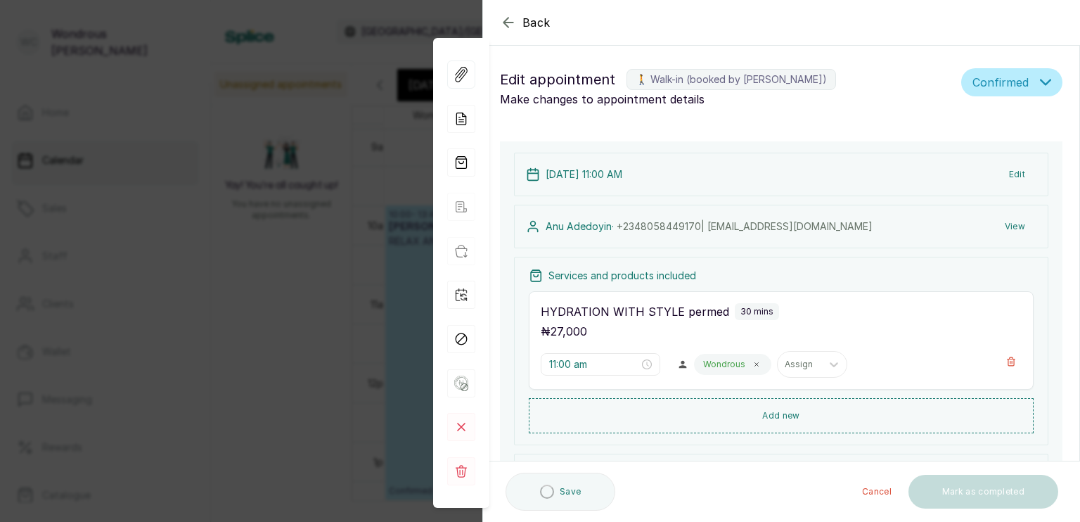
click at [1004, 226] on button "View" at bounding box center [1015, 226] width 43 height 25
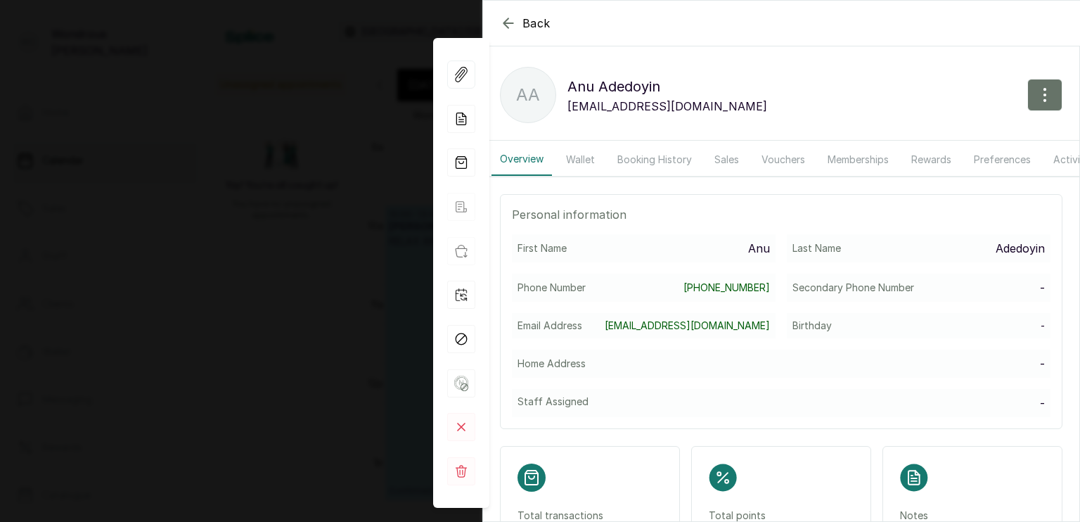
click at [665, 162] on button "Booking History" at bounding box center [654, 159] width 91 height 32
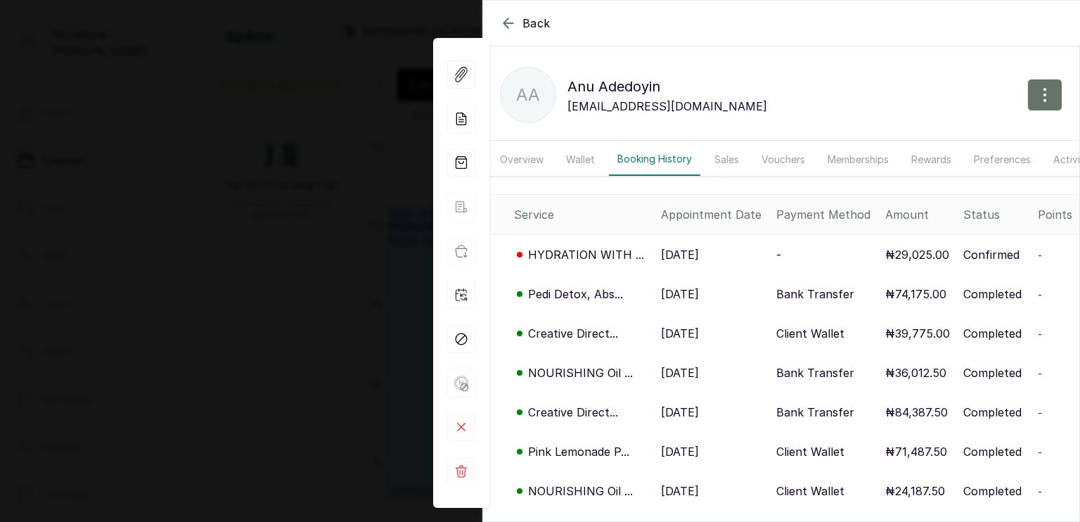
click at [697, 302] on p "2 Oct, 2025" at bounding box center [680, 294] width 38 height 17
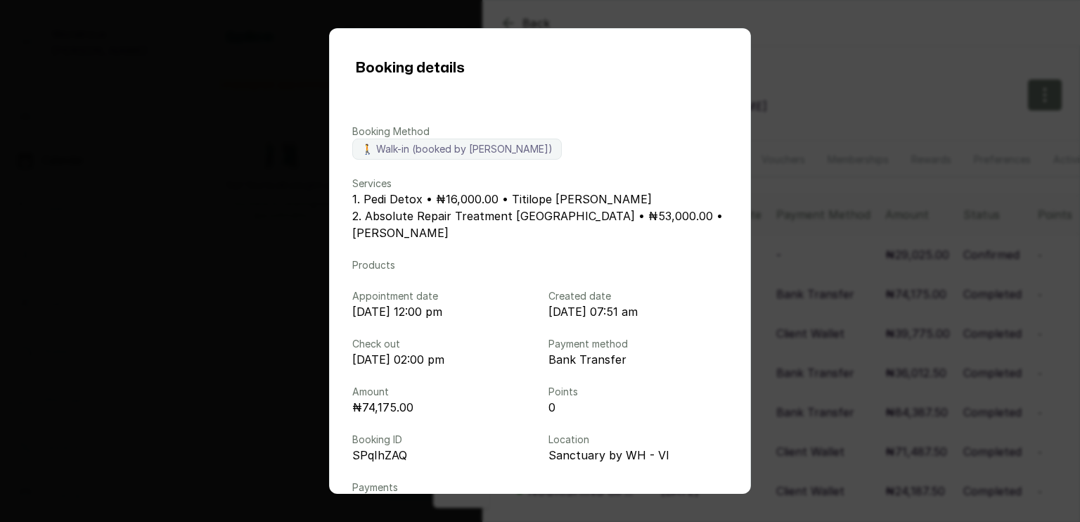
click at [880, 303] on div "Booking details Booking Method 🚶 Walk-in (booked by Wondrous Carter) Services 1…" at bounding box center [540, 261] width 1080 height 522
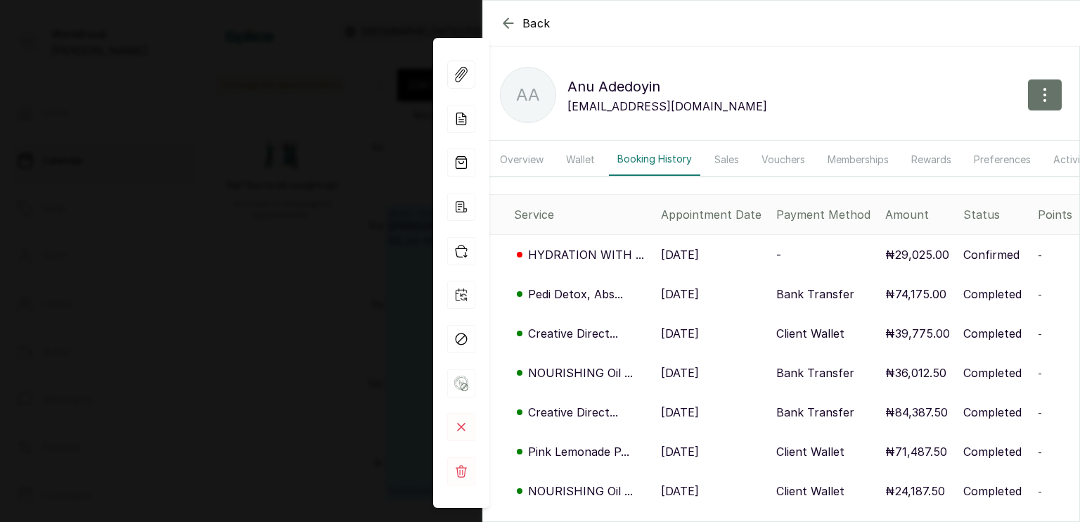
click at [602, 302] on p "Pedi Detox, Abs..." at bounding box center [575, 294] width 95 height 17
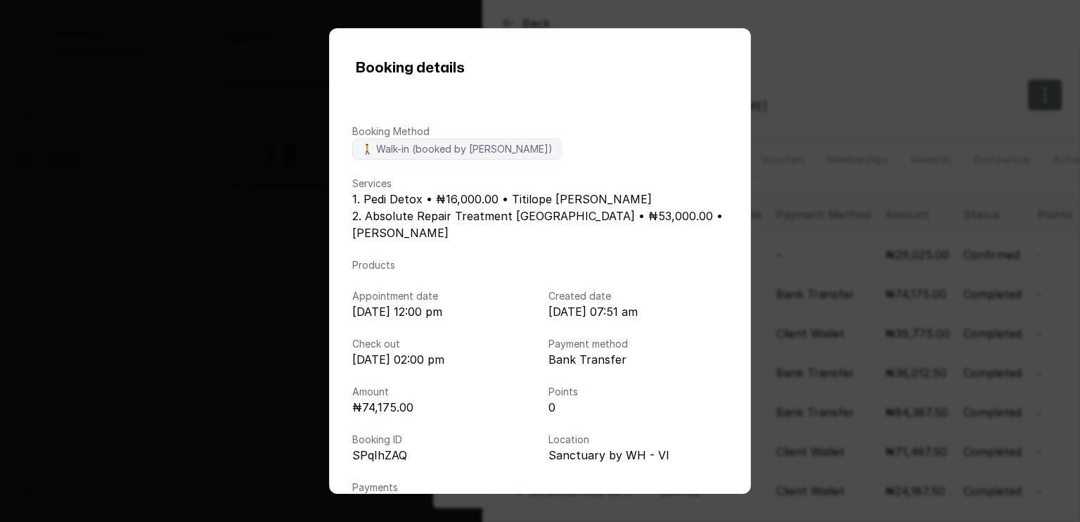
click at [830, 261] on div "Booking details Booking Method 🚶 Walk-in (booked by Wondrous Carter) Services 1…" at bounding box center [540, 261] width 1080 height 522
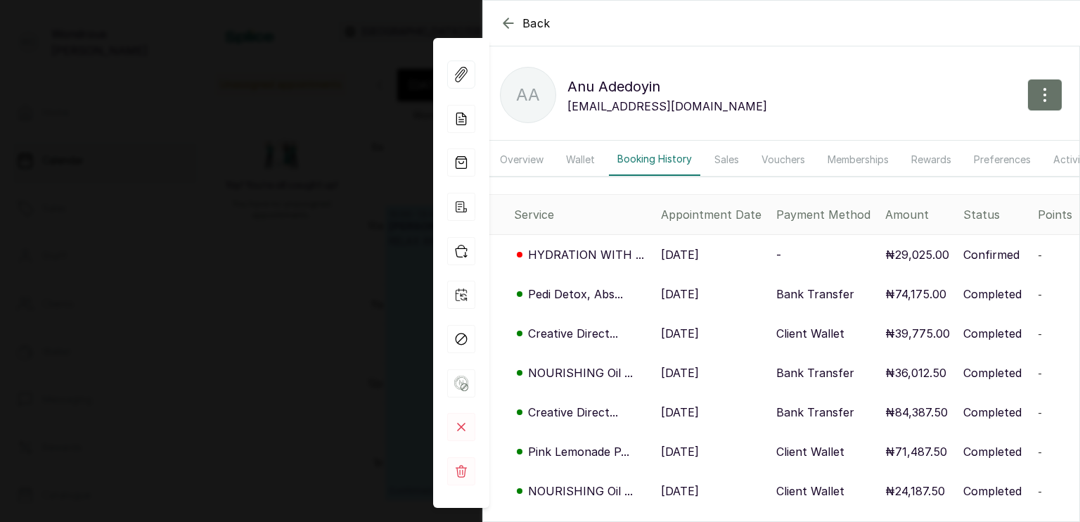
click at [596, 341] on p "Creative Direct..." at bounding box center [573, 333] width 90 height 17
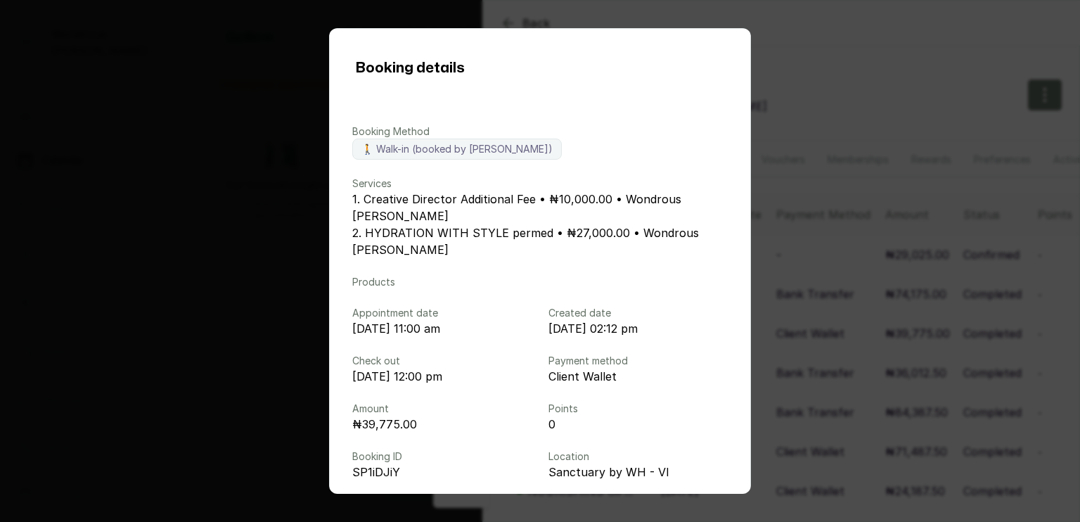
click at [865, 332] on div "Booking details Booking Method 🚶 Walk-in (booked by Wondrous Carter) Services 1…" at bounding box center [540, 261] width 1080 height 522
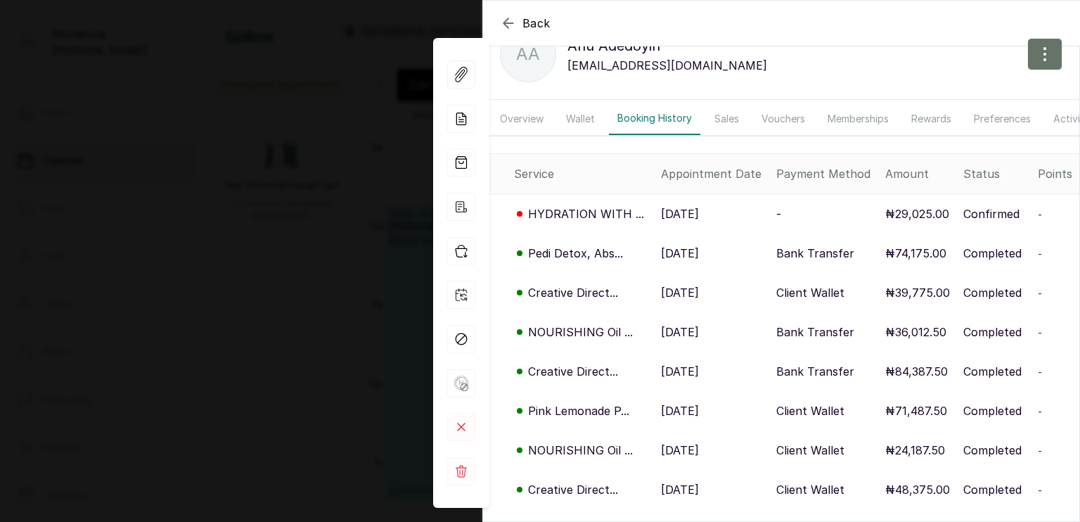
scroll to position [0, 0]
click at [664, 379] on p "5 Sep, 2025" at bounding box center [680, 370] width 38 height 17
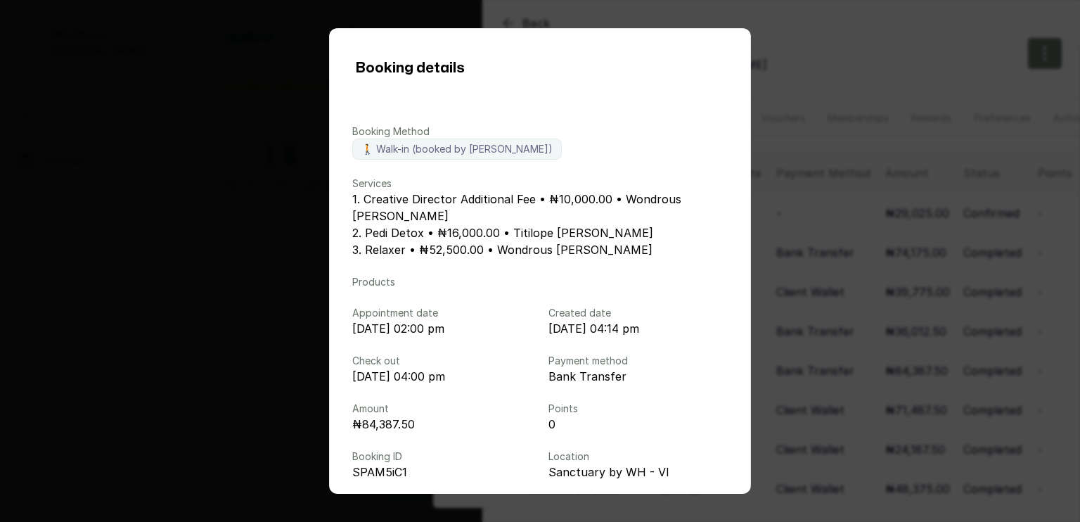
click at [818, 370] on div "Booking details Booking Method 🚶 Walk-in (booked by Wondrous Carter) Services 1…" at bounding box center [540, 261] width 1080 height 522
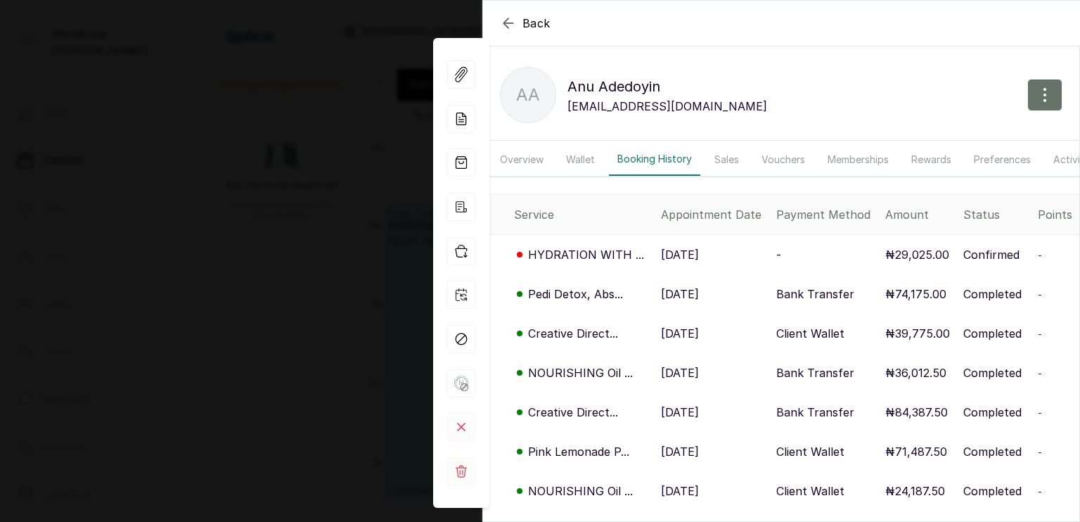
click at [504, 27] on icon "button" at bounding box center [508, 23] width 17 height 17
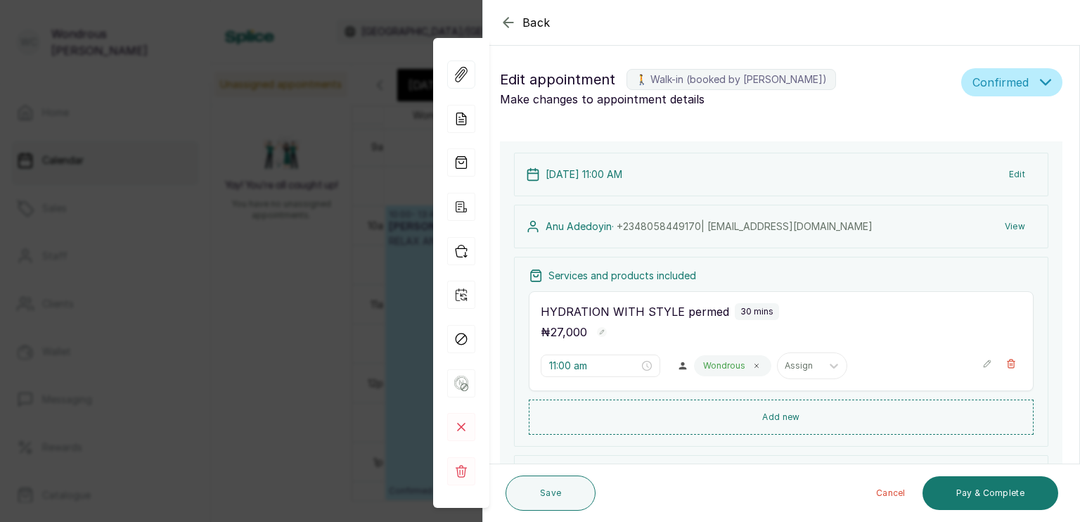
click at [505, 26] on icon "button" at bounding box center [508, 22] width 17 height 17
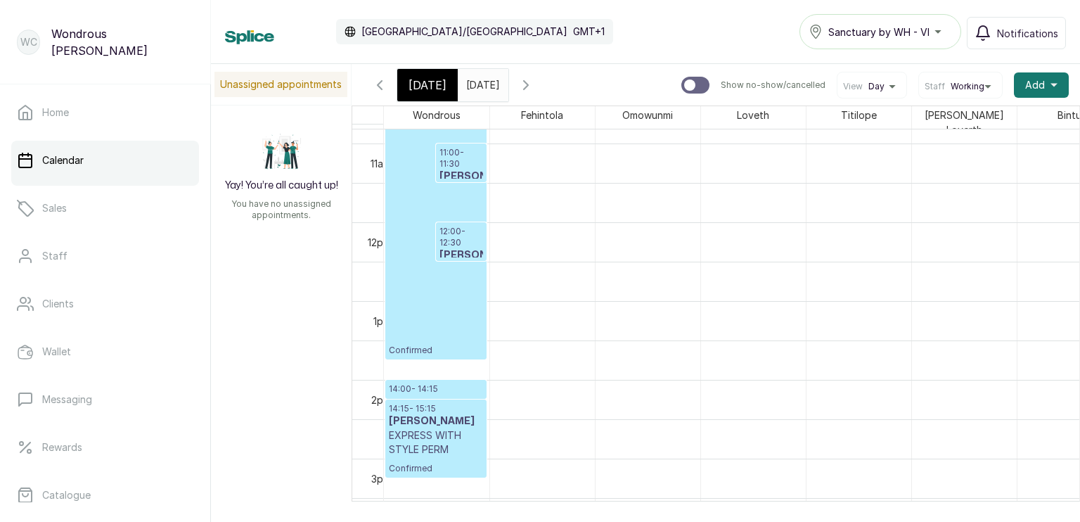
click at [440, 89] on span "[DATE]" at bounding box center [428, 85] width 38 height 17
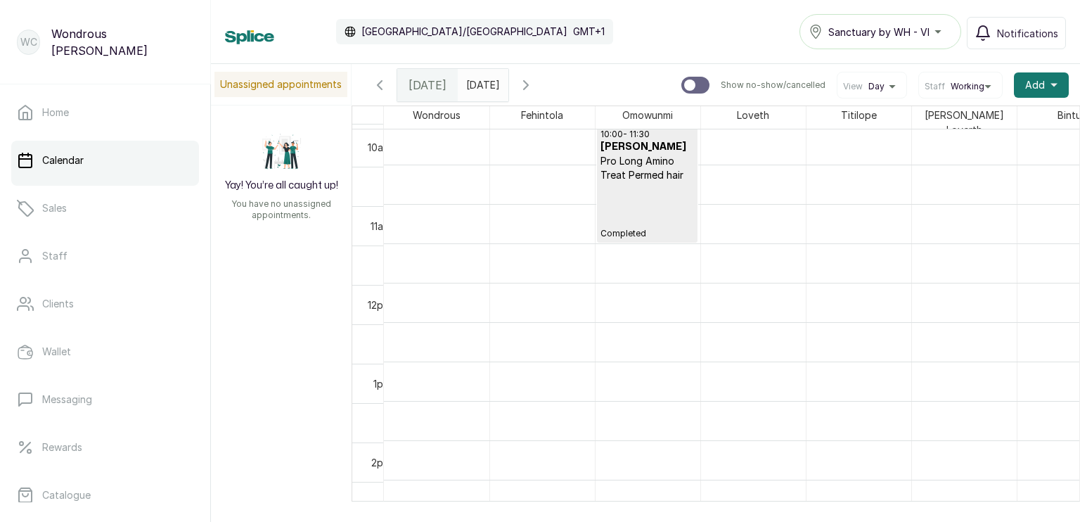
scroll to position [792, 0]
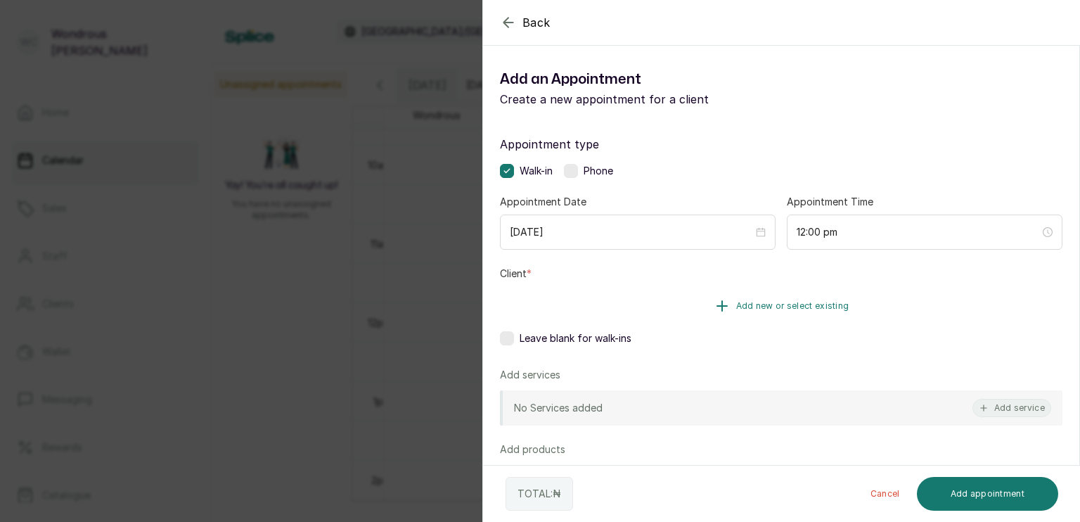
click at [697, 300] on button "Add new or select existing" at bounding box center [781, 305] width 563 height 39
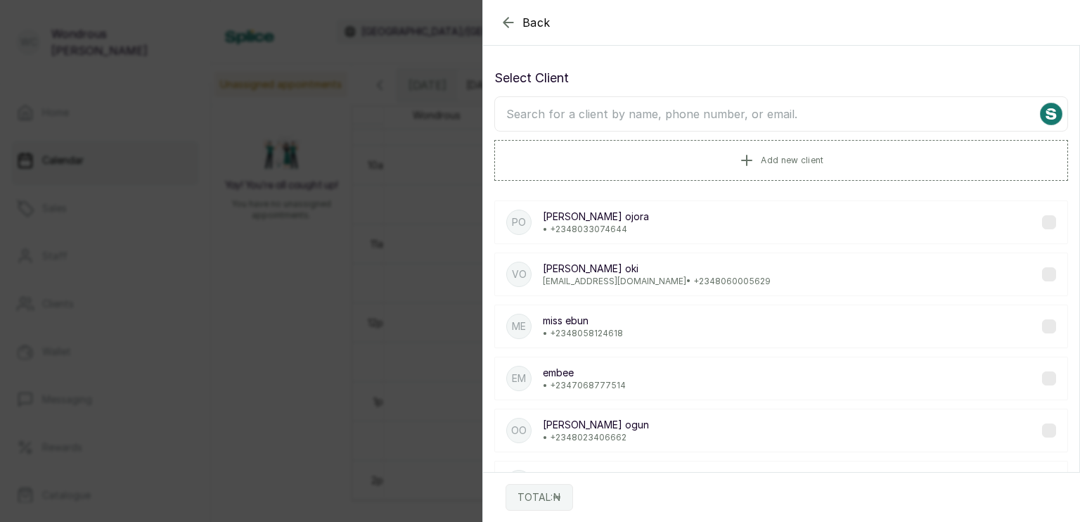
click at [606, 119] on input "text" at bounding box center [781, 113] width 574 height 35
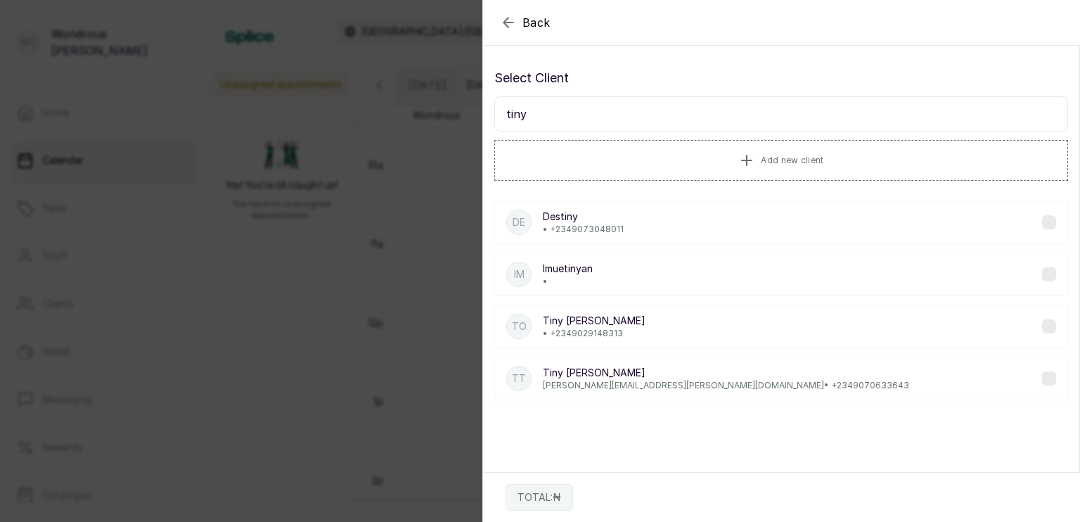
type input "tiny"
click at [667, 372] on p "Tiny Temitope Onayemi" at bounding box center [726, 373] width 366 height 14
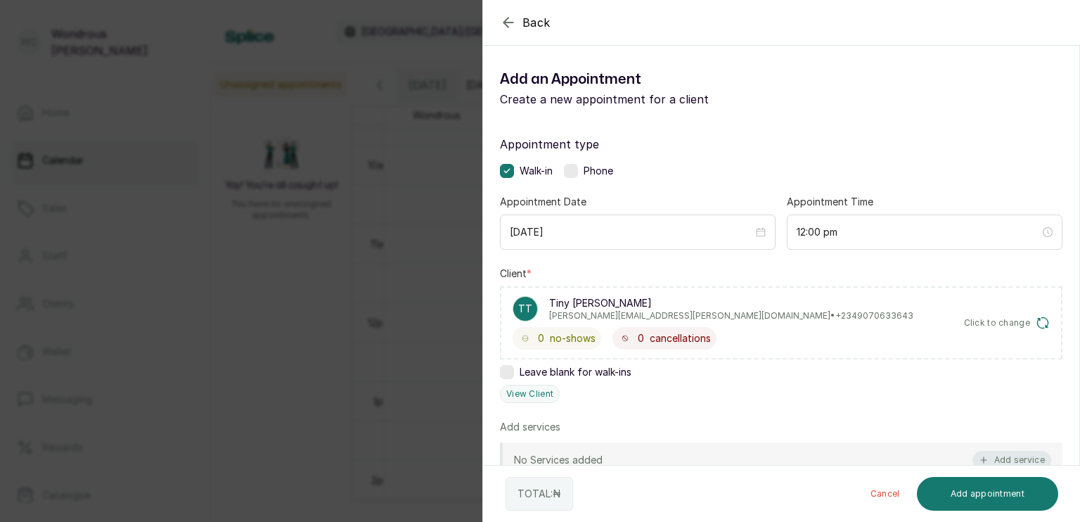
click at [1013, 459] on button "Add service" at bounding box center [1012, 460] width 79 height 18
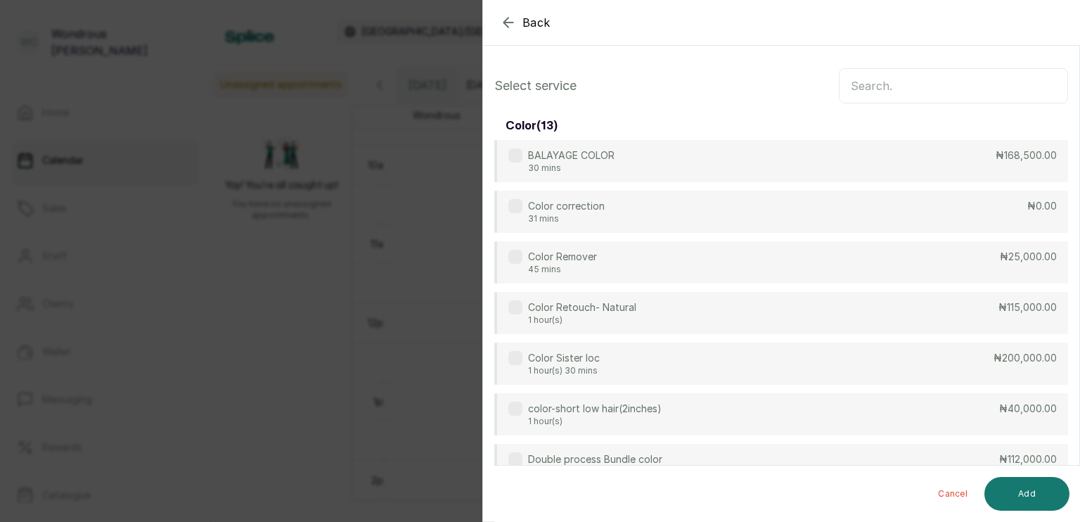
click at [876, 96] on input "text" at bounding box center [953, 85] width 229 height 35
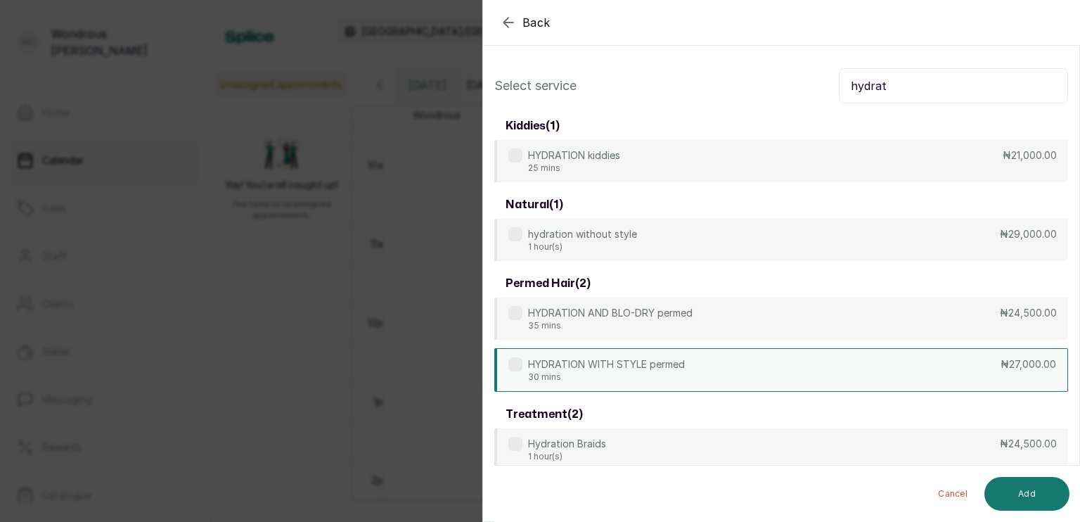
type input "hydrat"
click at [702, 373] on div "HYDRATION WITH STYLE permed 30 mins ₦27,000.00" at bounding box center [781, 370] width 574 height 44
click at [1033, 490] on button "Add" at bounding box center [1027, 494] width 85 height 34
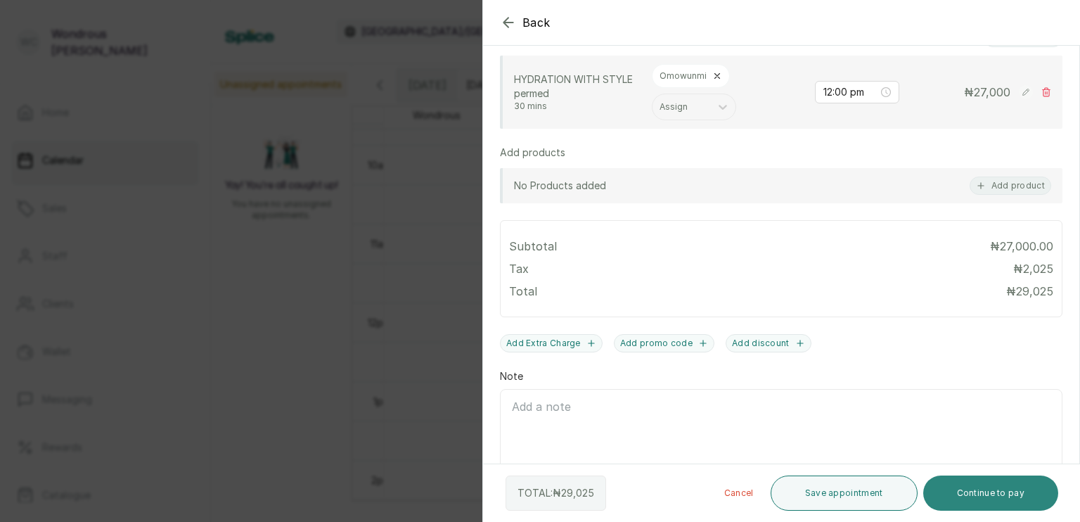
click at [993, 497] on button "Continue to pay" at bounding box center [992, 492] width 136 height 35
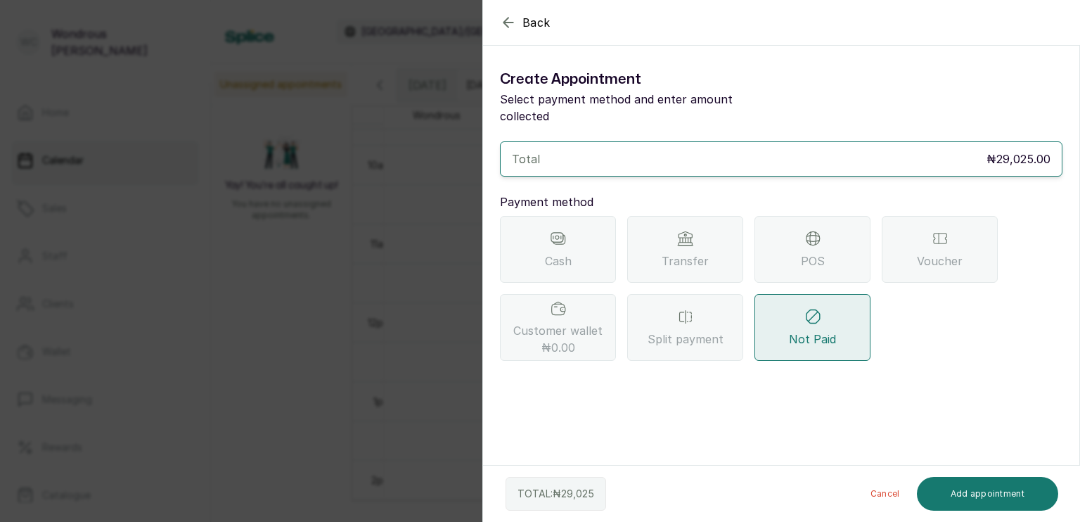
click at [694, 253] on span "Transfer" at bounding box center [685, 261] width 47 height 17
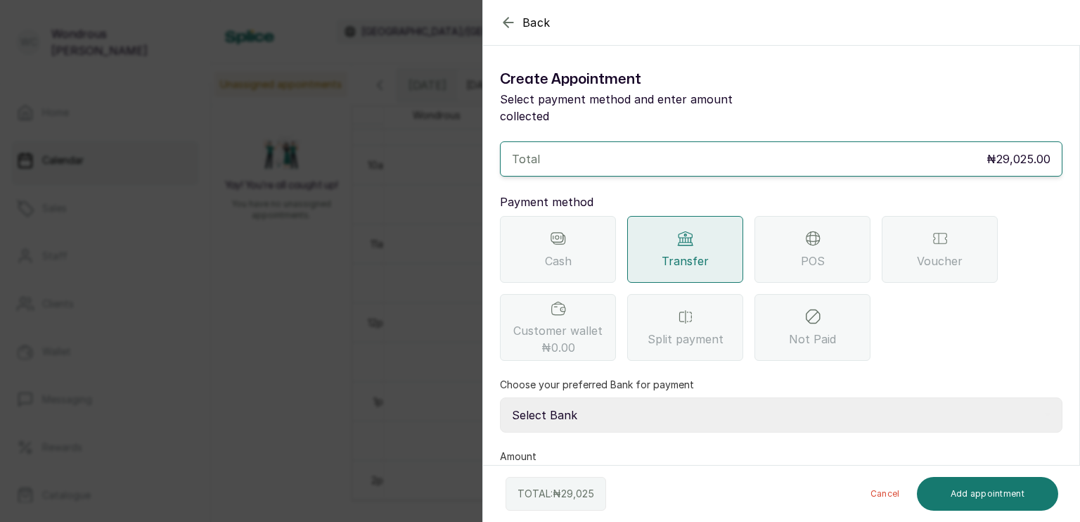
click at [664, 397] on select "Select Bank SBYWH ENTERPRISE Union Bank of Nigeria SBYWH ENTERPRISE Guaranty Tr…" at bounding box center [781, 414] width 563 height 35
select select "4d00f10c-fa79-43ea-807e-2e57bb9eff76"
click at [500, 397] on select "Select Bank SBYWH ENTERPRISE Union Bank of Nigeria SBYWH ENTERPRISE Guaranty Tr…" at bounding box center [781, 414] width 563 height 35
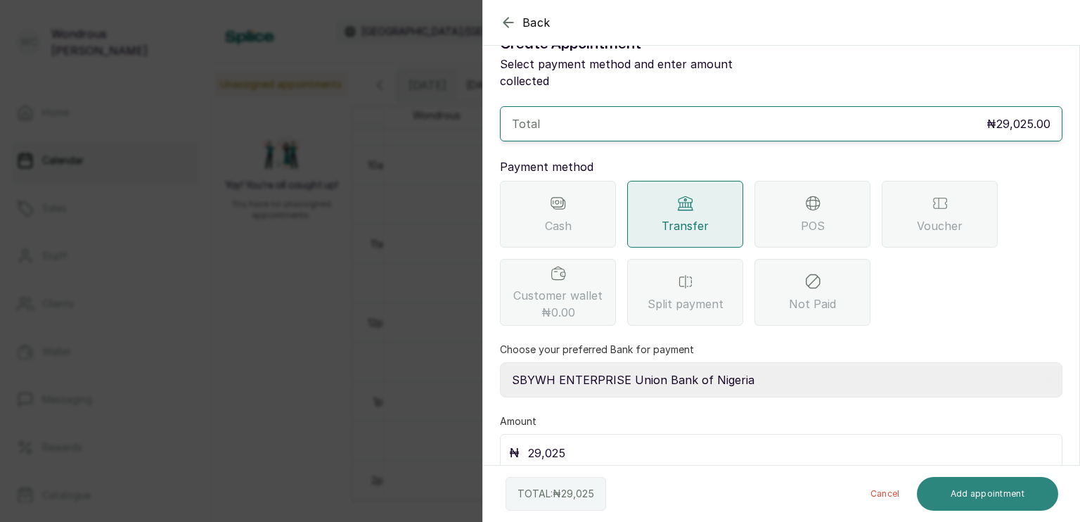
click at [983, 488] on button "Add appointment" at bounding box center [988, 494] width 142 height 34
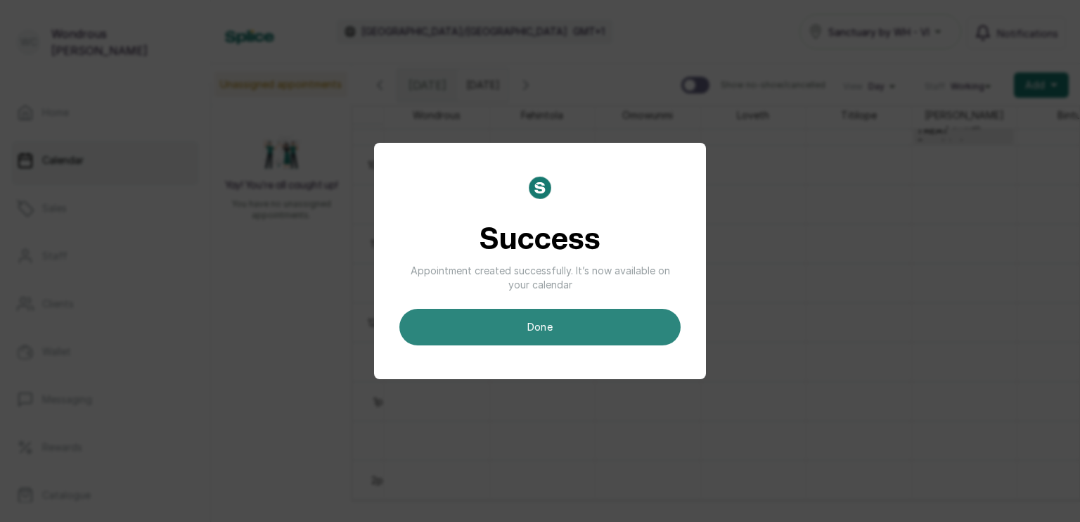
click at [613, 324] on button "done" at bounding box center [540, 327] width 281 height 37
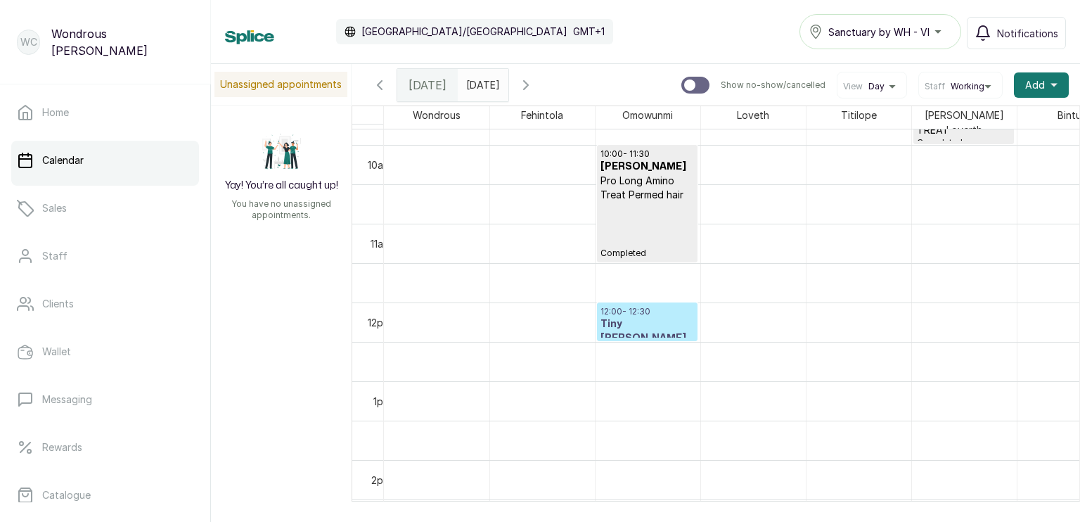
click at [656, 317] on h3 "Tiny Temitope Onayemi" at bounding box center [648, 331] width 94 height 28
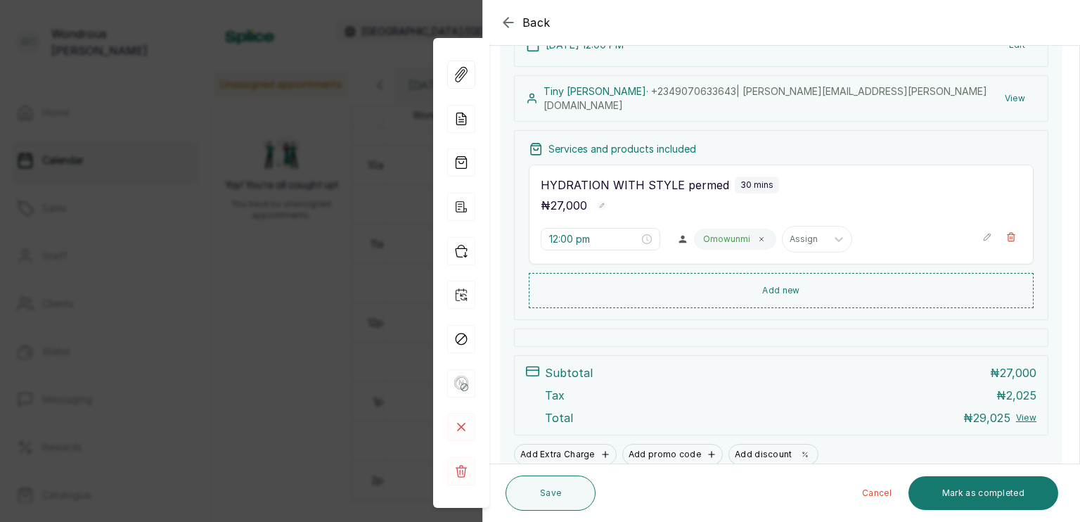
scroll to position [242, 0]
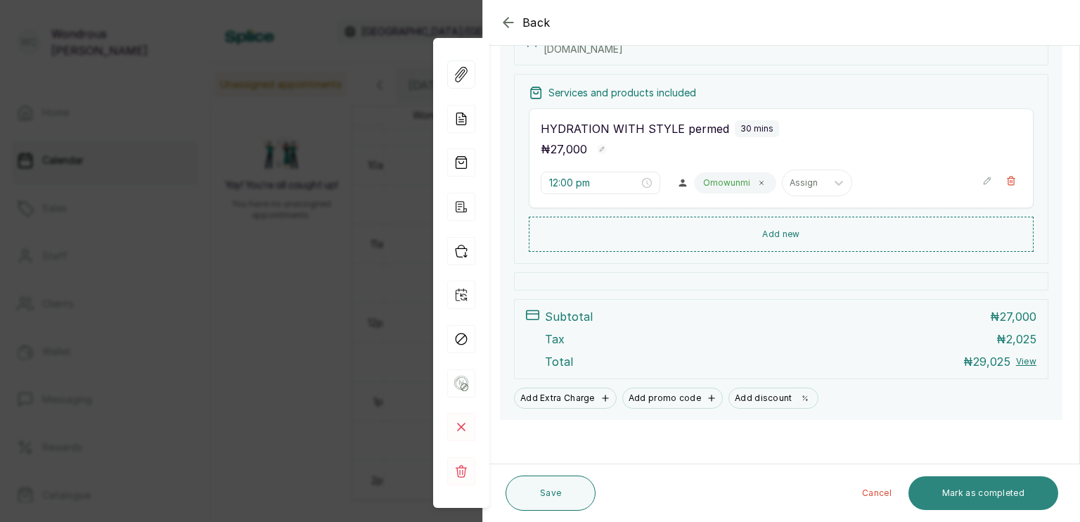
click at [970, 492] on button "Mark as completed" at bounding box center [984, 493] width 150 height 34
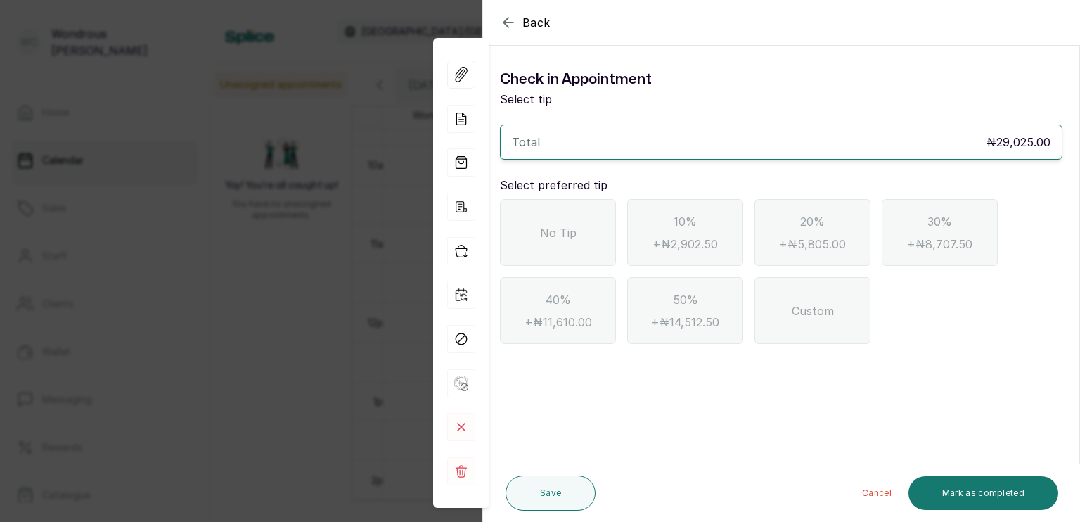
click at [562, 224] on span "No Tip" at bounding box center [558, 232] width 37 height 17
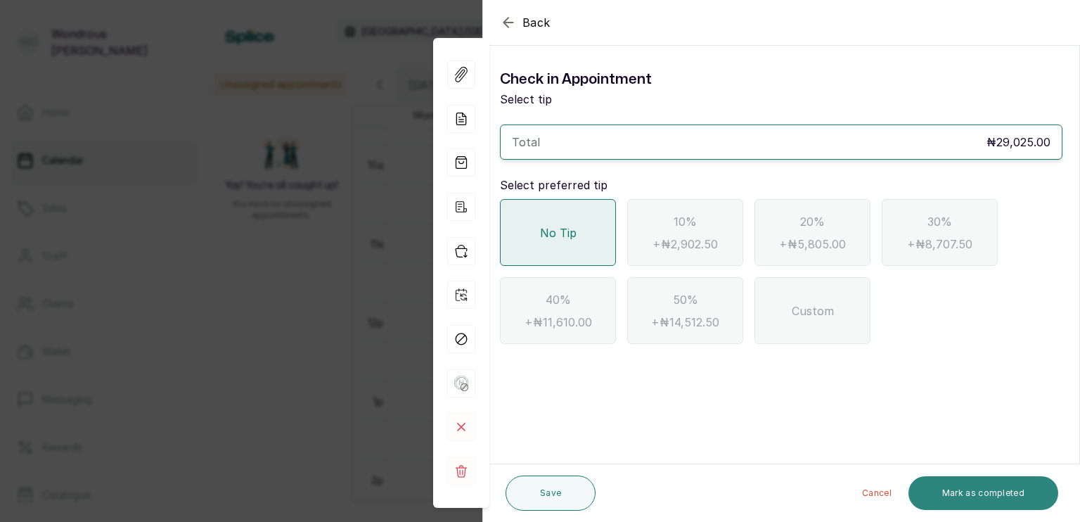
click at [951, 495] on button "Mark as completed" at bounding box center [984, 493] width 150 height 34
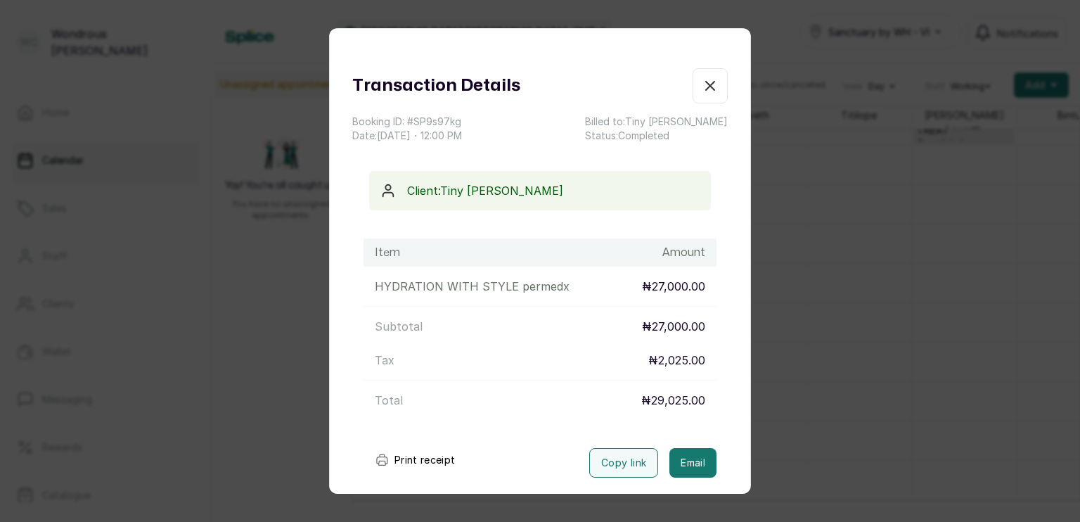
scroll to position [69, 0]
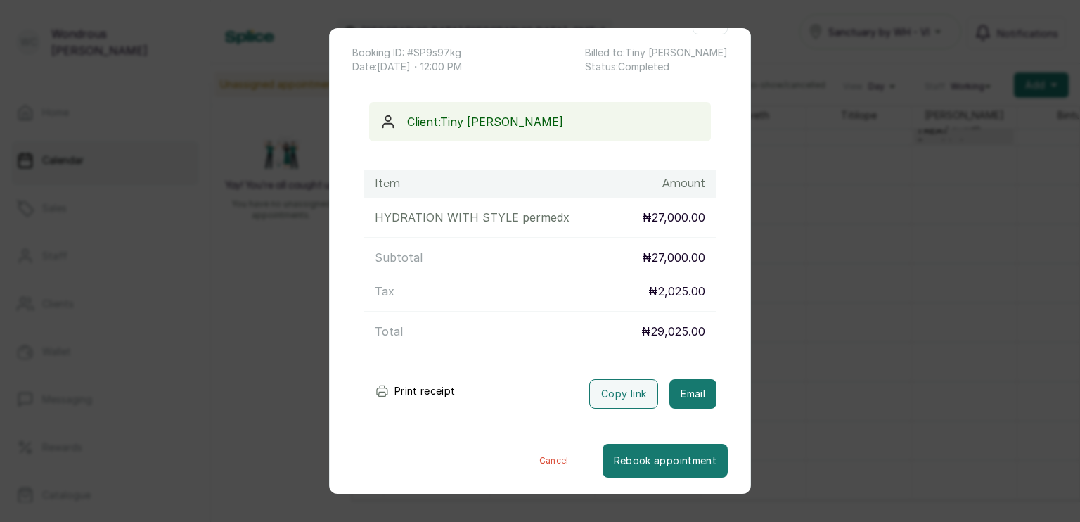
click at [427, 390] on button "Print receipt" at bounding box center [415, 391] width 103 height 28
click at [186, 378] on div "Transaction Details Booking ID: # SP9s97kg Date: 9 Oct, 2025 ・ 12:00 PM Billed …" at bounding box center [540, 261] width 1080 height 522
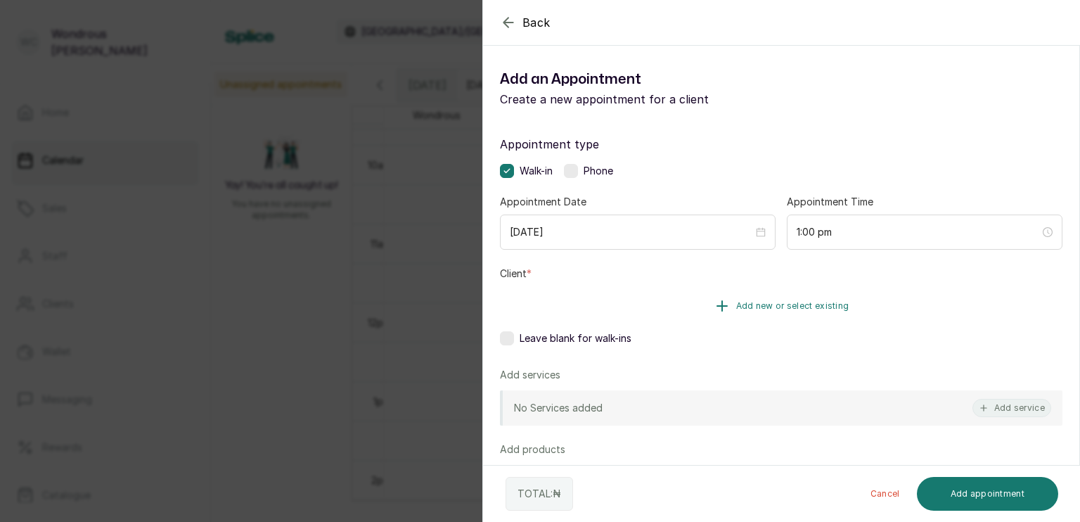
click at [760, 308] on span "Add new or select existing" at bounding box center [792, 305] width 113 height 11
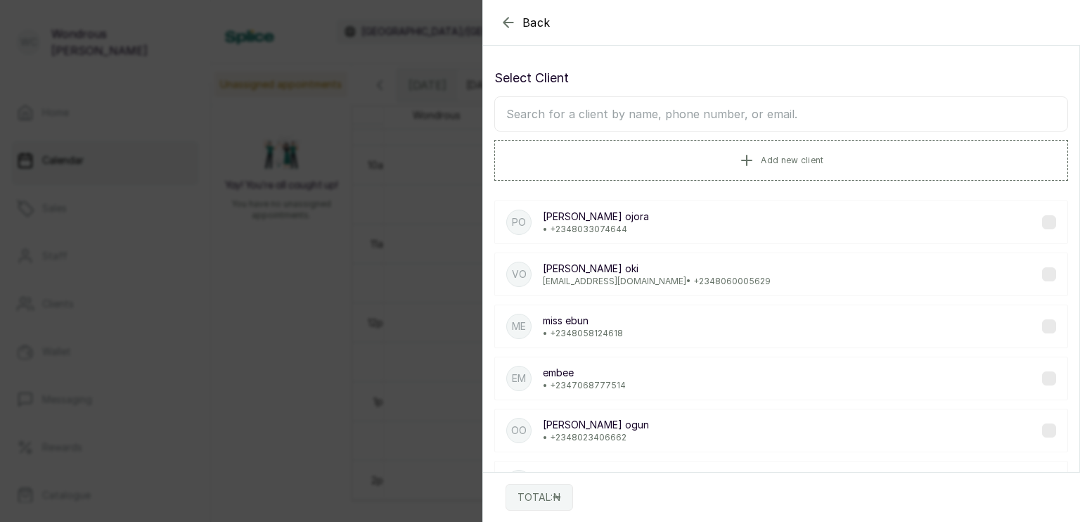
click at [679, 100] on input "text" at bounding box center [781, 113] width 574 height 35
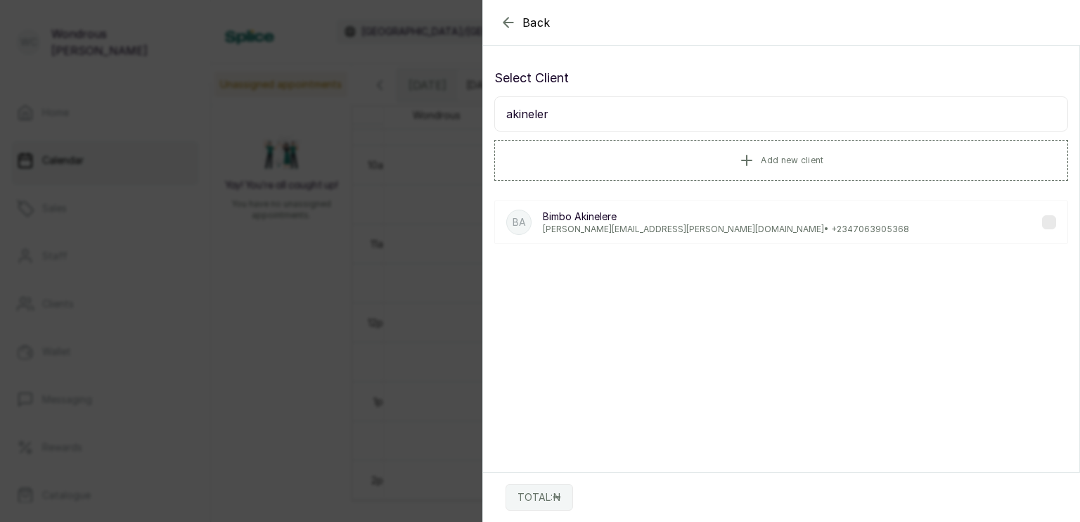
type input "akineler"
click at [720, 219] on p "Bimbo Akinelere" at bounding box center [726, 217] width 366 height 14
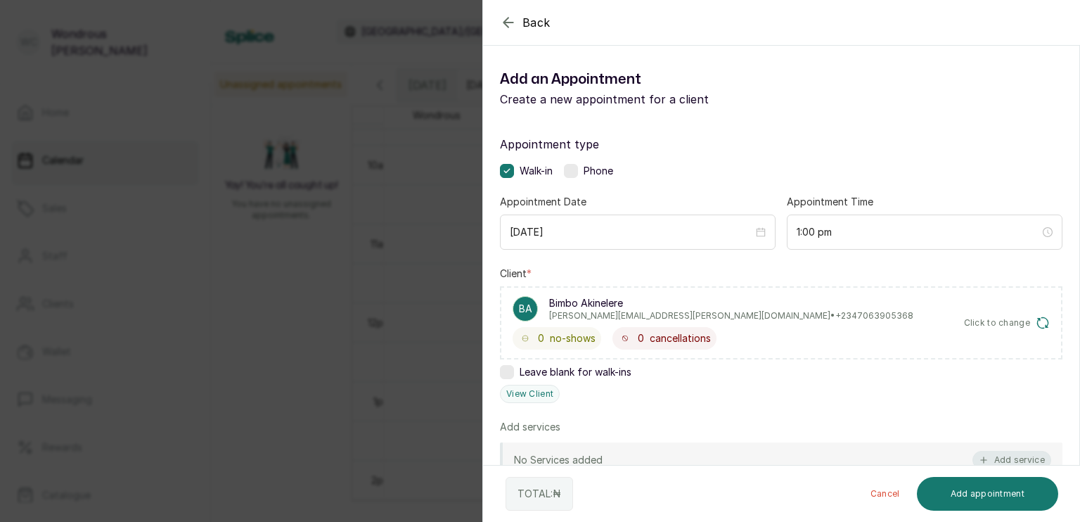
click at [1009, 457] on button "Add service" at bounding box center [1012, 460] width 79 height 18
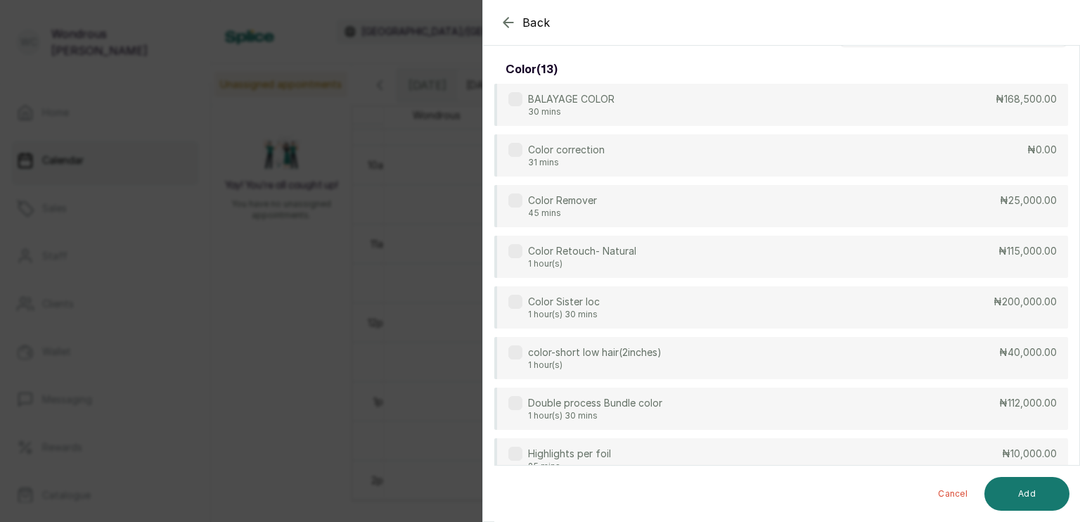
scroll to position [0, 0]
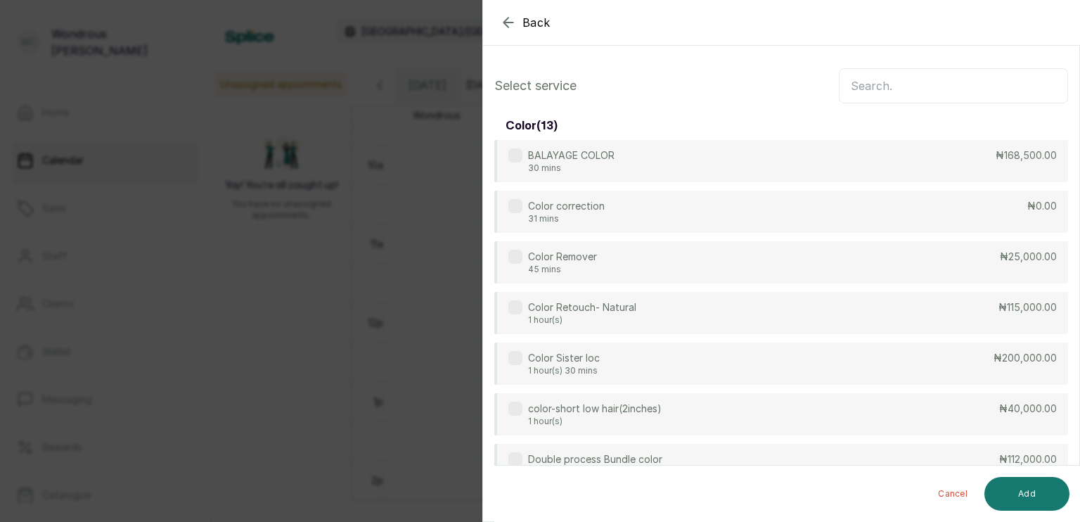
click at [890, 91] on input "text" at bounding box center [953, 85] width 229 height 35
